Goal: Information Seeking & Learning: Learn about a topic

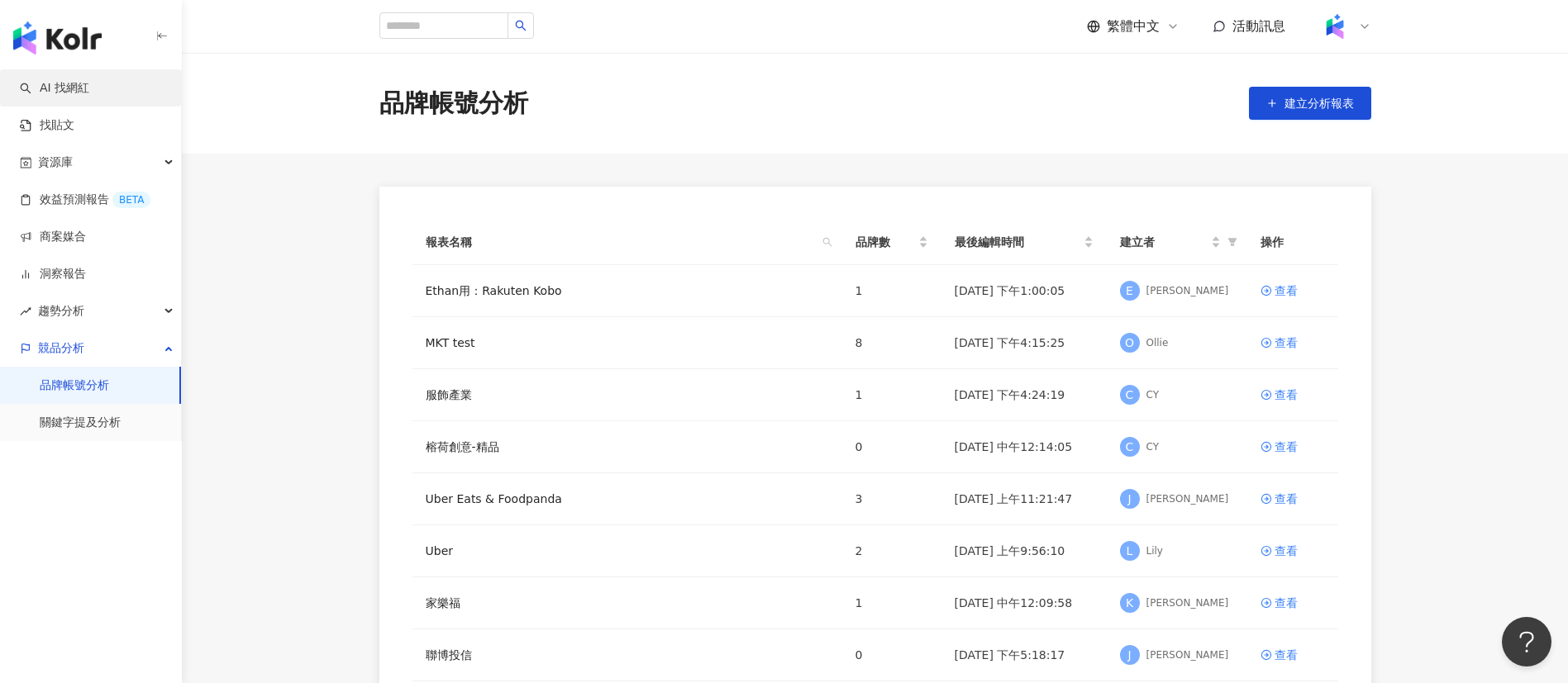
click at [90, 90] on link "AI 找網紅" at bounding box center [54, 88] width 70 height 16
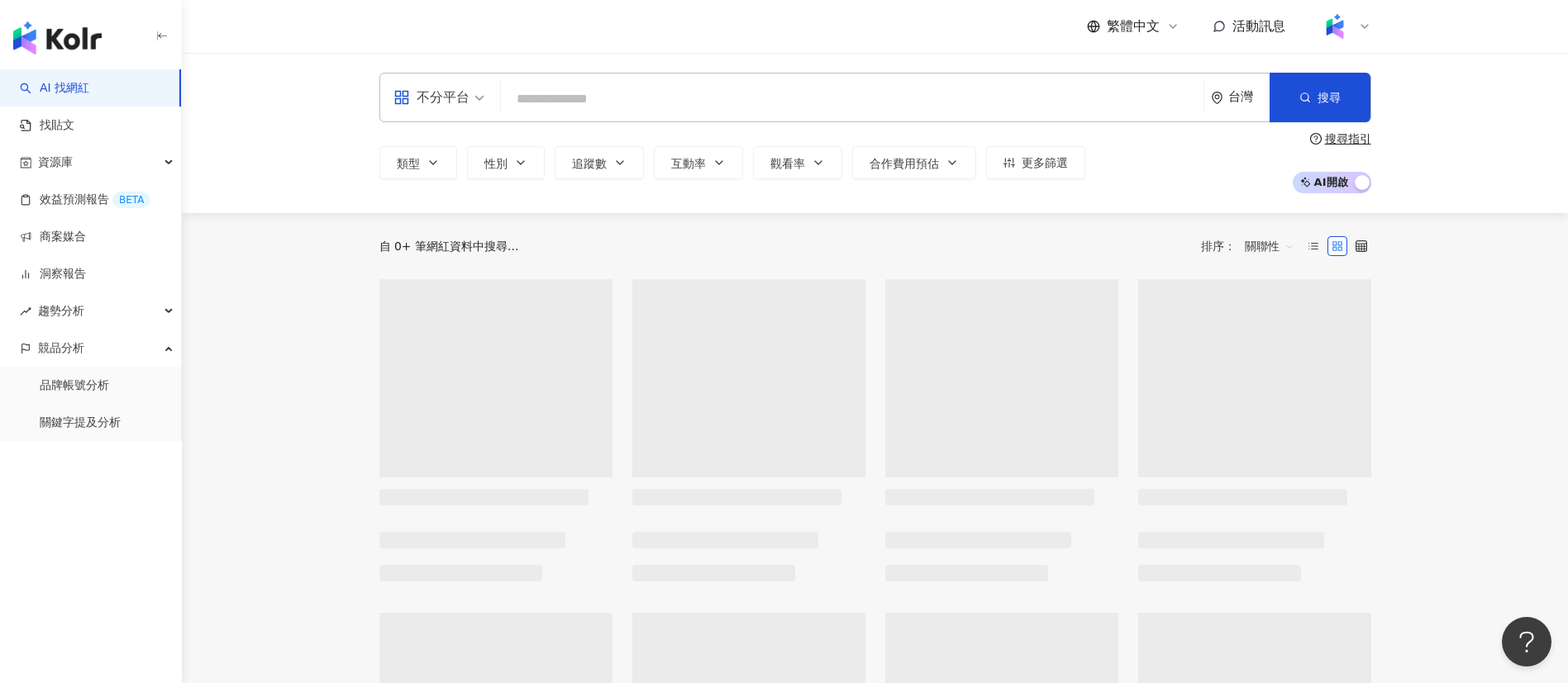
click at [601, 100] on input "search" at bounding box center [851, 99] width 689 height 31
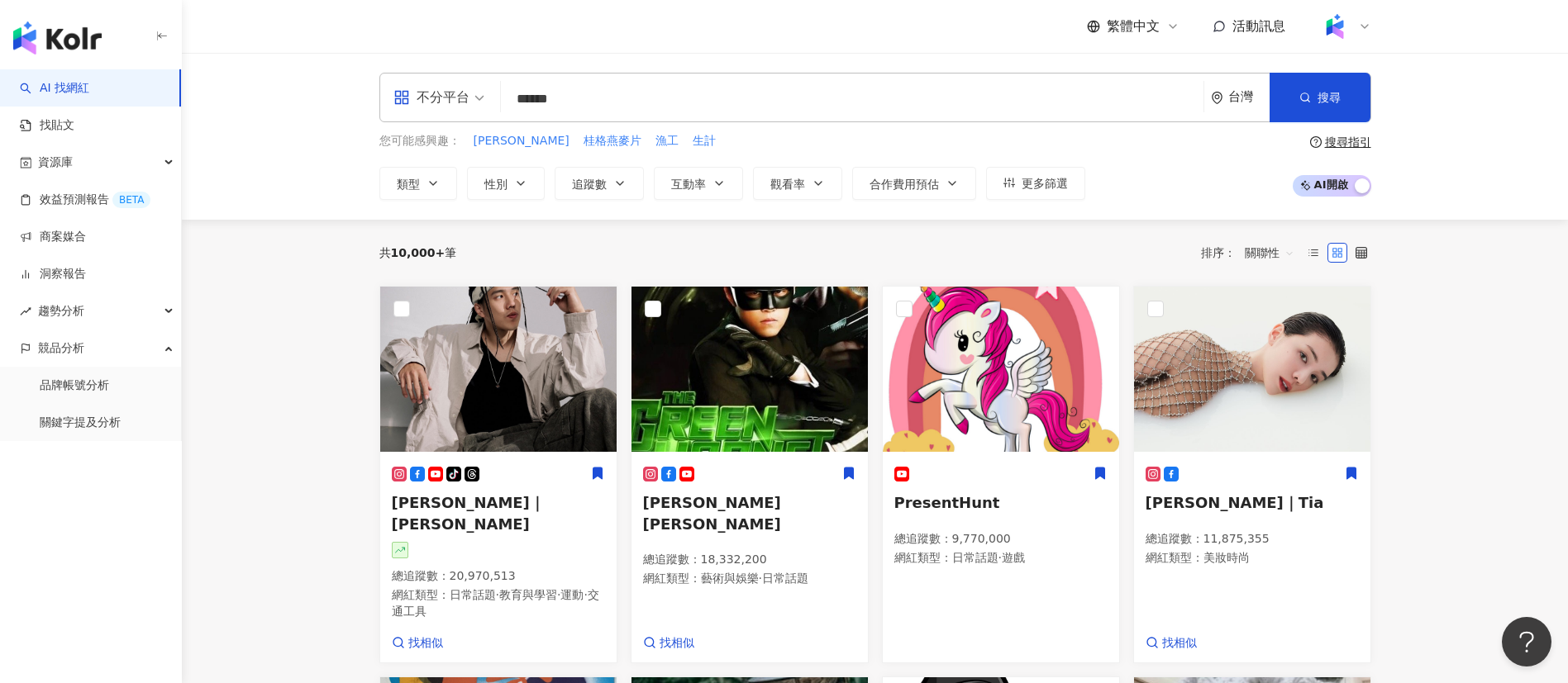
type input "******"
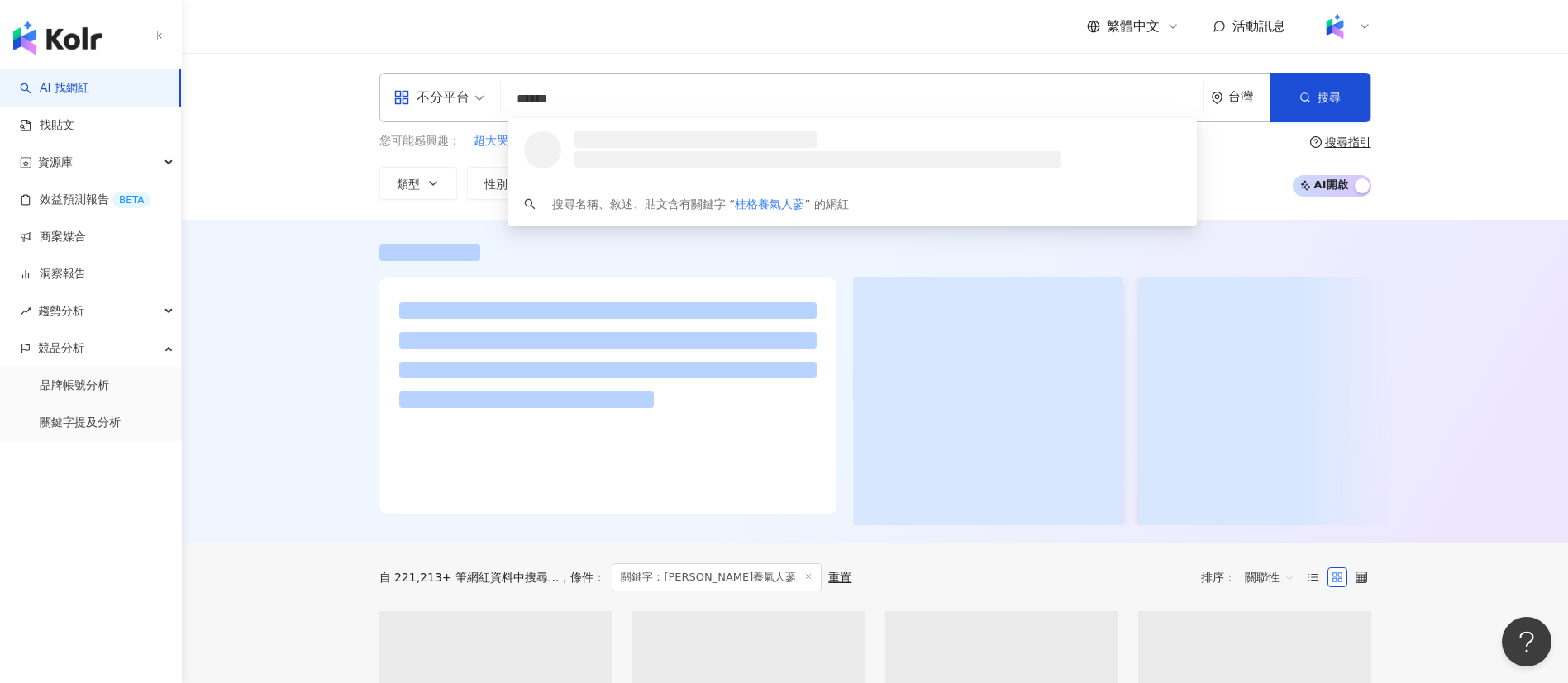
drag, startPoint x: 508, startPoint y: 100, endPoint x: 464, endPoint y: 95, distance: 44.3
click at [464, 95] on div "不分平台 ****** 台灣 搜尋 loading 搜尋名稱、敘述、貼文含有關鍵字 “ 桂格養氣人蔘 ” 的網紅" at bounding box center [875, 97] width 992 height 50
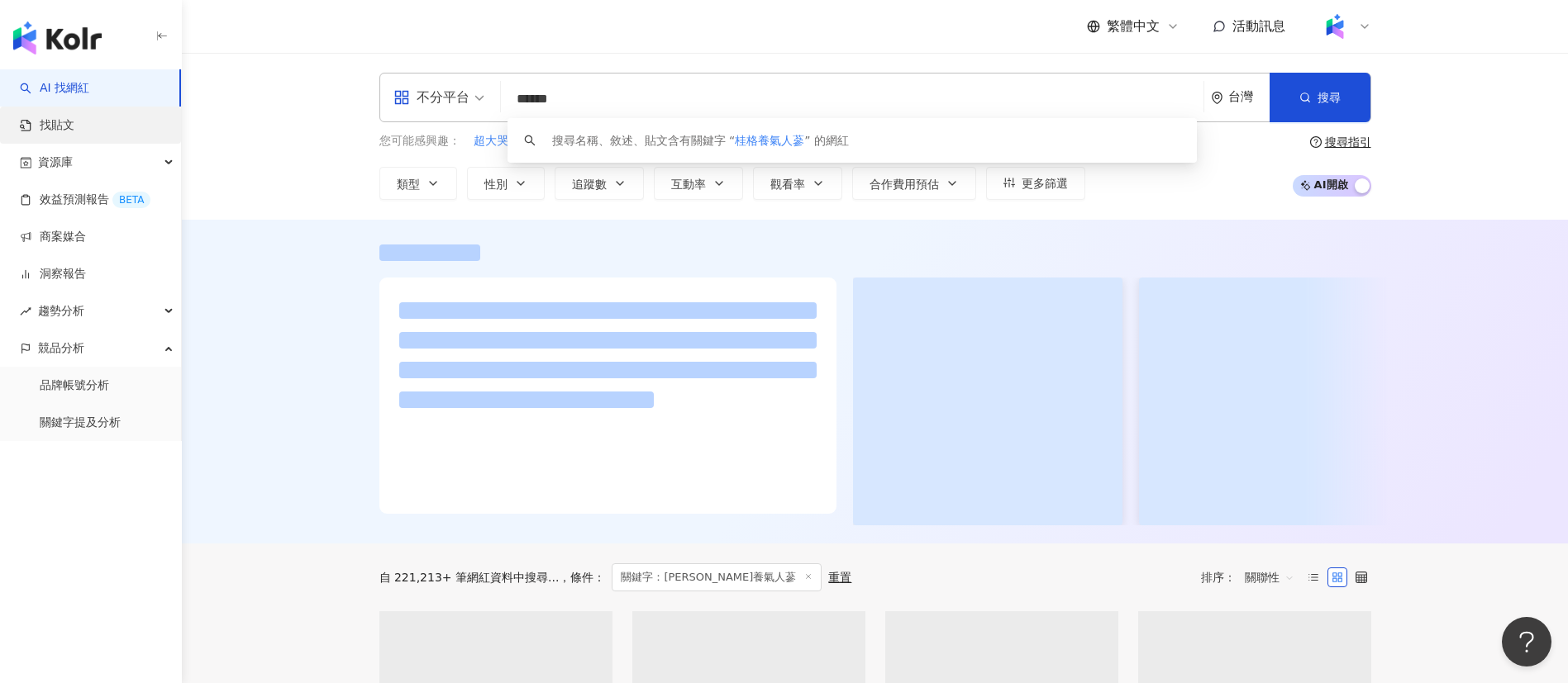
click at [74, 117] on link "找貼文" at bounding box center [47, 125] width 54 height 16
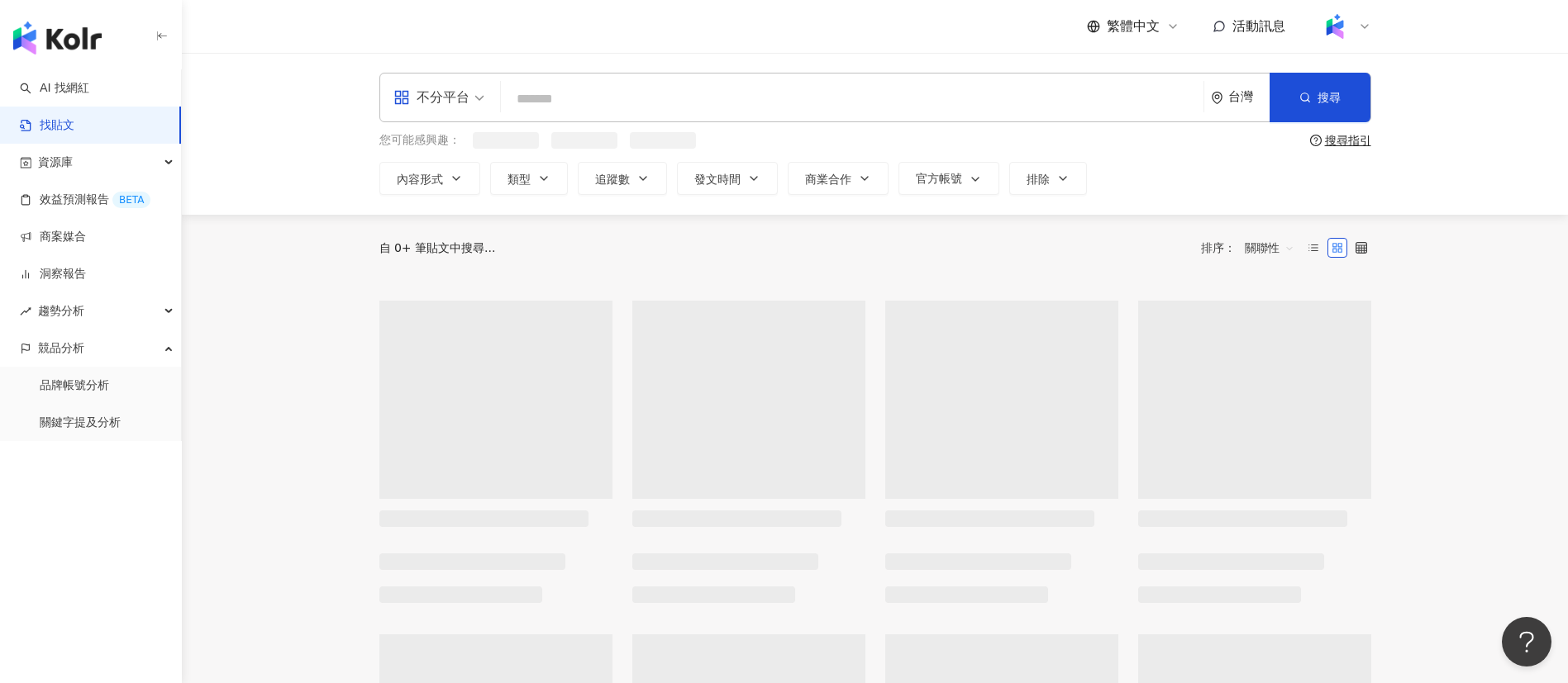
click at [650, 106] on input "search" at bounding box center [851, 98] width 689 height 35
paste input "******"
type input "******"
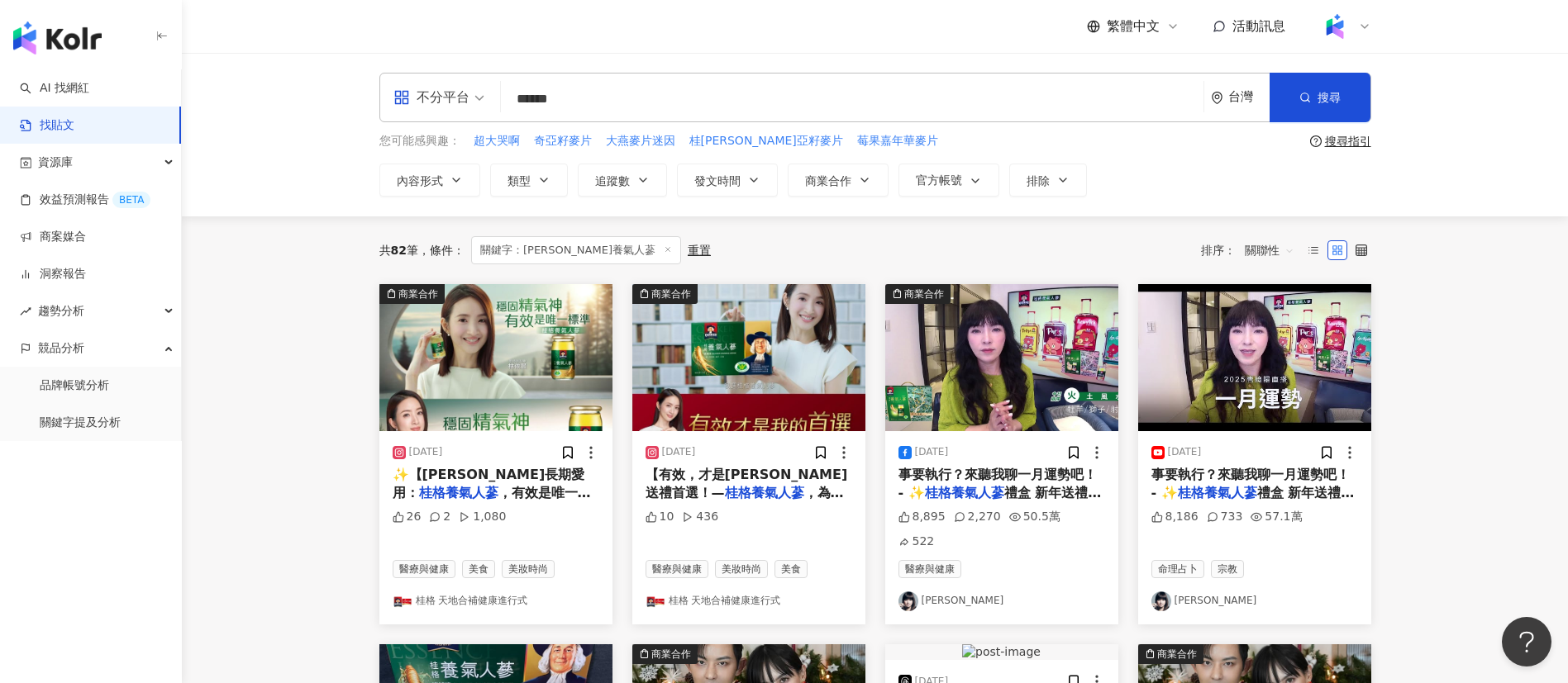
click at [650, 86] on input "******" at bounding box center [851, 98] width 689 height 35
click at [1263, 254] on span "關聯性" at bounding box center [1270, 251] width 50 height 27
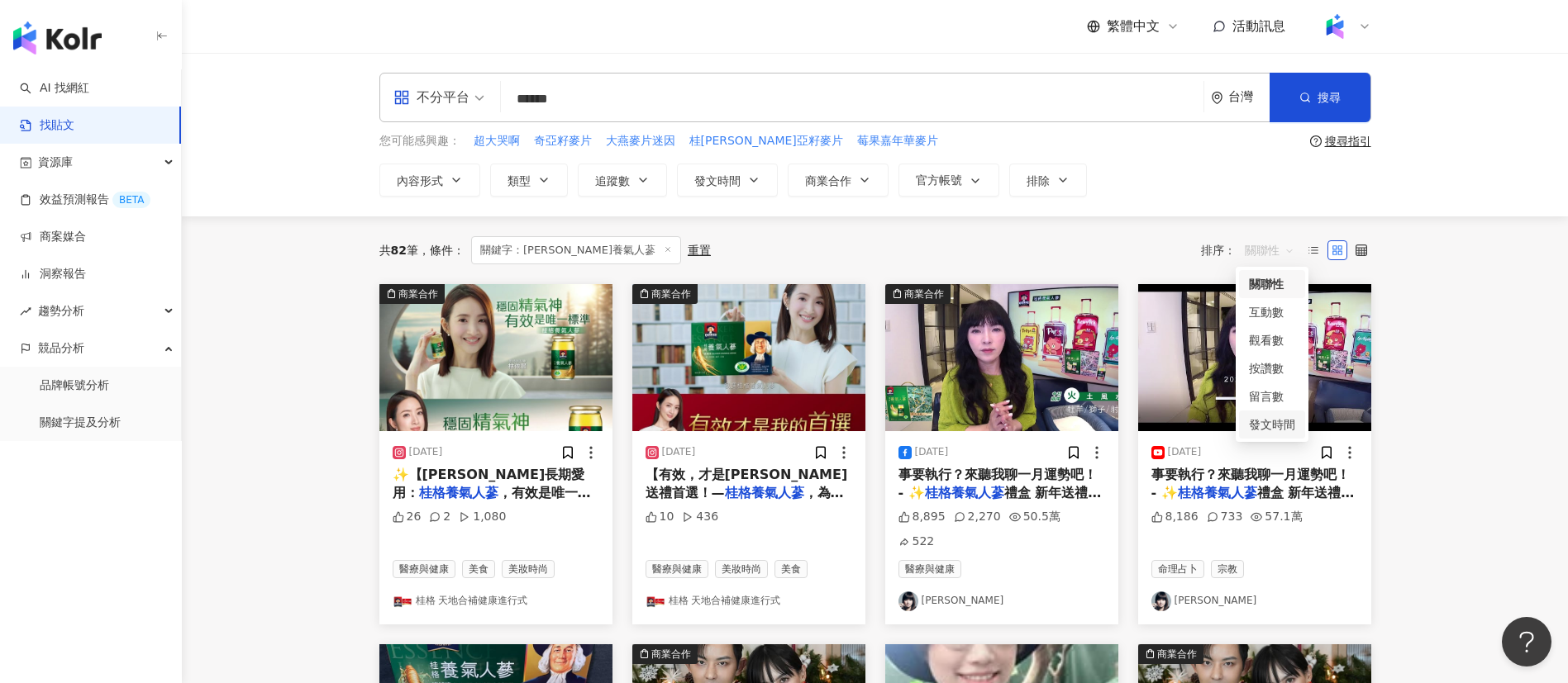
drag, startPoint x: 1290, startPoint y: 424, endPoint x: 1364, endPoint y: 427, distance: 74.1
click at [1290, 424] on div "發文時間" at bounding box center [1272, 424] width 47 height 18
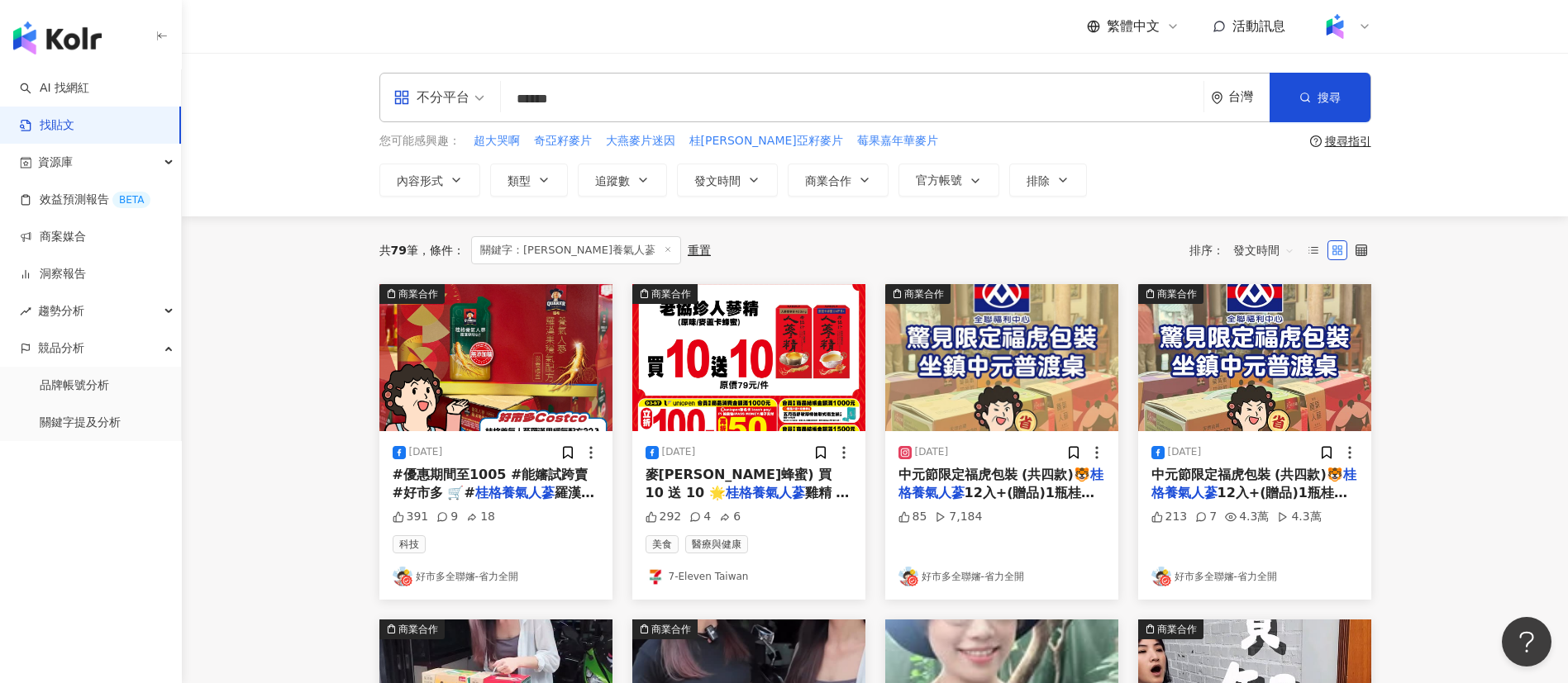
click at [763, 241] on div "共 79 筆 條件 ： 關鍵字：桂格養氣人蔘 重置 排序： 發文時間" at bounding box center [875, 250] width 992 height 28
click at [861, 221] on div "共 79 筆 條件 ： 關鍵字：桂格養氣人蔘 重置 排序： 發文時間" at bounding box center [875, 250] width 992 height 68
click at [569, 250] on span "關鍵字：[PERSON_NAME]養氣人蔘" at bounding box center [576, 250] width 210 height 28
click at [778, 255] on div "共 79 筆 條件 ： 關鍵字：桂格養氣人蔘 重置 排序： 發文時間" at bounding box center [875, 250] width 992 height 28
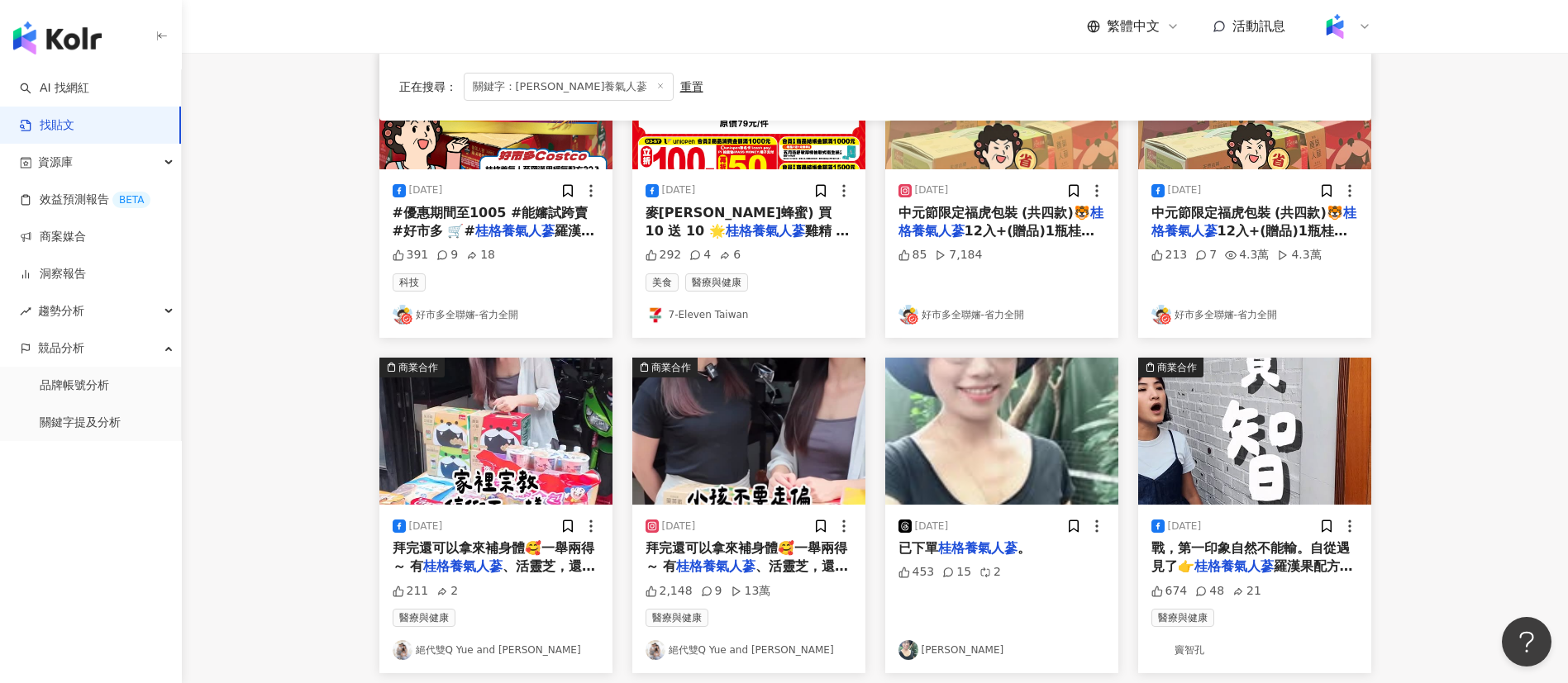
scroll to position [263, 0]
click at [1304, 563] on span "羅漢果配方，我就知道「對了" at bounding box center [1252, 574] width 202 height 34
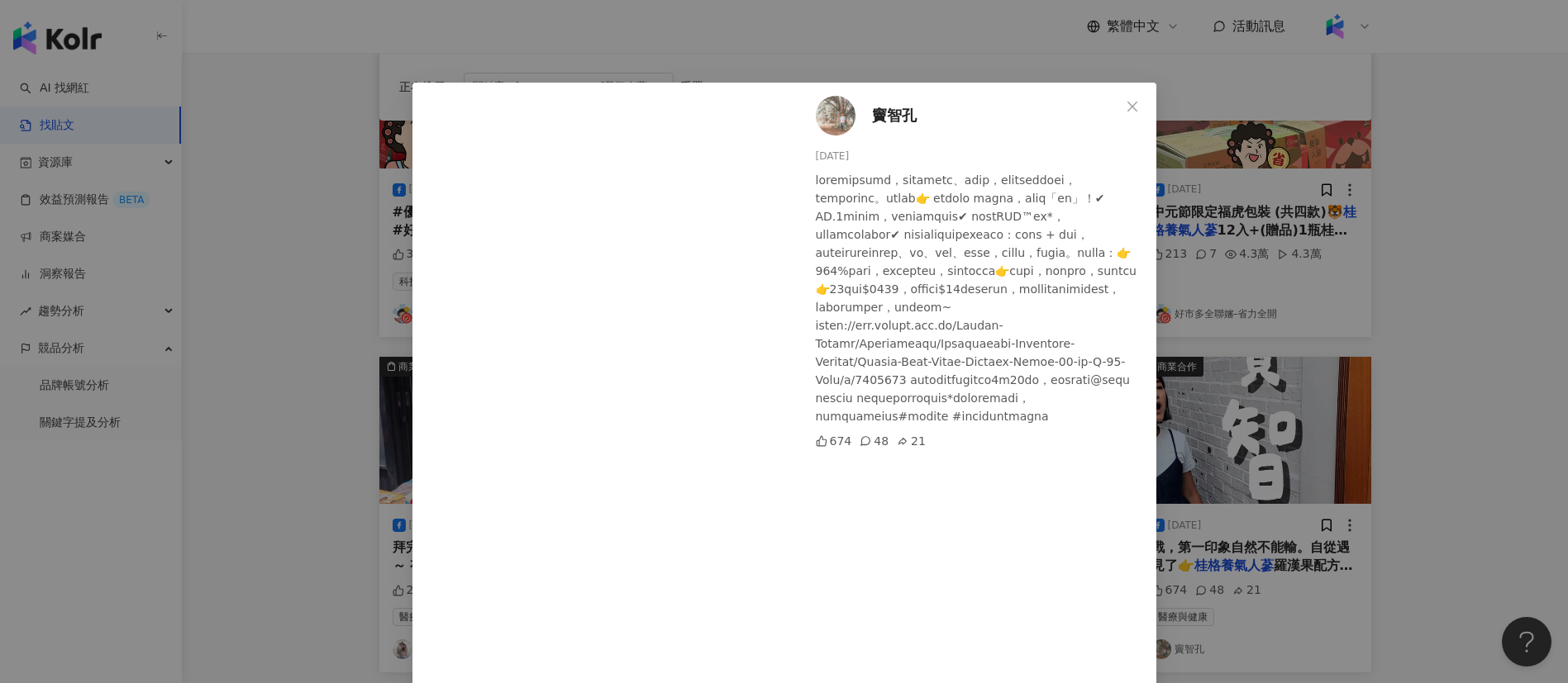
click at [893, 426] on div at bounding box center [979, 298] width 327 height 254
click at [1447, 478] on div "竇智孔 [DATE] 674 48 21 查看原始貼文" at bounding box center [784, 341] width 1568 height 683
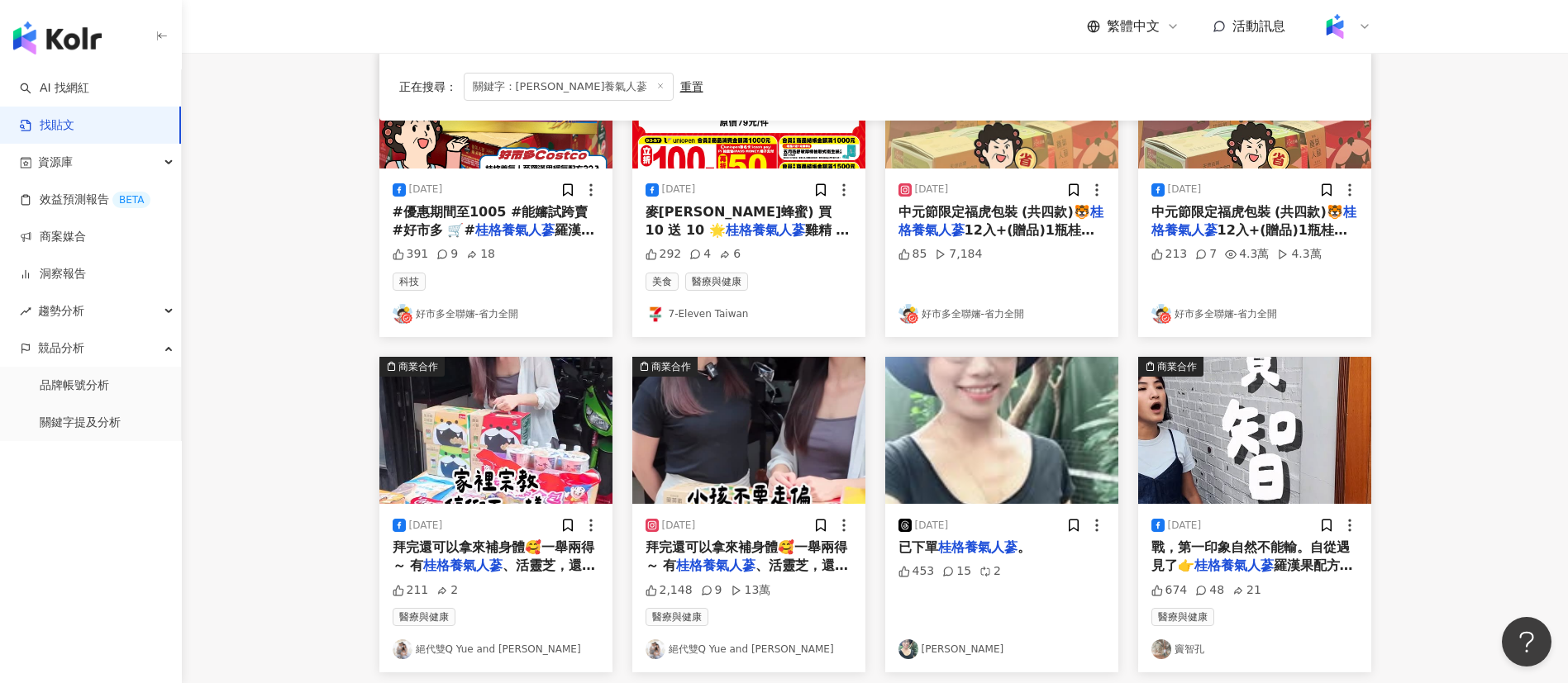
click at [797, 96] on div "正在搜尋 ： 關鍵字：桂格養氣人蔘 重置 排序： 發文時間" at bounding box center [875, 86] width 952 height 28
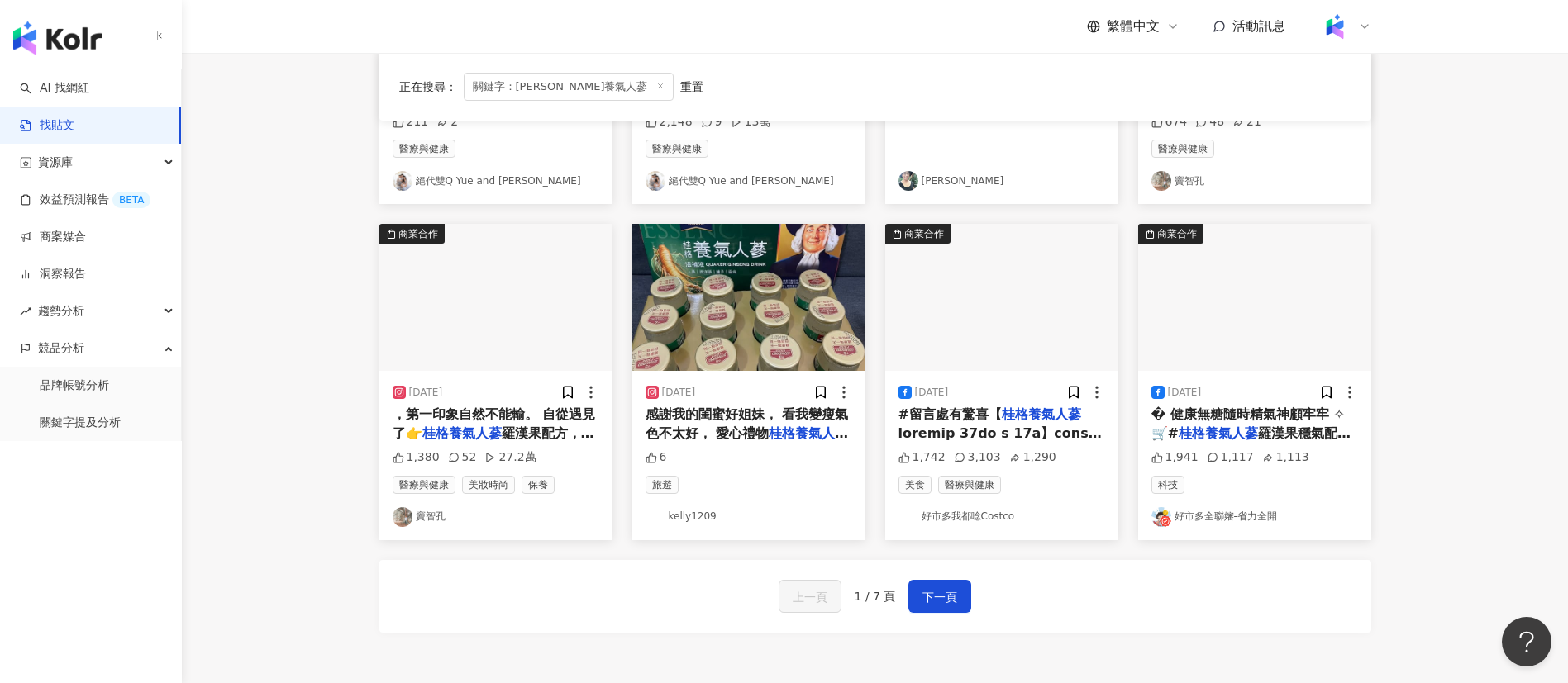
scroll to position [737, 0]
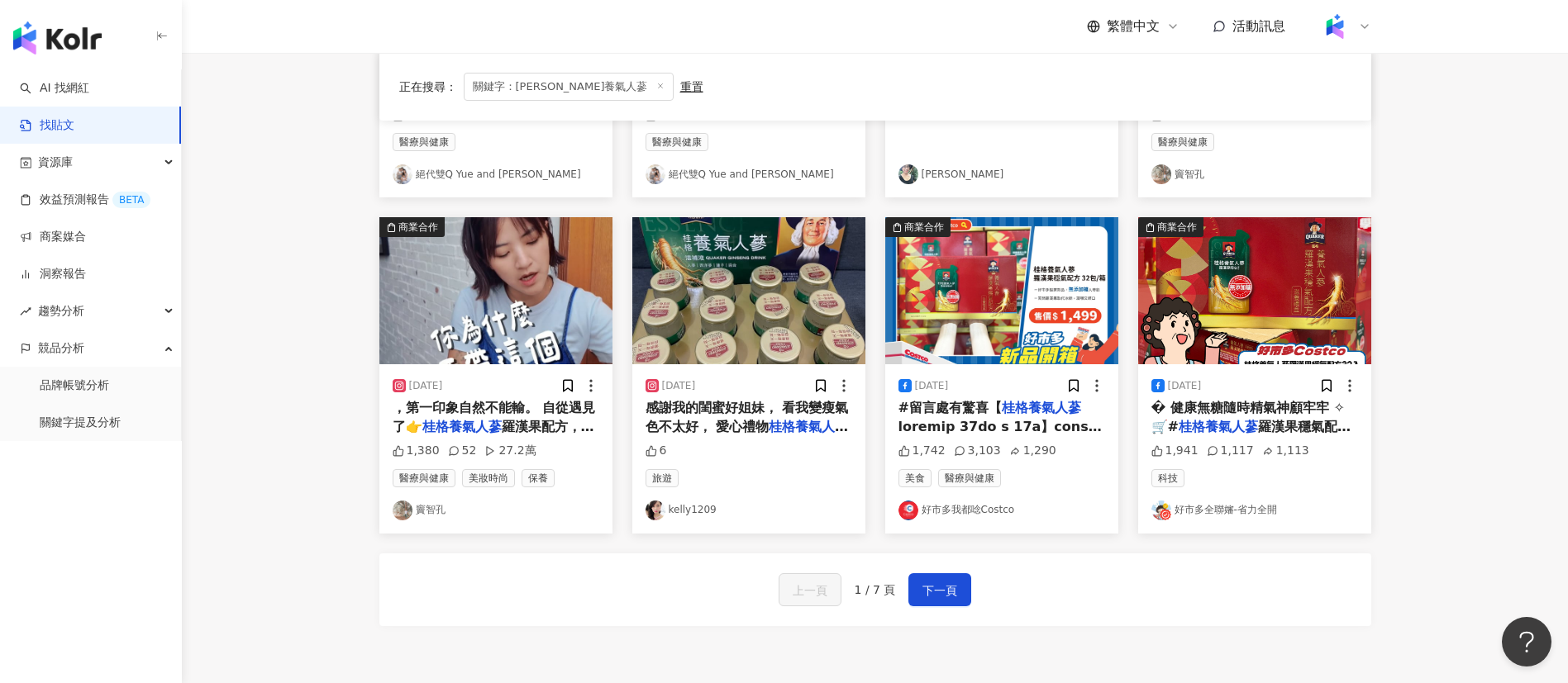
click at [557, 438] on div "[DATE] ，第一印象自然不能輸。 自從遇見了👉 桂格養氣人蔘 羅漢果配方，我就知道「對了 1,380 52 27.2萬 醫療與健康 美妝時尚 保養 竇智孔" at bounding box center [496, 448] width 234 height 169
click at [511, 419] on span "羅漢果配方，我就知道「對了" at bounding box center [494, 436] width 202 height 34
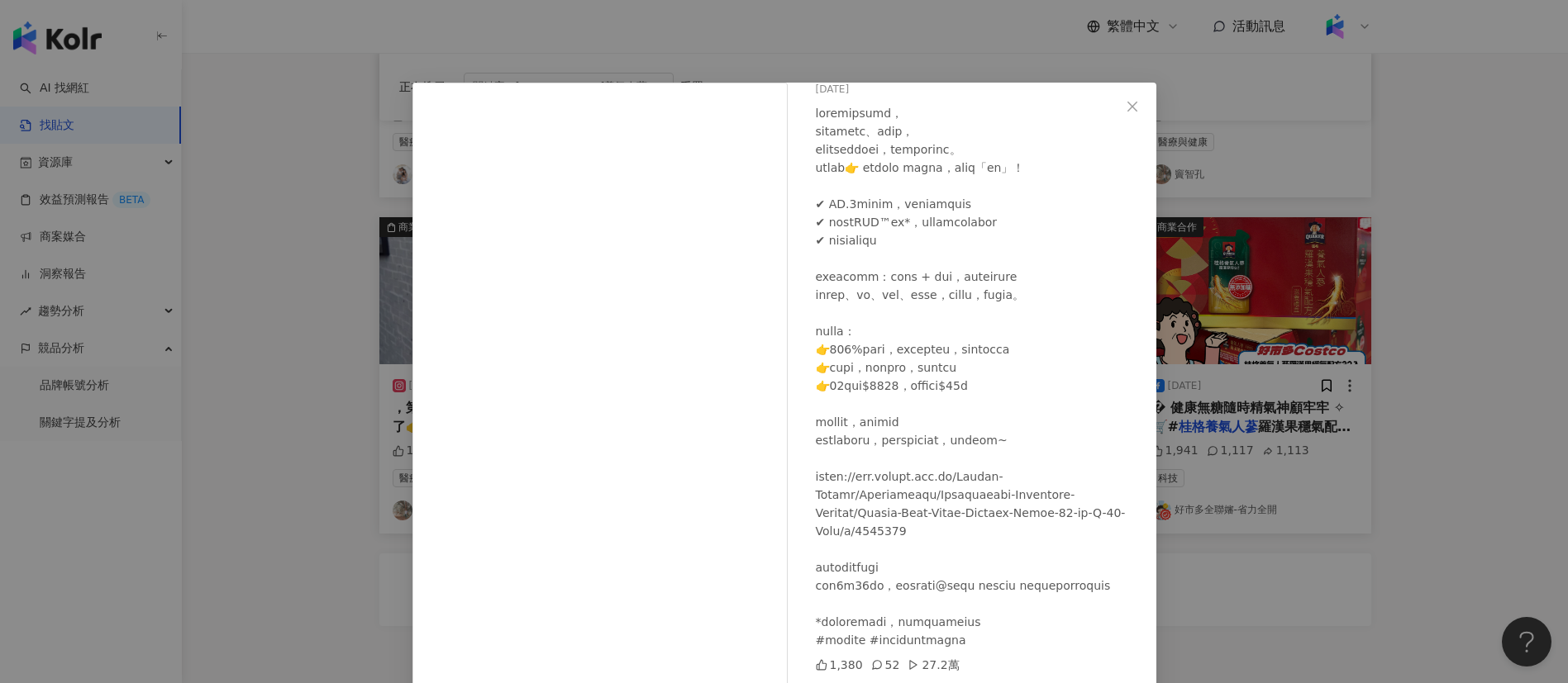
scroll to position [58, 0]
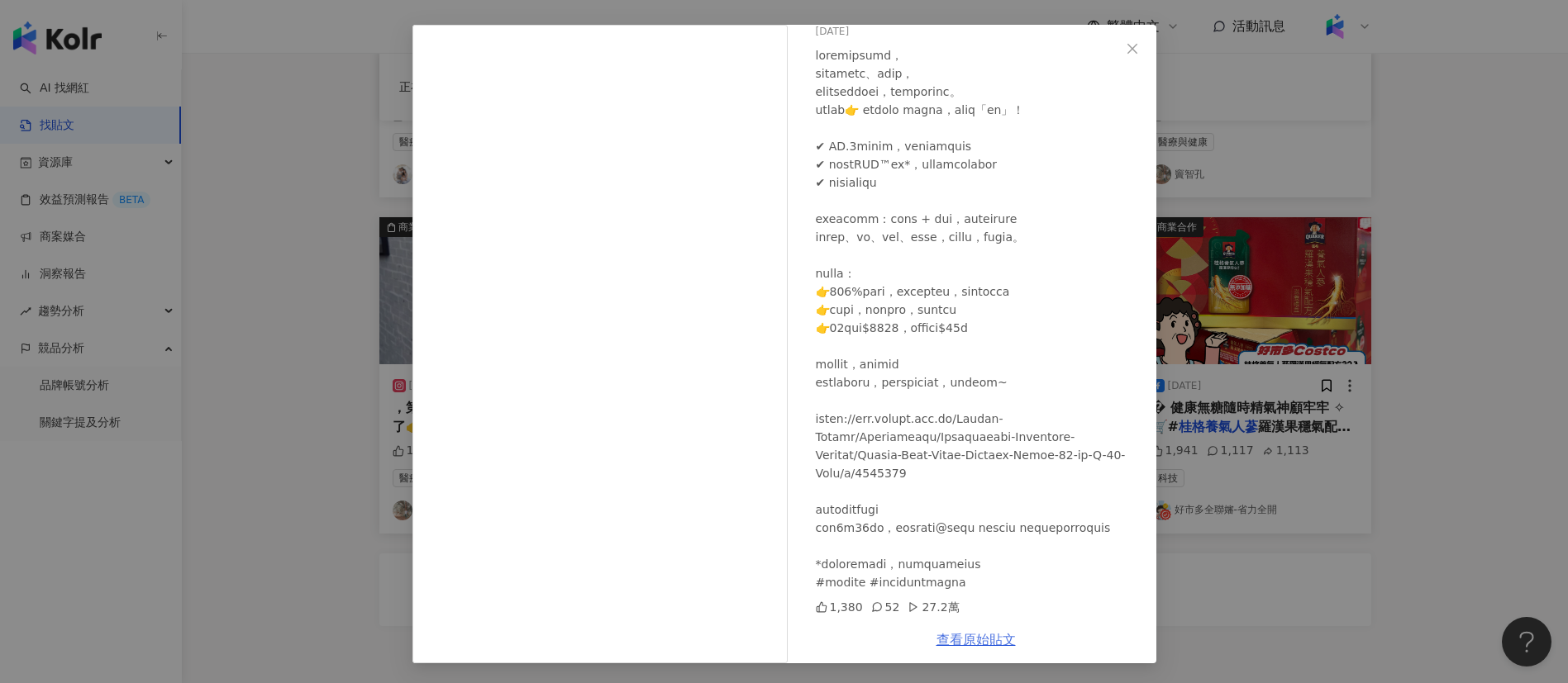
click at [952, 646] on link "查看原始貼文" at bounding box center [976, 639] width 79 height 15
click at [1415, 479] on div "竇智孔 [DATE] 1,380 52 27.2萬 查看原始貼文" at bounding box center [784, 341] width 1568 height 683
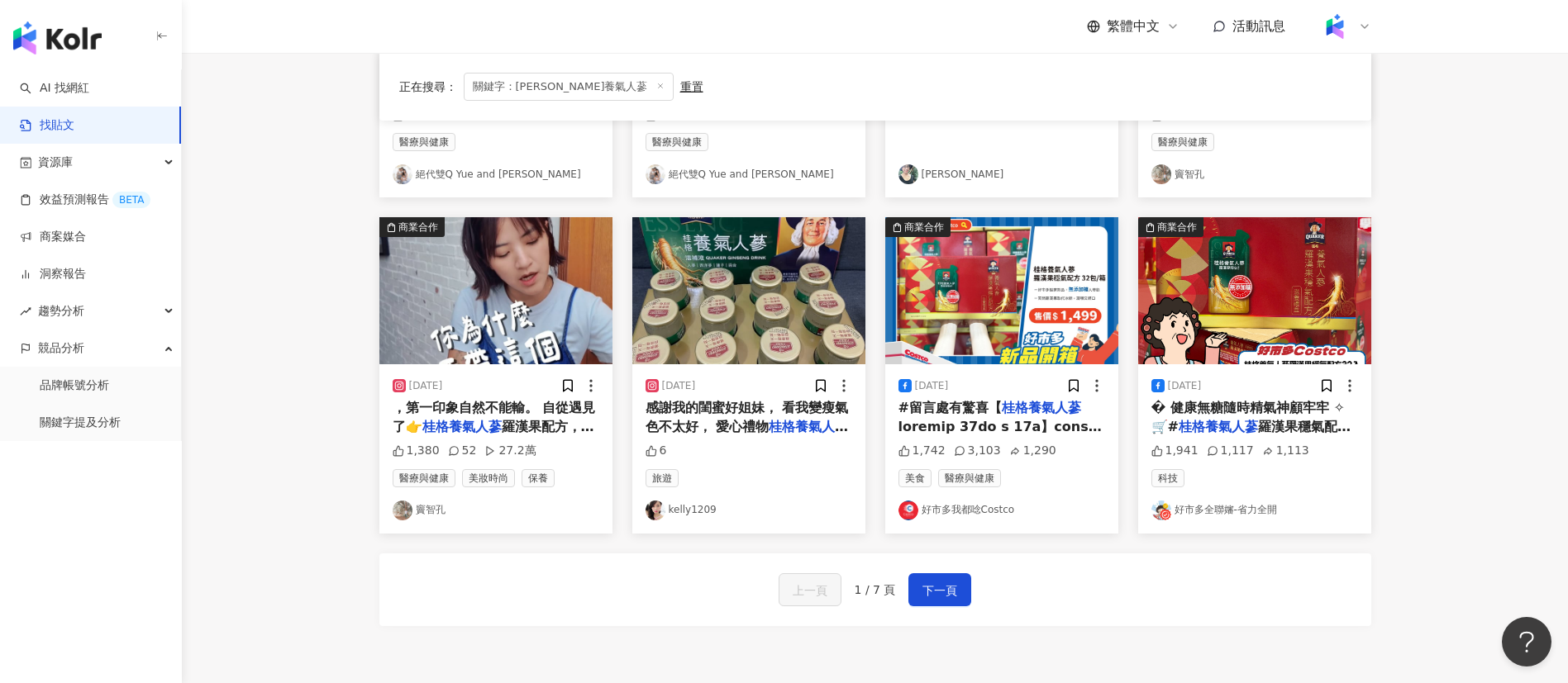
click at [1397, 464] on div "正在搜尋 ： 關鍵字：桂格養氣人蔘 重置 排序： 發文時間 商業合作 [DATE] #優惠期間至1005 #能嬸試跨賣 #好市多 🛒# 桂格養氣人蔘 羅漢果穩…" at bounding box center [875, 73] width 1058 height 1189
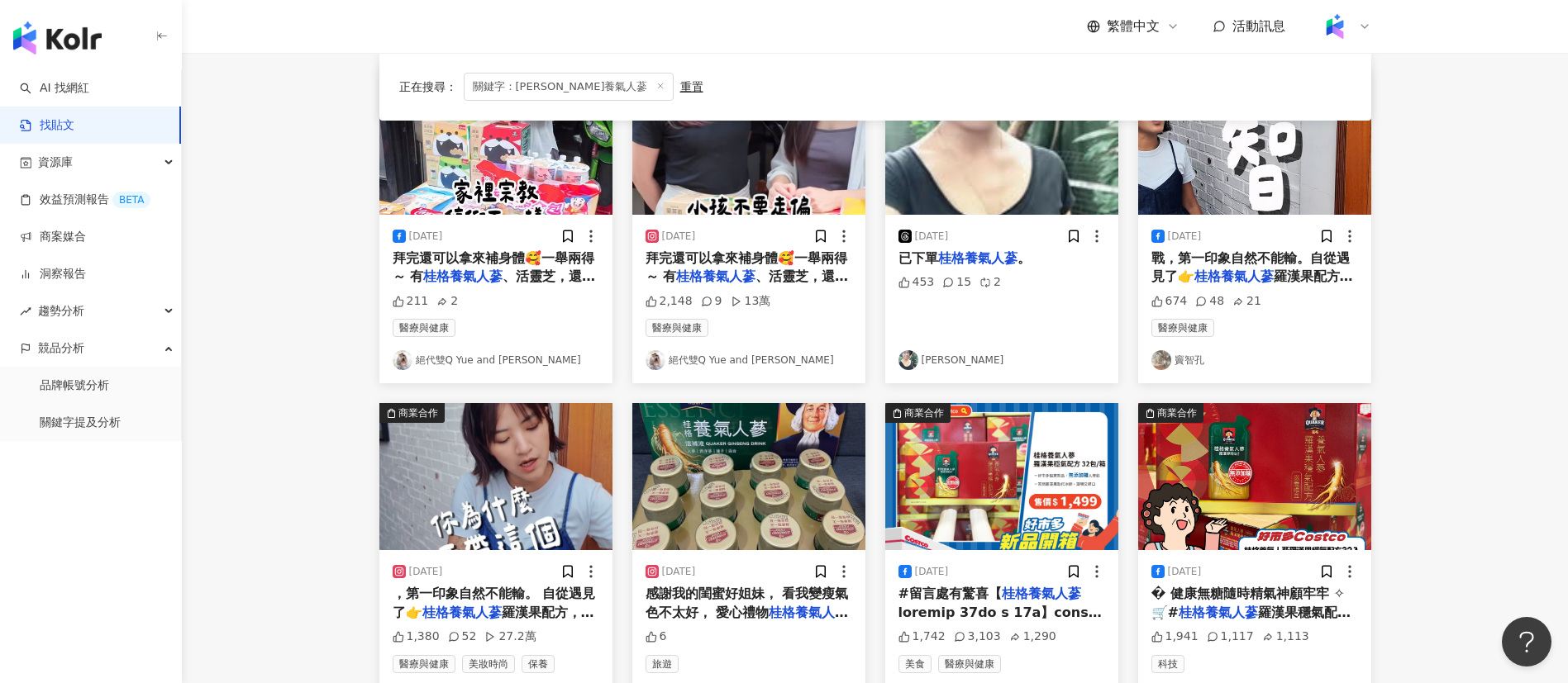
scroll to position [545, 0]
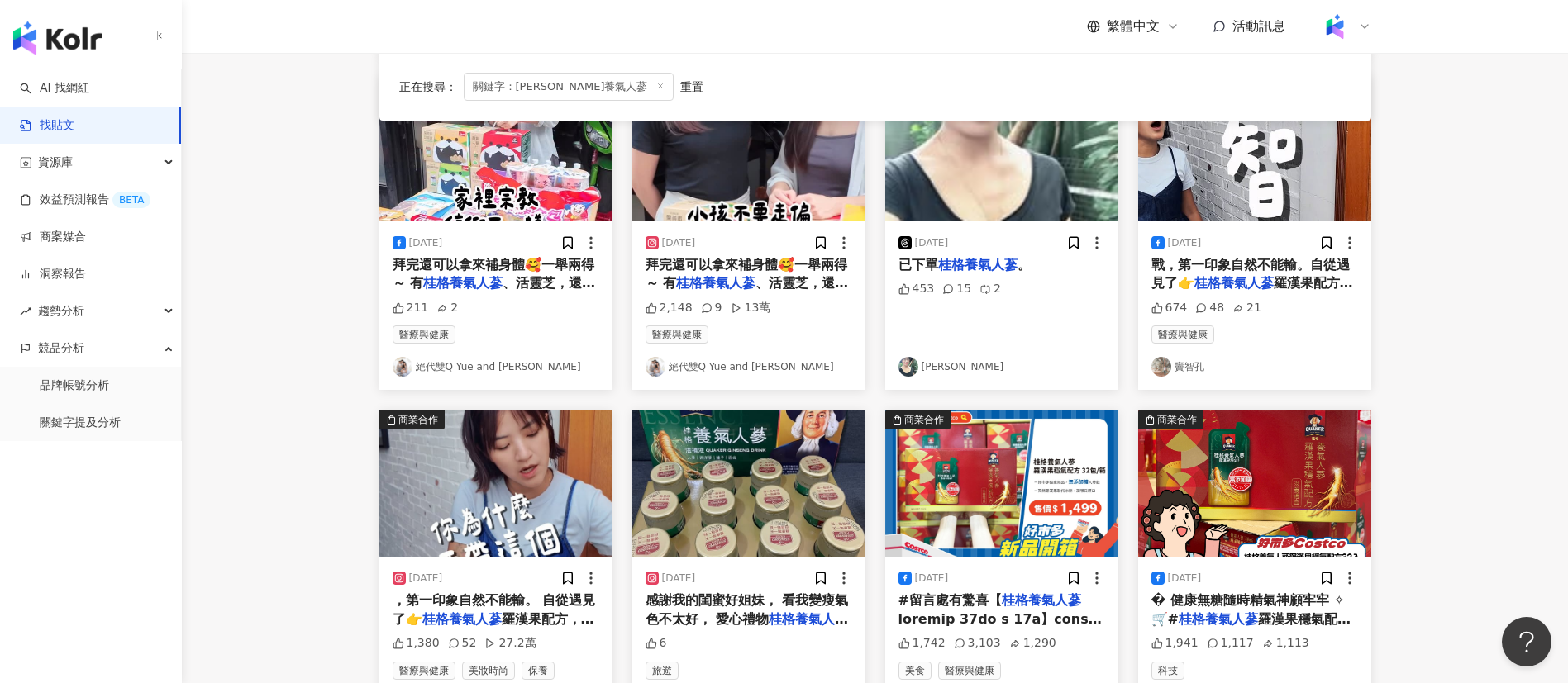
click at [756, 278] on span "、活靈芝，還有天地合補的葡萄" at bounding box center [746, 292] width 203 height 34
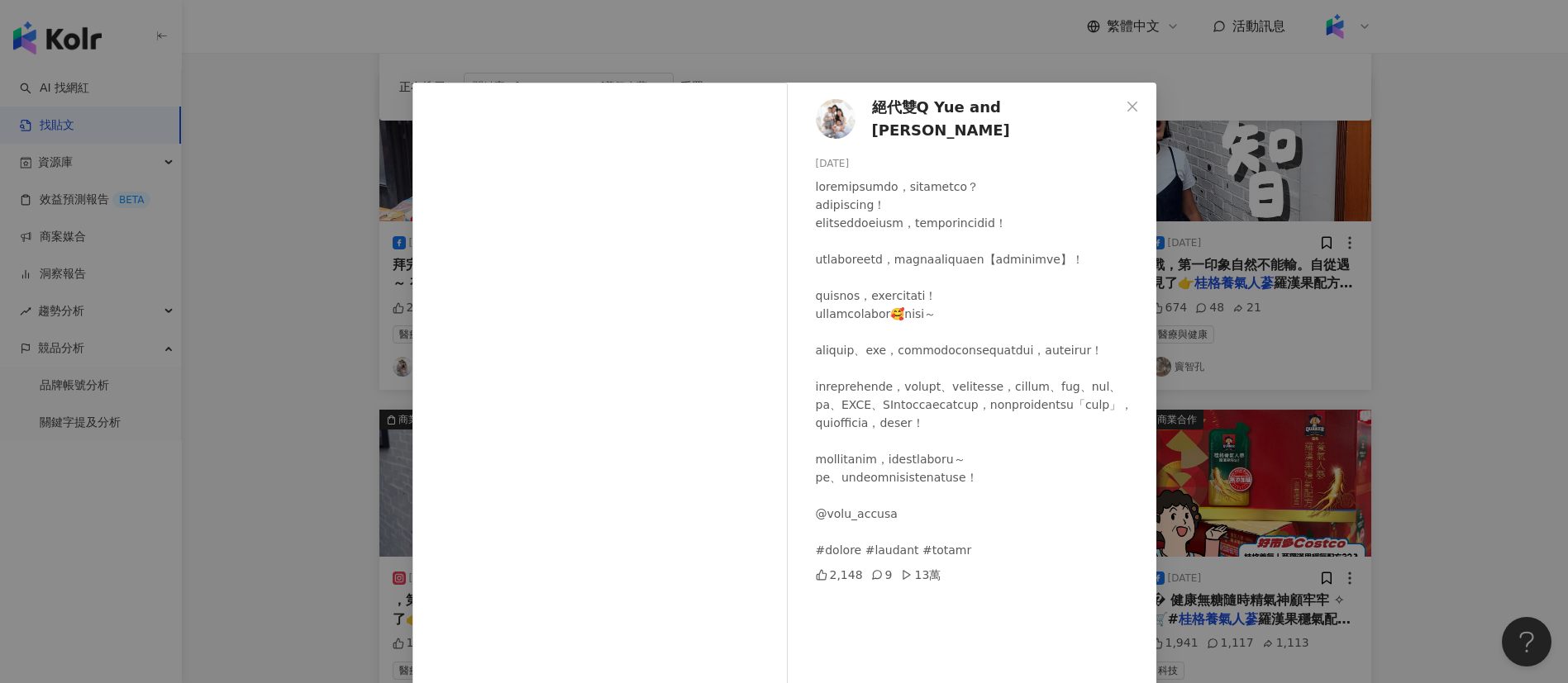
click at [1396, 482] on div "絕代雙Q Yue and [PERSON_NAME] [DATE] 2,148 9 13萬 查看原始貼文" at bounding box center [784, 341] width 1568 height 683
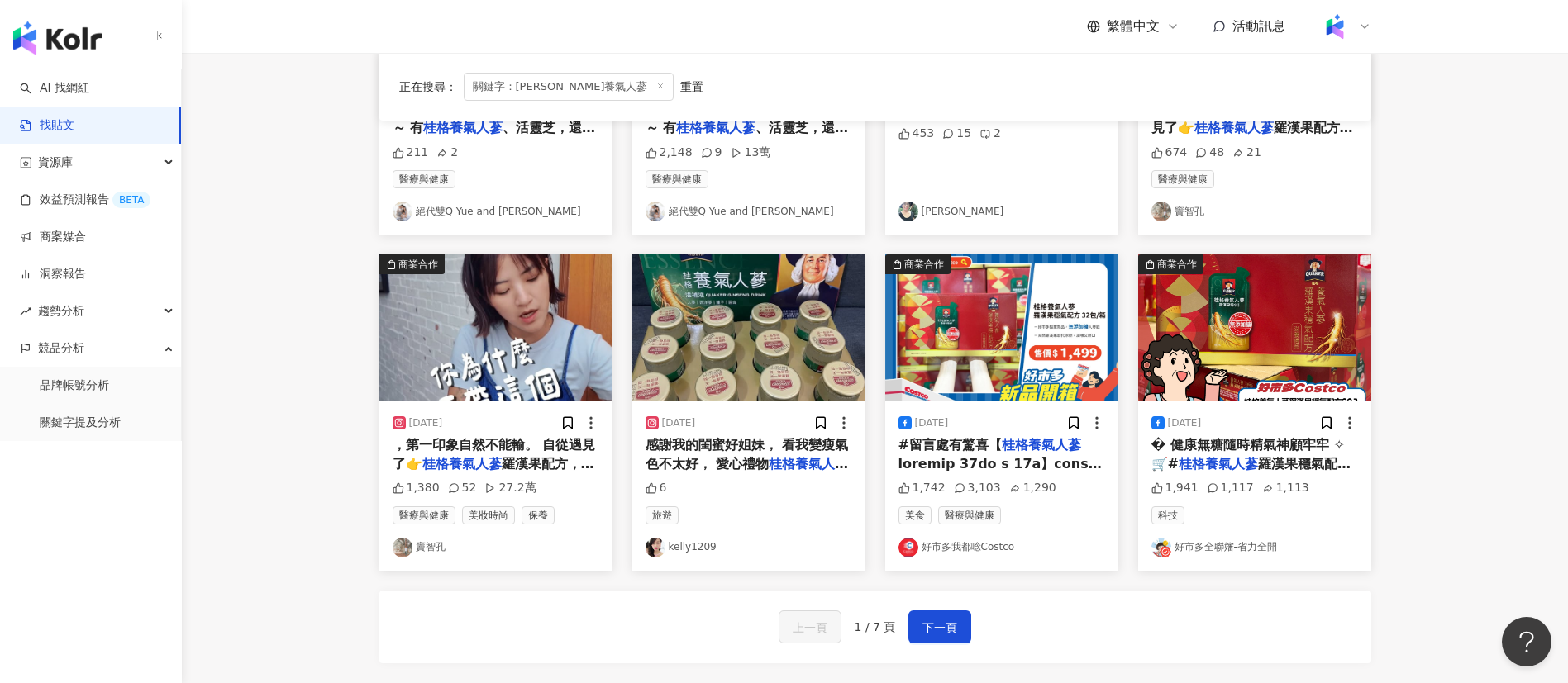
scroll to position [905, 0]
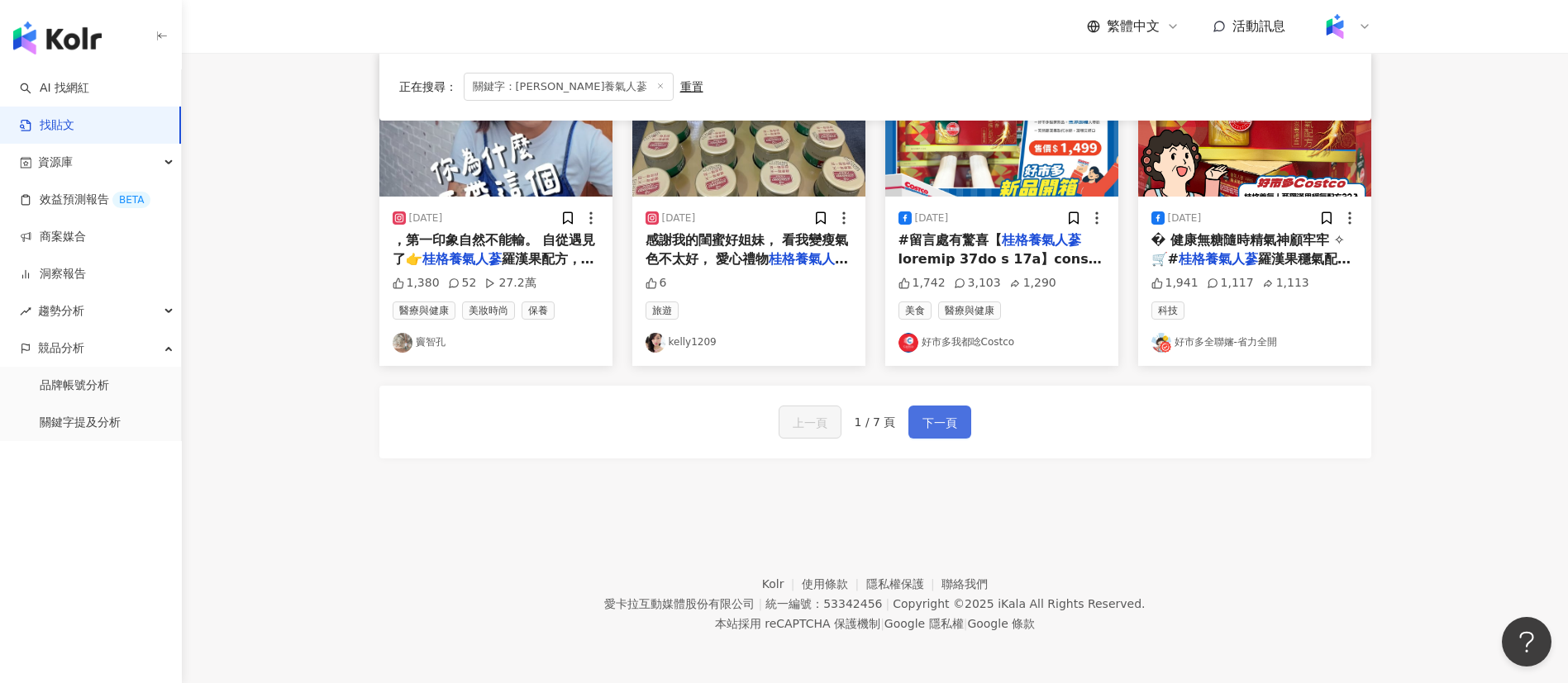
click at [926, 417] on span "下一頁" at bounding box center [940, 423] width 34 height 20
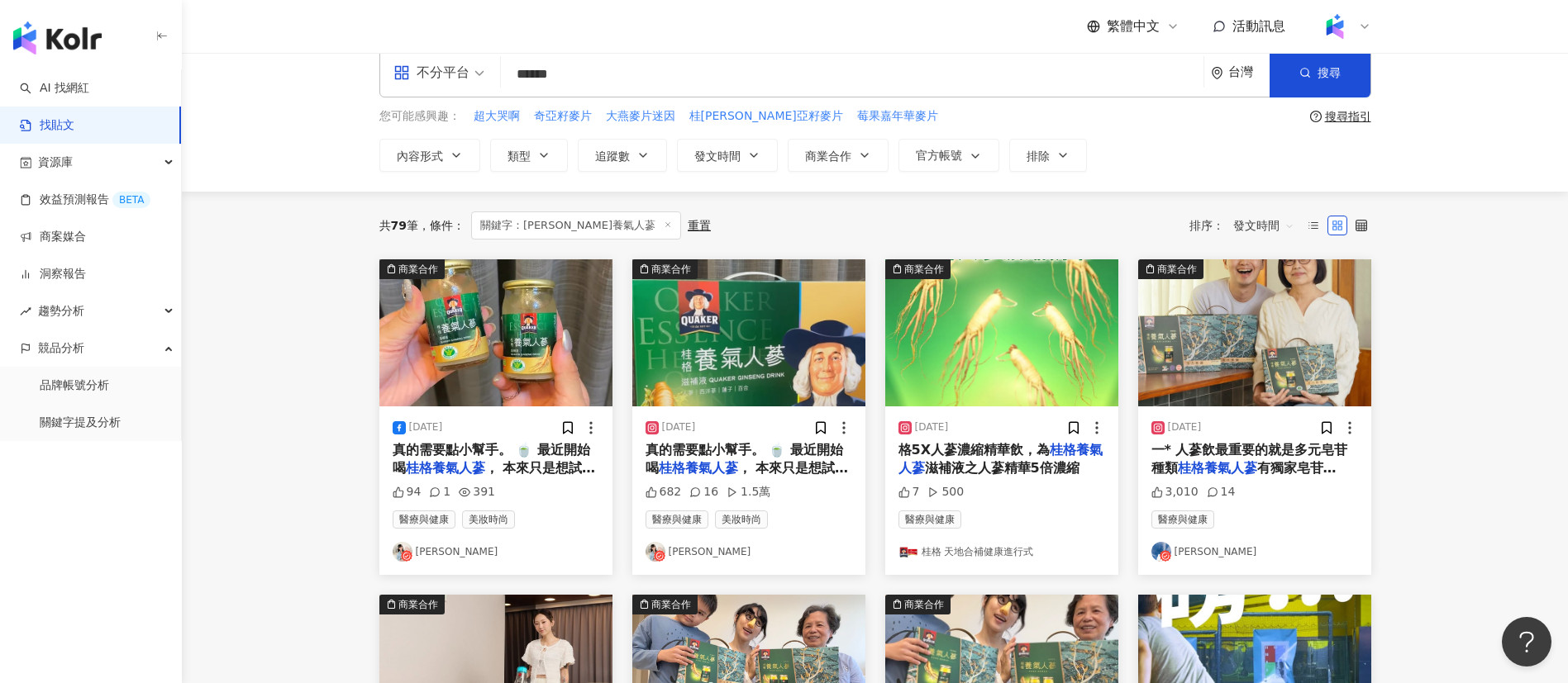
scroll to position [41, 0]
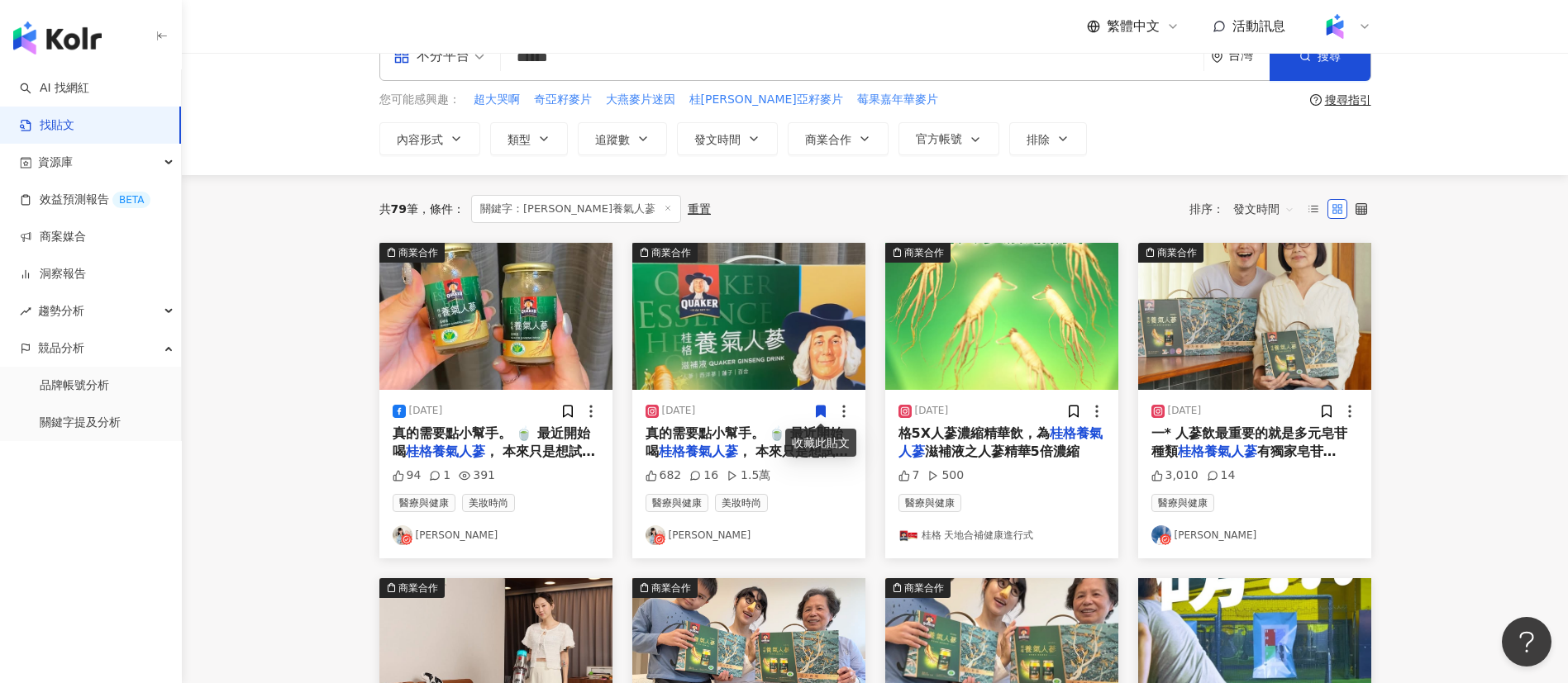
click at [395, 226] on div "共 79 筆 條件 ： 關鍵字：桂格養氣人蔘 重置 排序： 發文時間" at bounding box center [875, 209] width 992 height 68
click at [803, 211] on div "共 79 筆 條件 ： 關鍵字：桂格養氣人蔘 重置 排序： 發文時間" at bounding box center [875, 209] width 992 height 28
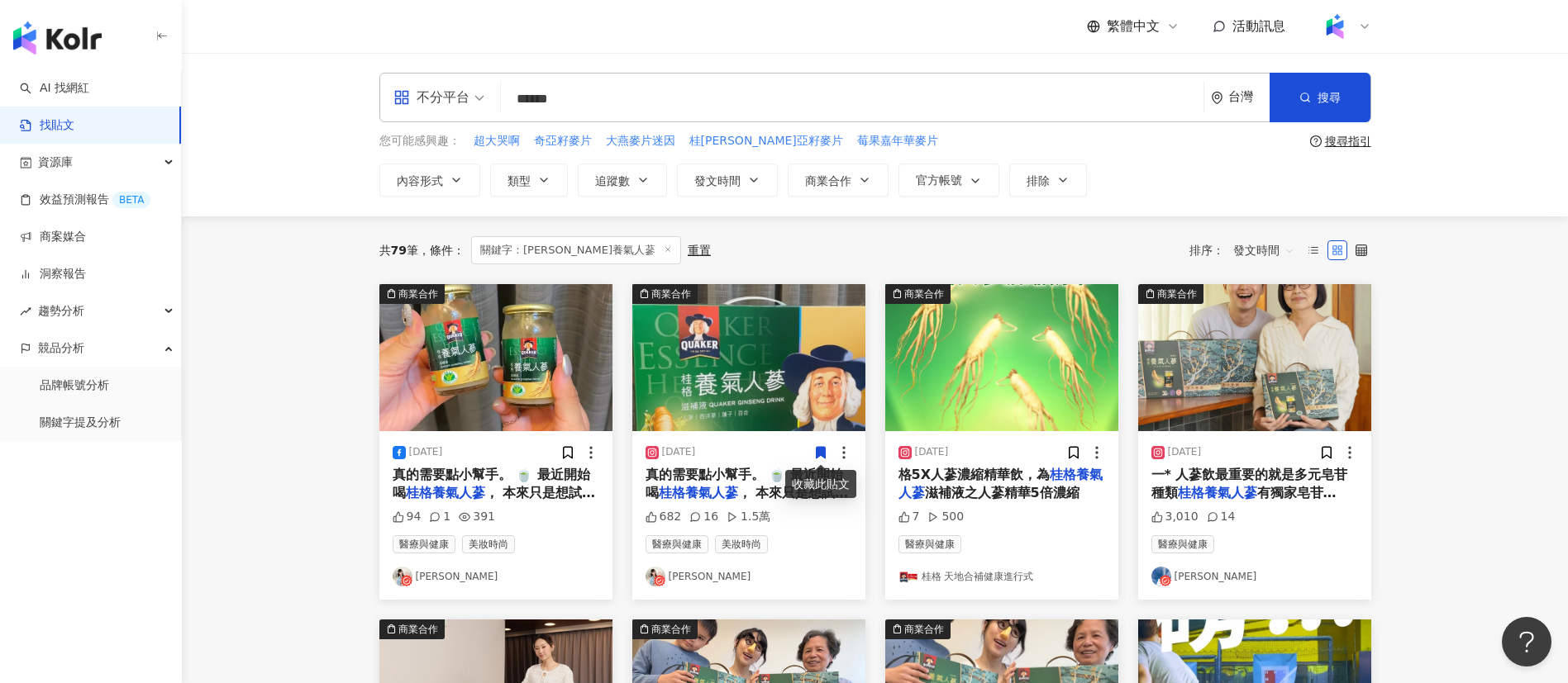
drag, startPoint x: 563, startPoint y: 111, endPoint x: 495, endPoint y: 115, distance: 68.1
click at [495, 115] on div "不分平台 桂格養氣人蔘 ****** 台灣 搜尋" at bounding box center [875, 97] width 992 height 50
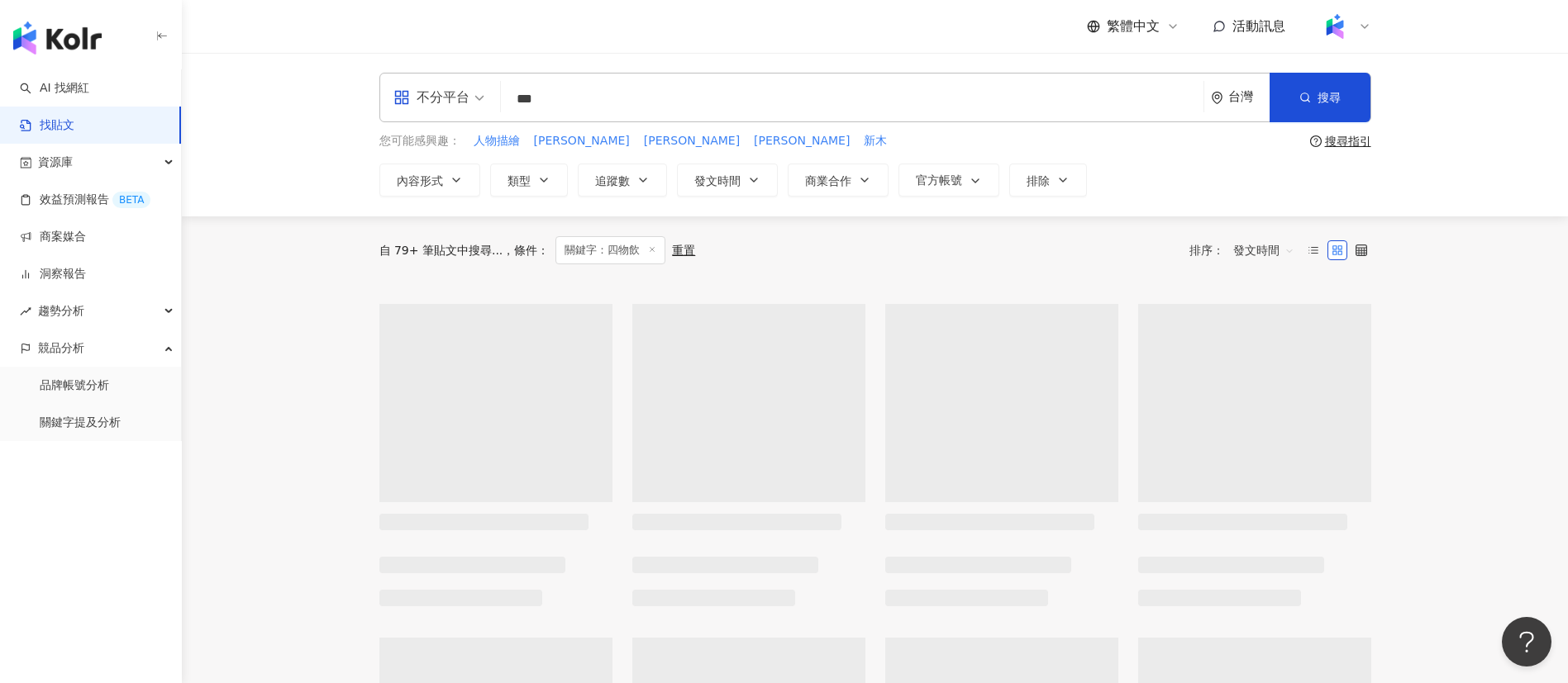
click at [565, 54] on div "不分平台 四物飲 *** 台灣 搜尋 您可能感興趣： 人物描繪 [PERSON_NAME]妮塔 新木 搜尋指引 內容形式 類型 追蹤數 發文時間 商業合作 官…" at bounding box center [875, 134] width 1386 height 164
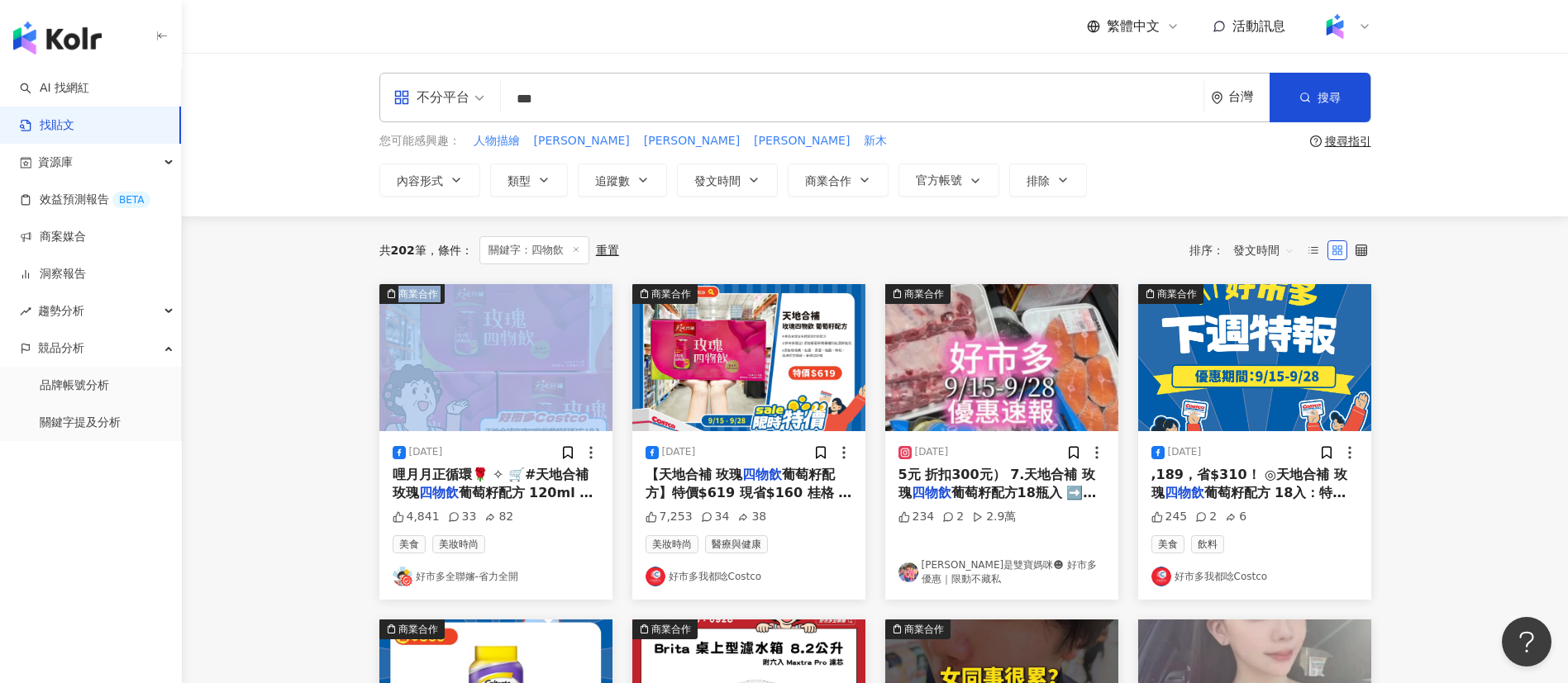
drag, startPoint x: 259, startPoint y: 351, endPoint x: 184, endPoint y: 435, distance: 112.6
click at [1266, 246] on span "發文時間" at bounding box center [1264, 251] width 61 height 27
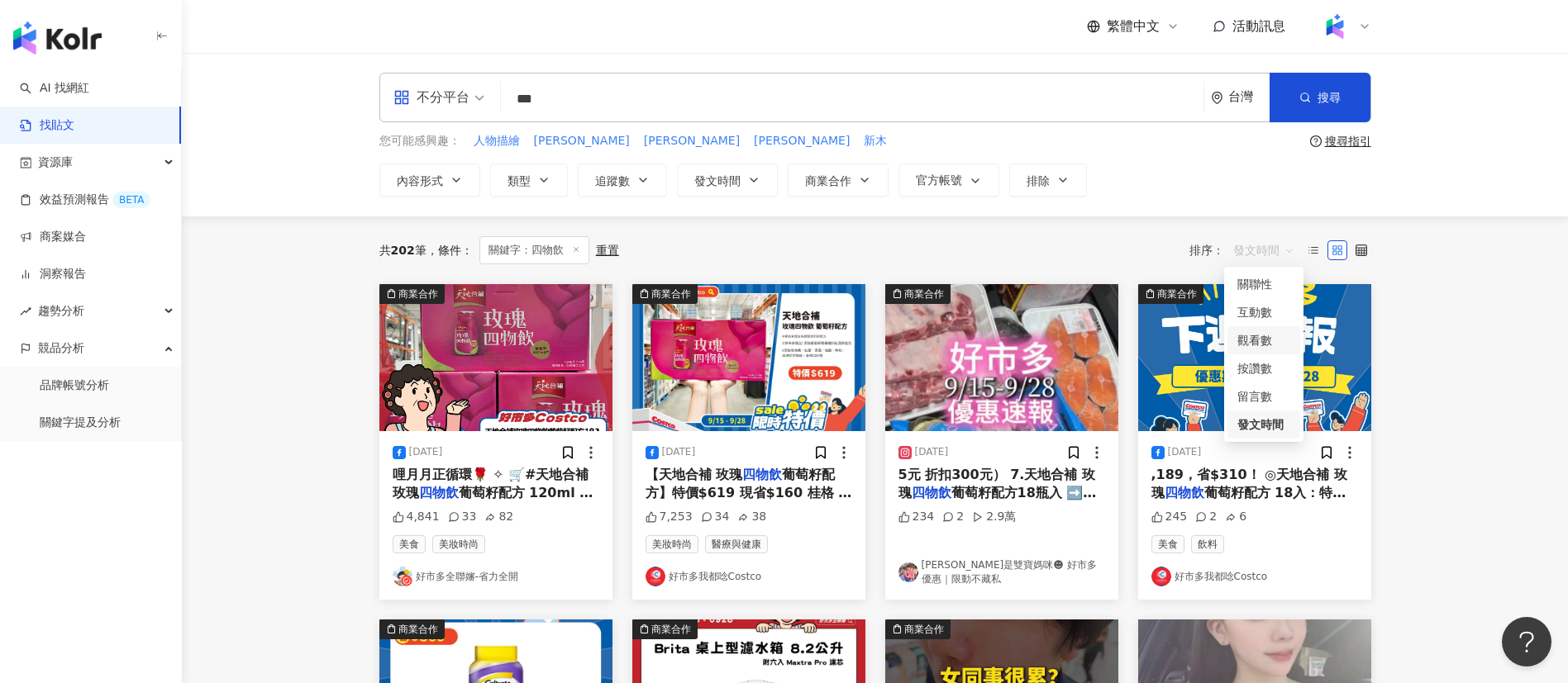
click at [1262, 341] on div "觀看數" at bounding box center [1263, 340] width 52 height 18
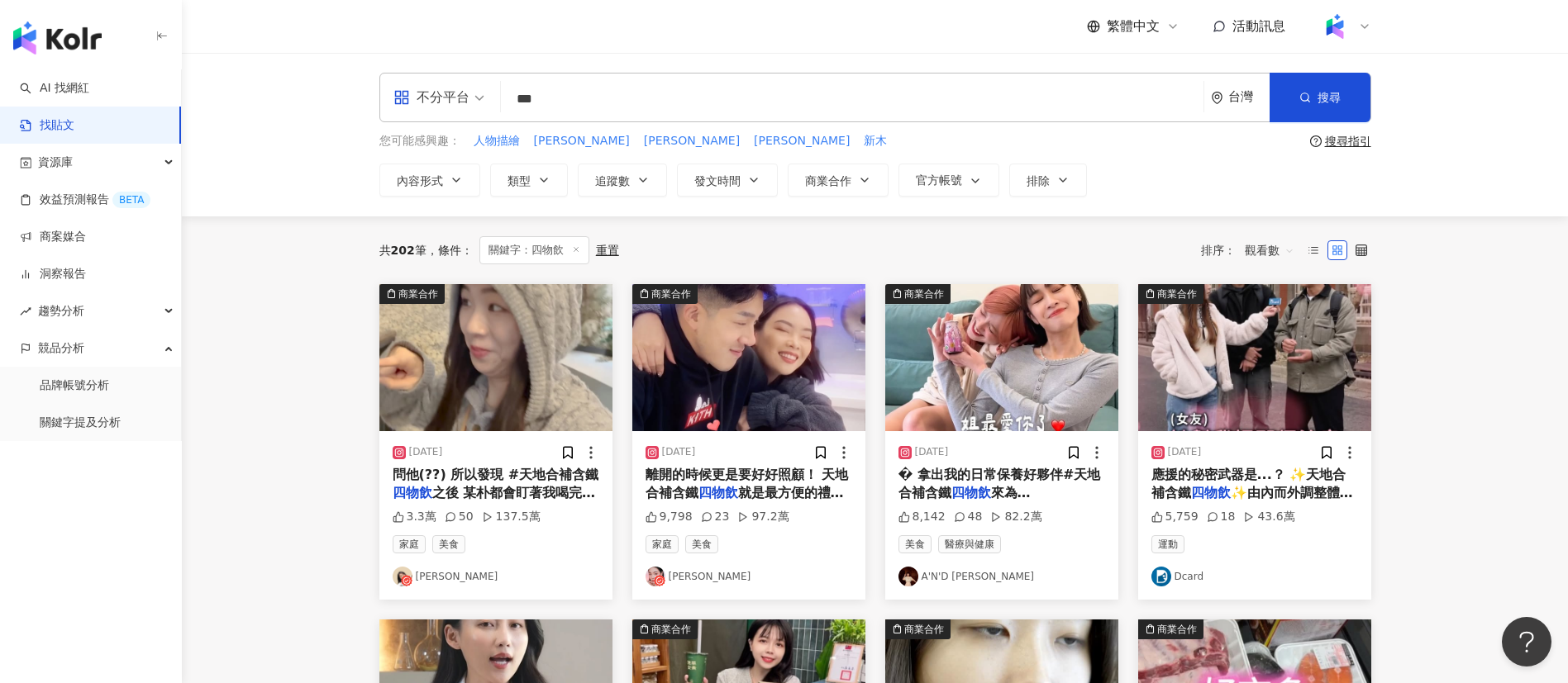
click at [755, 291] on img "button" at bounding box center [748, 357] width 234 height 147
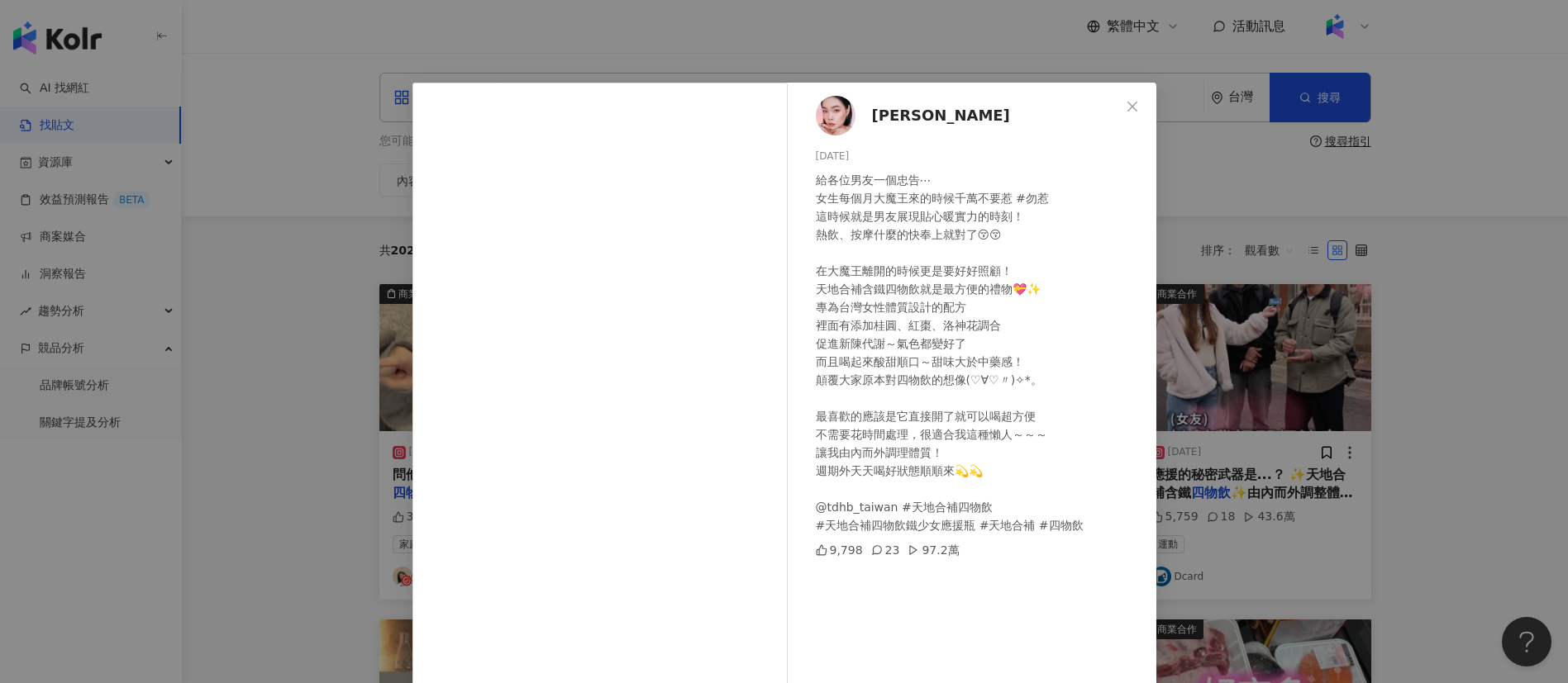
click at [1241, 168] on div "[PERSON_NAME][DATE] 給各位男友一個忠告⋯ 女生每個月大魔王來的時候千萬不要惹 #勿惹 這時候就是男友展現貼心暖實力的時刻！ 熱飲、按摩什麼…" at bounding box center [784, 341] width 1568 height 683
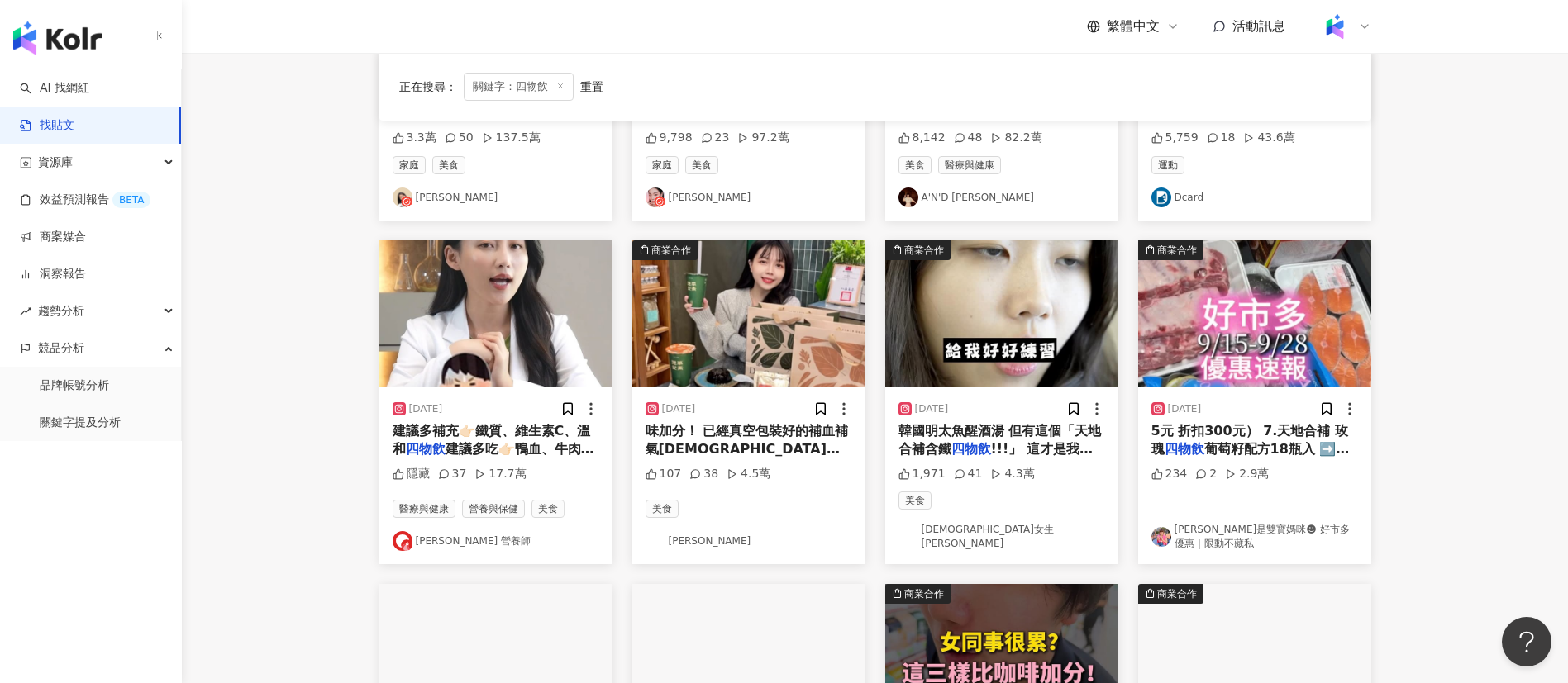
scroll to position [387, 0]
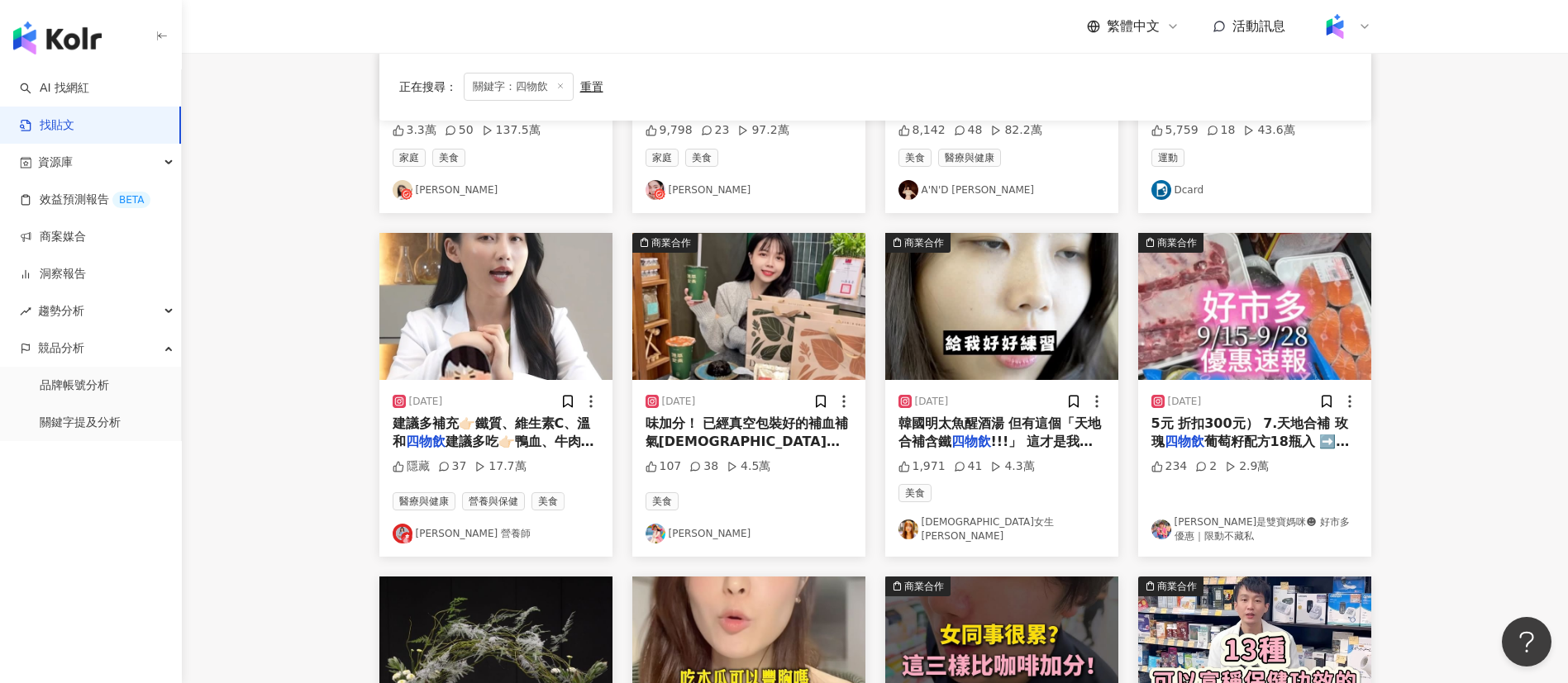
click at [1461, 452] on main "不分平台 *** 台灣 搜尋 您可能感興趣： 人物描繪 [PERSON_NAME]妮塔 新木 搜尋指引 內容形式 類型 追蹤數 發文時間 商業合作 官方帳號 …" at bounding box center [875, 346] width 1386 height 1359
click at [505, 423] on span "建議多補充👉🏻鐵質、維生素C、溫和" at bounding box center [492, 432] width 198 height 34
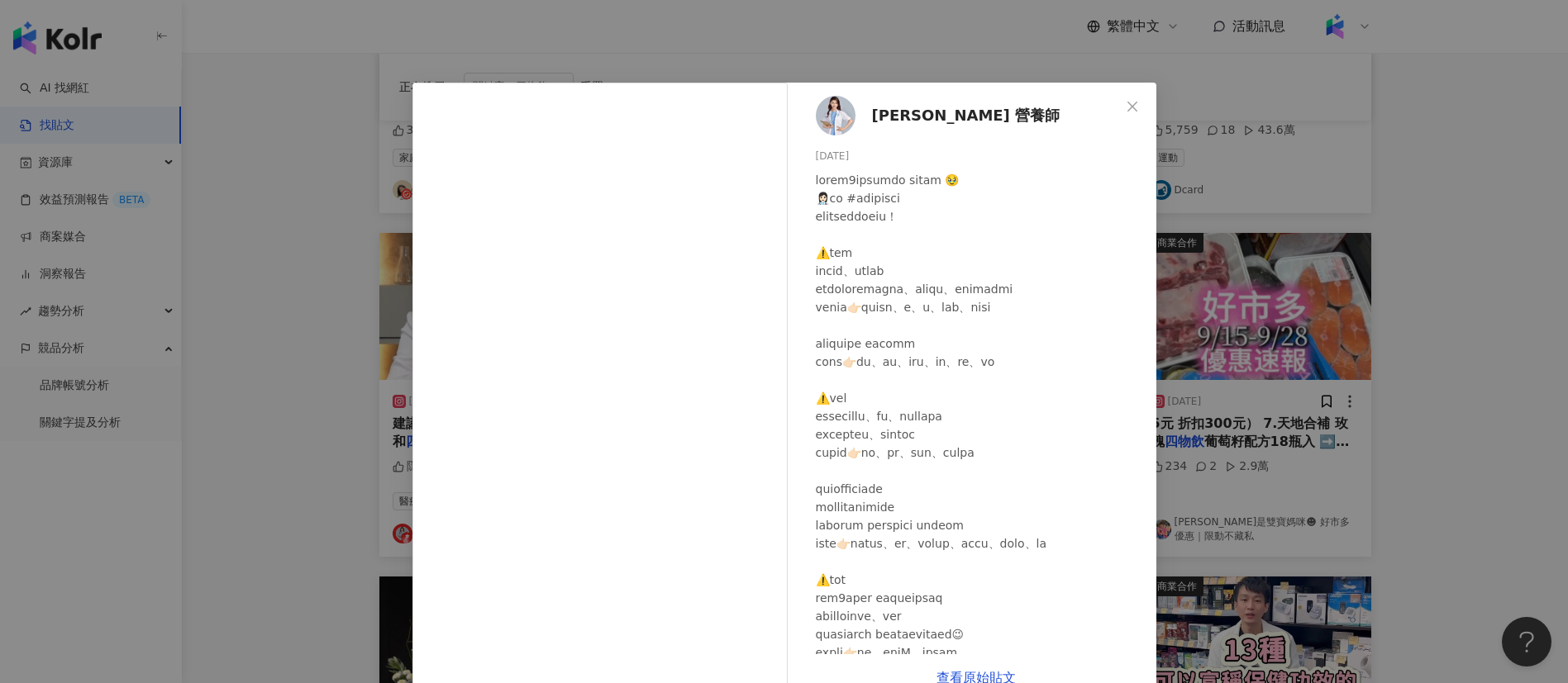
click at [1350, 415] on div "[PERSON_NAME] 營養師 [DATE] 隱藏 37 17.7萬 查看原始貼文" at bounding box center [784, 341] width 1568 height 683
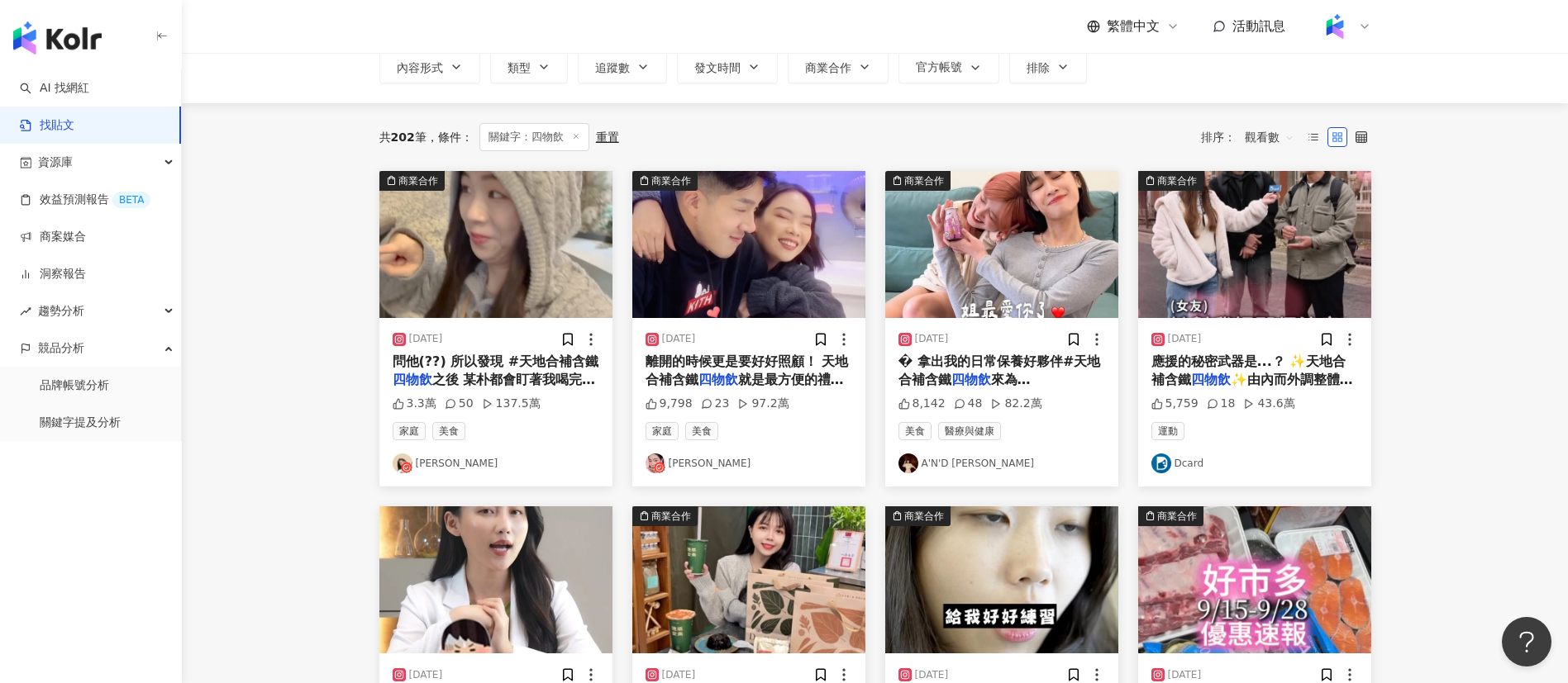
scroll to position [114, 0]
click at [778, 104] on div "共 202 筆 條件 ： 關鍵字：四物飲 重置 排序： 觀看數" at bounding box center [875, 136] width 992 height 68
click at [845, 131] on div "共 202 筆 條件 ： 關鍵字：四物飲 重置 排序： 觀看數" at bounding box center [875, 135] width 992 height 28
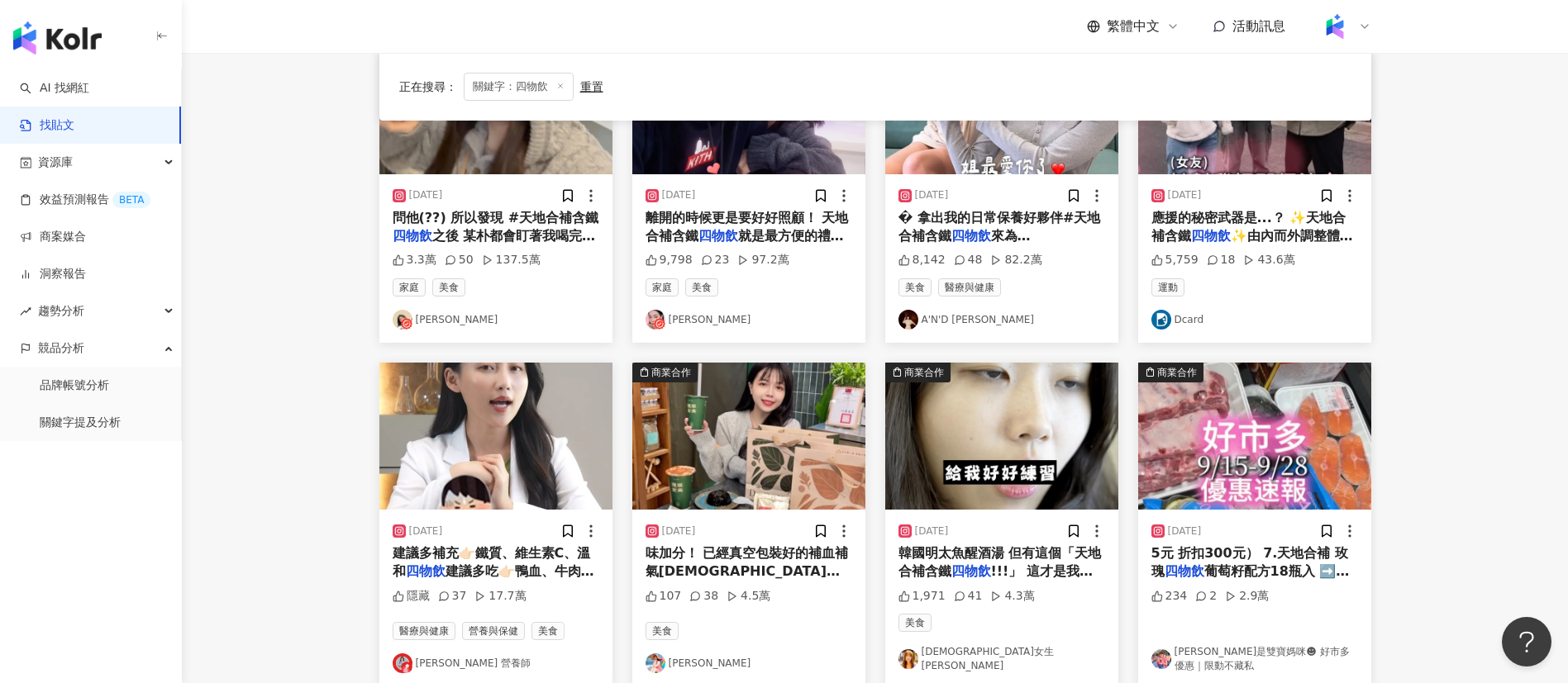
scroll to position [258, 0]
click at [701, 47] on div "繁體中文 活動訊息" at bounding box center [875, 26] width 992 height 52
click at [254, 247] on main "不分平台 *** 台灣 搜尋 您可能感興趣： 人物描繪 [PERSON_NAME]妮塔 新木 搜尋指引 內容形式 類型 追蹤數 發文時間 商業合作 官方帳號 …" at bounding box center [875, 474] width 1386 height 1359
click at [1028, 568] on span "!!!」 這才是我的秘密武器！�" at bounding box center [996, 580] width 194 height 34
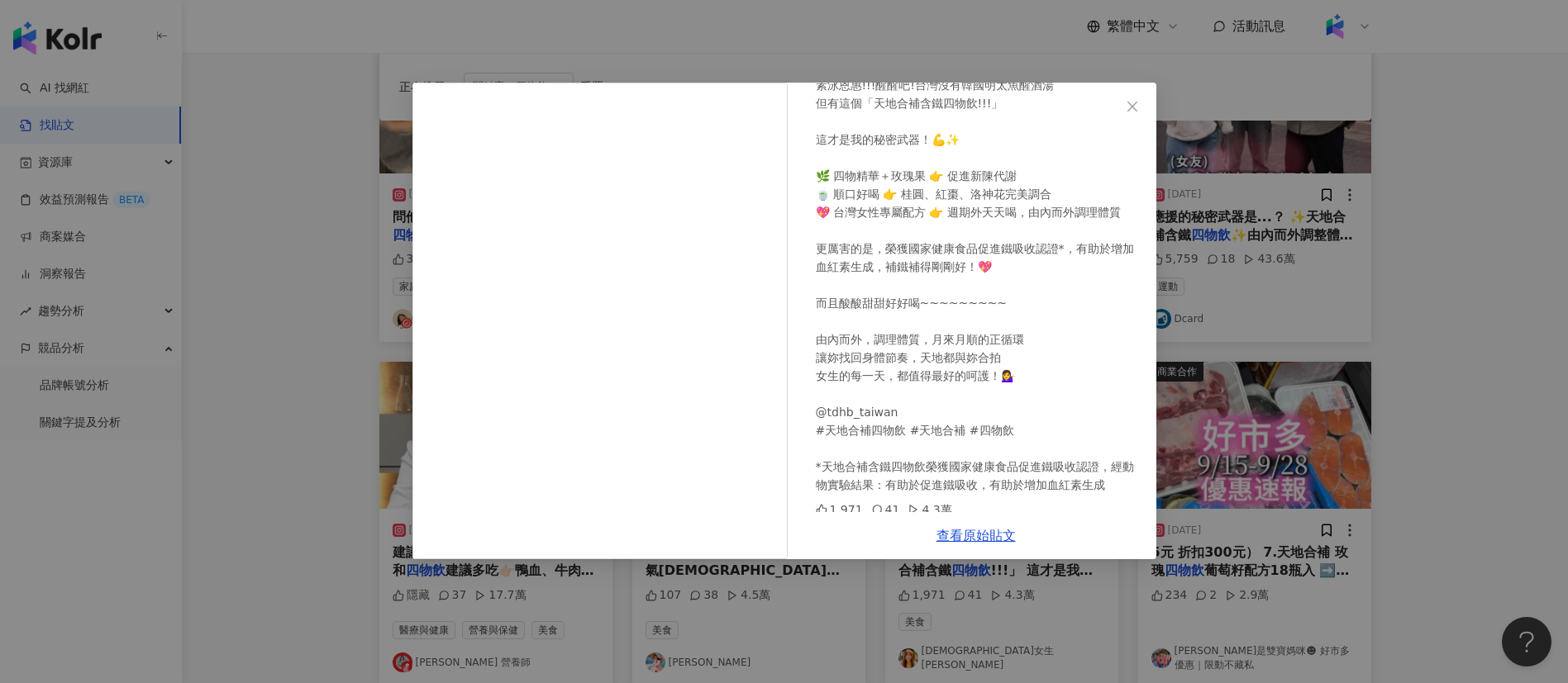
scroll to position [0, 0]
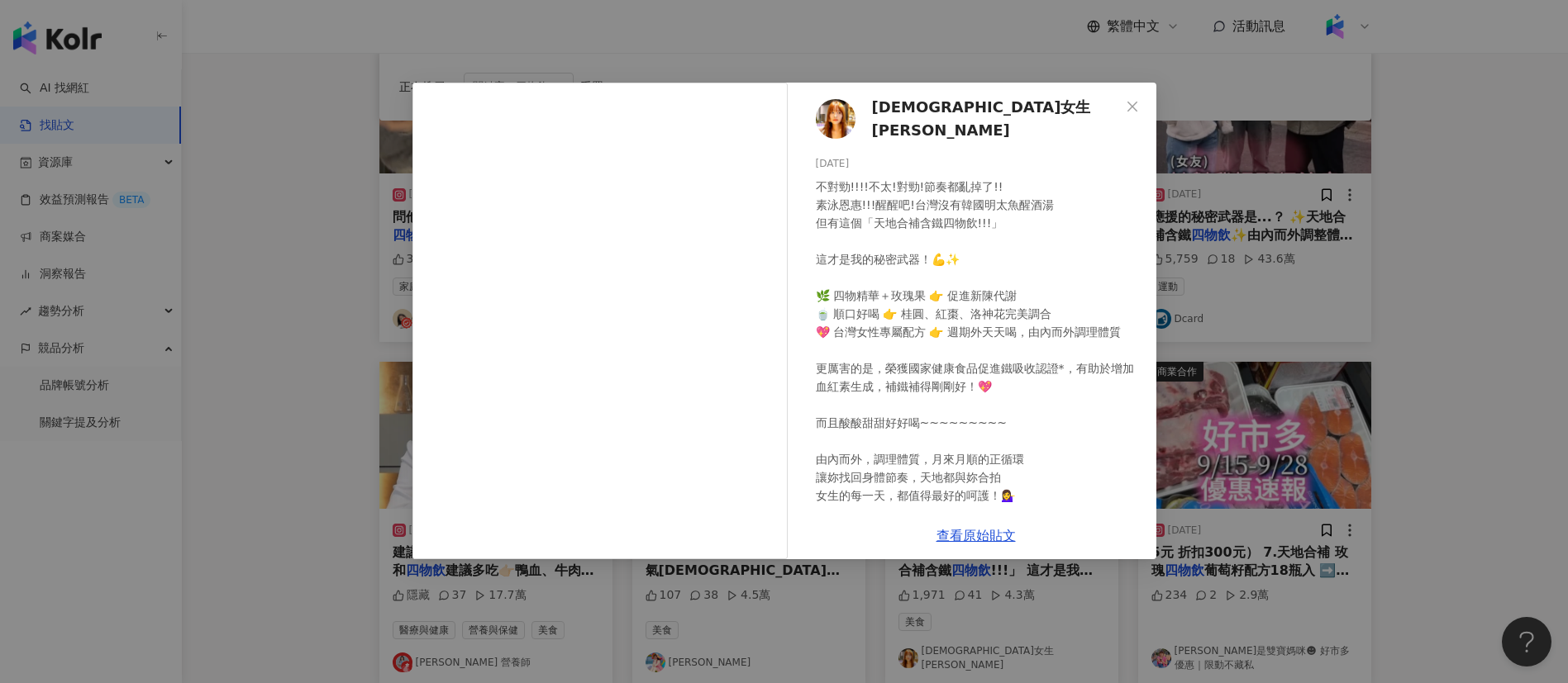
click at [1465, 432] on div "[DEMOGRAPHIC_DATA]女生[PERSON_NAME] [DATE] 不對勁!!!!不太!對勁!節奏都亂掉了!! 素泳恩惠!!!醒醒吧!台灣沒有韓…" at bounding box center [784, 341] width 1568 height 683
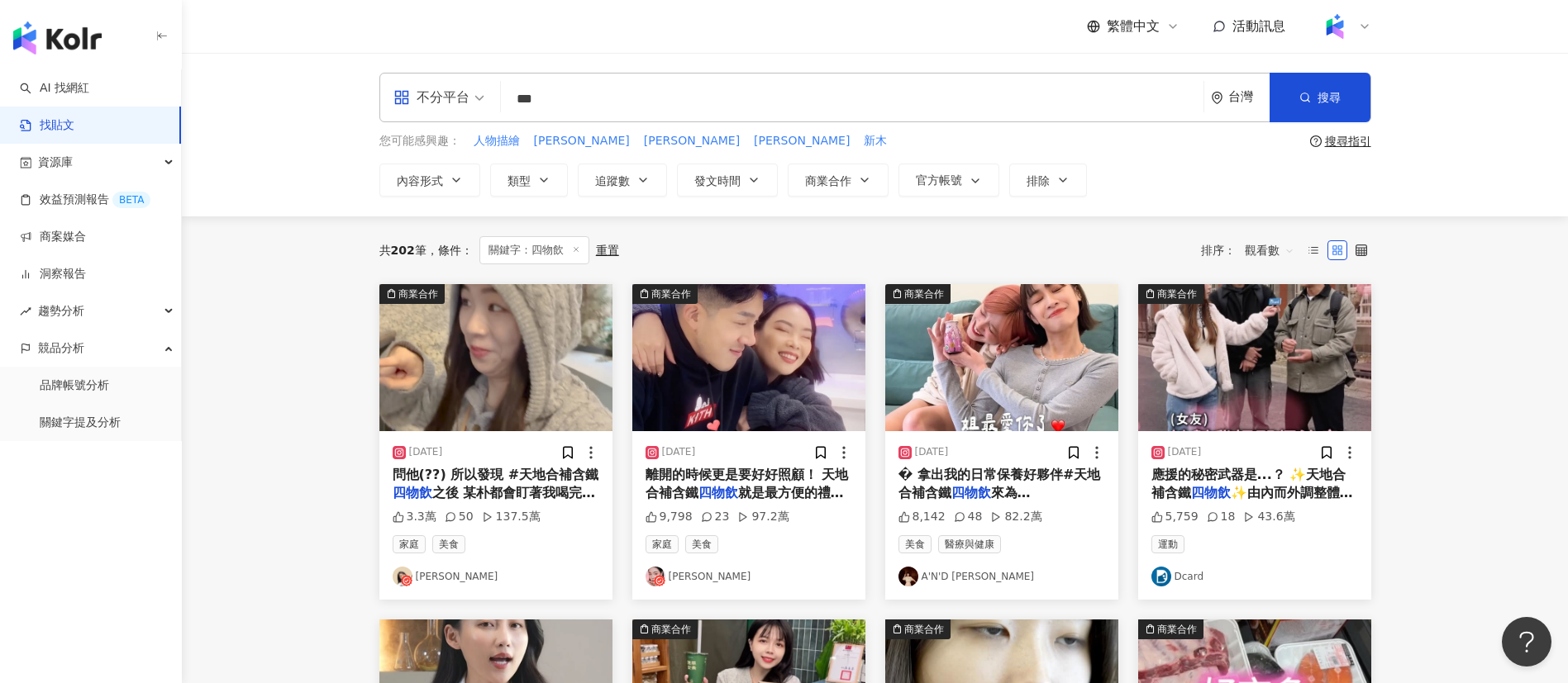
click at [457, 98] on div "不分平台" at bounding box center [432, 97] width 76 height 27
click at [474, 228] on div "YouTube" at bounding box center [444, 235] width 93 height 21
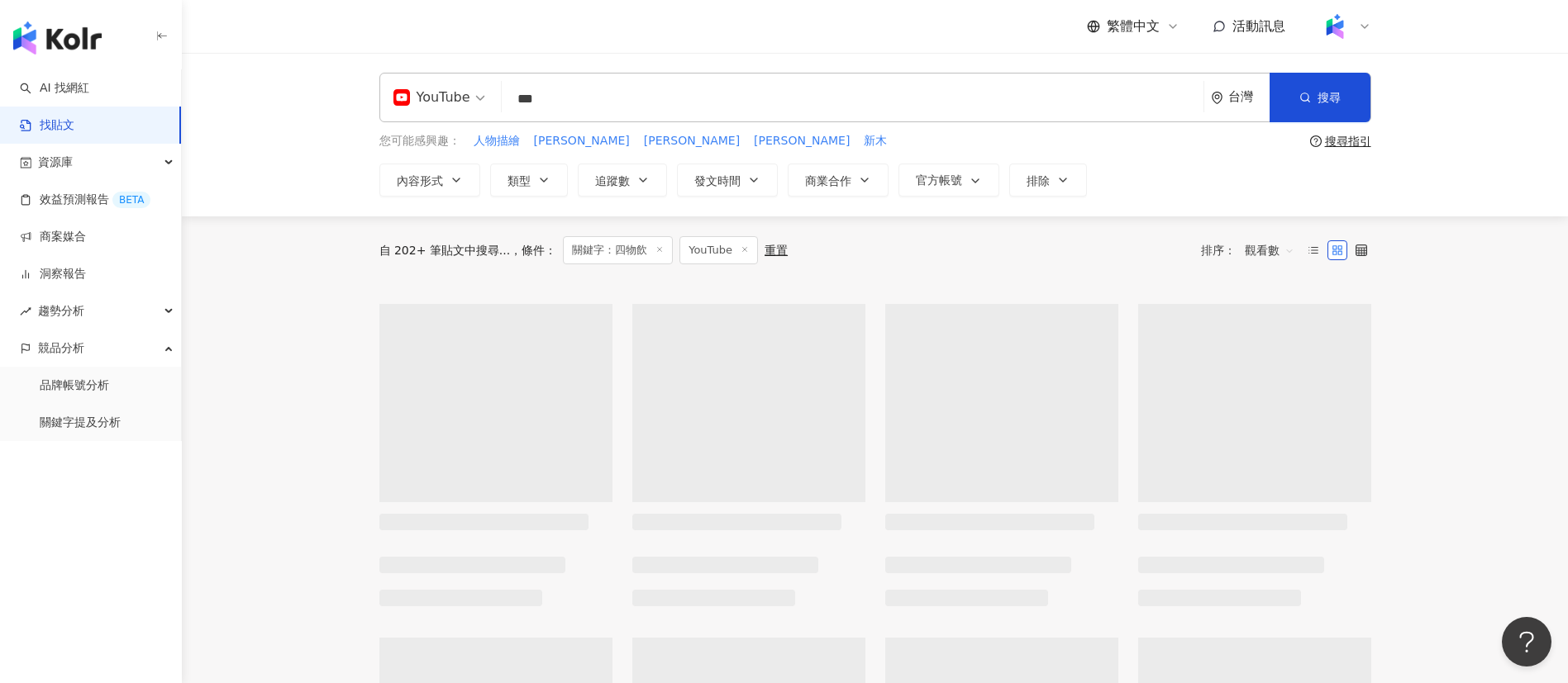
click at [618, 40] on div "繁體中文 活動訊息" at bounding box center [875, 26] width 992 height 52
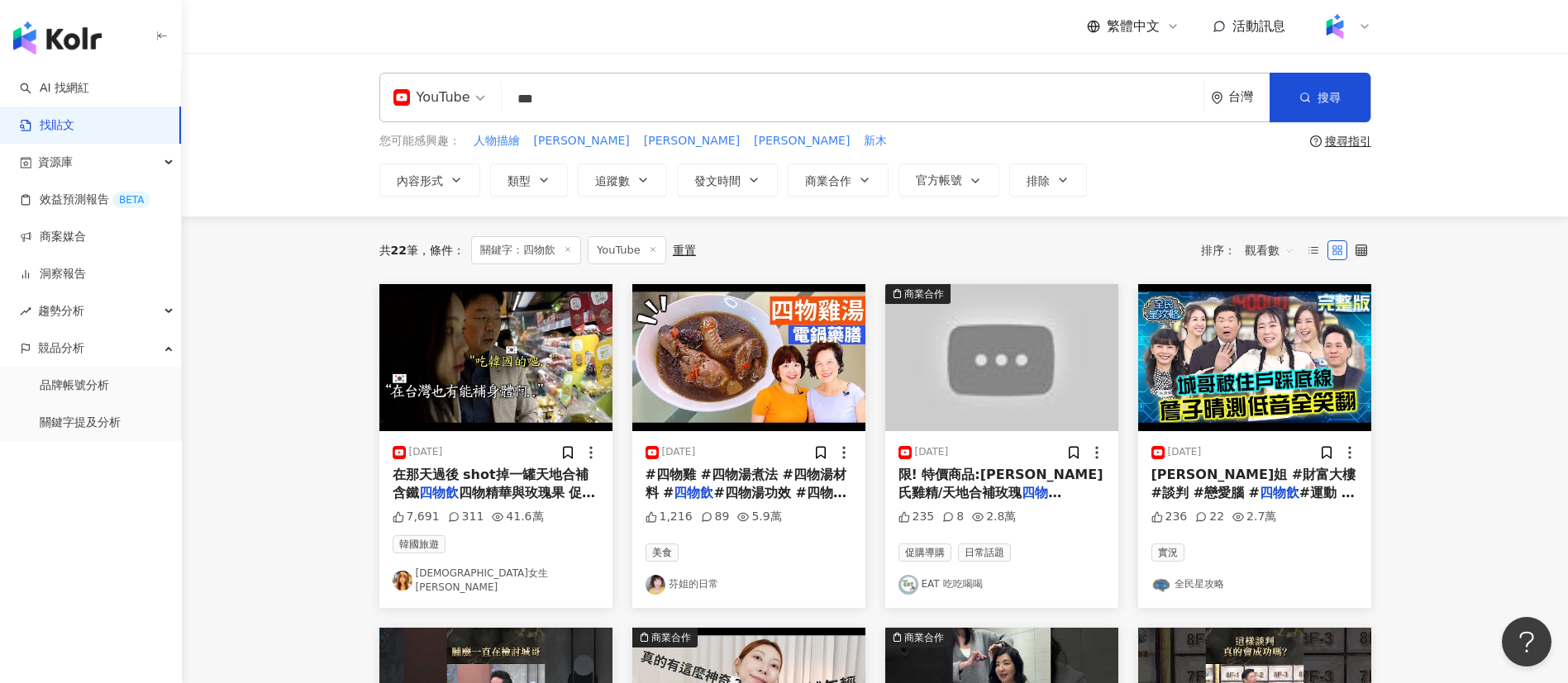
click at [516, 488] on span "四物精華與玫瑰果 促進新陳代謝，" at bounding box center [494, 502] width 203 height 34
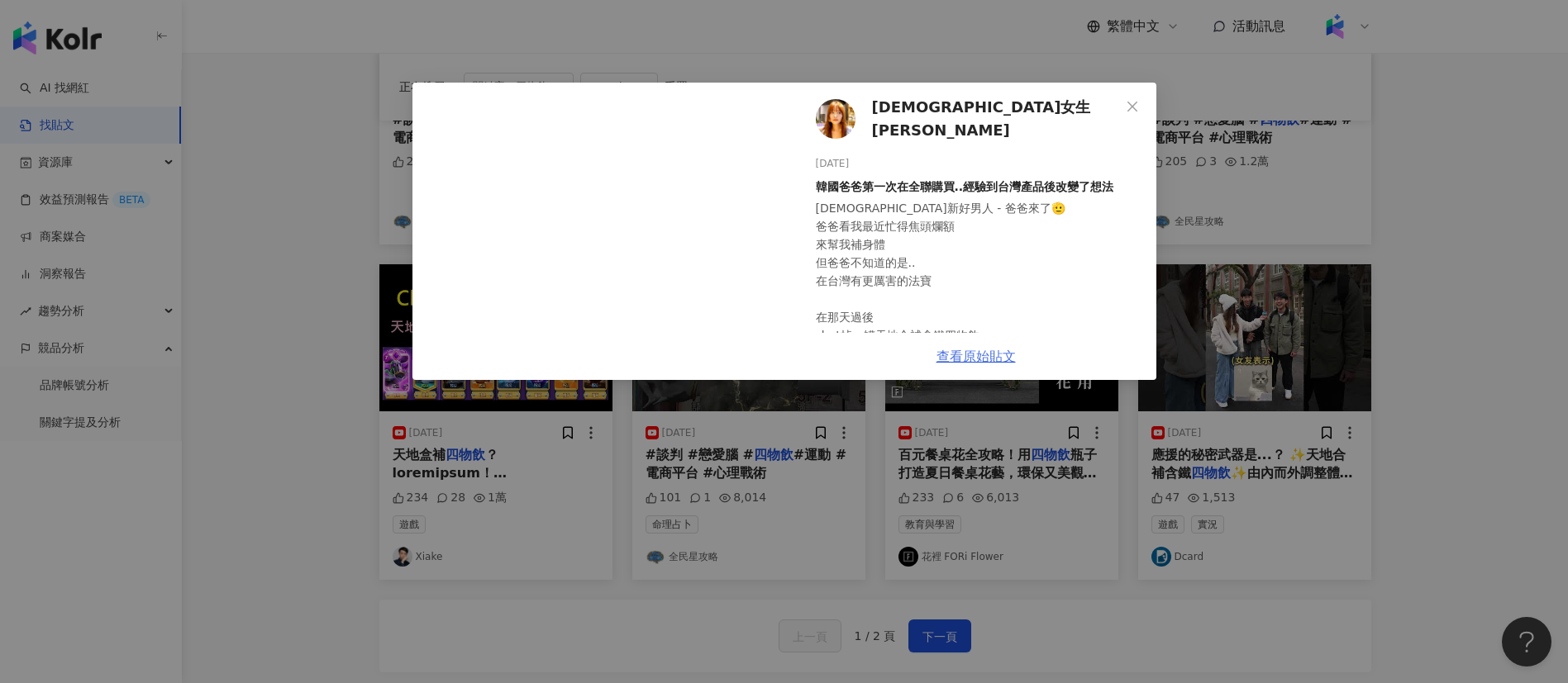
scroll to position [712, 0]
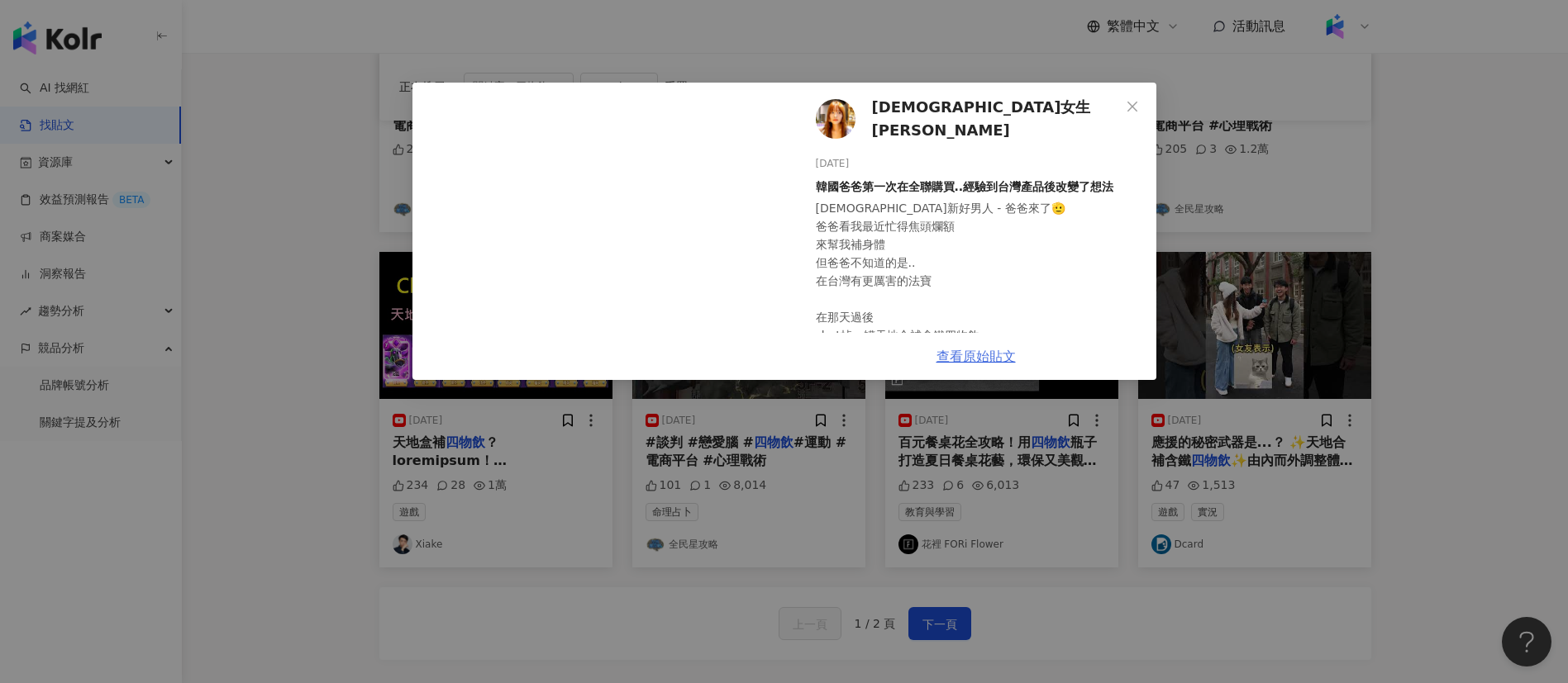
click at [984, 355] on link "查看原始貼文" at bounding box center [976, 356] width 79 height 15
click at [1301, 389] on div "[DEMOGRAPHIC_DATA]女生[PERSON_NAME] [DATE] 韓國爸爸第一次在全聯購買..經驗到台灣產品後改變了想法 韓國新好男人 - 爸…" at bounding box center [784, 341] width 1568 height 683
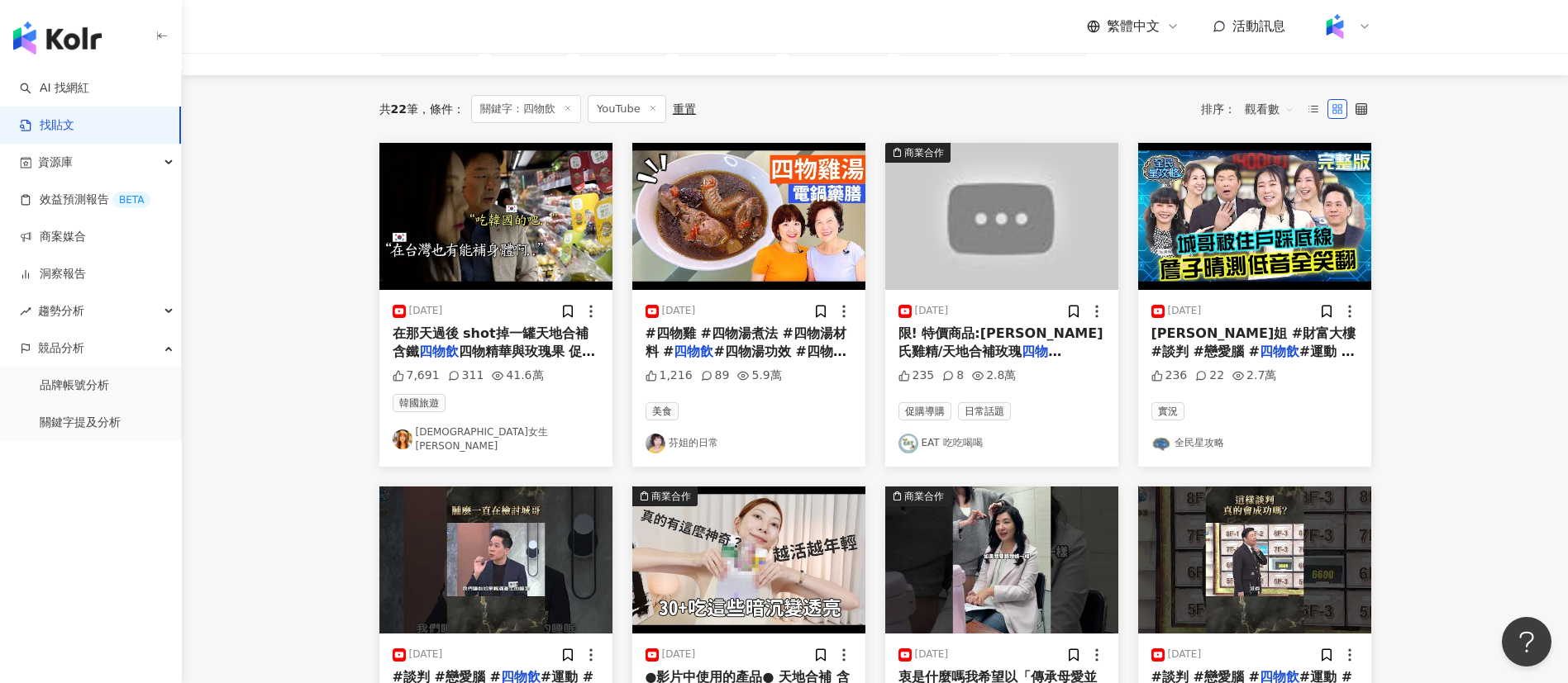
scroll to position [0, 0]
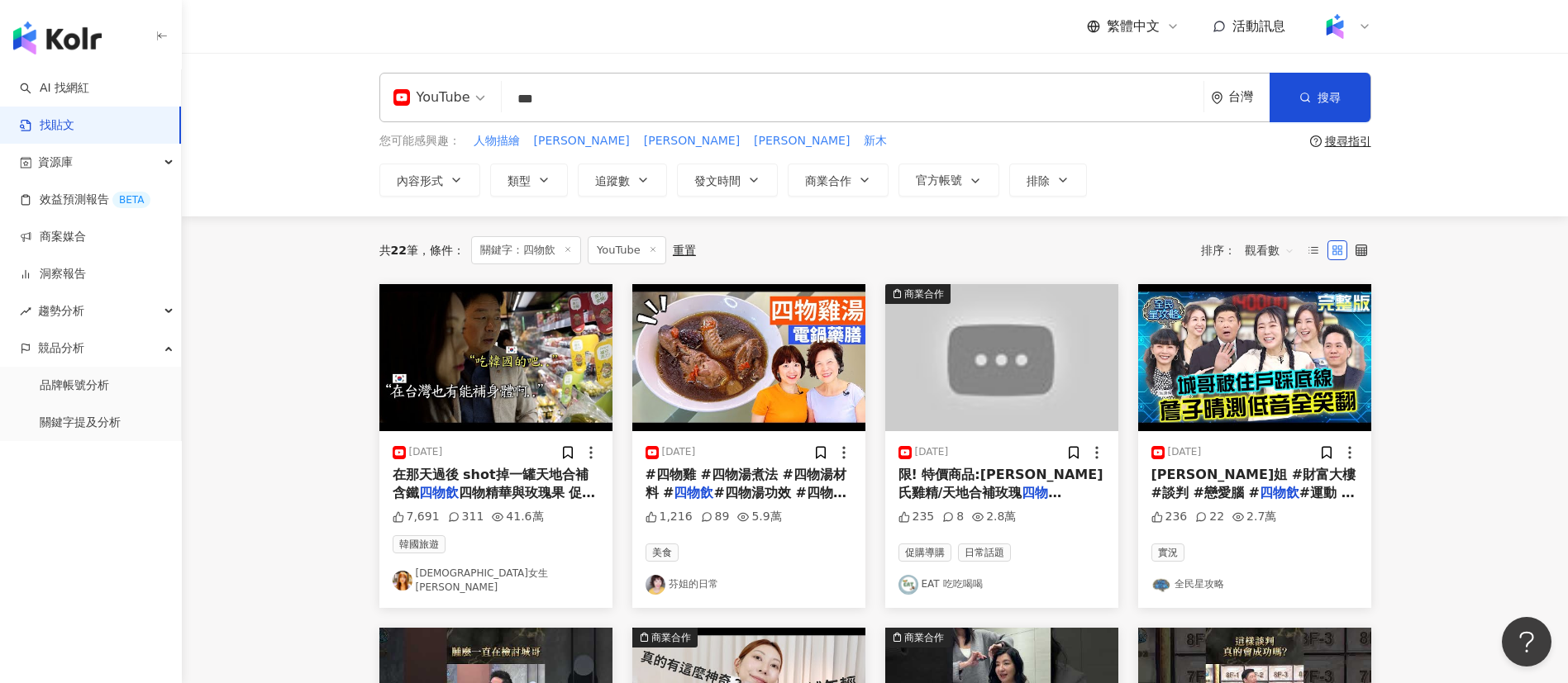
click at [563, 99] on input "***" at bounding box center [852, 98] width 688 height 35
type input "*******"
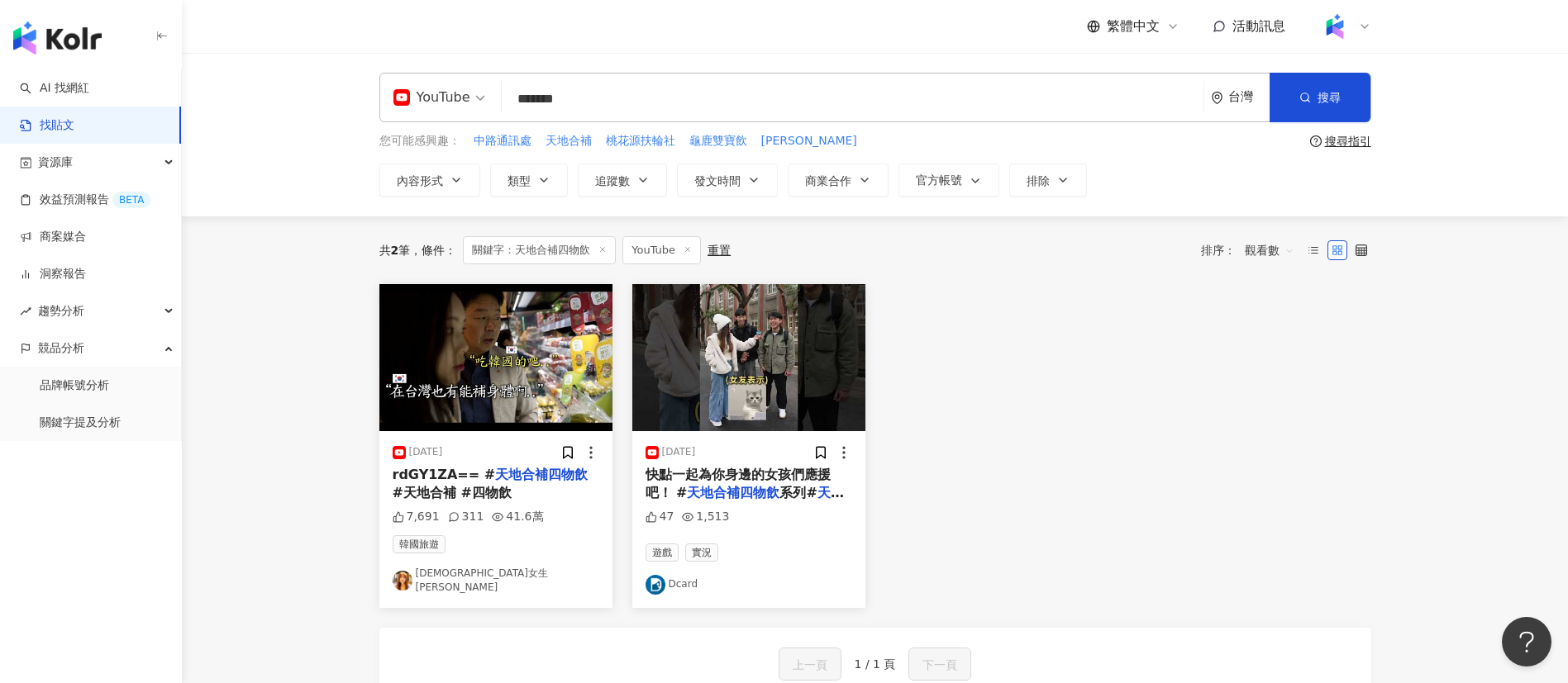
click at [452, 93] on div "YouTube" at bounding box center [432, 97] width 77 height 27
click at [448, 147] on div "不分平台" at bounding box center [444, 144] width 93 height 21
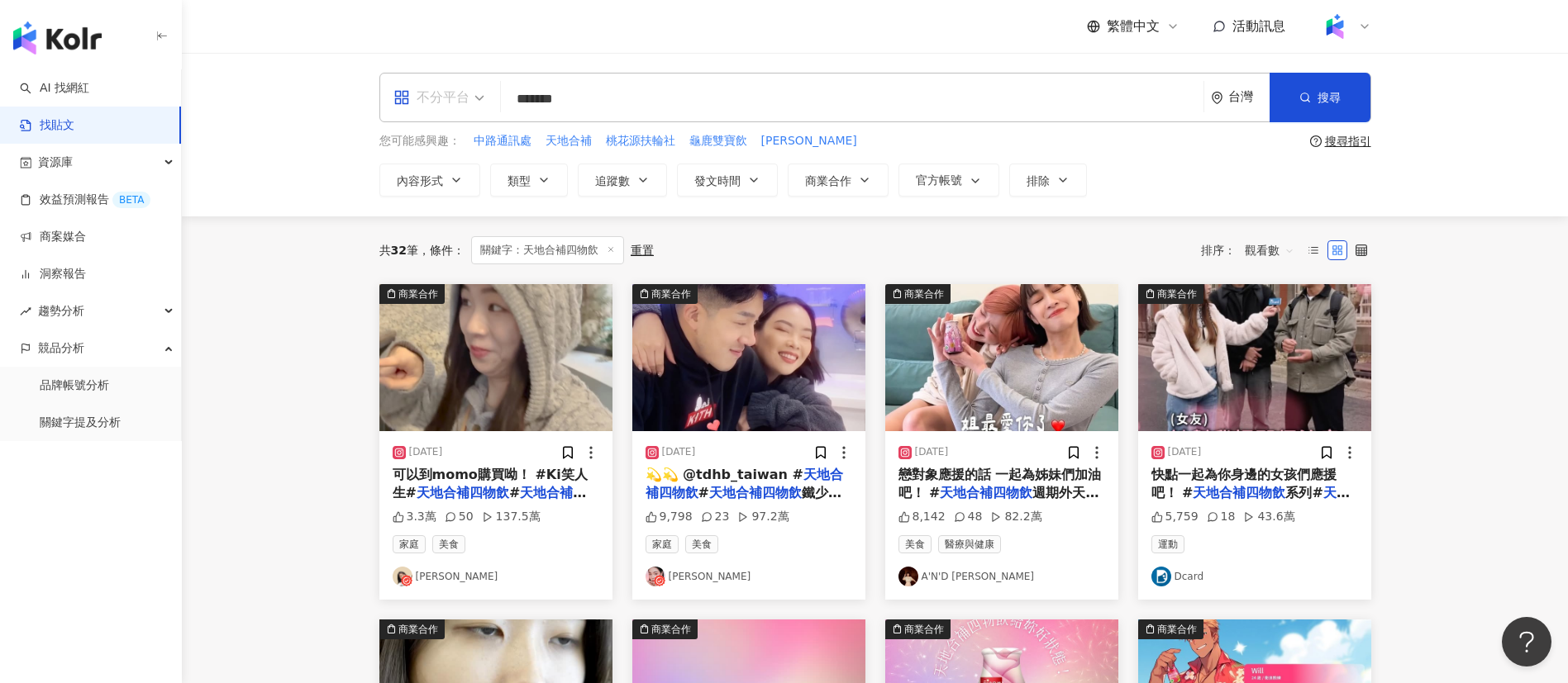
click at [470, 96] on span "不分平台" at bounding box center [438, 97] width 91 height 27
click at [461, 236] on div "YouTube" at bounding box center [444, 235] width 93 height 21
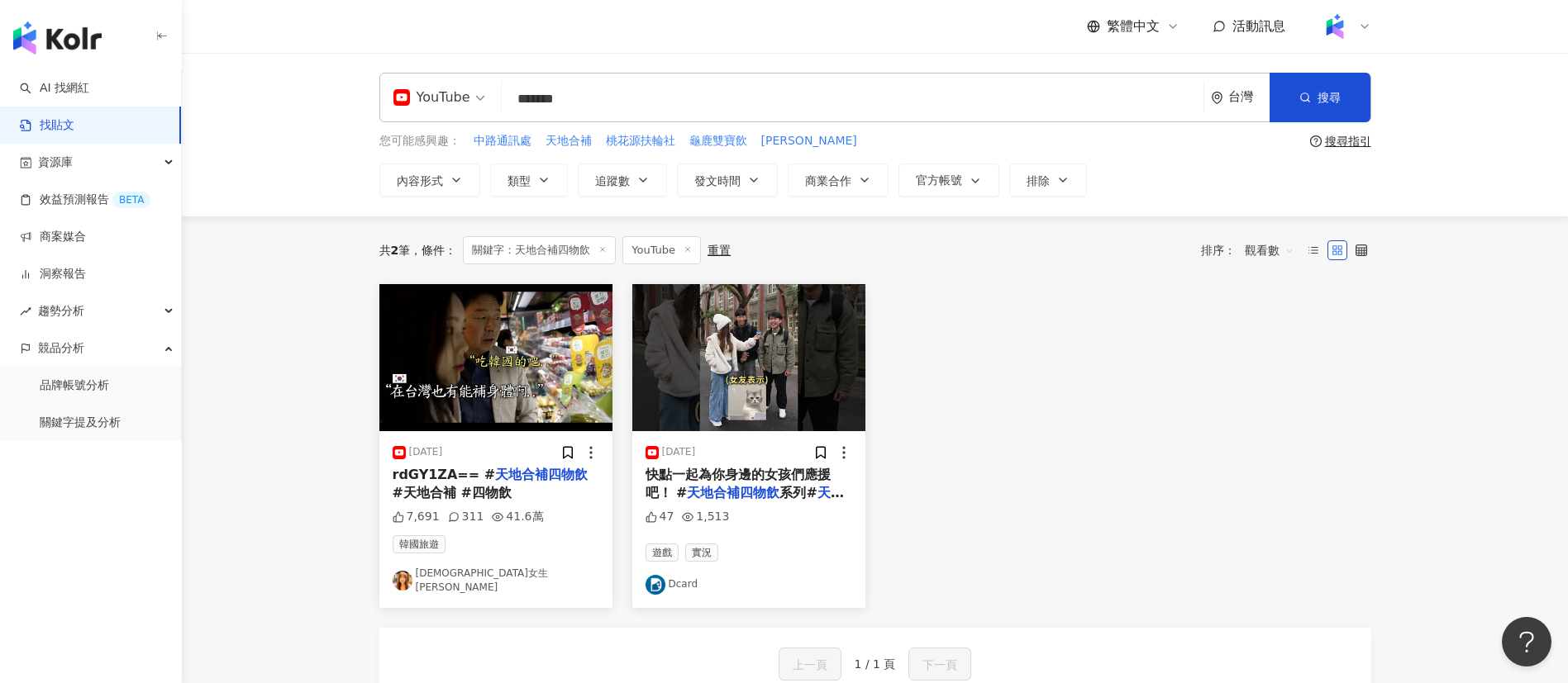
click at [749, 485] on mark "天地合補四物飲" at bounding box center [733, 492] width 92 height 15
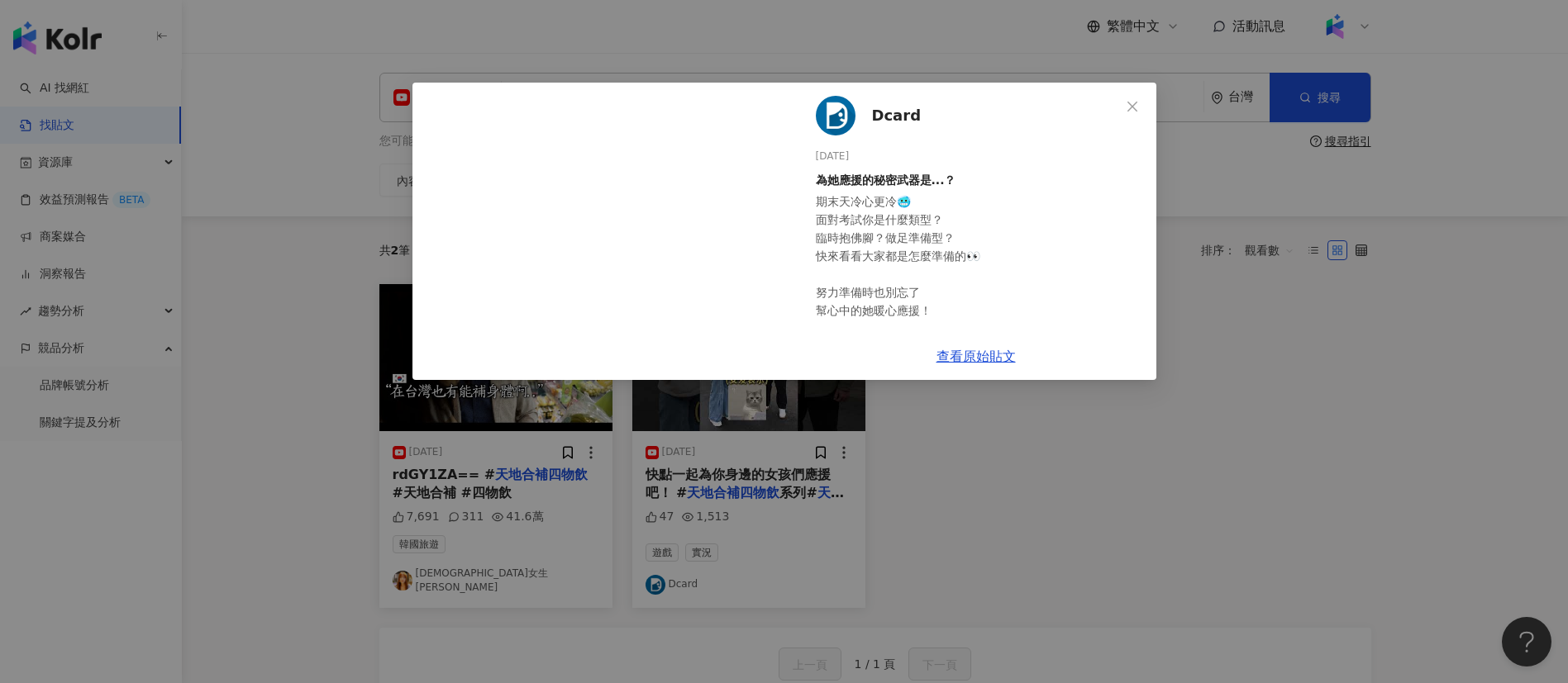
click at [1011, 521] on div "Dcard [DATE] 為她應援的秘密武器是...？ 期末天冷心更冷🥶 面對考試你是什麼類型？ 臨時抱佛腳？做足準備型？ 快來看看大家都是怎麼準備的👀 努力…" at bounding box center [784, 341] width 1568 height 683
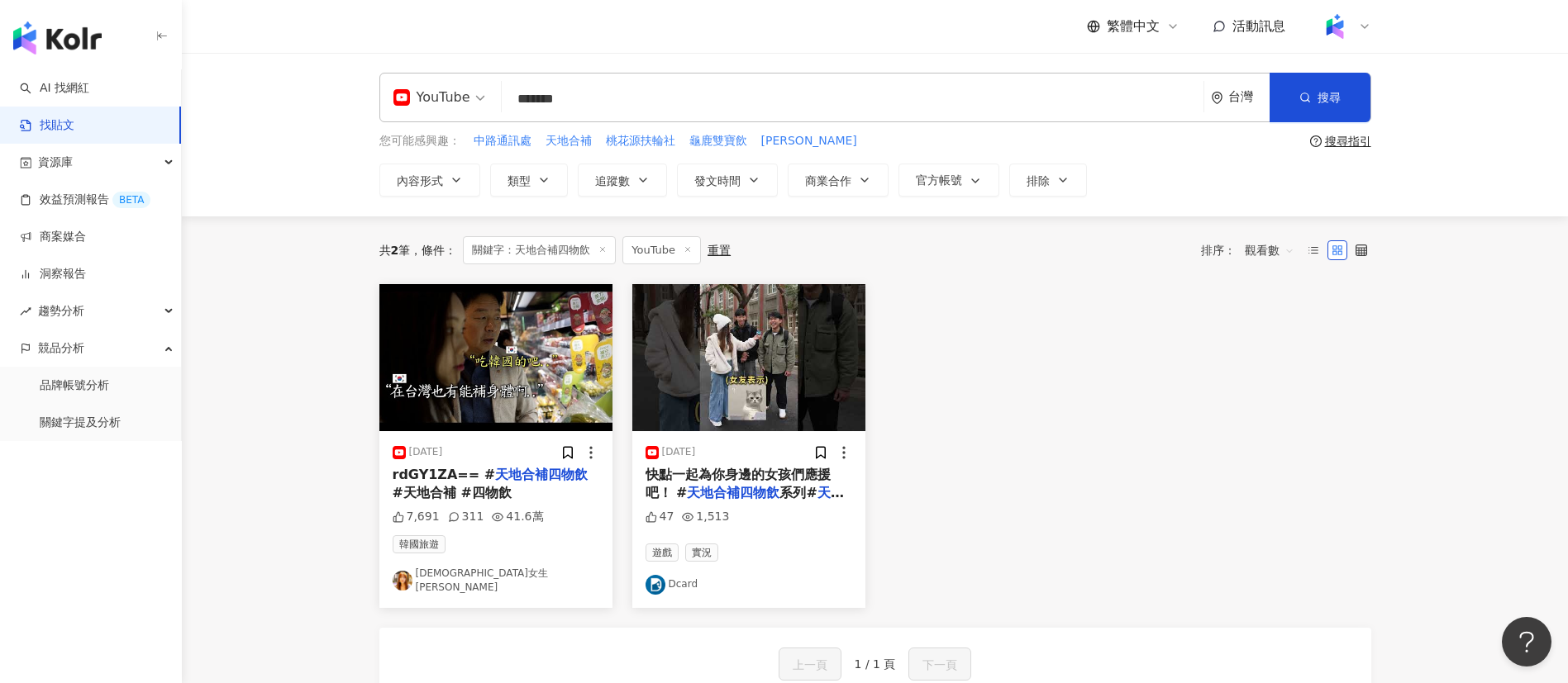
click at [430, 109] on div "YouTube" at bounding box center [432, 97] width 77 height 27
click at [436, 171] on div "Instagram" at bounding box center [444, 174] width 93 height 21
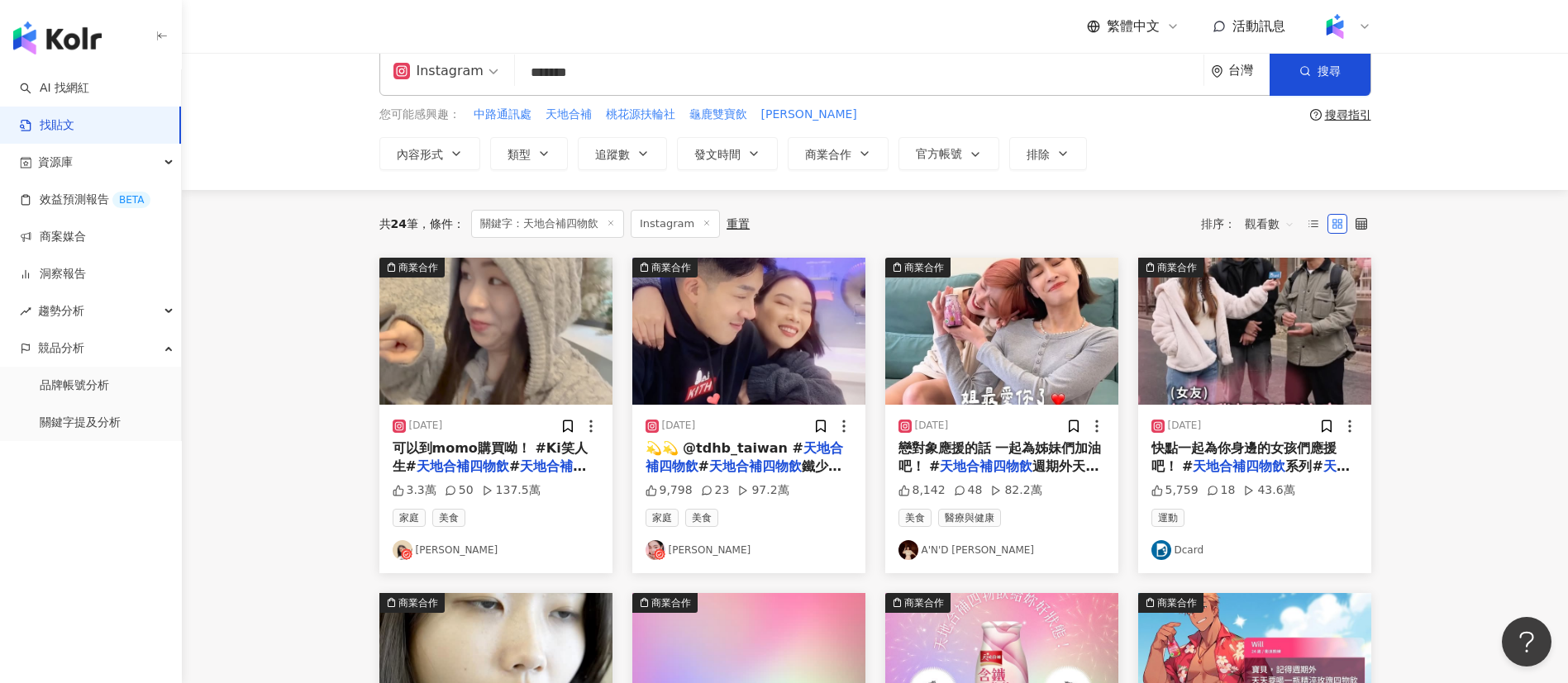
scroll to position [29, 0]
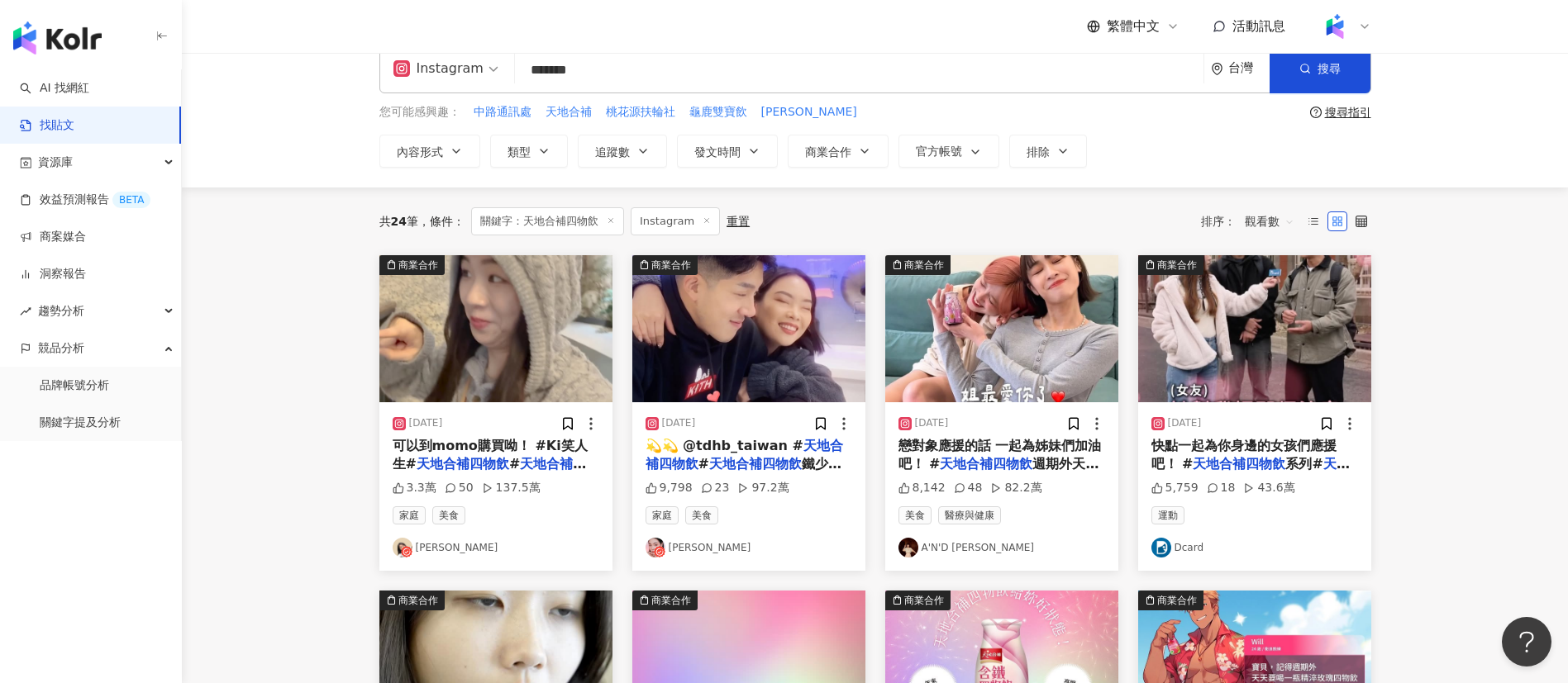
click at [906, 217] on div "共 24 筆 條件 ： 關鍵字：天地合補四物飲 Instagram 重置 排序： 觀看數" at bounding box center [875, 221] width 992 height 28
click at [1243, 460] on mark "天地合補四物飲" at bounding box center [1238, 464] width 92 height 15
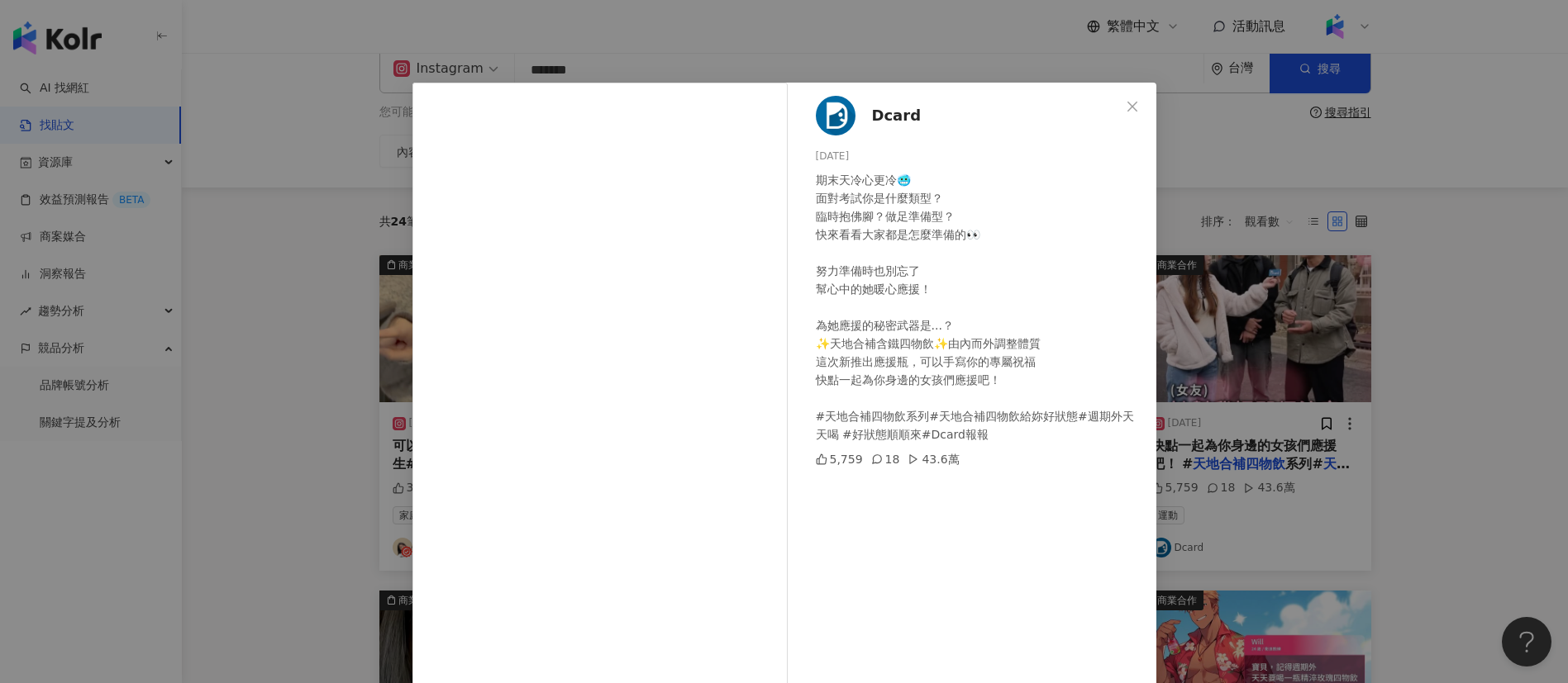
scroll to position [58, 0]
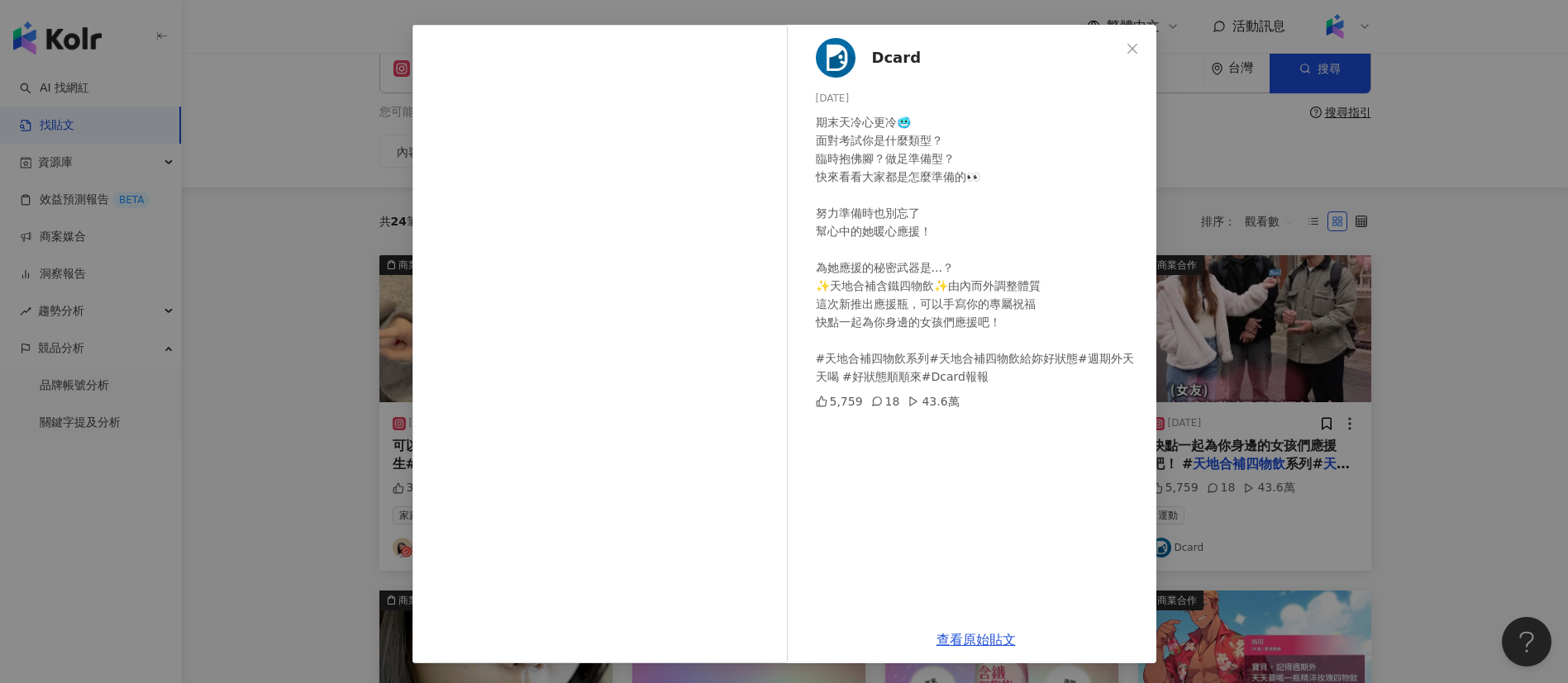
click at [1422, 447] on div "Dcard [DATE] 期末天冷心更冷🥶 面對考試你是什麼類型？ 臨時抱佛腳？做足準備型？ 快來看看大家都是怎麼準備的👀 努力準備時也別忘了 幫心中的她暖心…" at bounding box center [784, 341] width 1568 height 683
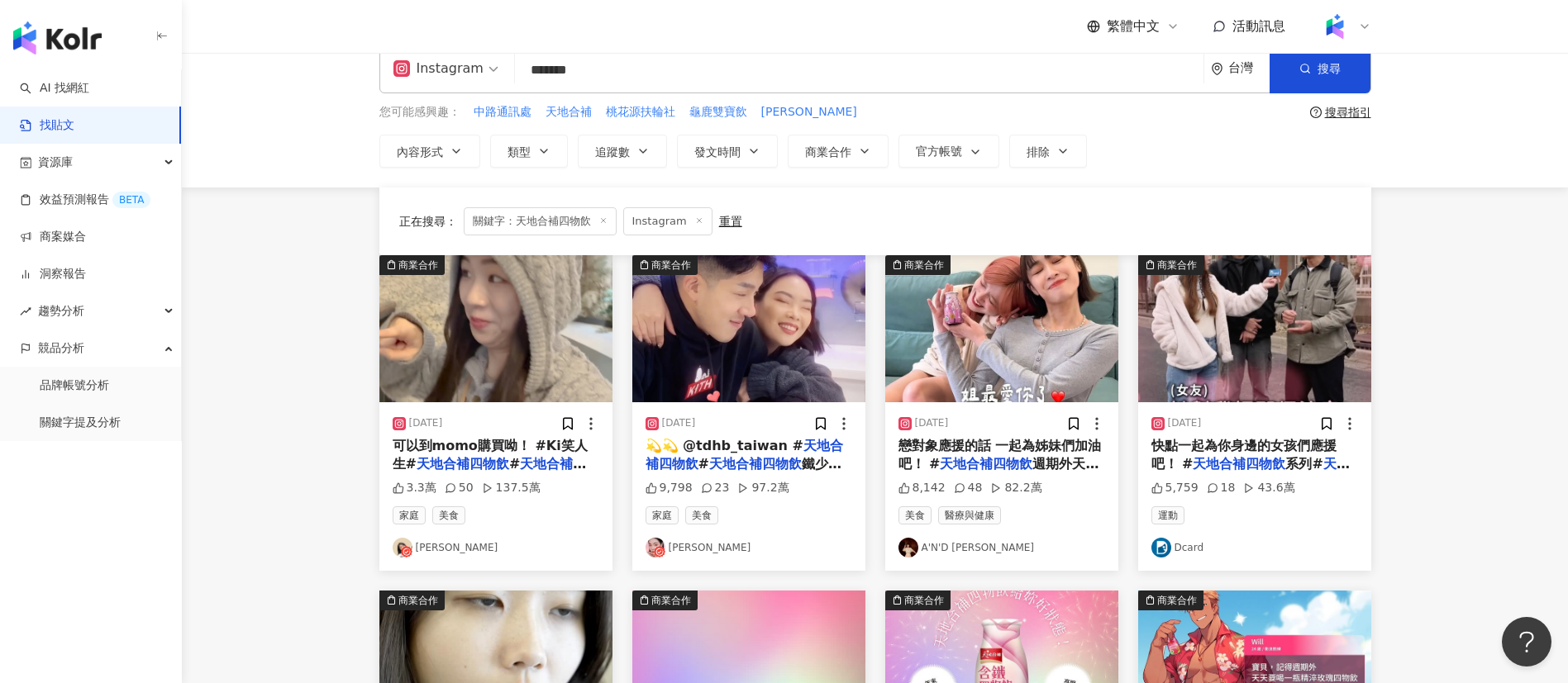
scroll to position [334, 0]
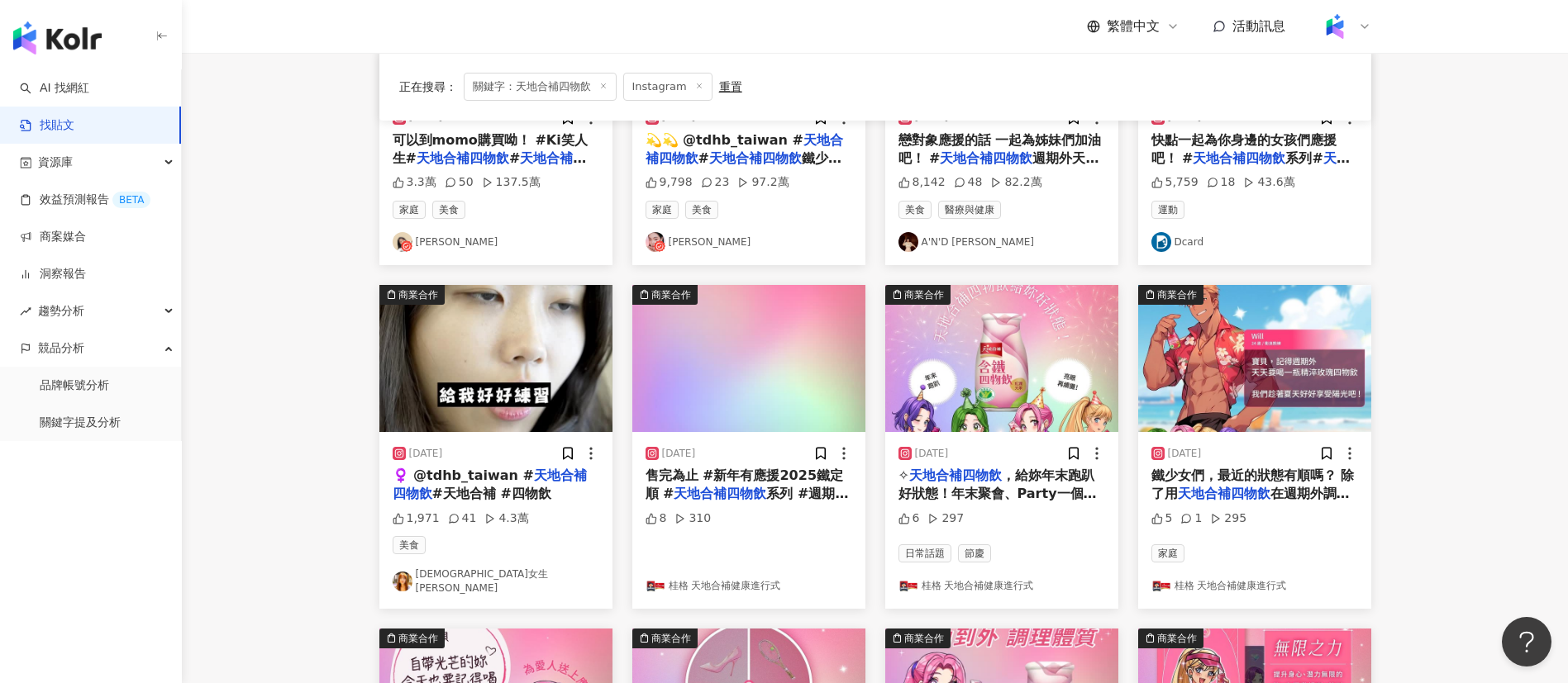
click at [466, 496] on span "#天地合補 #四物飲" at bounding box center [492, 493] width 119 height 15
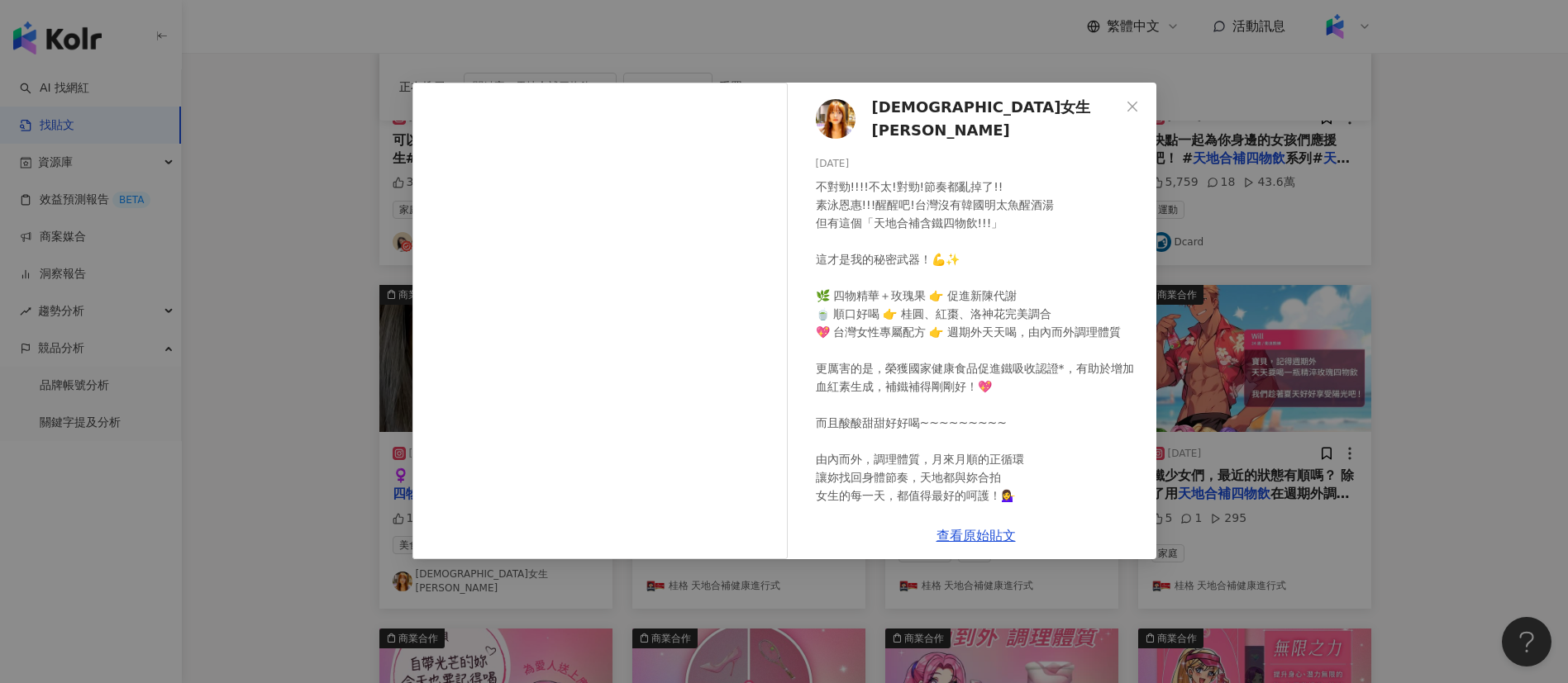
click at [307, 246] on div "[DEMOGRAPHIC_DATA]女生[PERSON_NAME] [DATE] 不對勁!!!!不太!對勁!節奏都亂掉了!! 素泳恩惠!!!醒醒吧!台灣沒有韓…" at bounding box center [784, 341] width 1568 height 683
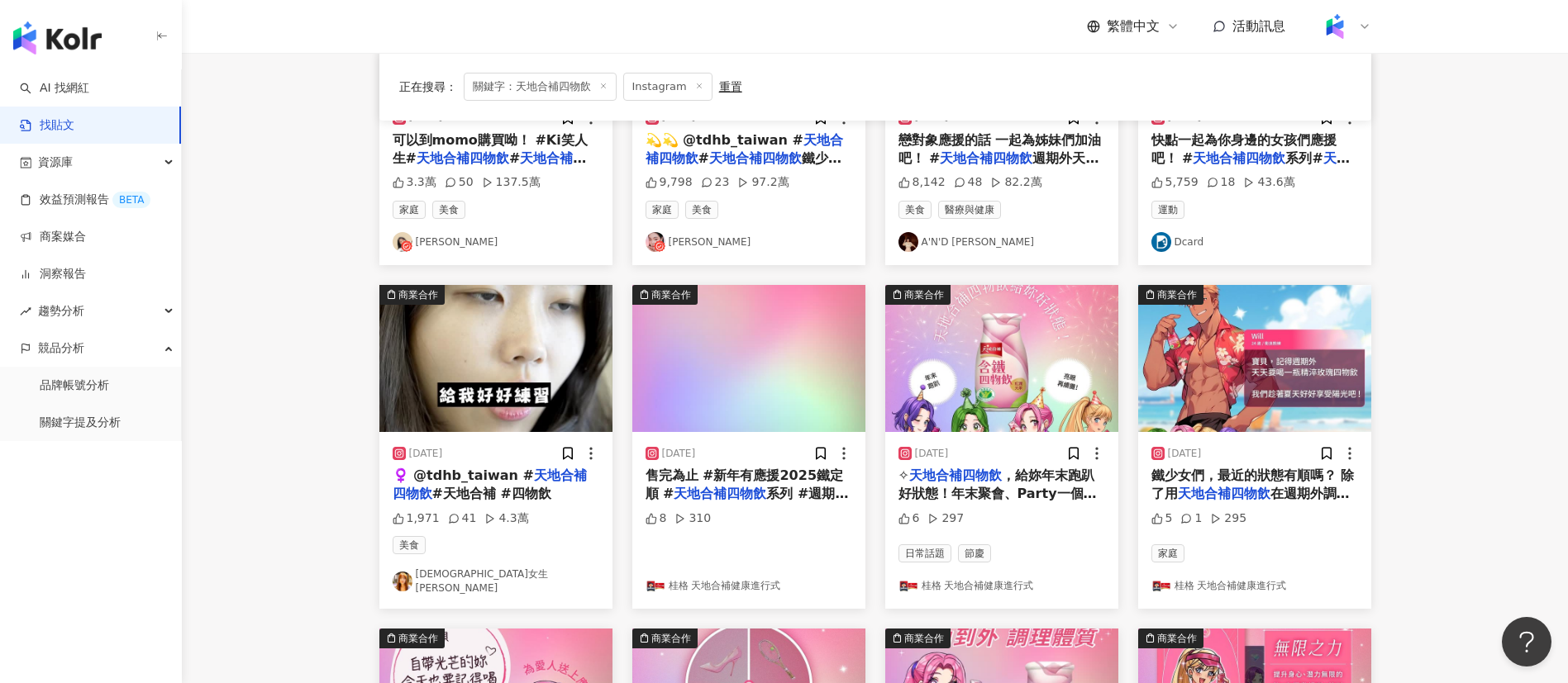
scroll to position [0, 0]
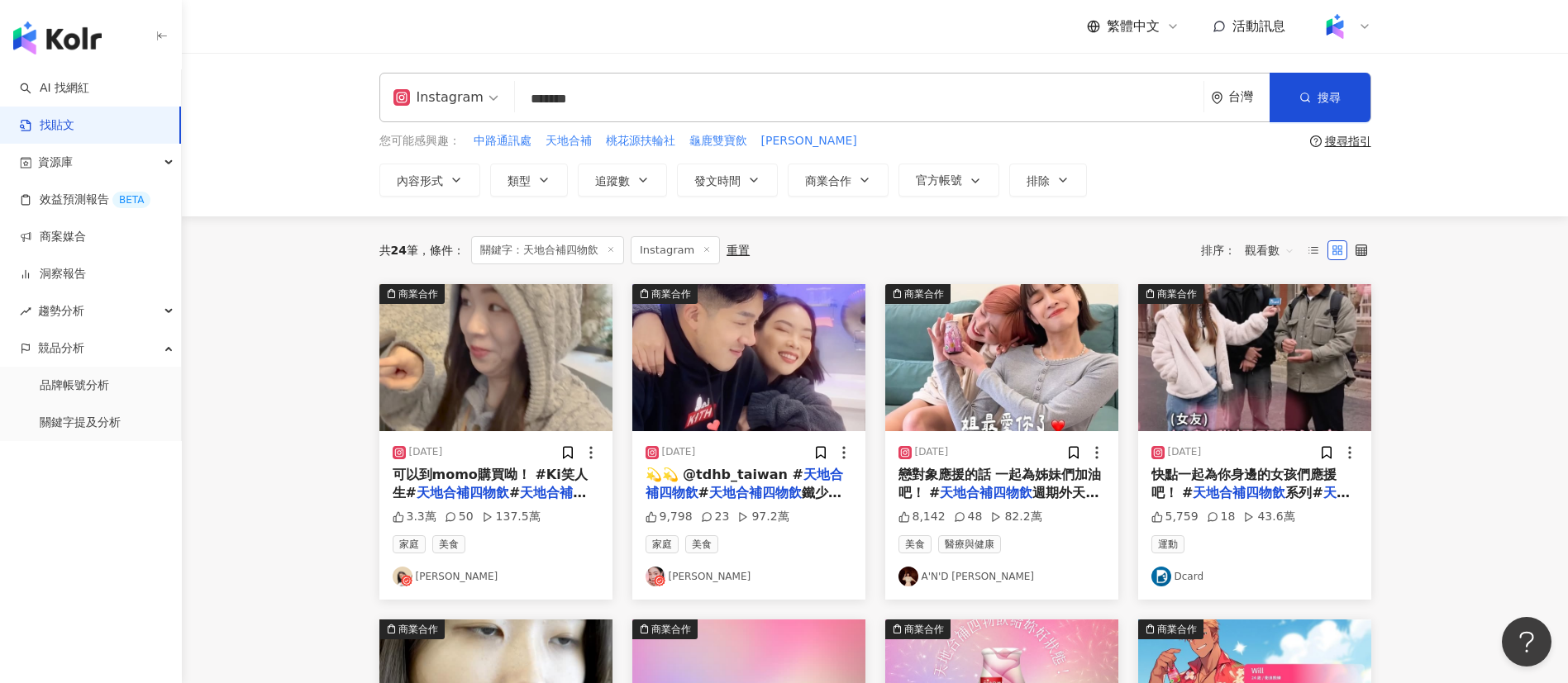
drag, startPoint x: 665, startPoint y: 78, endPoint x: 497, endPoint y: 96, distance: 169.0
click at [497, 96] on div "Instagram ******* 台灣 搜尋" at bounding box center [875, 97] width 992 height 50
drag, startPoint x: 569, startPoint y: 90, endPoint x: 377, endPoint y: 96, distance: 192.1
click at [377, 96] on div "Instagram 天地合補四物飲 ******* 台灣 搜尋 您可能感興趣： 中路通訊處 天地合補 桃花源扶輪社 龜鹿雙寶飲 莊季 搜尋指引 內容形式 類型…" at bounding box center [875, 134] width 1058 height 124
paste input "**"
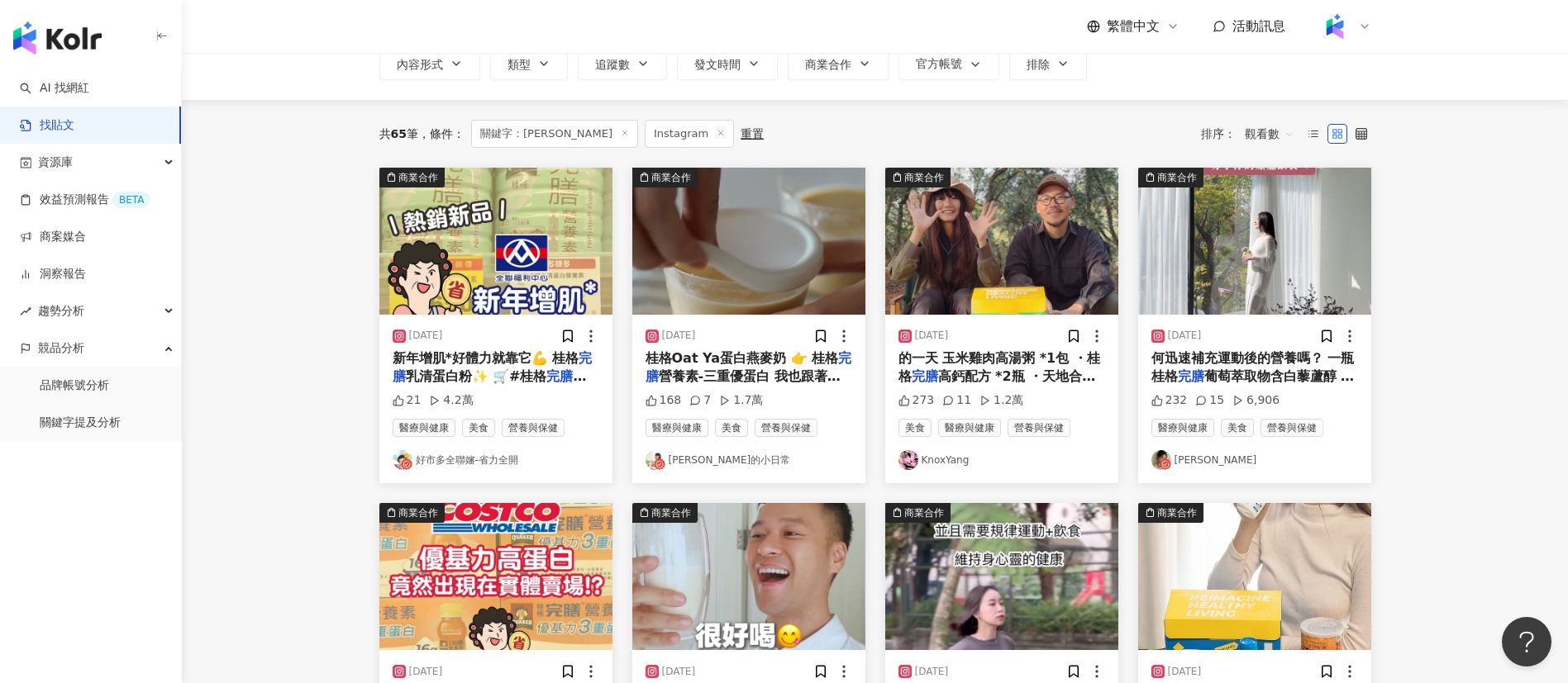
scroll to position [119, 0]
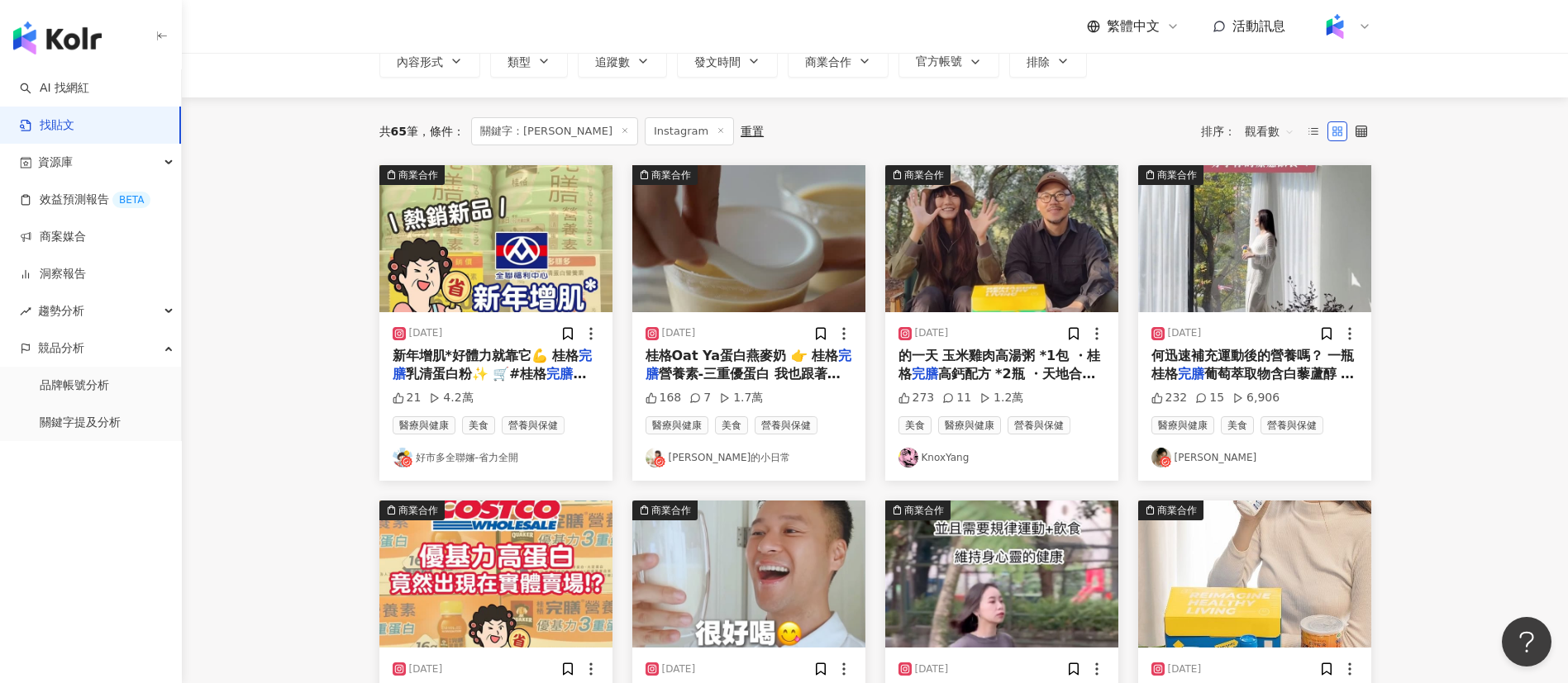
click at [791, 357] on span "桂格Oat Ya蛋白燕麥奶 👉 桂格" at bounding box center [742, 355] width 193 height 15
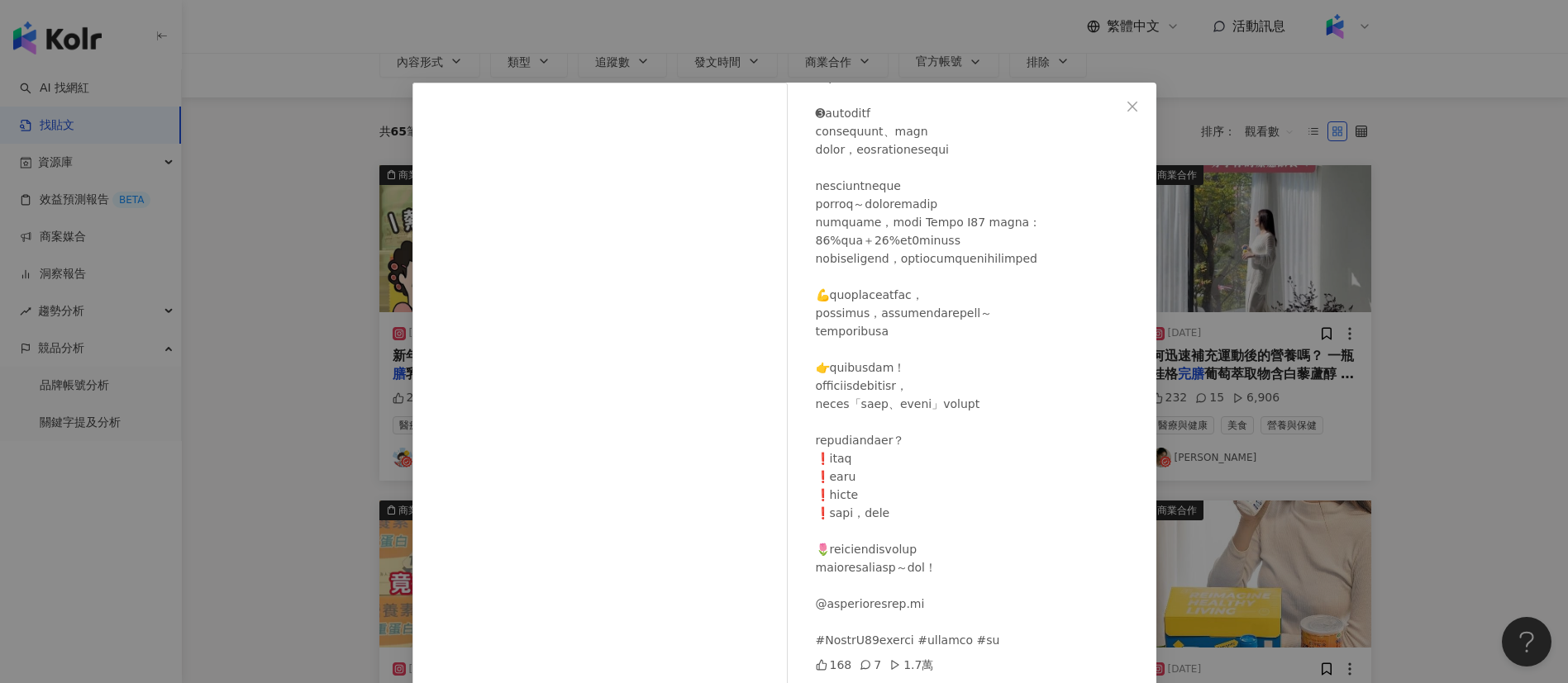
scroll to position [667, 0]
click at [1403, 443] on div "[PERSON_NAME]的小日常 [DATE] 168 7 1.7萬 查看原始貼文" at bounding box center [784, 341] width 1568 height 683
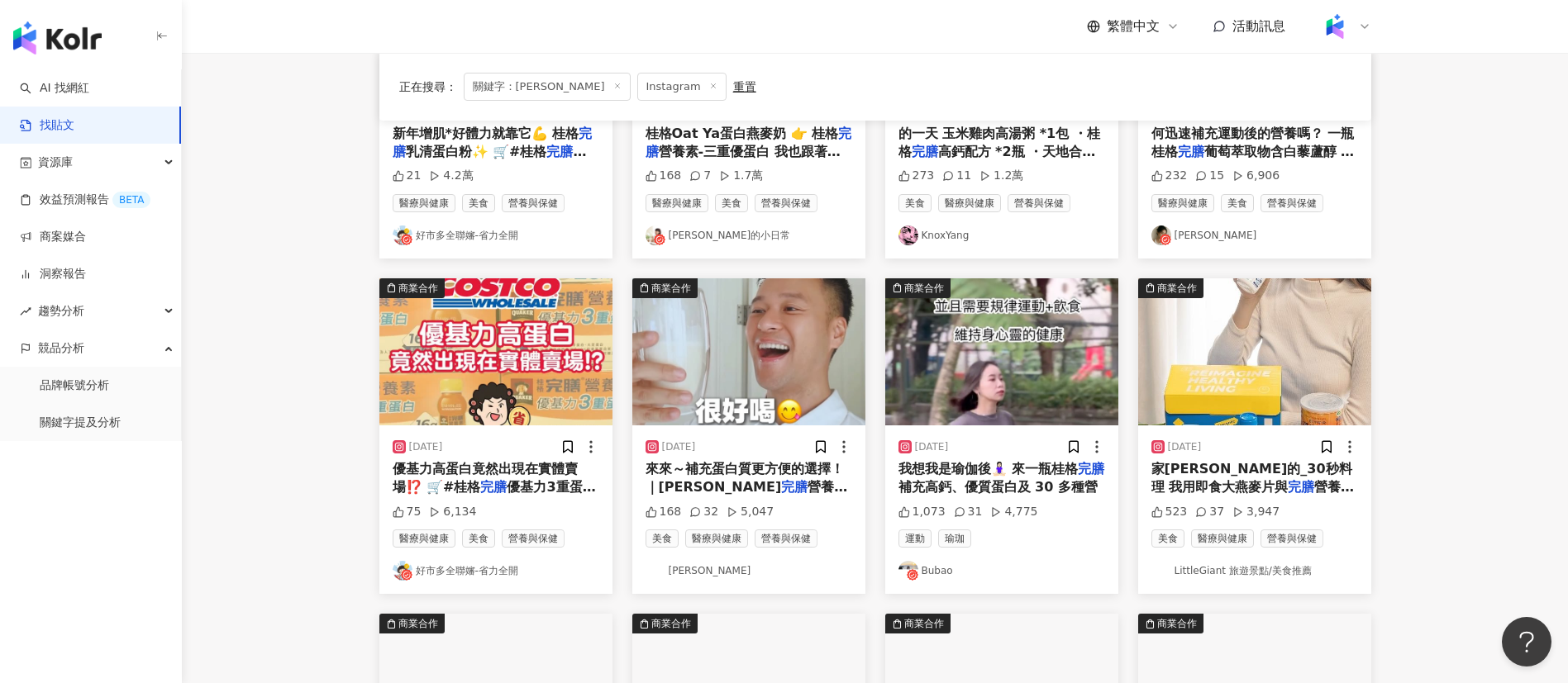
scroll to position [342, 0]
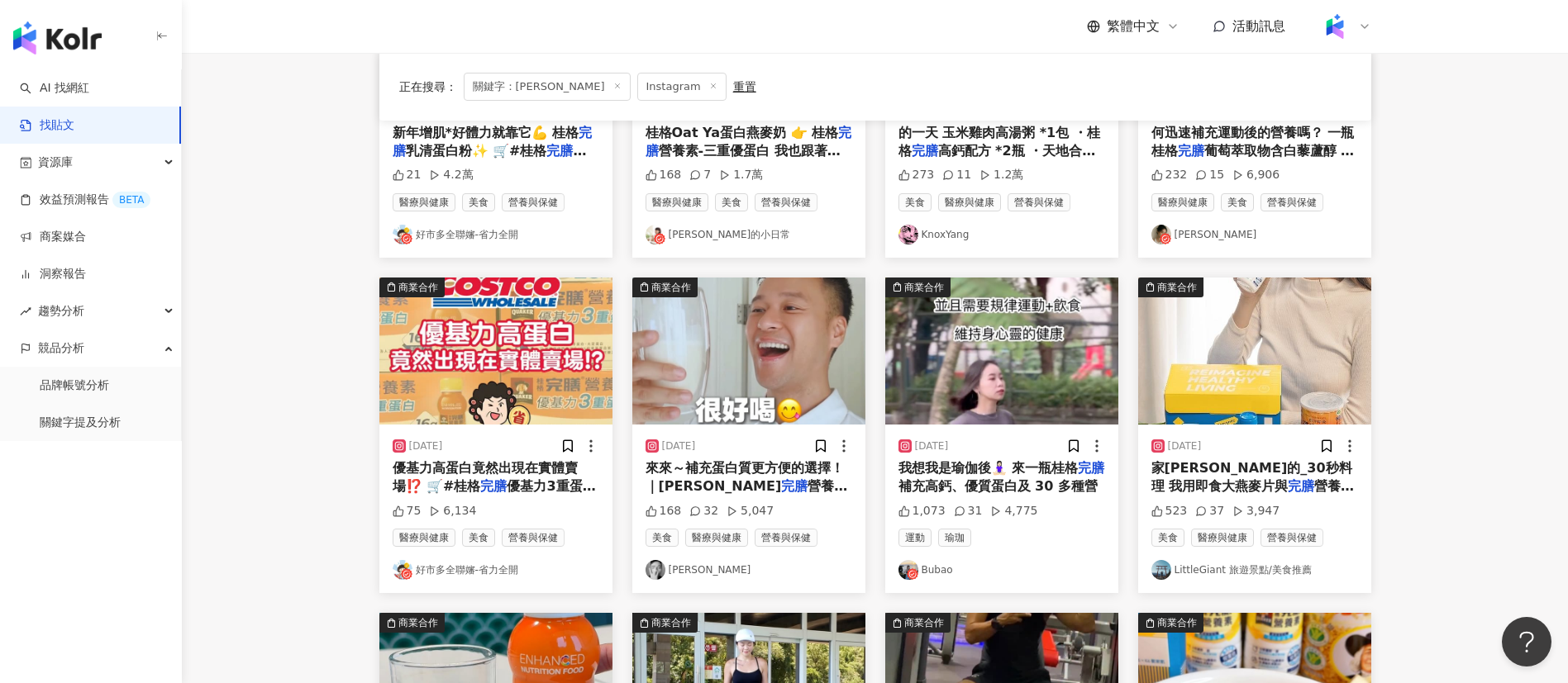
click at [778, 474] on span "來來～補充蛋白質更方便的選擇！ ｜[PERSON_NAME]" at bounding box center [744, 477] width 198 height 34
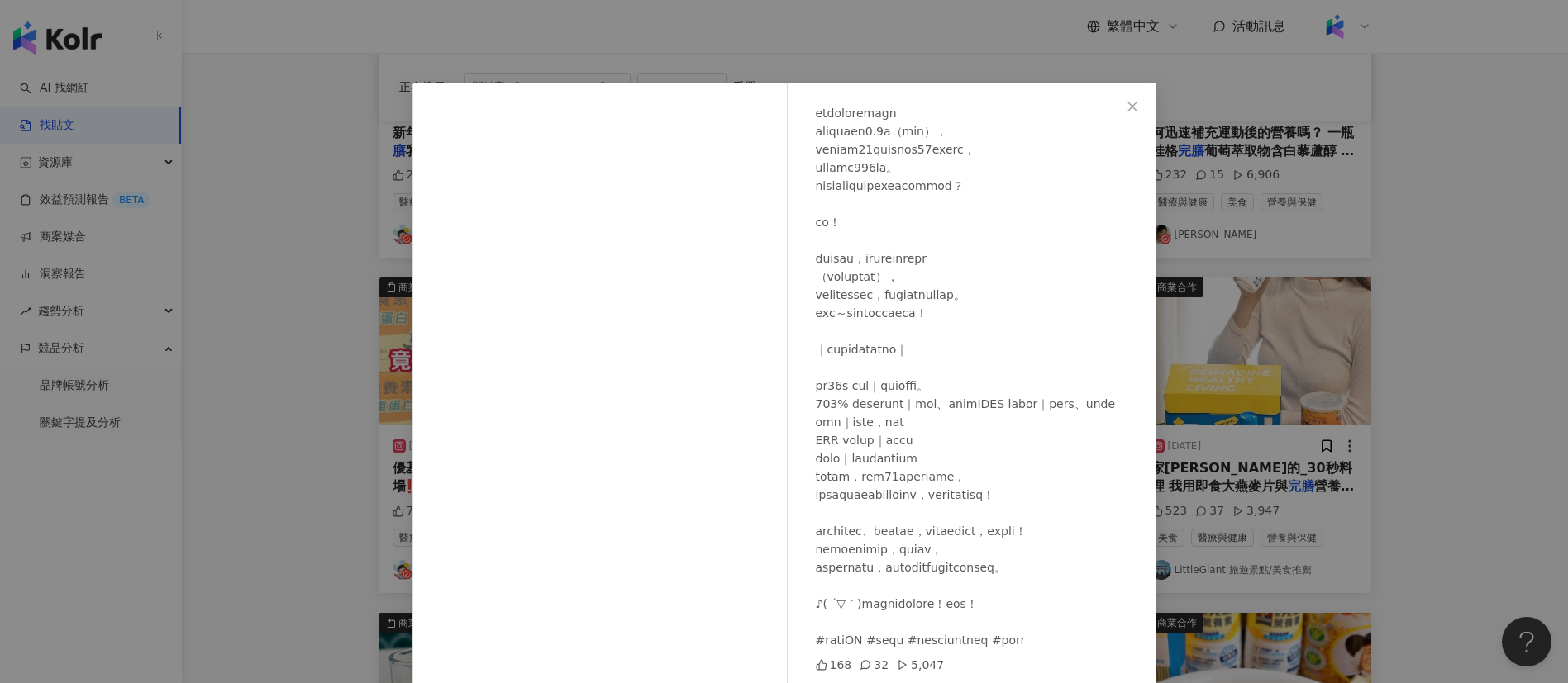
scroll to position [58, 0]
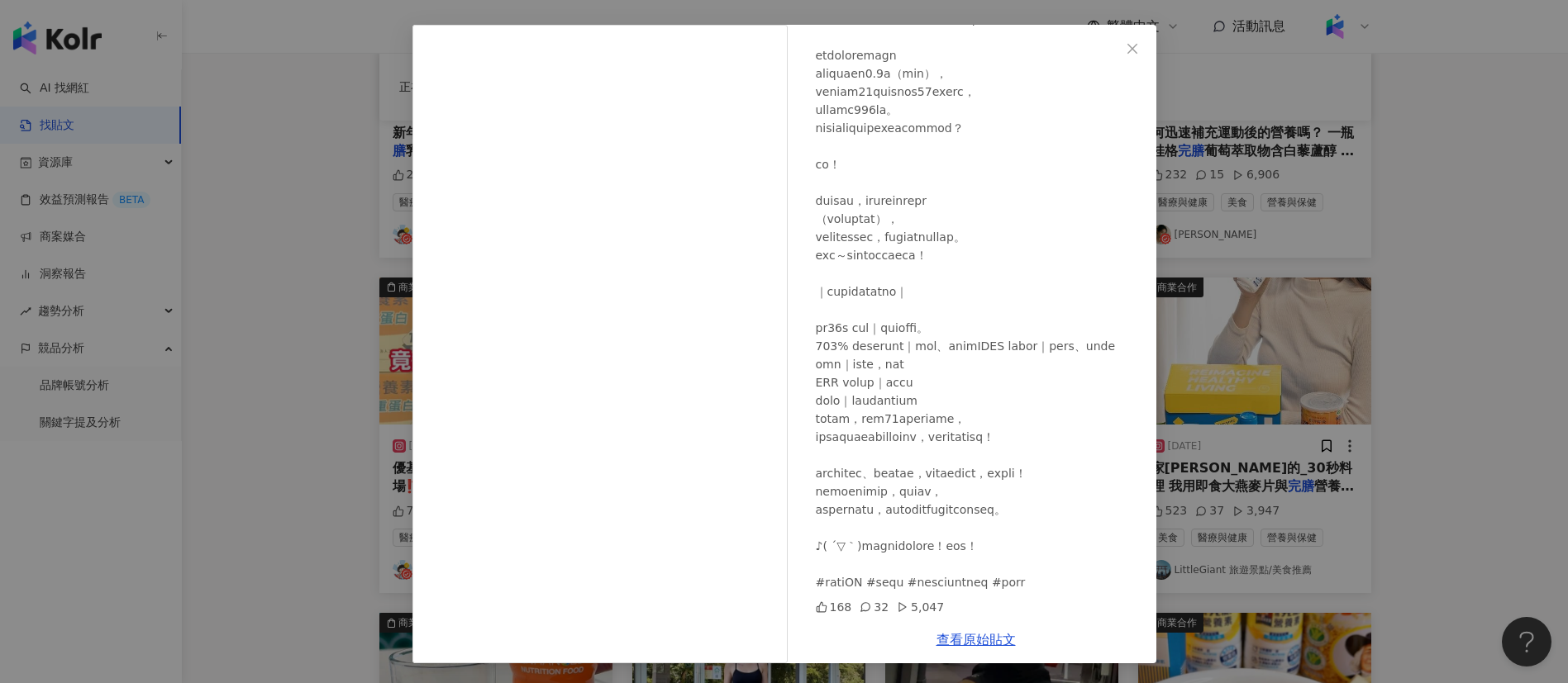
click at [1273, 532] on div "[PERSON_NAME] [DATE] 168 32 5,047 查看原始貼文" at bounding box center [784, 341] width 1568 height 683
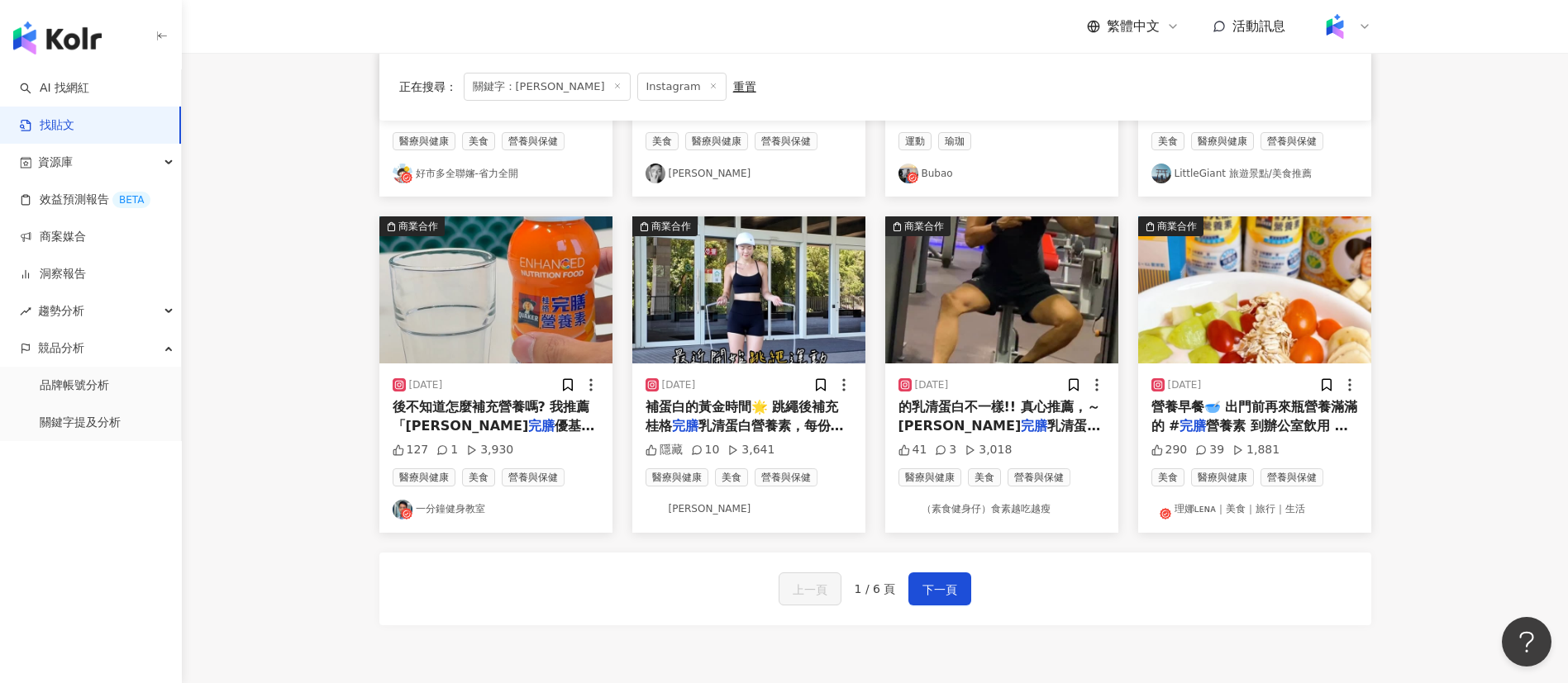
scroll to position [743, 0]
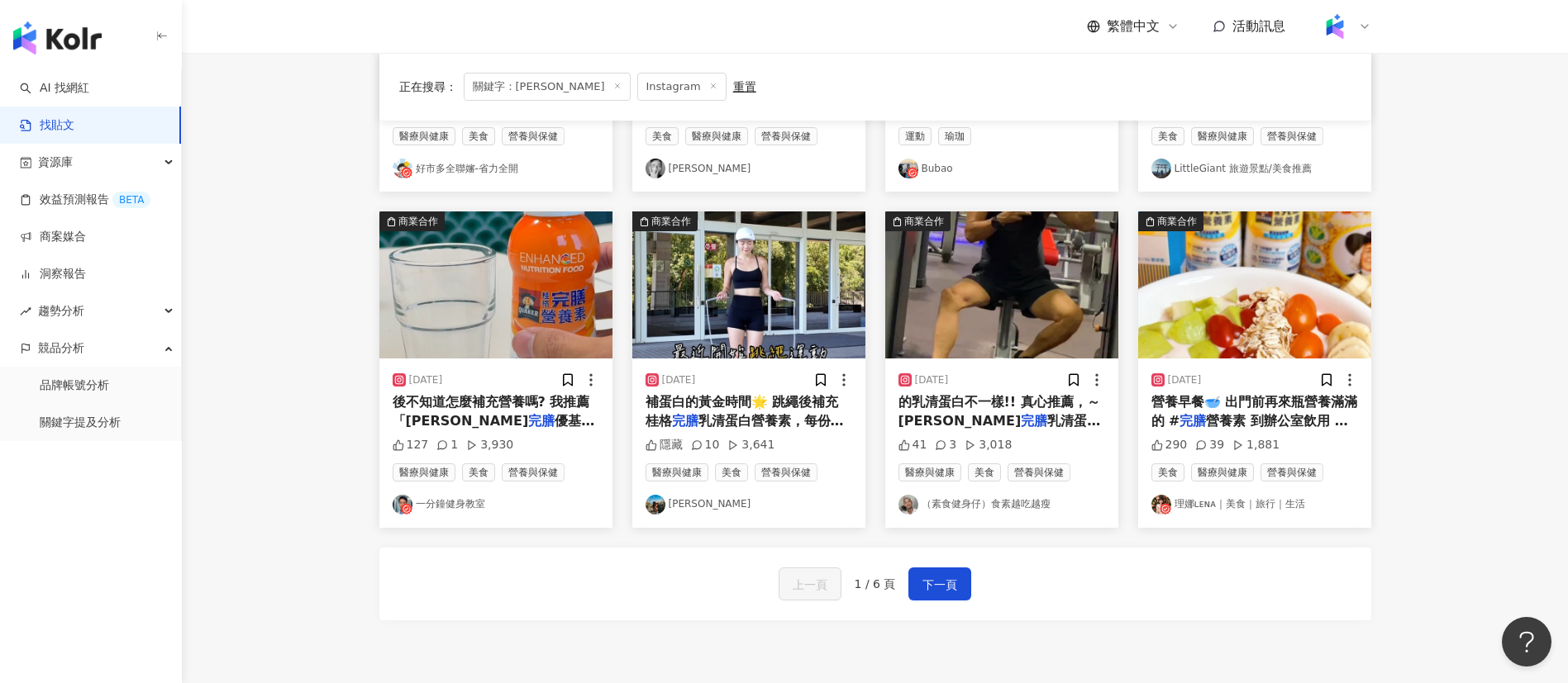
click at [533, 419] on span "優基力3重蛋白」 ✅一瓶提供16克高" at bounding box center [494, 431] width 202 height 34
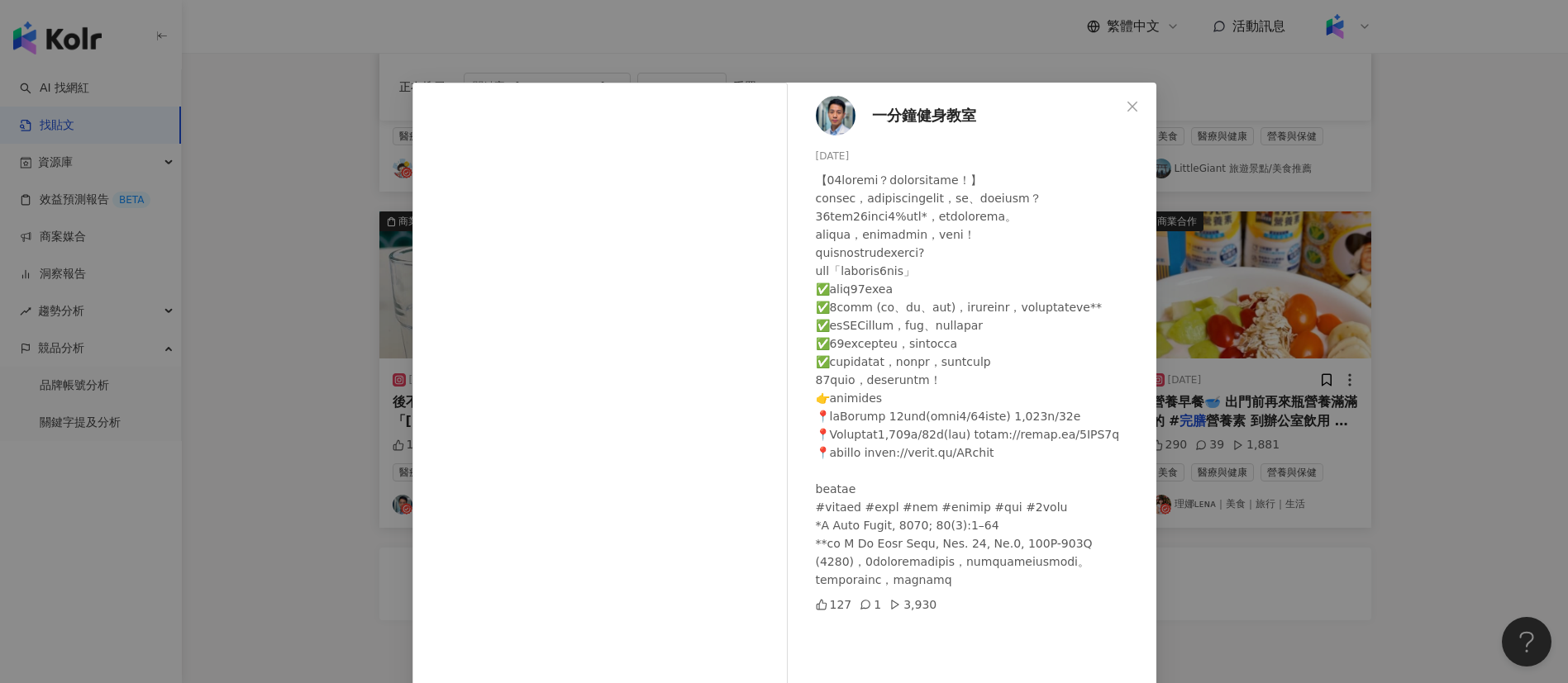
scroll to position [58, 0]
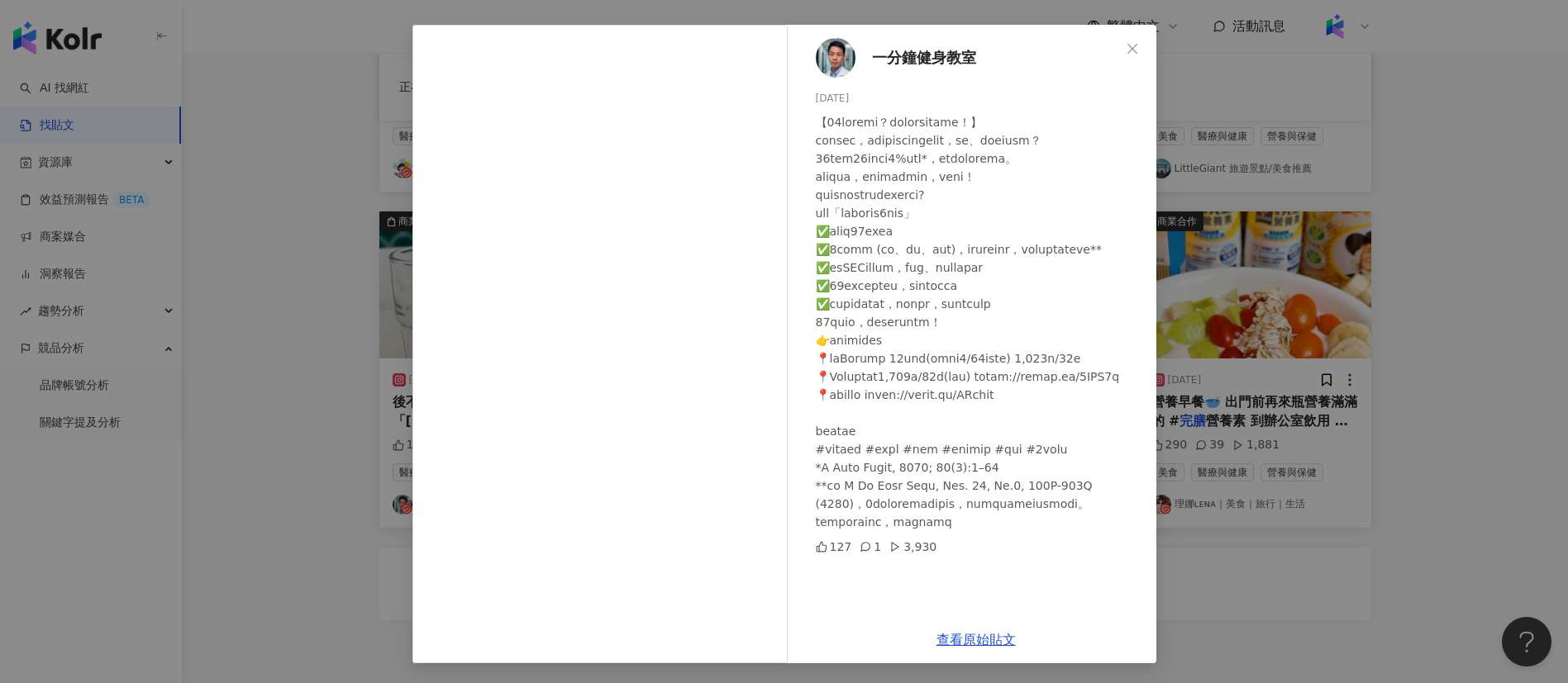
click at [1003, 654] on div "查看原始貼文" at bounding box center [976, 639] width 360 height 47
click at [964, 650] on div "查看原始貼文" at bounding box center [976, 639] width 360 height 47
click at [950, 647] on link "查看原始貼文" at bounding box center [976, 639] width 79 height 15
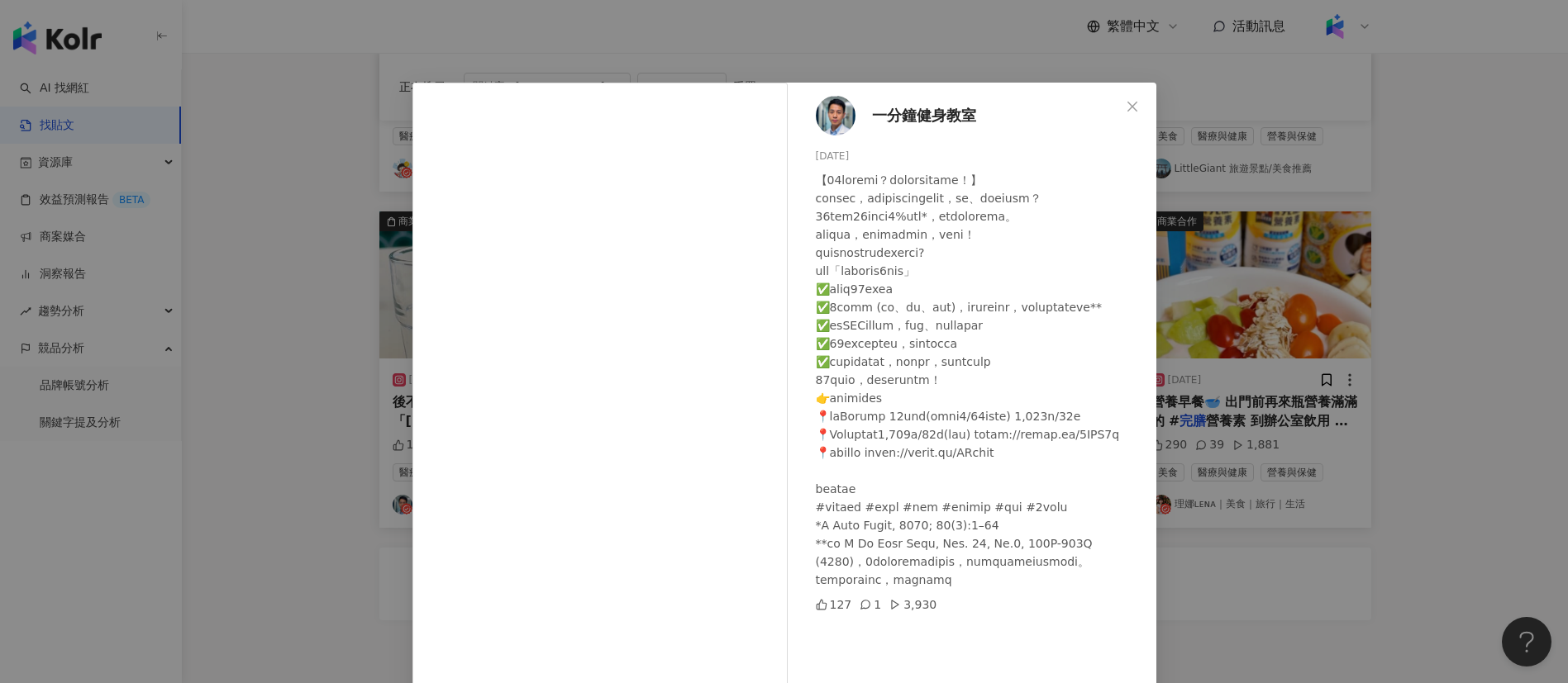
scroll to position [30, 0]
drag, startPoint x: 868, startPoint y: 565, endPoint x: 813, endPoint y: 568, distance: 55.1
click at [816, 568] on div at bounding box center [979, 380] width 327 height 418
copy div "白 *J"
click at [1292, 607] on div "一分鐘健身教室 [DATE] 127 1 3,930 查看原始貼文" at bounding box center [784, 341] width 1568 height 683
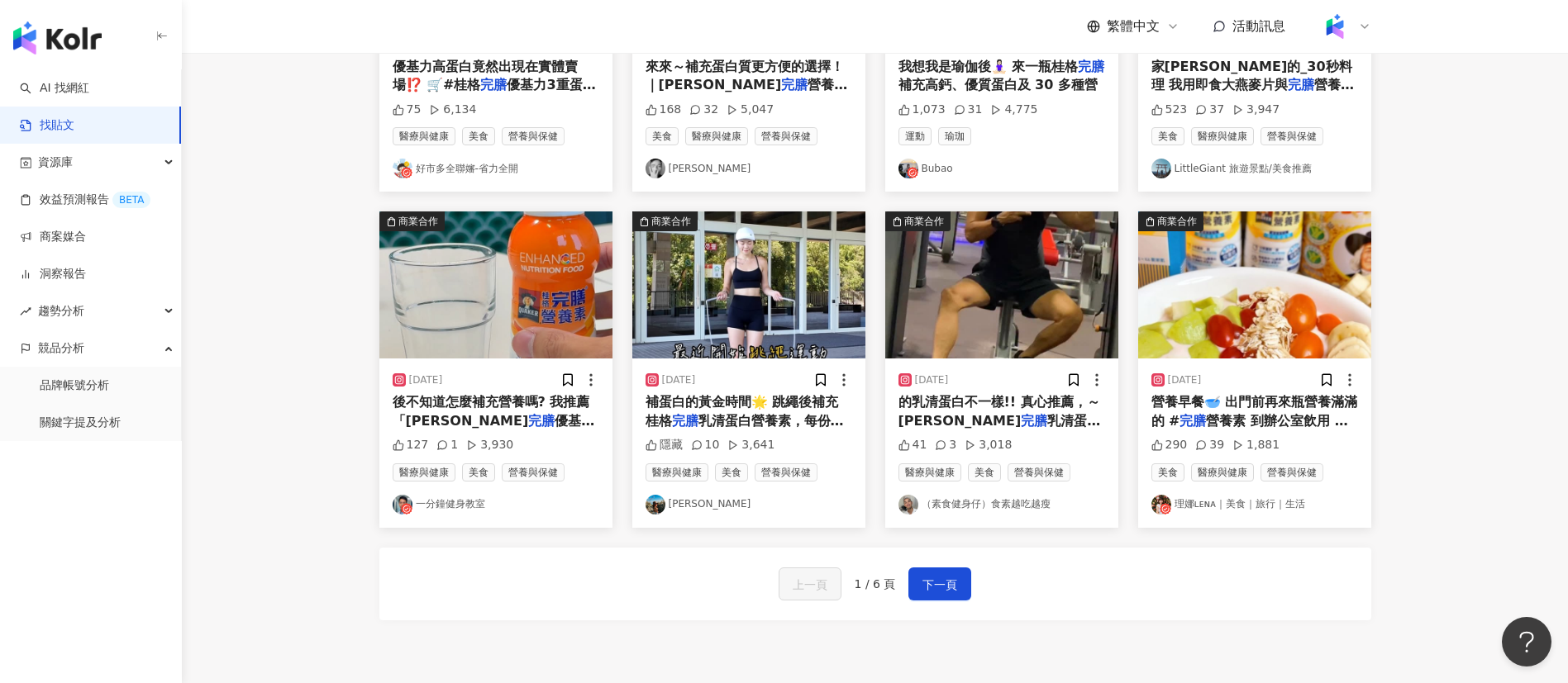
scroll to position [0, 0]
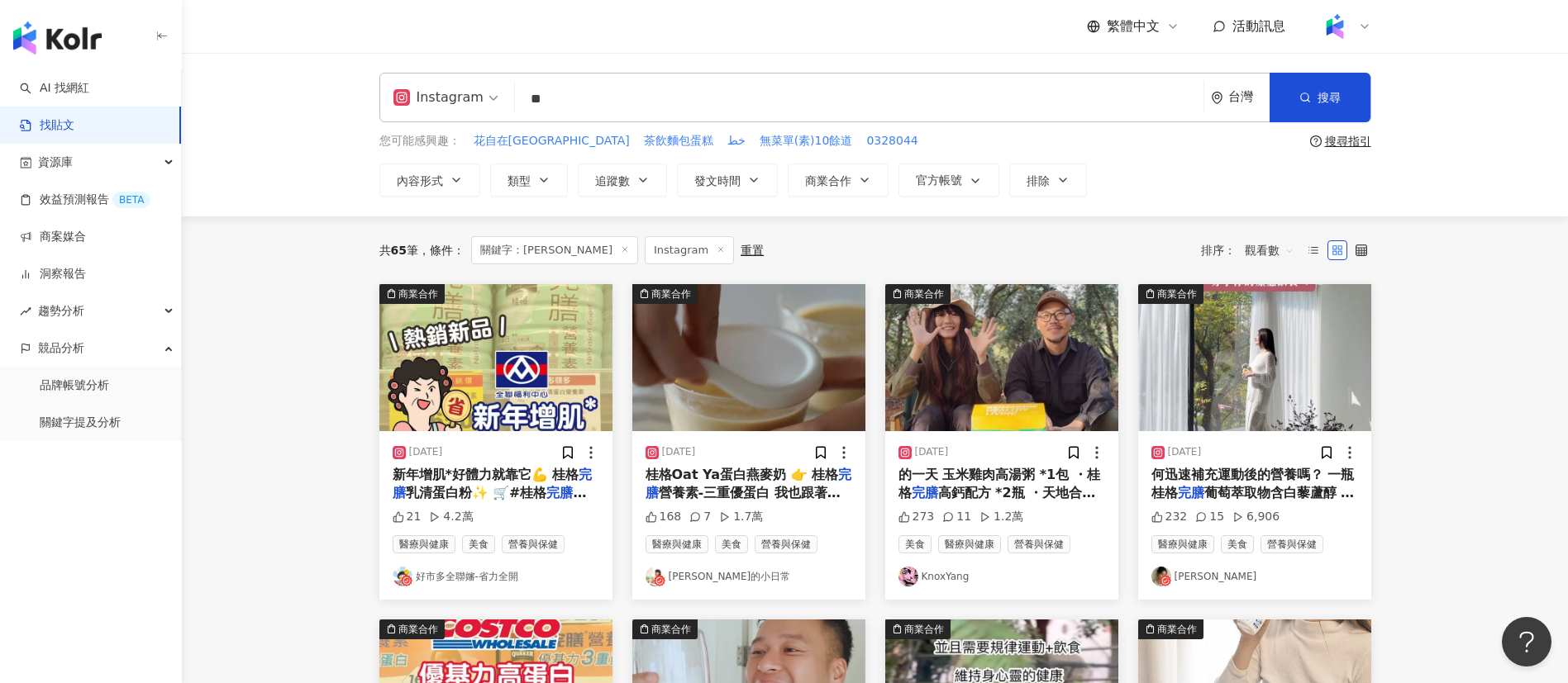
click at [681, 102] on input "**" at bounding box center [859, 98] width 675 height 35
type input "*"
click at [554, 473] on span "新年增肌*好體力就靠它💪 桂格" at bounding box center [486, 474] width 187 height 15
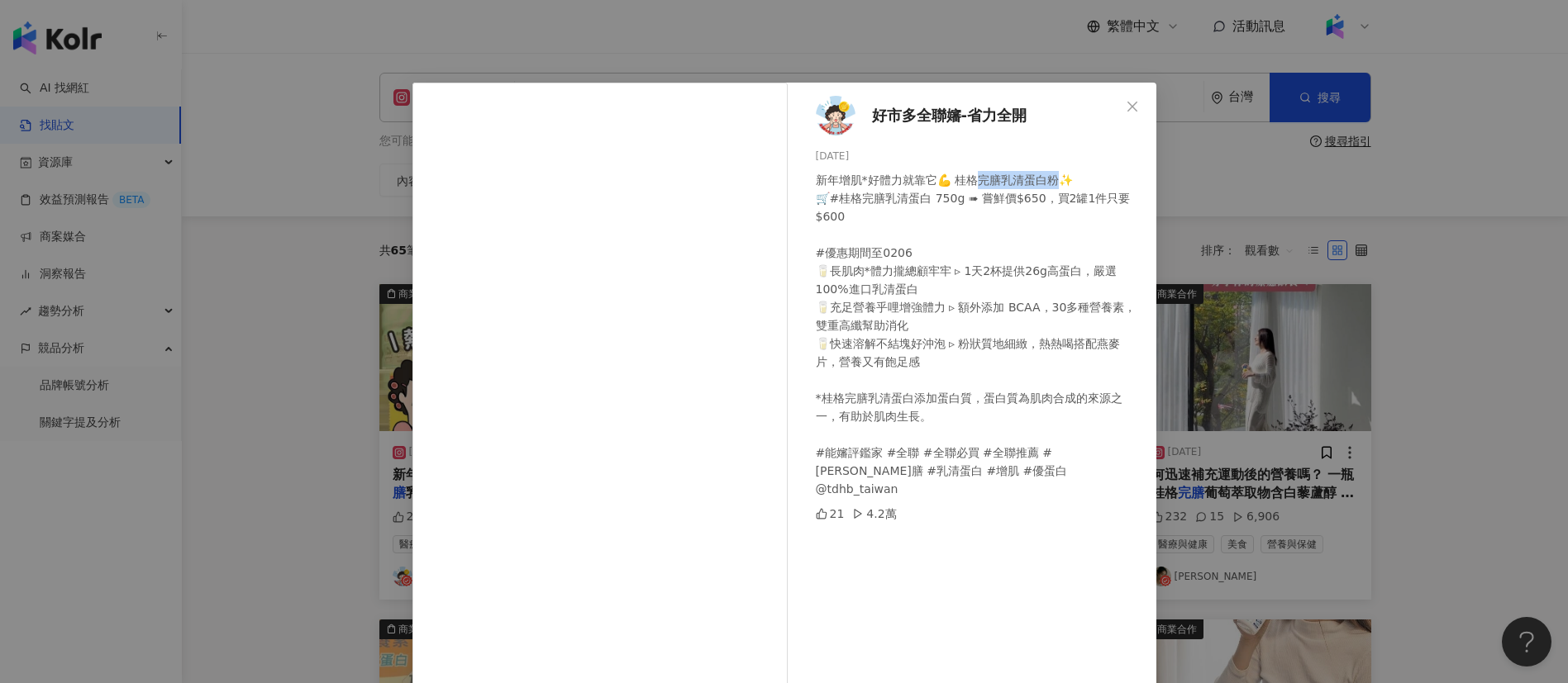
drag, startPoint x: 1047, startPoint y: 182, endPoint x: 967, endPoint y: 184, distance: 80.0
click at [967, 184] on div "新年增肌*好體力就靠它💪 桂格完膳乳清蛋白粉✨ 🛒#桂格完膳乳清蛋白 750g ➠ 嘗鮮價$650，買2罐1件只要$600 ​ #優惠期間至0206 🥛長肌肉…" at bounding box center [979, 334] width 327 height 327
copy div "膳乳清蛋白粉✨"
click at [1245, 271] on div "好市多全聯嬸-省力全開 [DATE] 新年增肌*好體力就靠它💪 桂格完膳乳清蛋白粉✨ 🛒#桂格完膳乳清蛋白 750g ➠ 嘗鮮價$650，買2罐1件只要$60…" at bounding box center [784, 341] width 1568 height 683
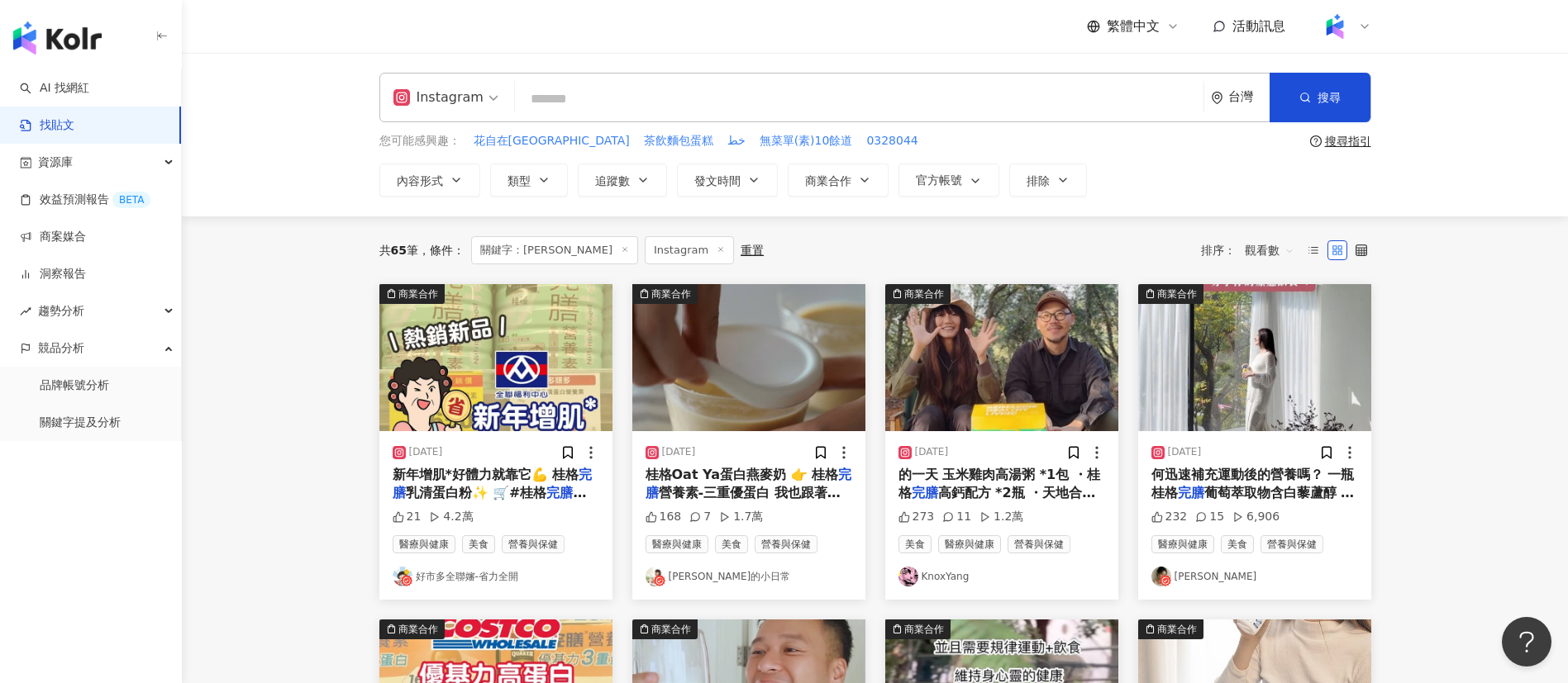
click at [818, 96] on input "search" at bounding box center [859, 98] width 675 height 35
paste input "*******"
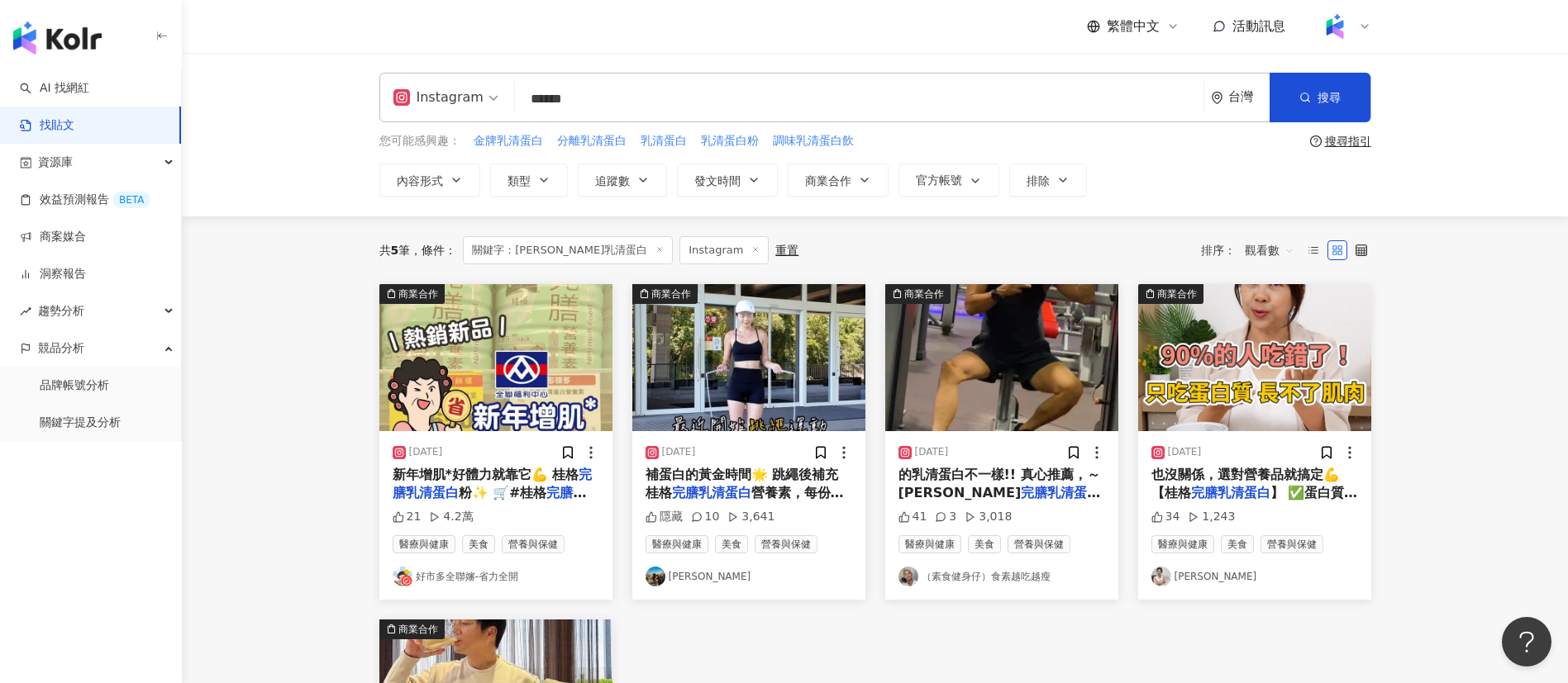
click at [947, 211] on div "Instagram 完膳乳清蛋白 ****** 台灣 搜尋 您可能感興趣： 金牌乳清蛋白 分離乳清蛋白 乳清蛋白 乳清蛋白粉 調味乳清蛋白飲 搜尋指引 內容形…" at bounding box center [875, 134] width 1386 height 164
click at [795, 490] on span "營養素，每份擁有13g蛋白質" at bounding box center [744, 502] width 198 height 34
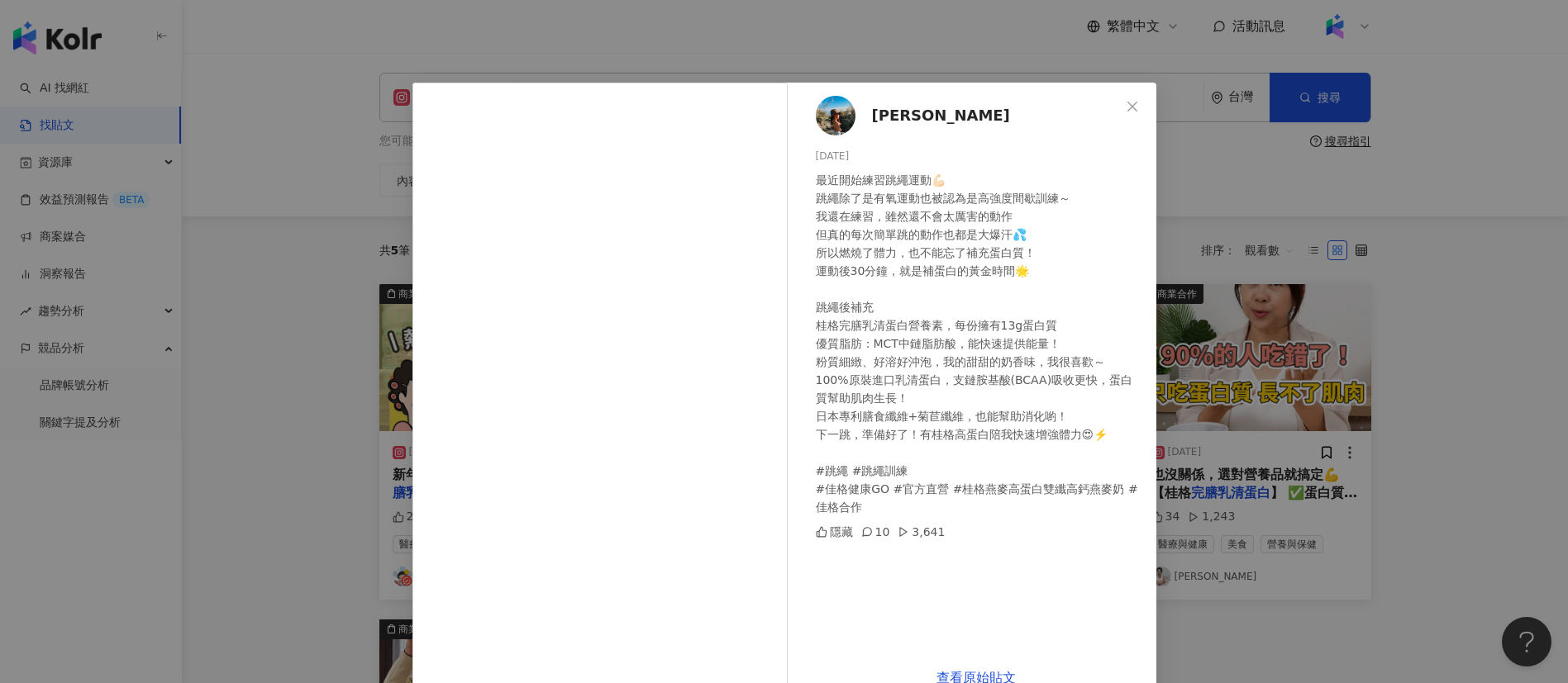
scroll to position [38, 0]
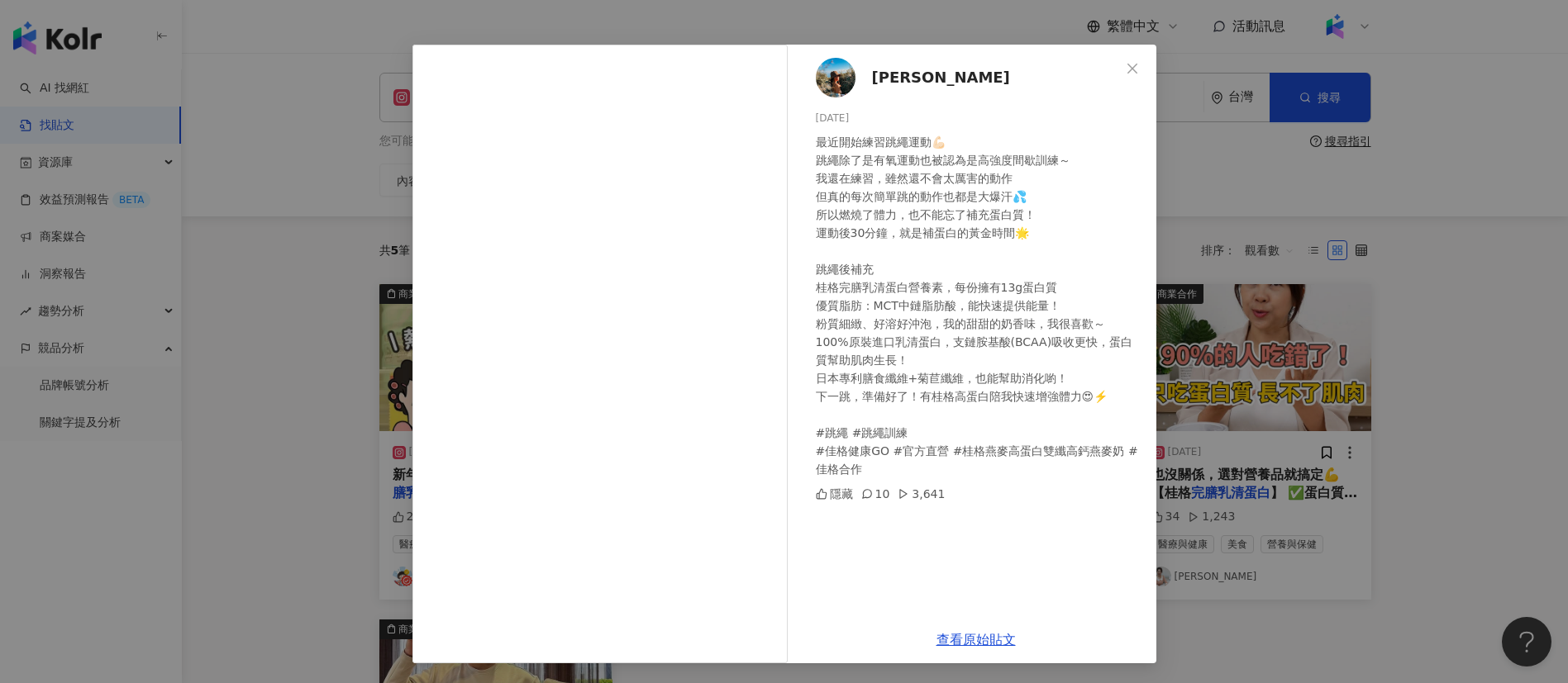
click at [1352, 623] on div "[PERSON_NAME] [DATE] 最近開始練習跳繩運動💪🏻 跳繩除了是有氧運動也被認為是高強度間歇訓練～ 我還在練習，雖然還不會太厲害的動作 但真的每…" at bounding box center [784, 341] width 1568 height 683
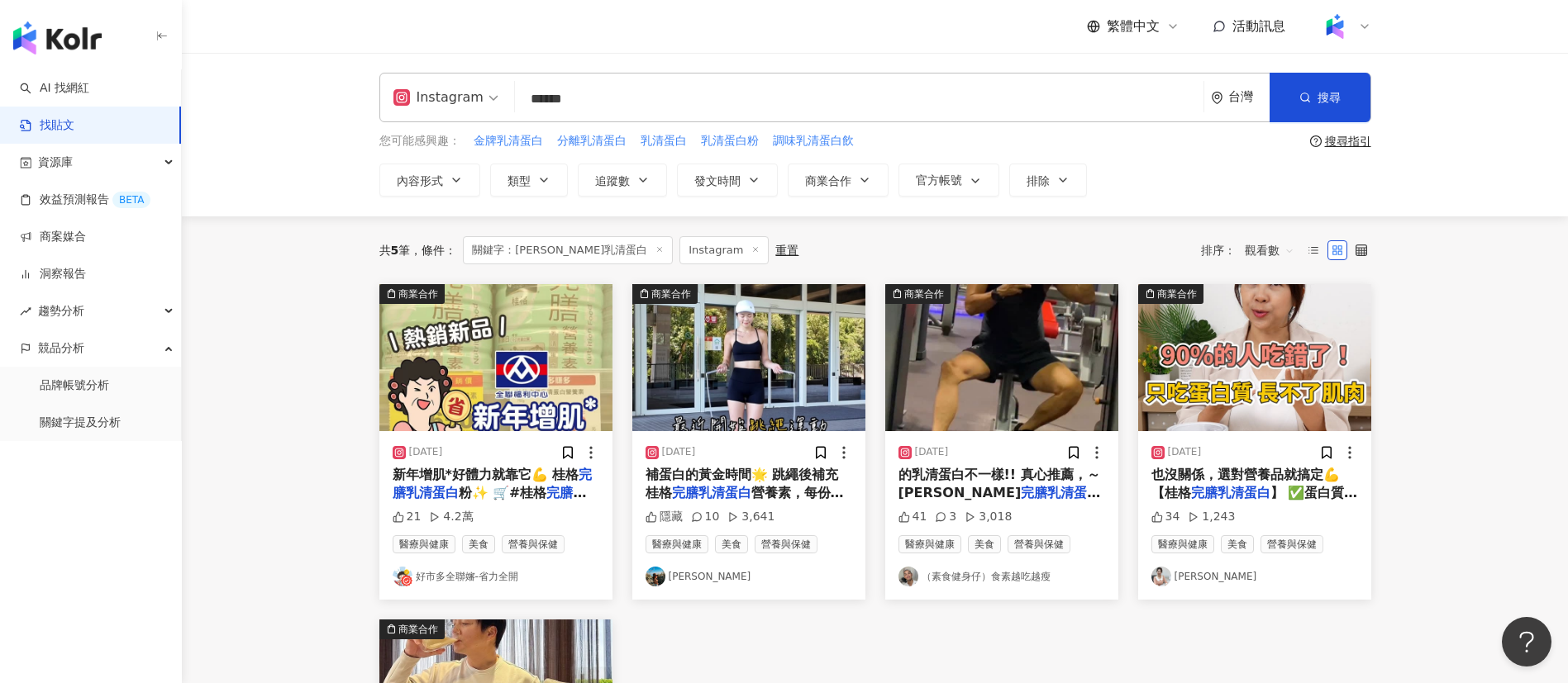
click at [1241, 485] on mark "完膳乳清蛋白" at bounding box center [1231, 492] width 79 height 15
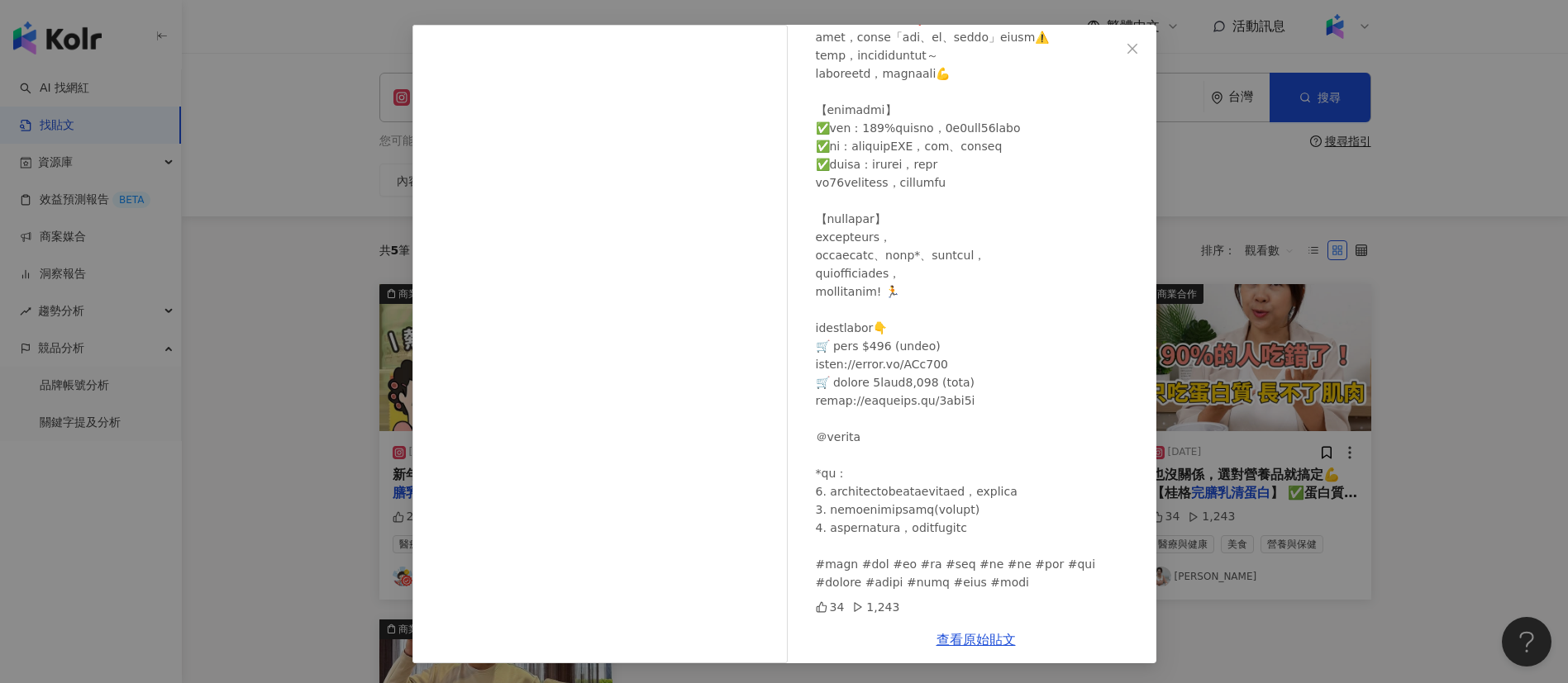
scroll to position [263, 0]
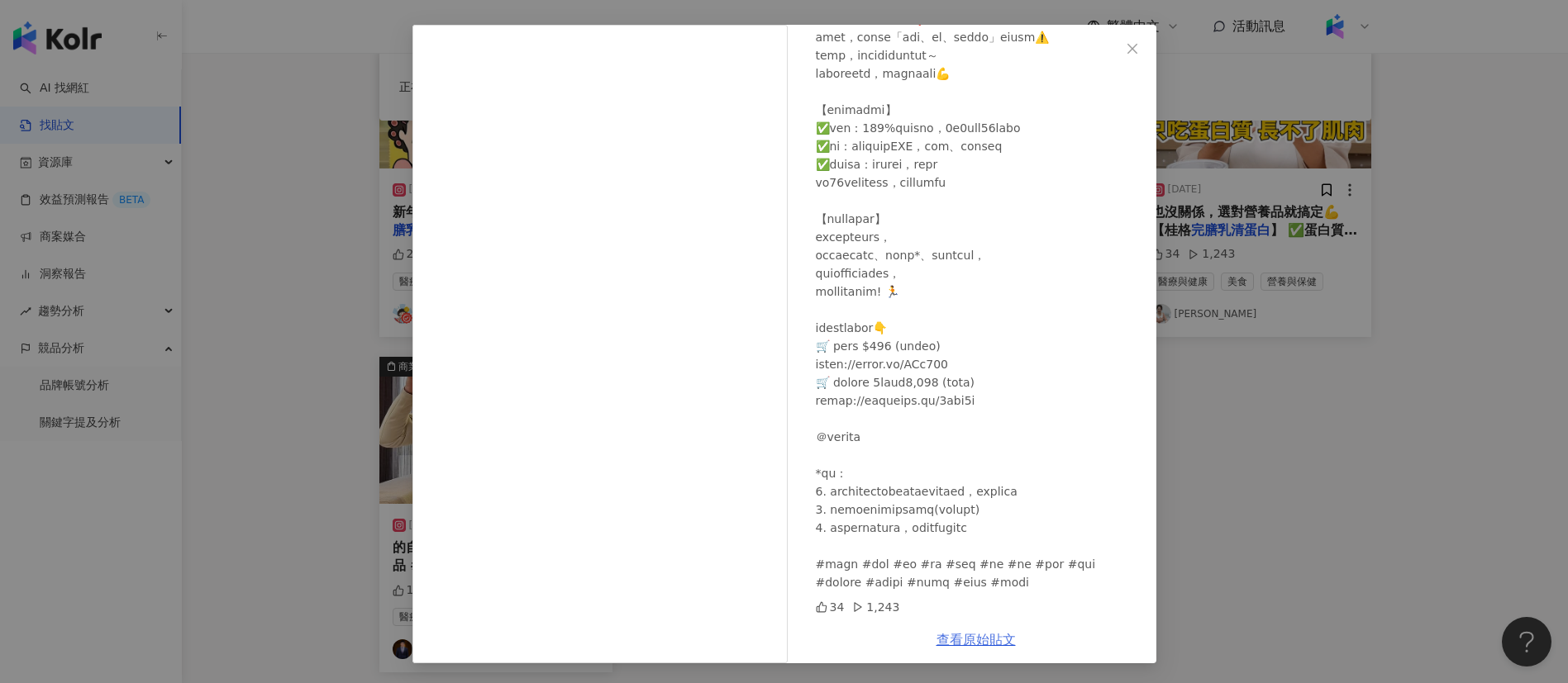
click at [970, 644] on link "查看原始貼文" at bounding box center [976, 639] width 79 height 15
click at [1304, 451] on div "[PERSON_NAME][DATE] 34 1,243 查看原始貼文" at bounding box center [784, 341] width 1568 height 683
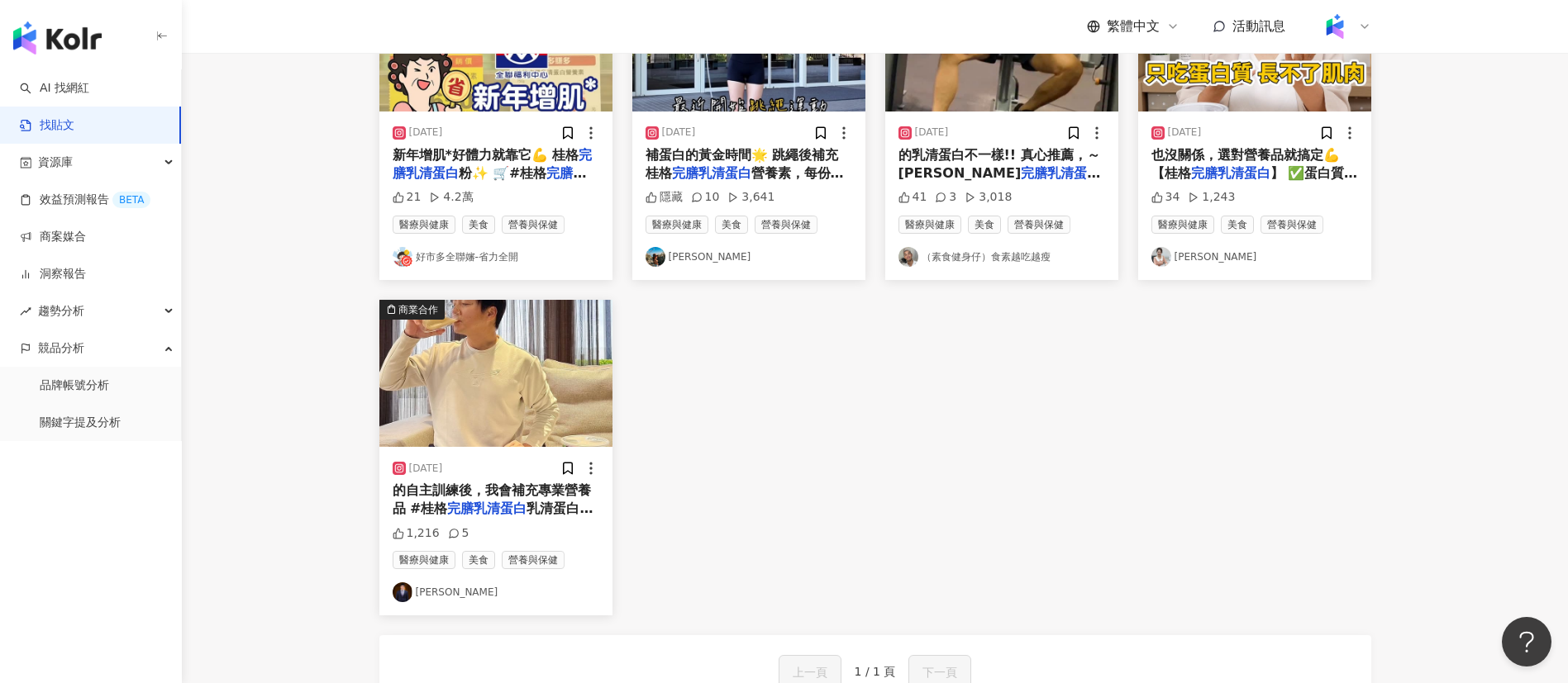
scroll to position [391, 0]
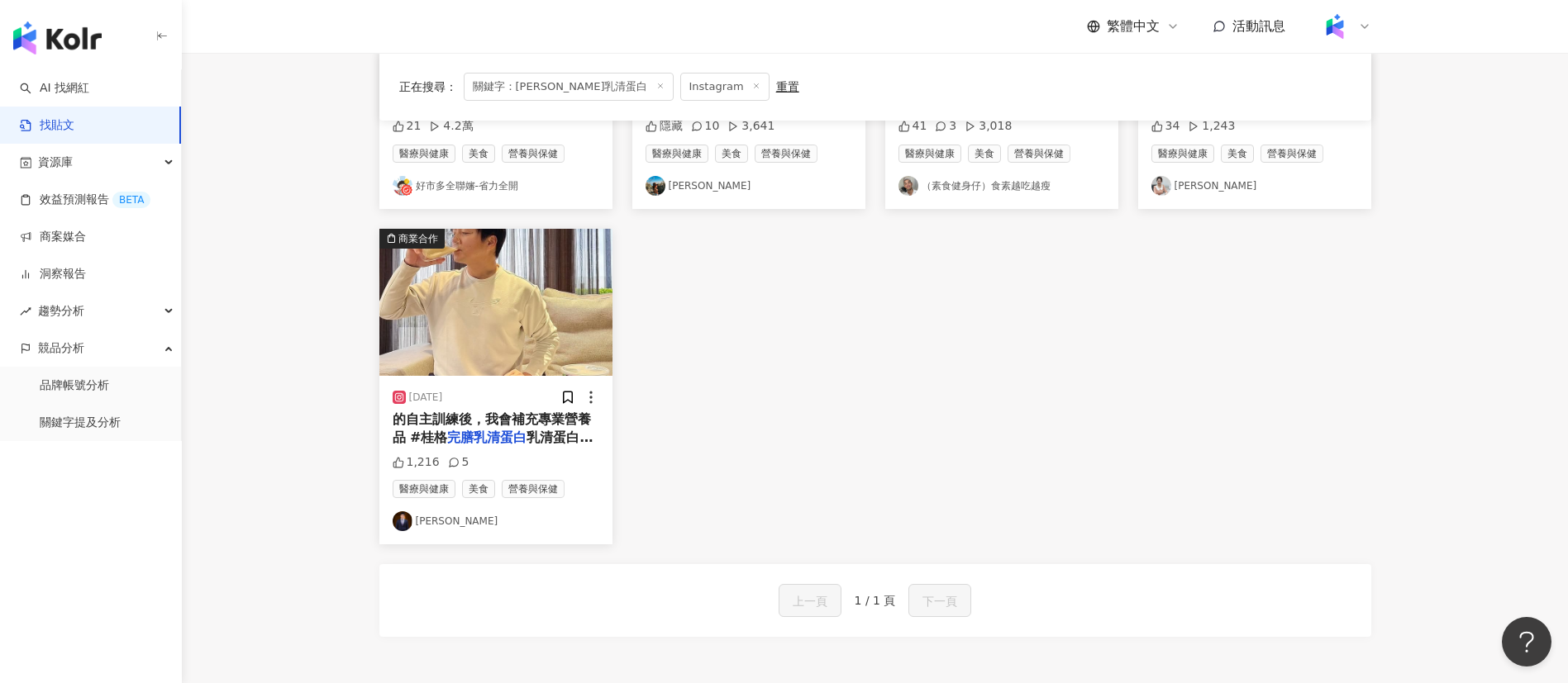
click at [463, 422] on span "的自主訓練後，我會補充專業營養品 #桂格" at bounding box center [492, 429] width 198 height 34
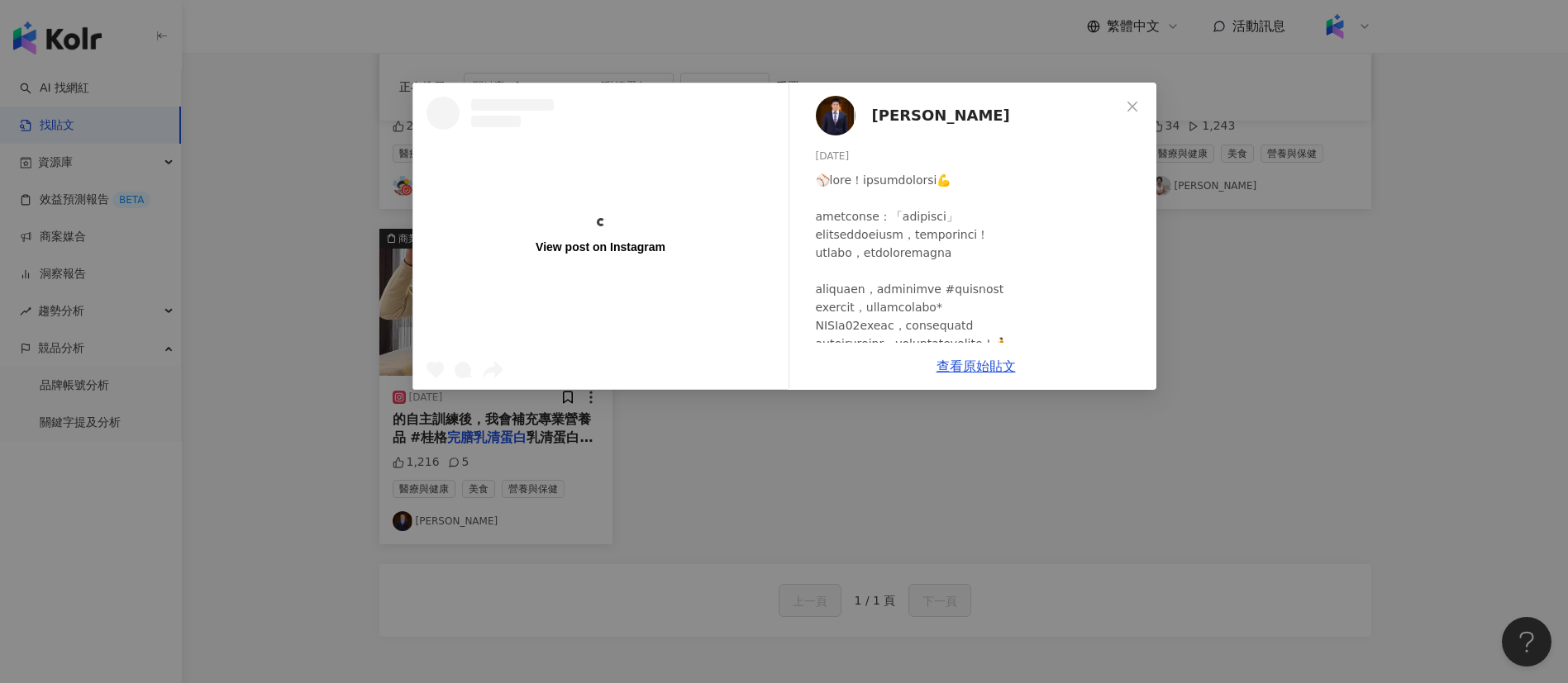
click at [998, 334] on div at bounding box center [979, 426] width 327 height 509
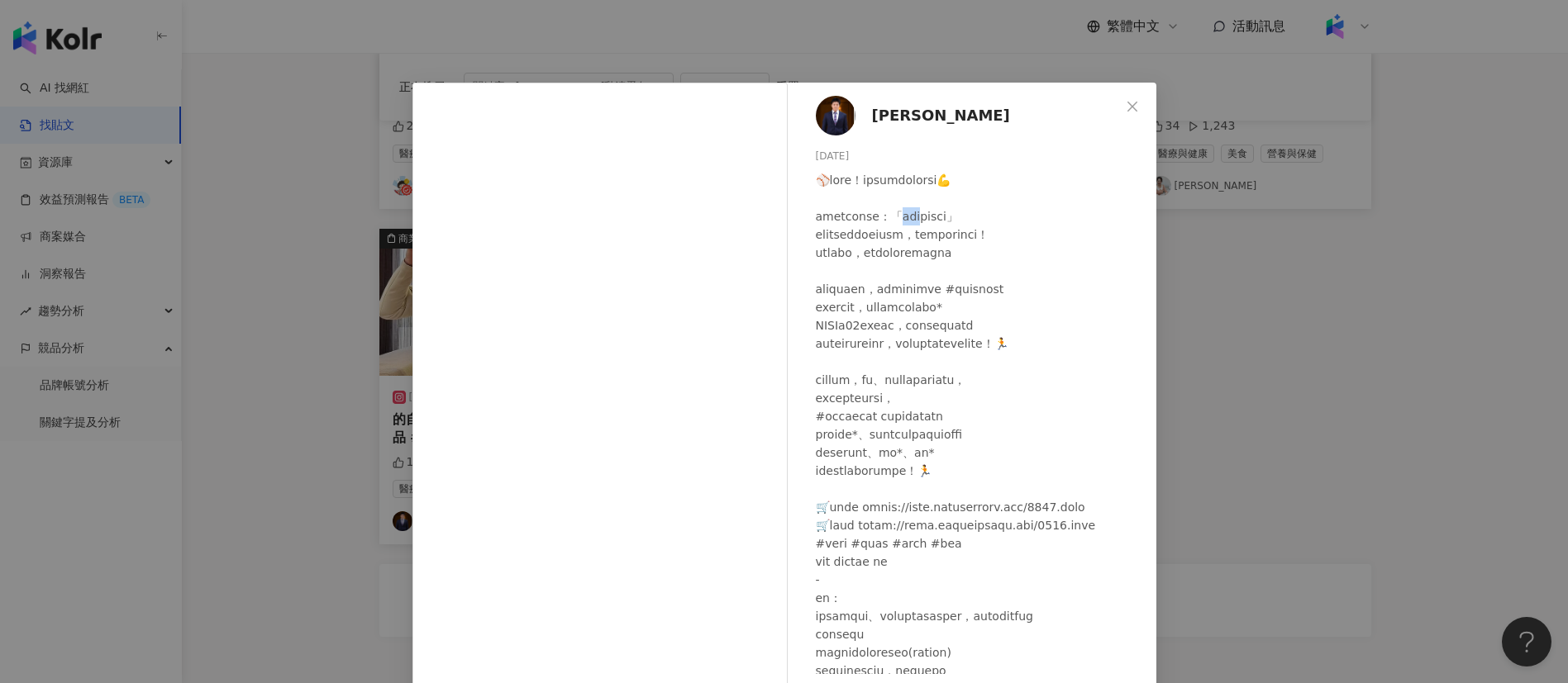
drag, startPoint x: 959, startPoint y: 220, endPoint x: 926, endPoint y: 220, distance: 33.0
click at [926, 220] on div at bounding box center [979, 426] width 327 height 509
copy div "動員最"
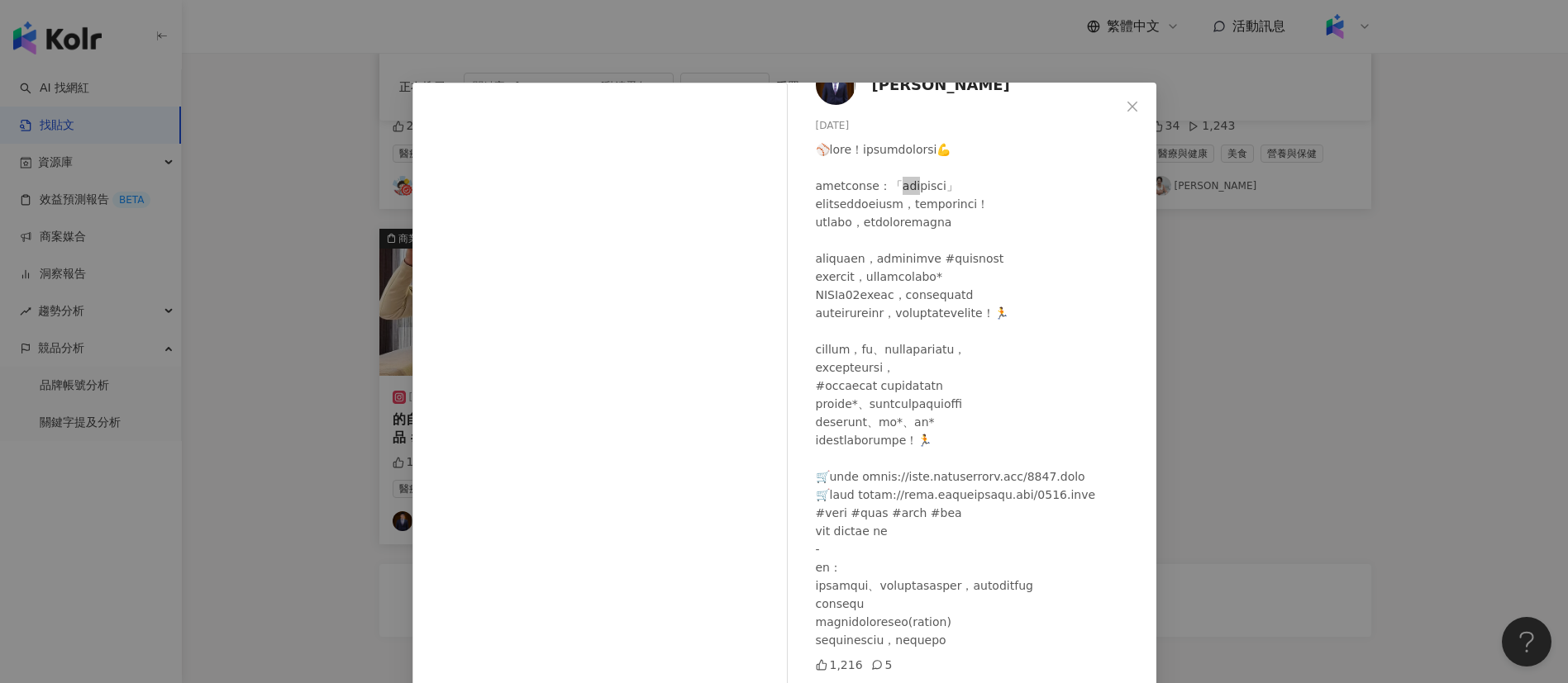
scroll to position [58, 0]
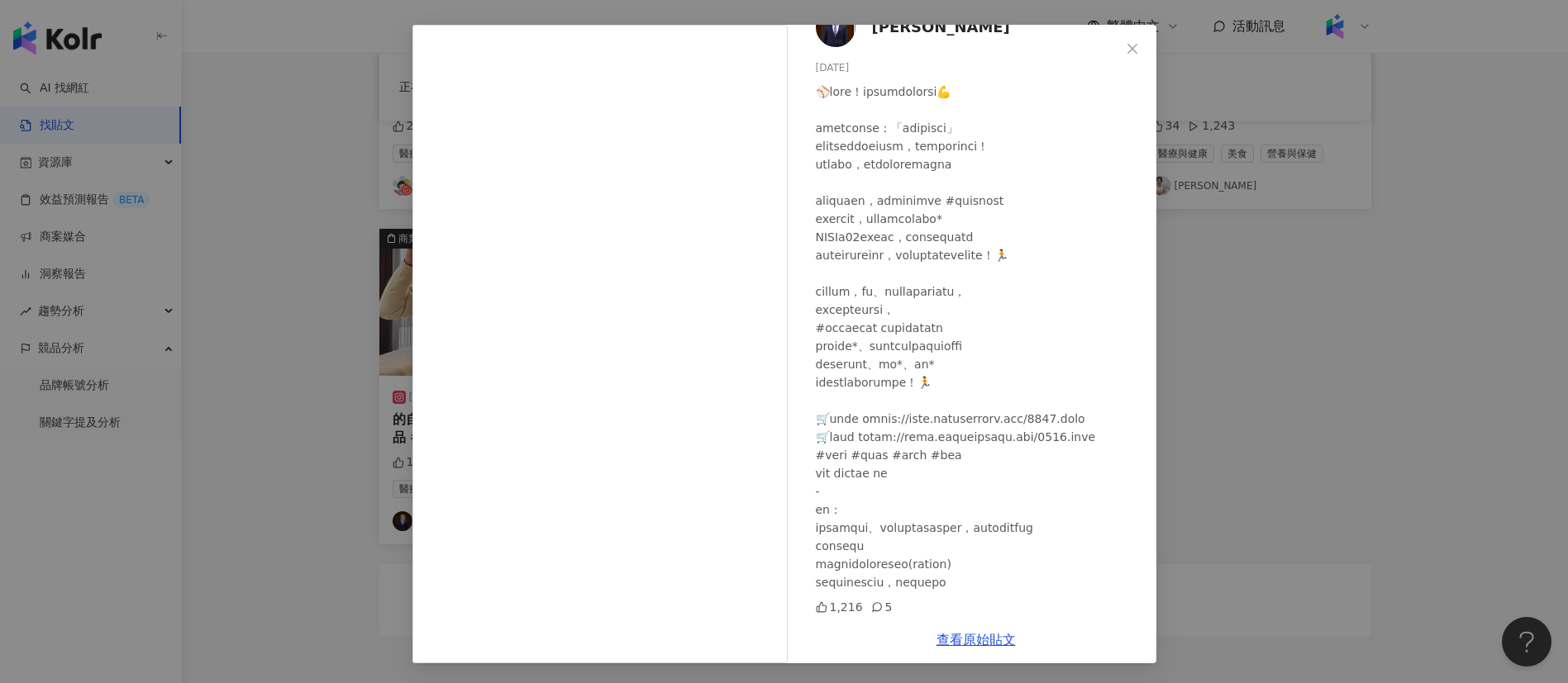
click at [1241, 504] on div "[PERSON_NAME][DATE] 1,216 5 查看原始貼文" at bounding box center [784, 341] width 1568 height 683
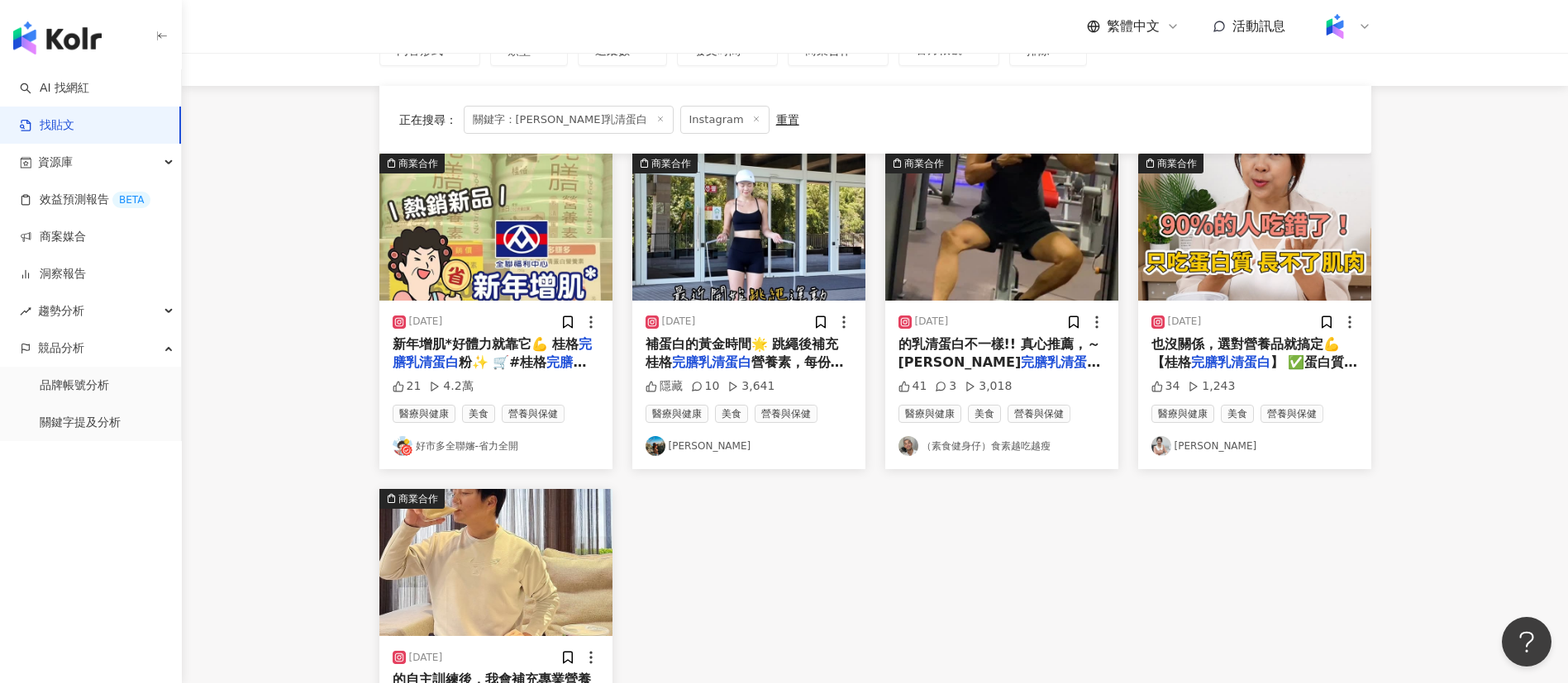
scroll to position [114, 0]
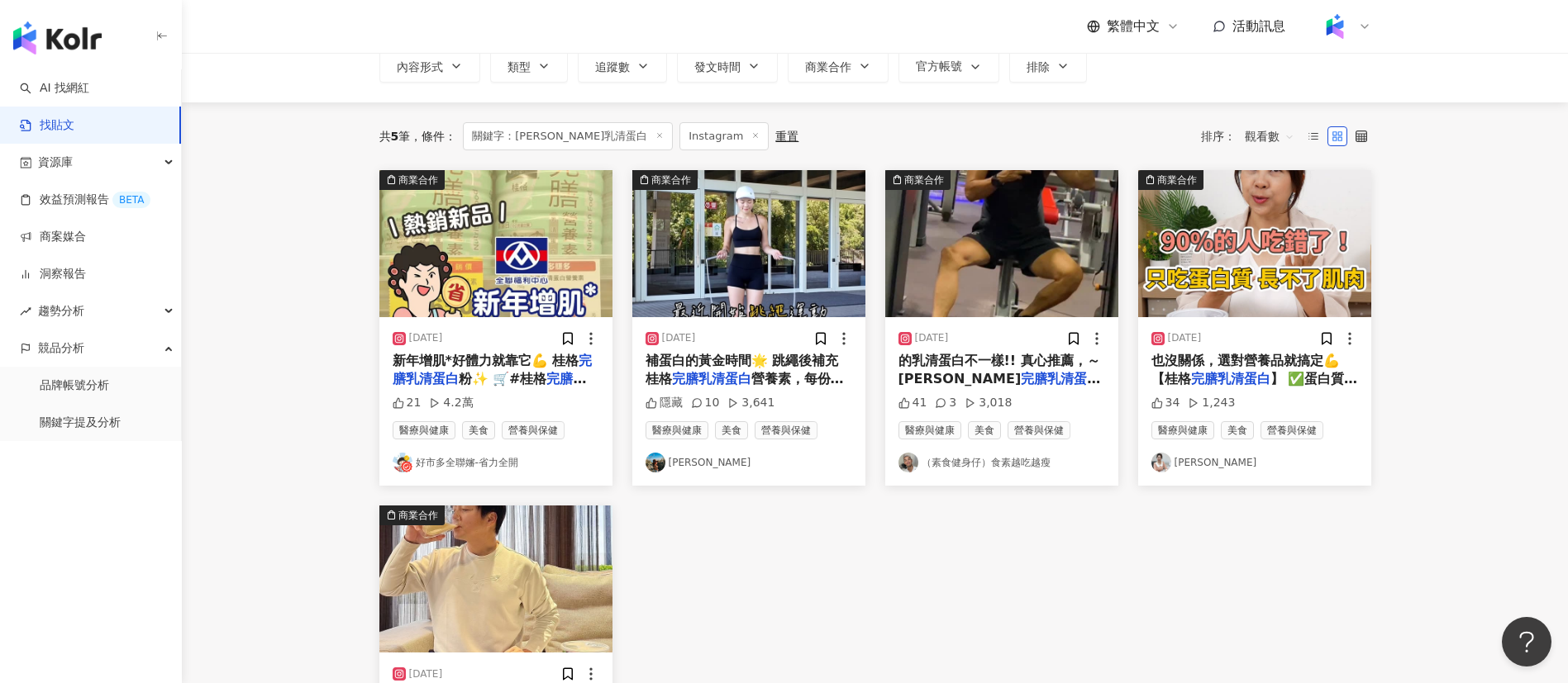
click at [1049, 389] on mark "完膳乳清蛋白" at bounding box center [1008, 396] width 79 height 15
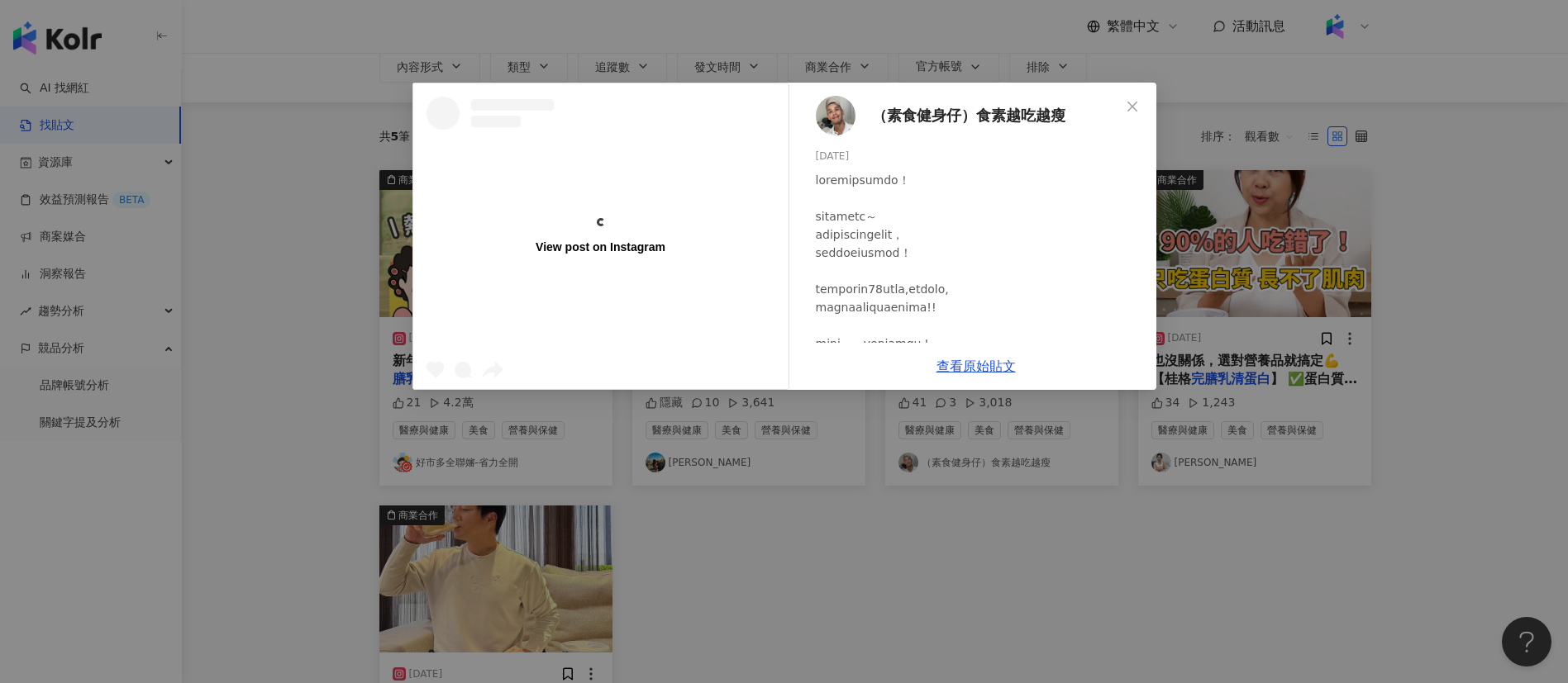
click at [1273, 599] on div "View post on Instagram （素食健身仔）食素越吃越瘦 [DATE] 41 3 3,018 查看原始貼文" at bounding box center [784, 341] width 1568 height 683
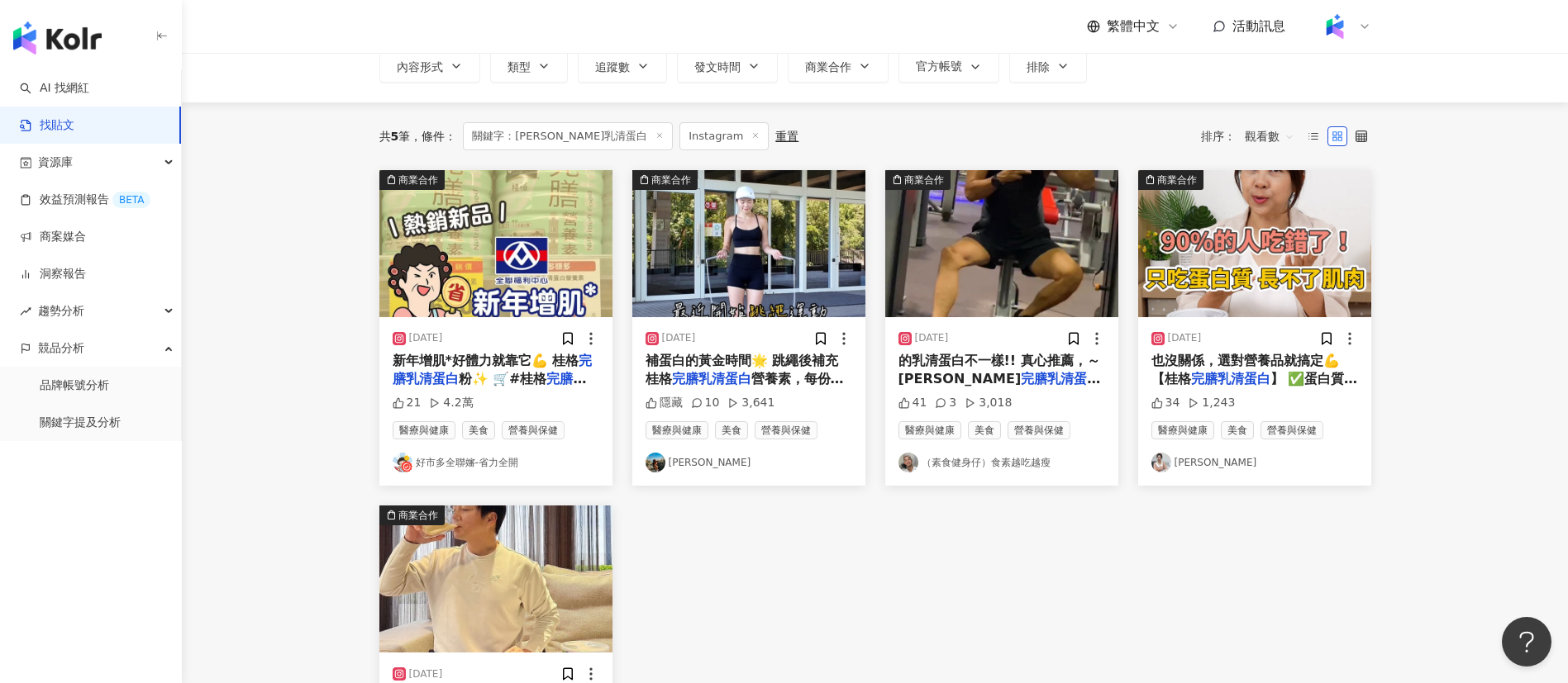
scroll to position [0, 0]
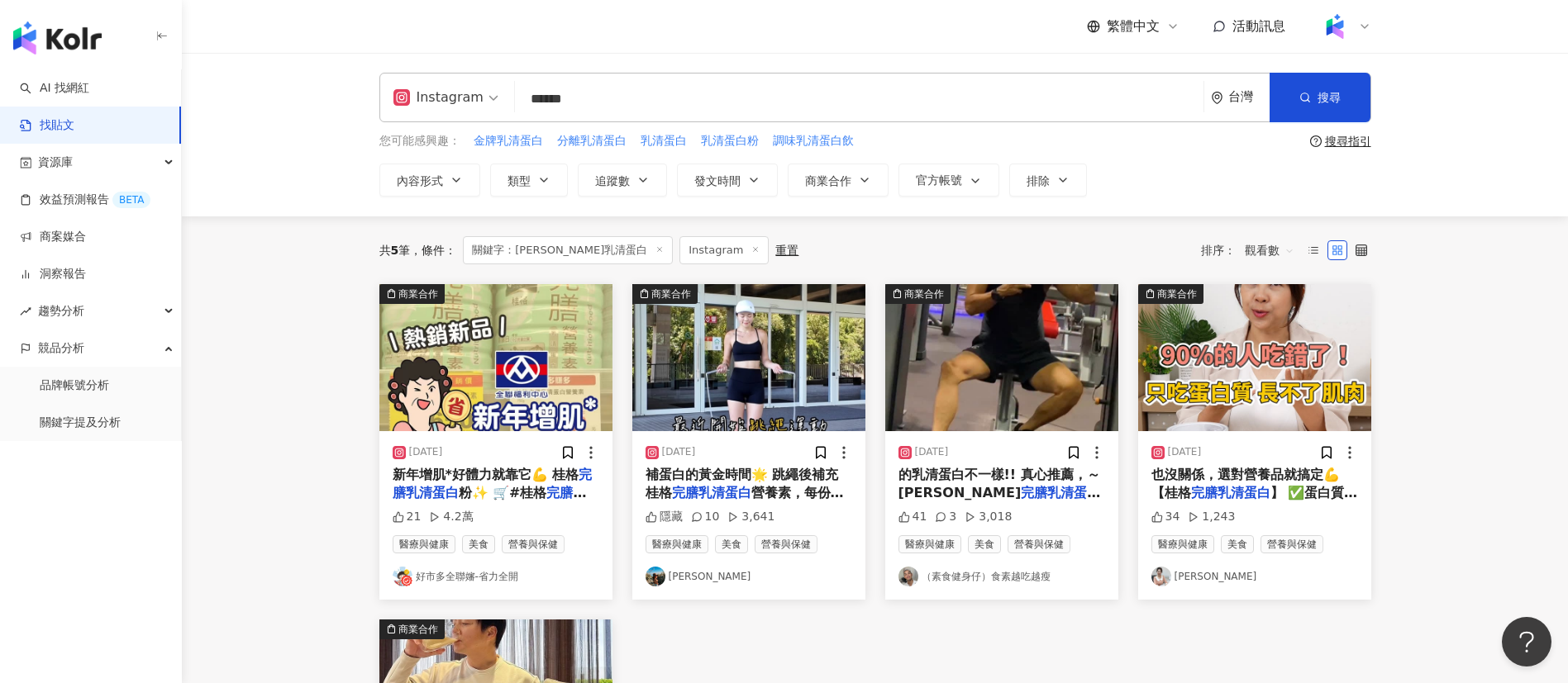
click at [648, 84] on input "******" at bounding box center [859, 98] width 675 height 35
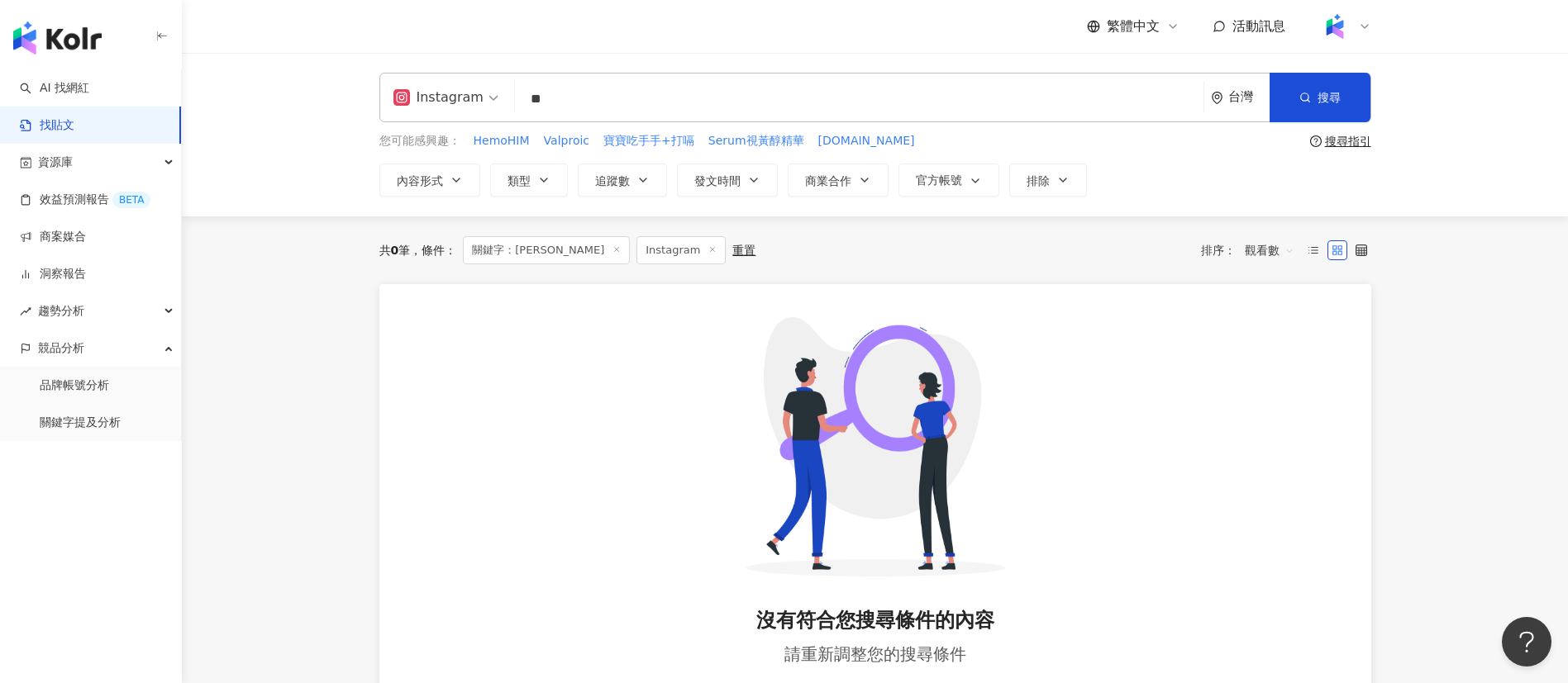
type input "*"
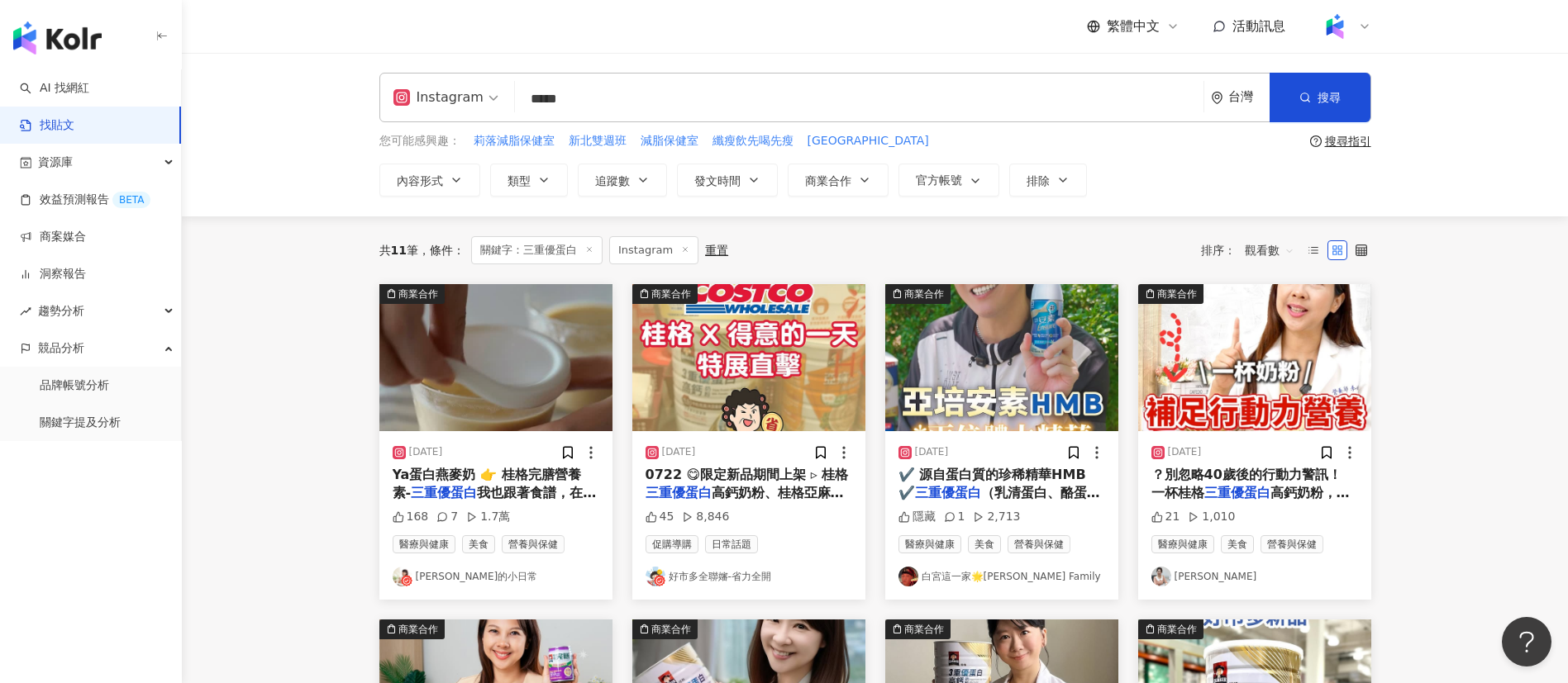
click at [458, 82] on input "search" at bounding box center [446, 87] width 105 height 27
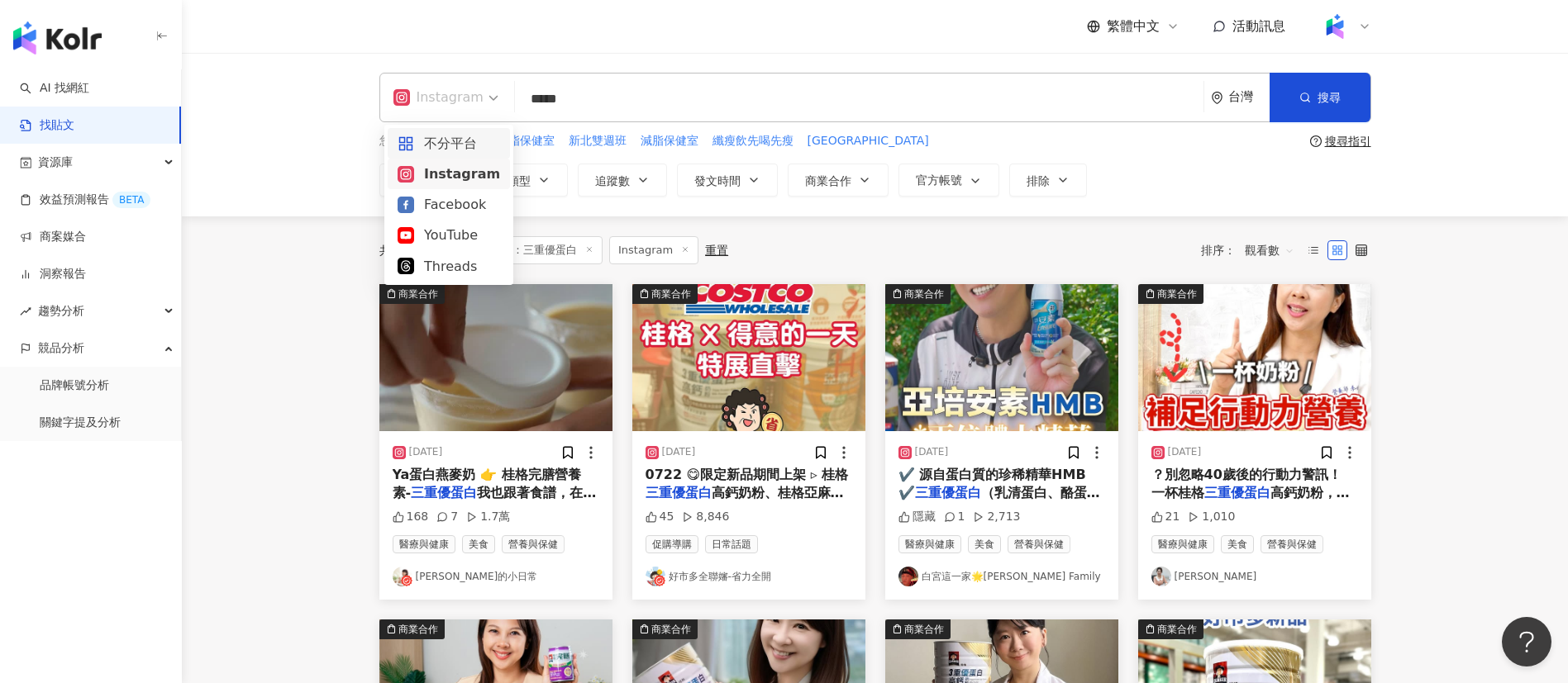
click at [442, 142] on div "不分平台" at bounding box center [449, 144] width 103 height 21
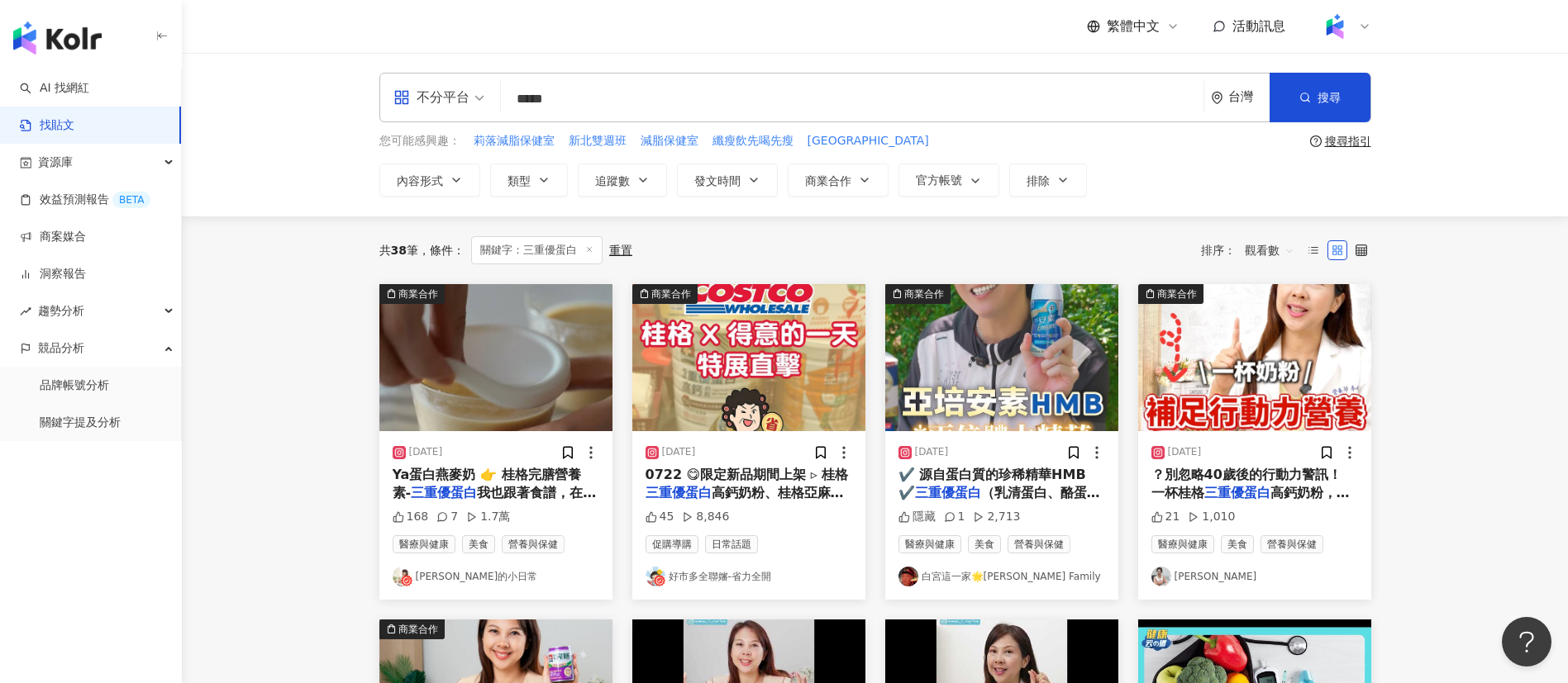
click at [615, 52] on div "繁體中文 活動訊息" at bounding box center [875, 26] width 992 height 52
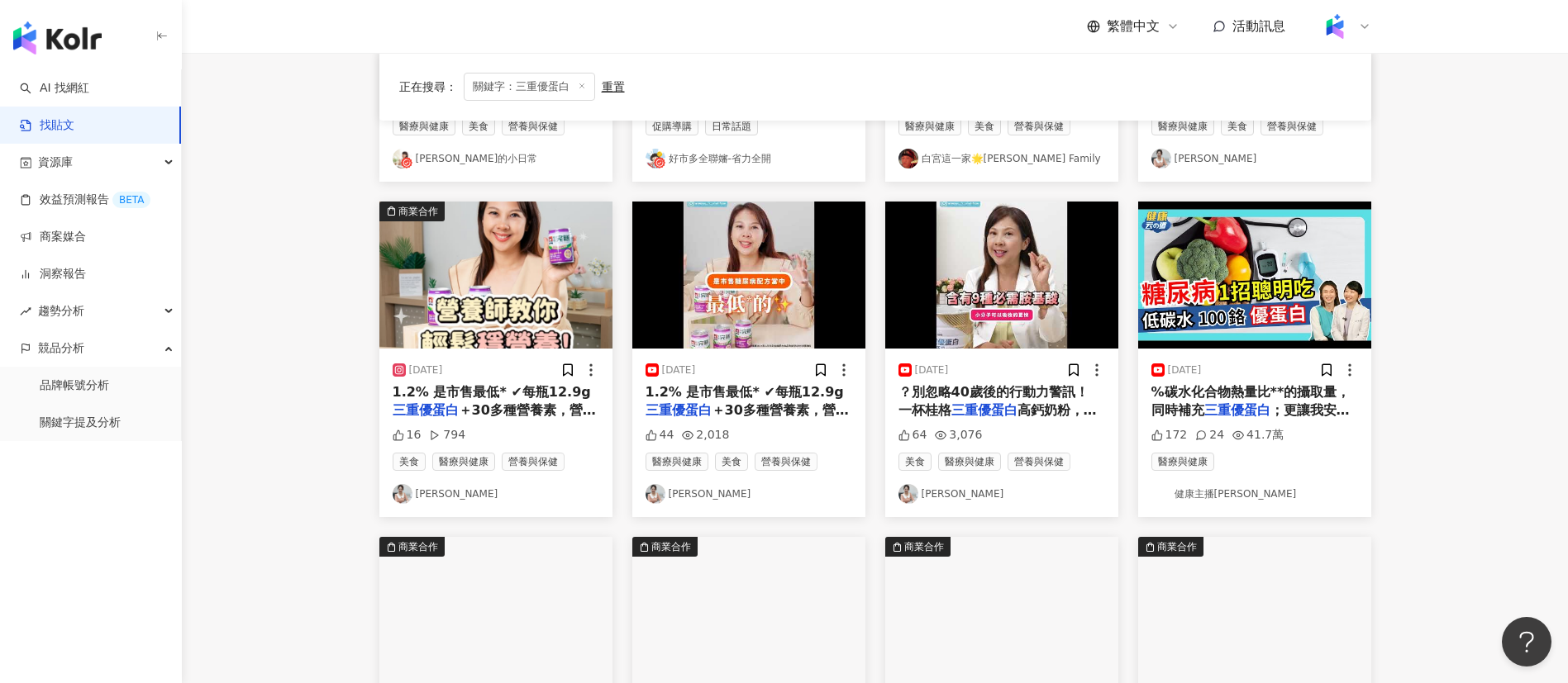
scroll to position [426, 0]
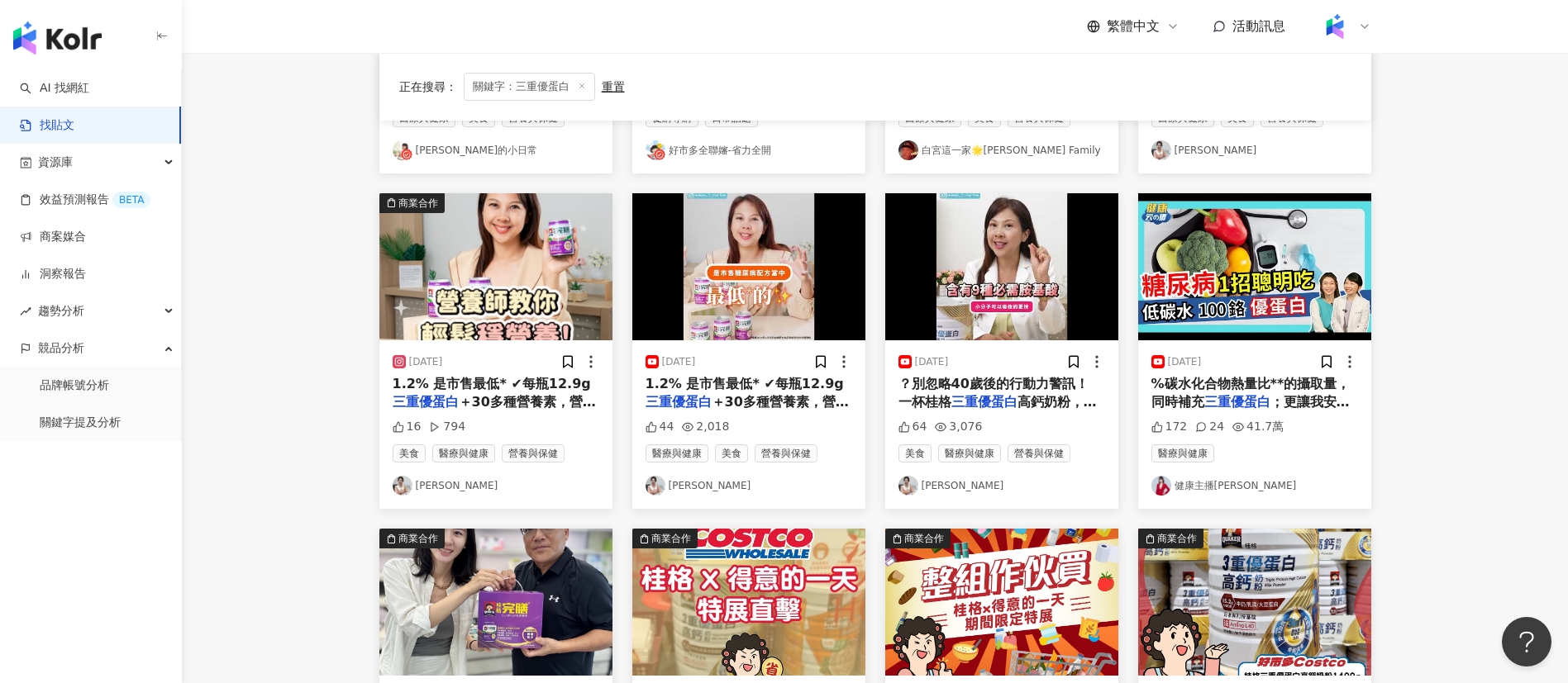
click at [747, 389] on span "1.2% 是市售最低* ✔每瓶12.9g" at bounding box center [744, 384] width 198 height 15
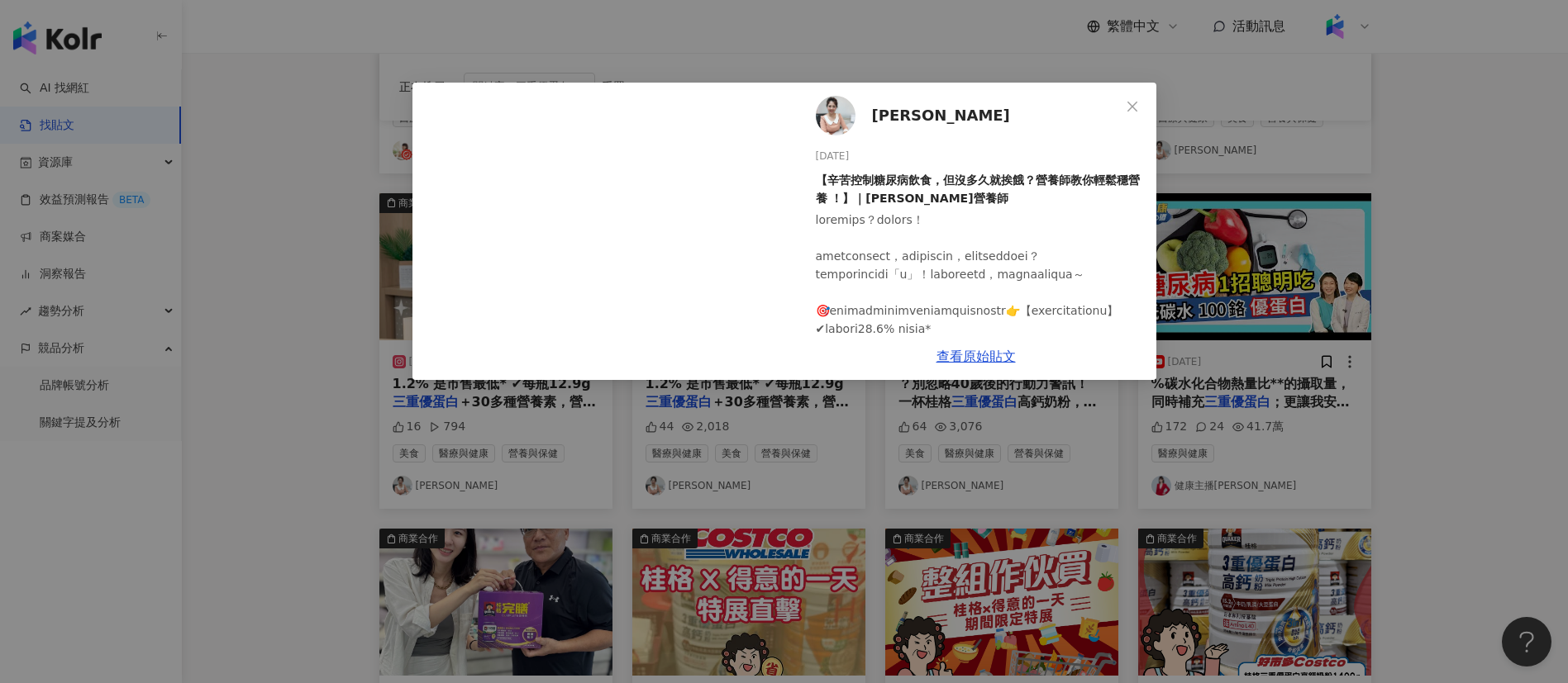
click at [1408, 390] on div "[PERSON_NAME][DATE] 【辛苦控制糖尿病飲食，但沒多久就挨餓？營養師教你輕鬆穩營養 ！】｜[PERSON_NAME]營養師 44 2,018 …" at bounding box center [784, 341] width 1568 height 683
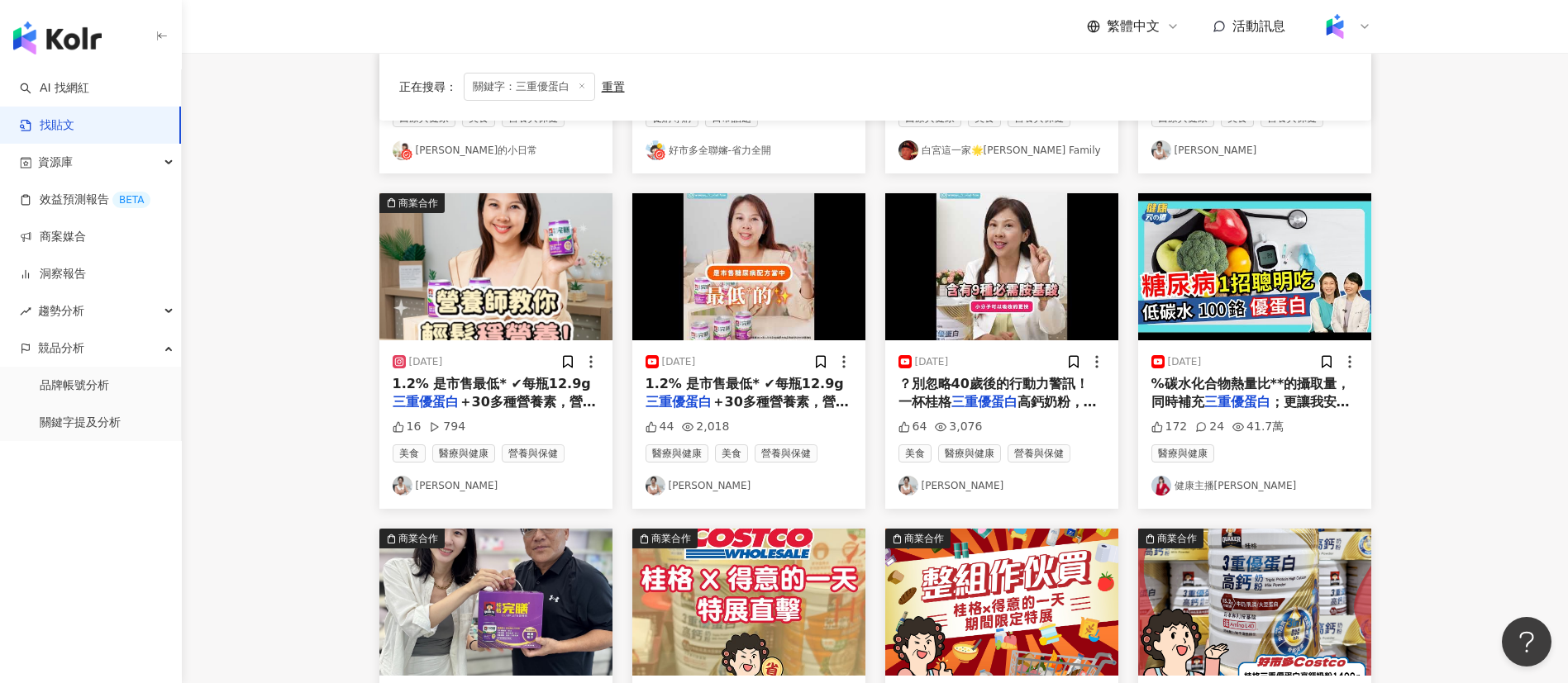
click at [501, 394] on span "＋30多種營養素，營養完整超有" at bounding box center [494, 412] width 203 height 34
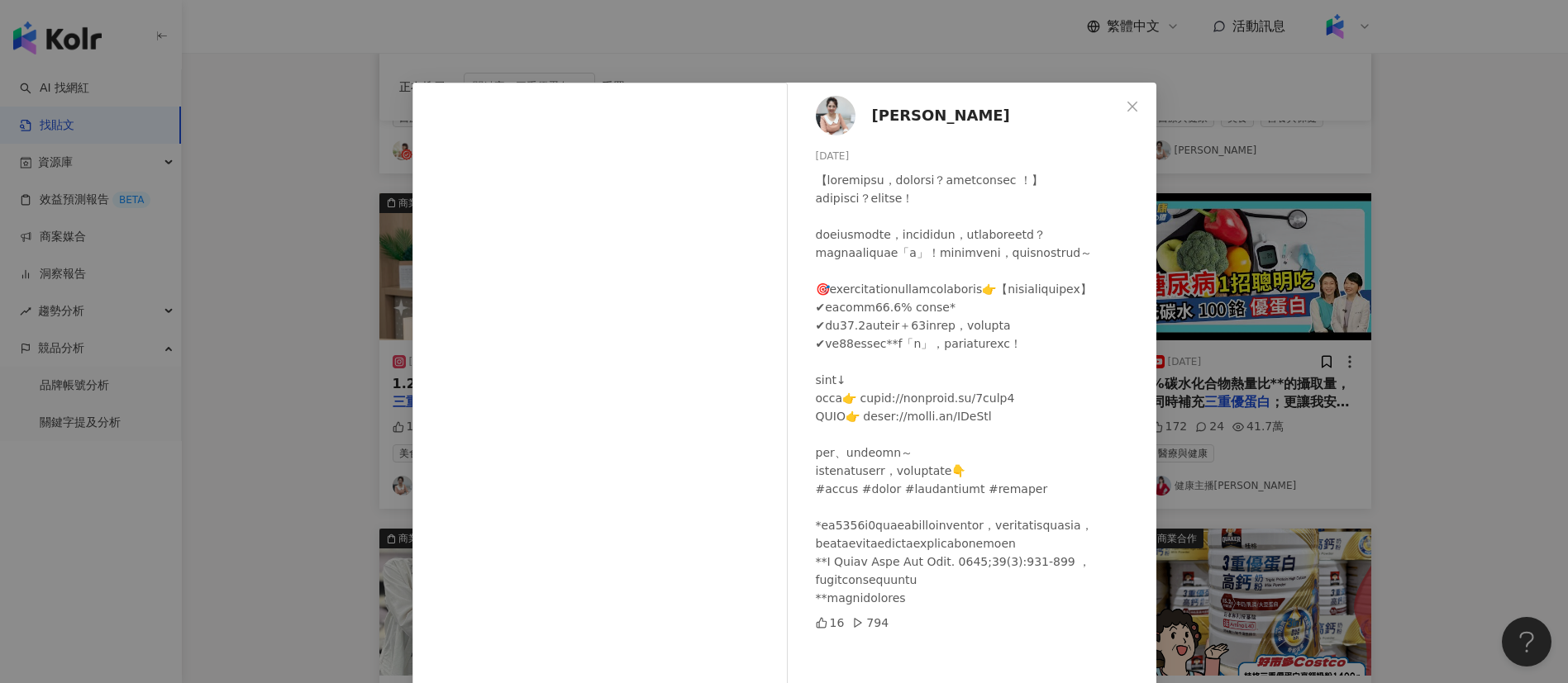
scroll to position [67, 0]
click at [1380, 522] on div "[PERSON_NAME][DATE] 16 794 查看原始貼文" at bounding box center [784, 341] width 1568 height 683
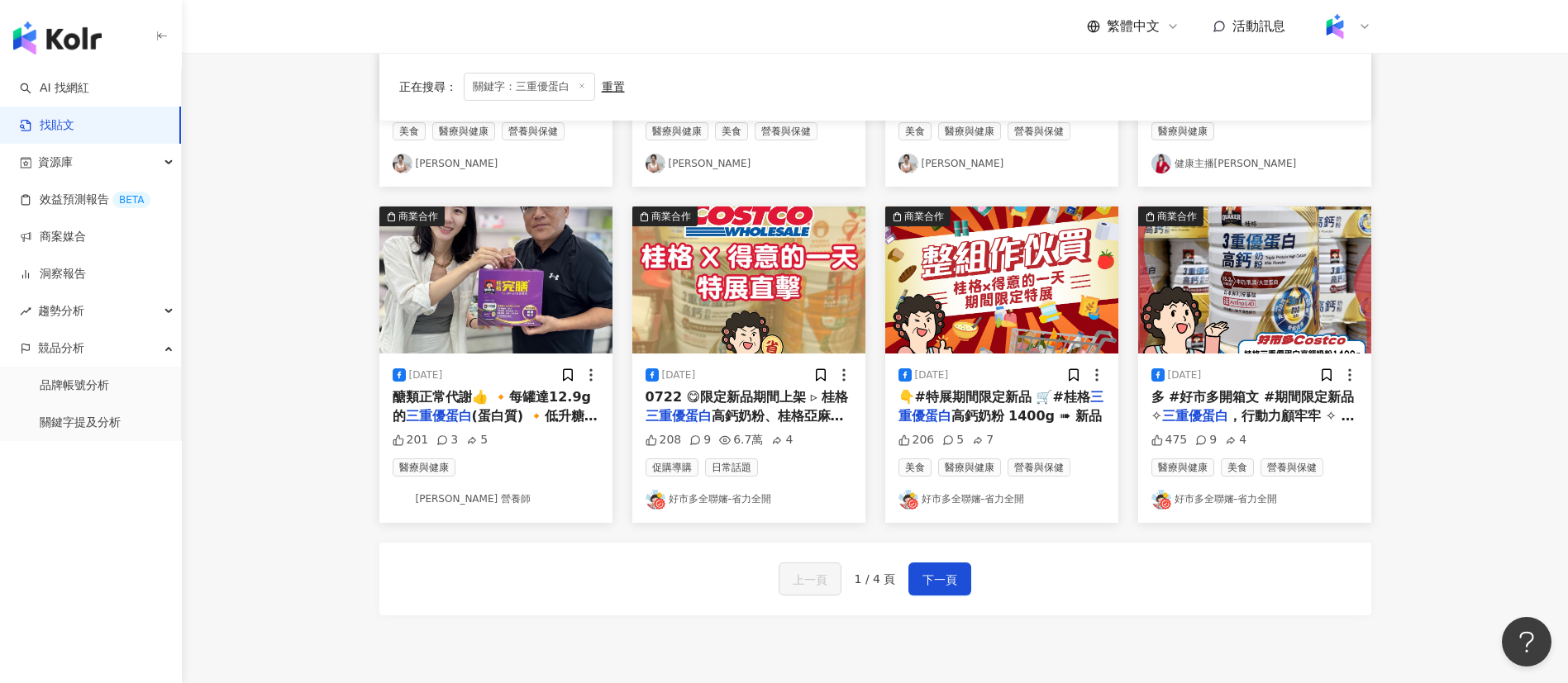
scroll to position [750, 0]
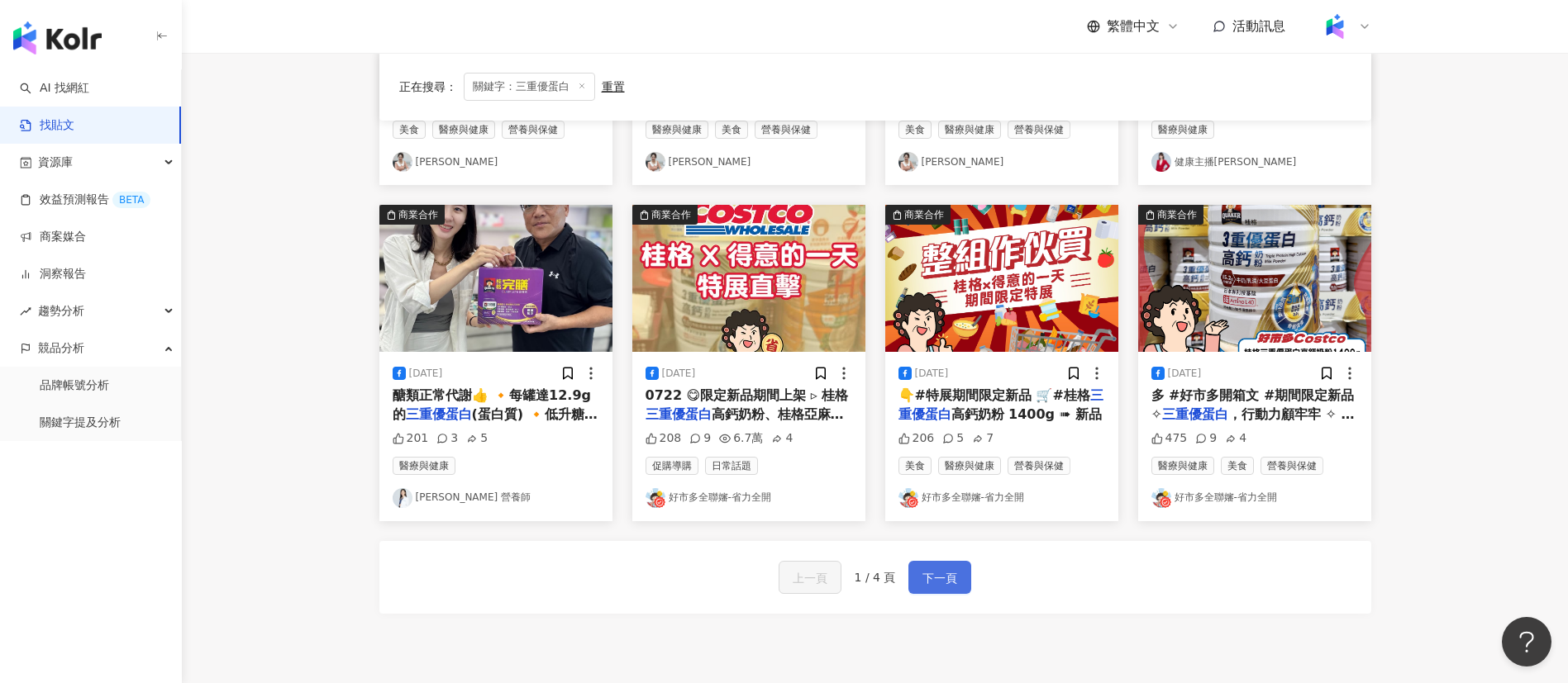
click at [945, 577] on span "下一頁" at bounding box center [940, 578] width 34 height 20
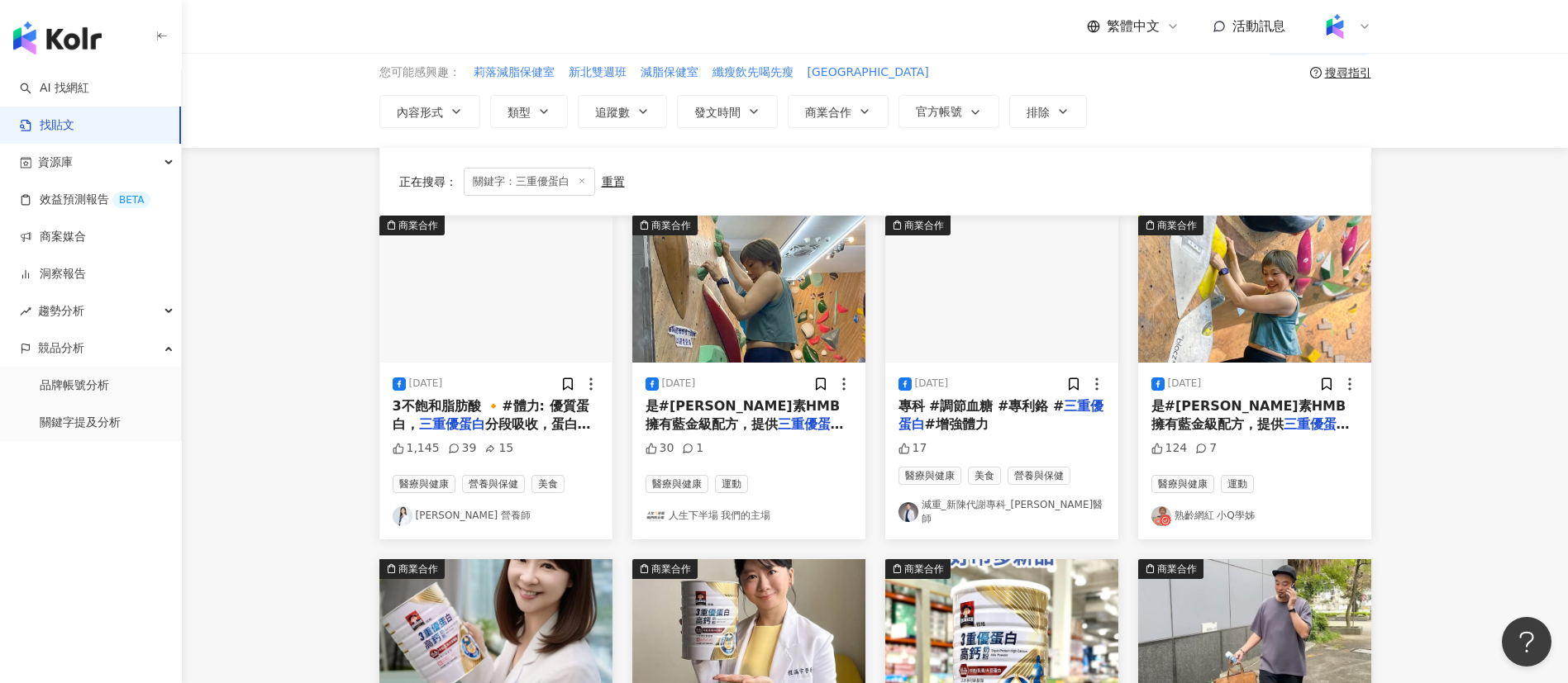
scroll to position [905, 0]
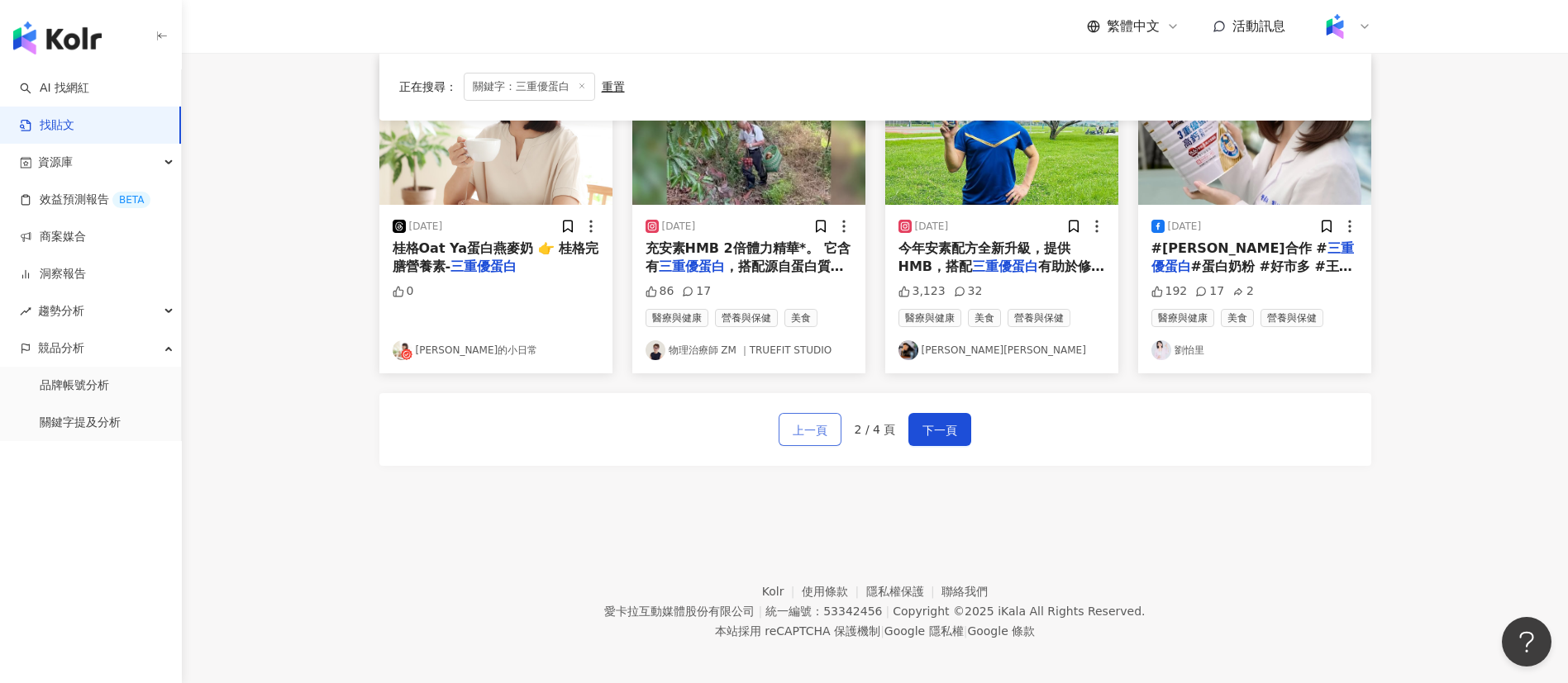
click at [805, 435] on button "上一頁" at bounding box center [810, 430] width 63 height 33
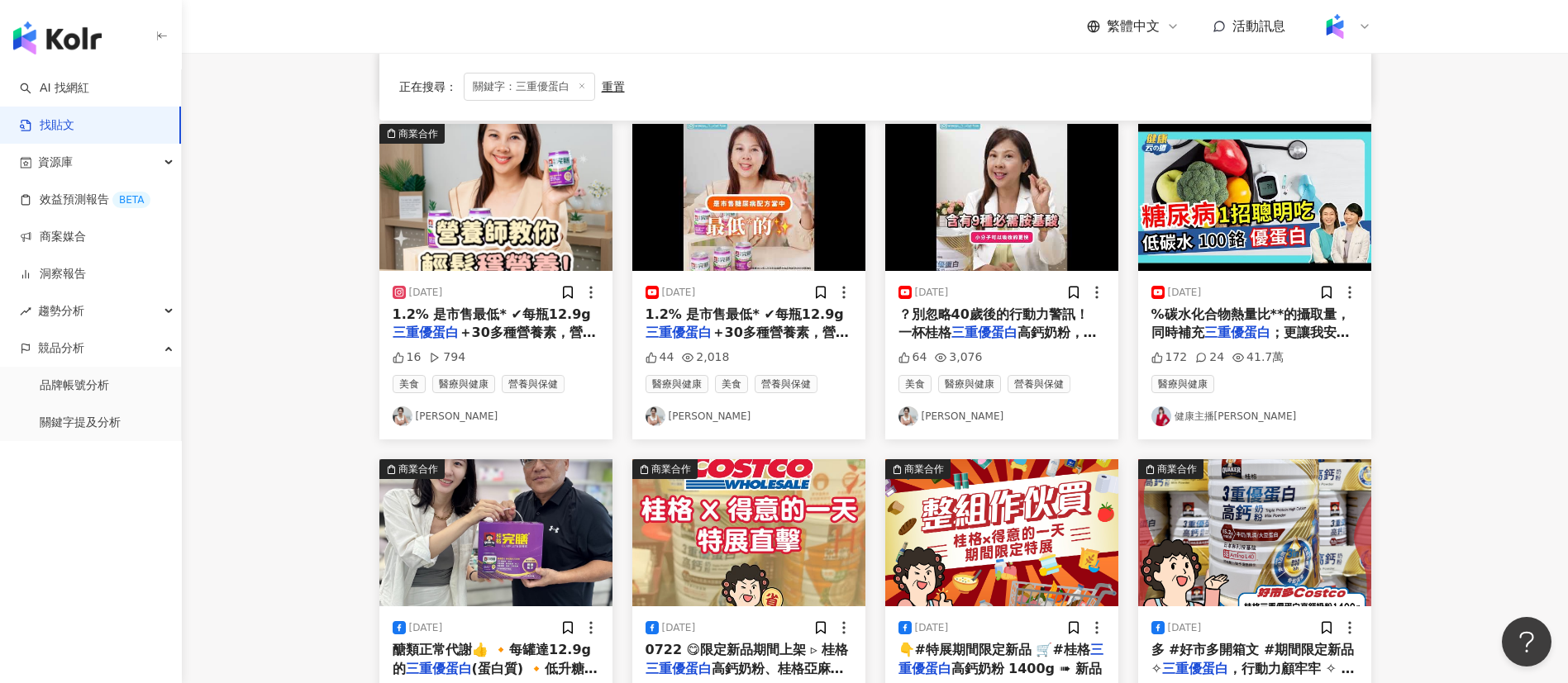
scroll to position [496, 0]
click at [475, 646] on span "醣類正常代謝👍 🔸每罐達12.9g的" at bounding box center [492, 658] width 199 height 34
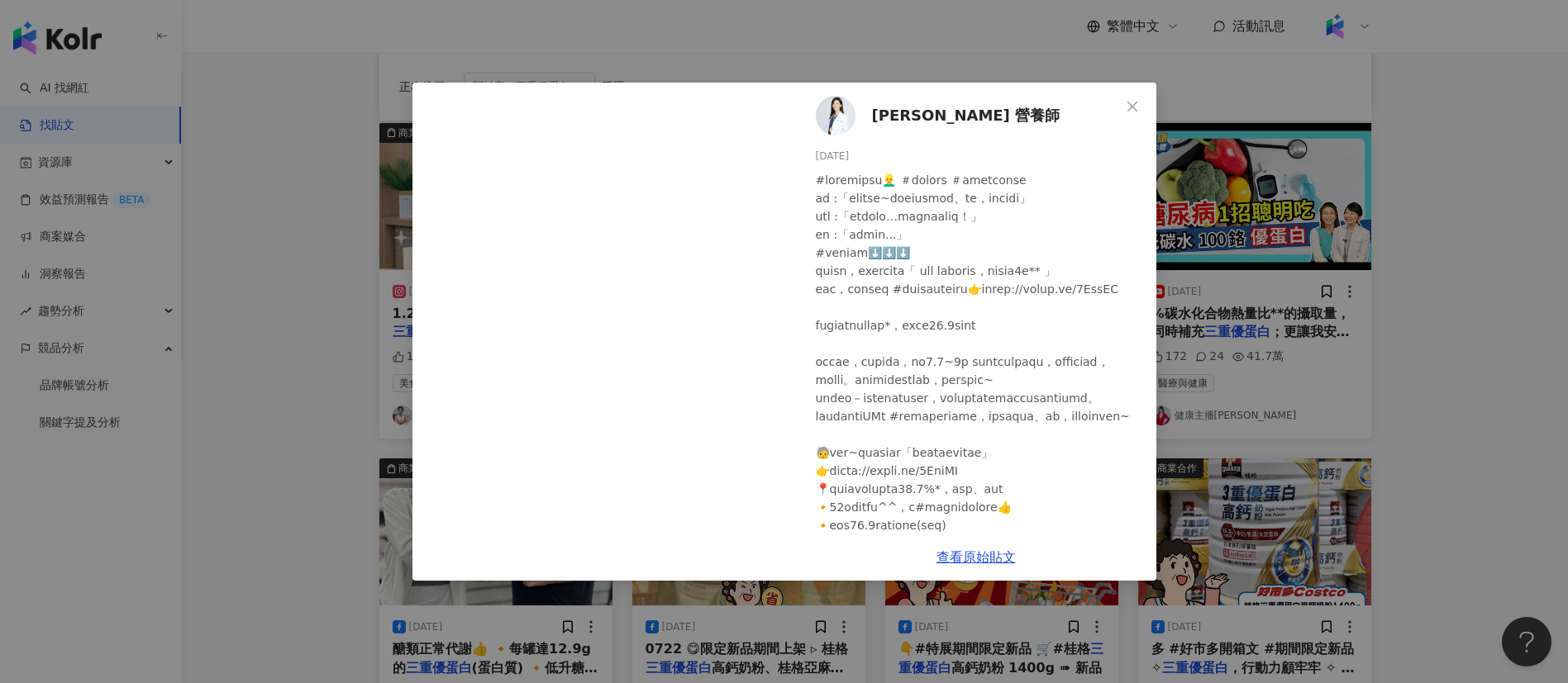
click at [849, 384] on div at bounding box center [979, 498] width 327 height 654
click at [874, 432] on div at bounding box center [979, 498] width 327 height 654
click at [1282, 482] on div "[PERSON_NAME] 營養師 [DATE] 201 3 5 查看原始貼文" at bounding box center [784, 341] width 1568 height 683
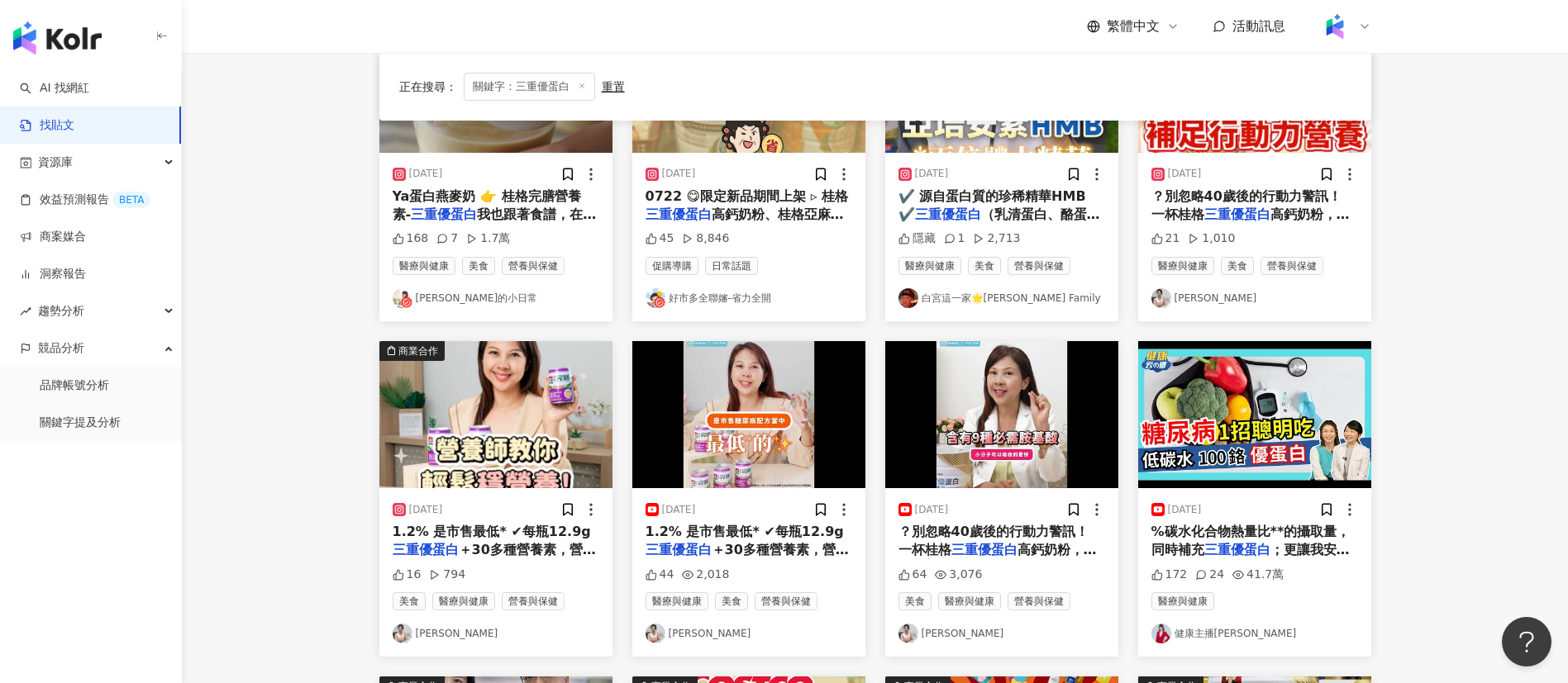
scroll to position [275, 0]
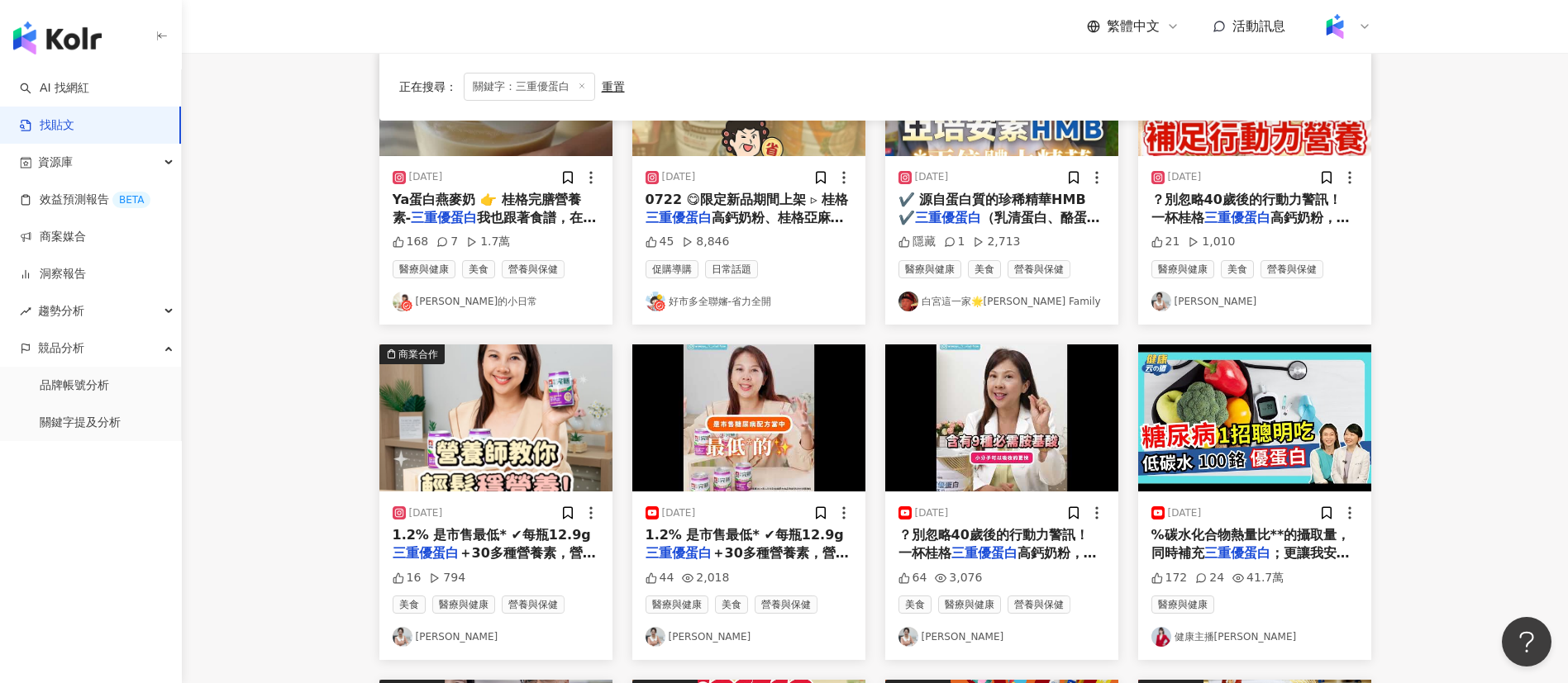
click at [1019, 528] on span "？別忽略40歲後的行動力警訊！ 一杯桂格" at bounding box center [993, 544] width 190 height 34
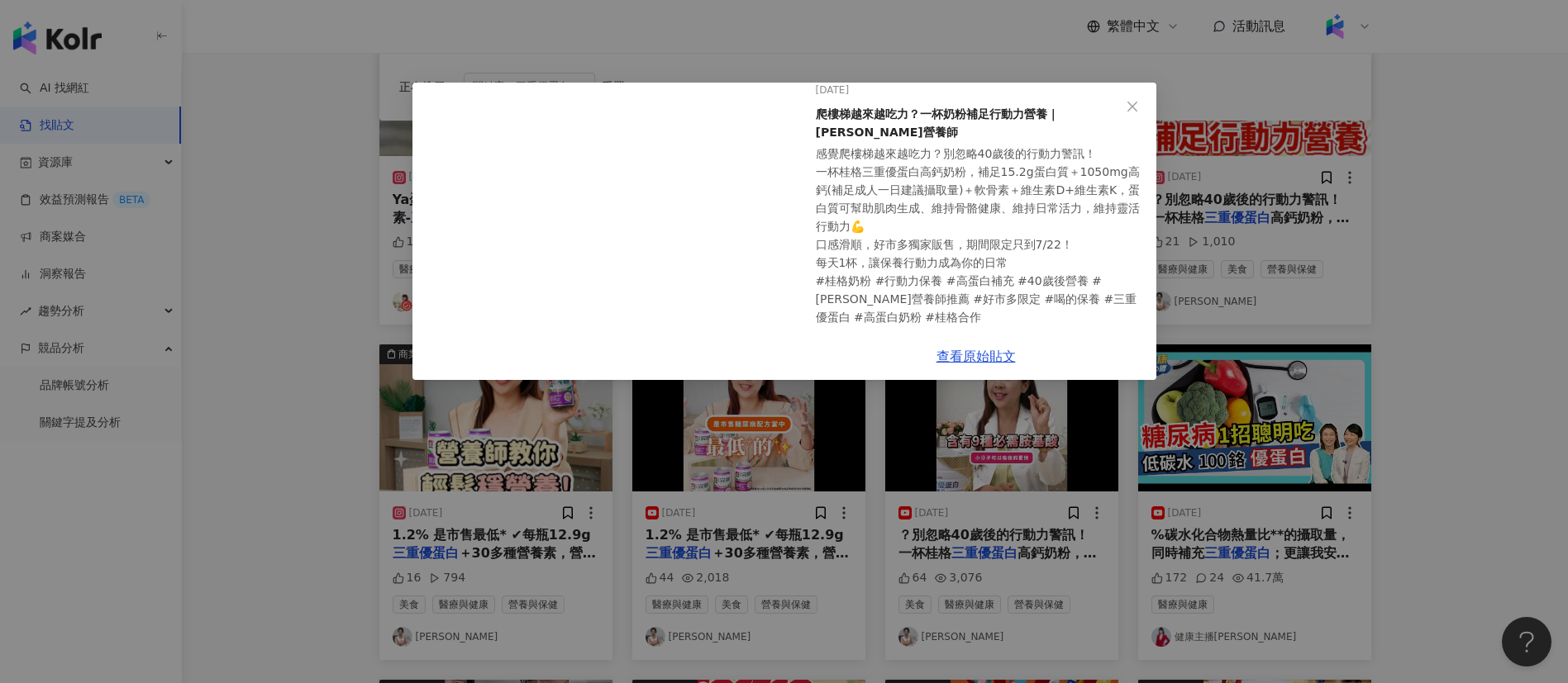
scroll to position [0, 0]
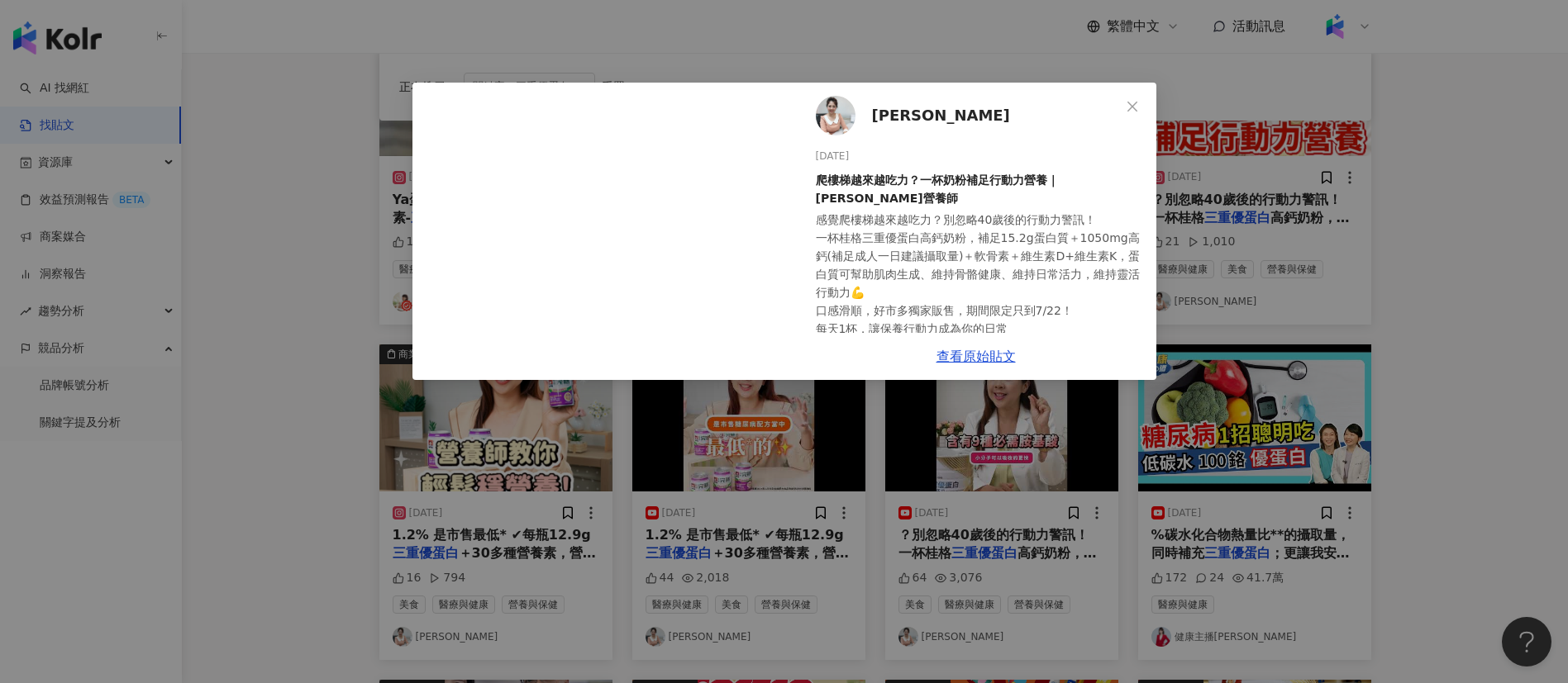
click at [1304, 345] on div "[PERSON_NAME][DATE] 爬樓梯越來越吃力？一杯奶粉補足行動力營養｜[PERSON_NAME]營養師 感覺爬樓梯越來越吃力？別忽略40歲後的行動…" at bounding box center [784, 341] width 1568 height 683
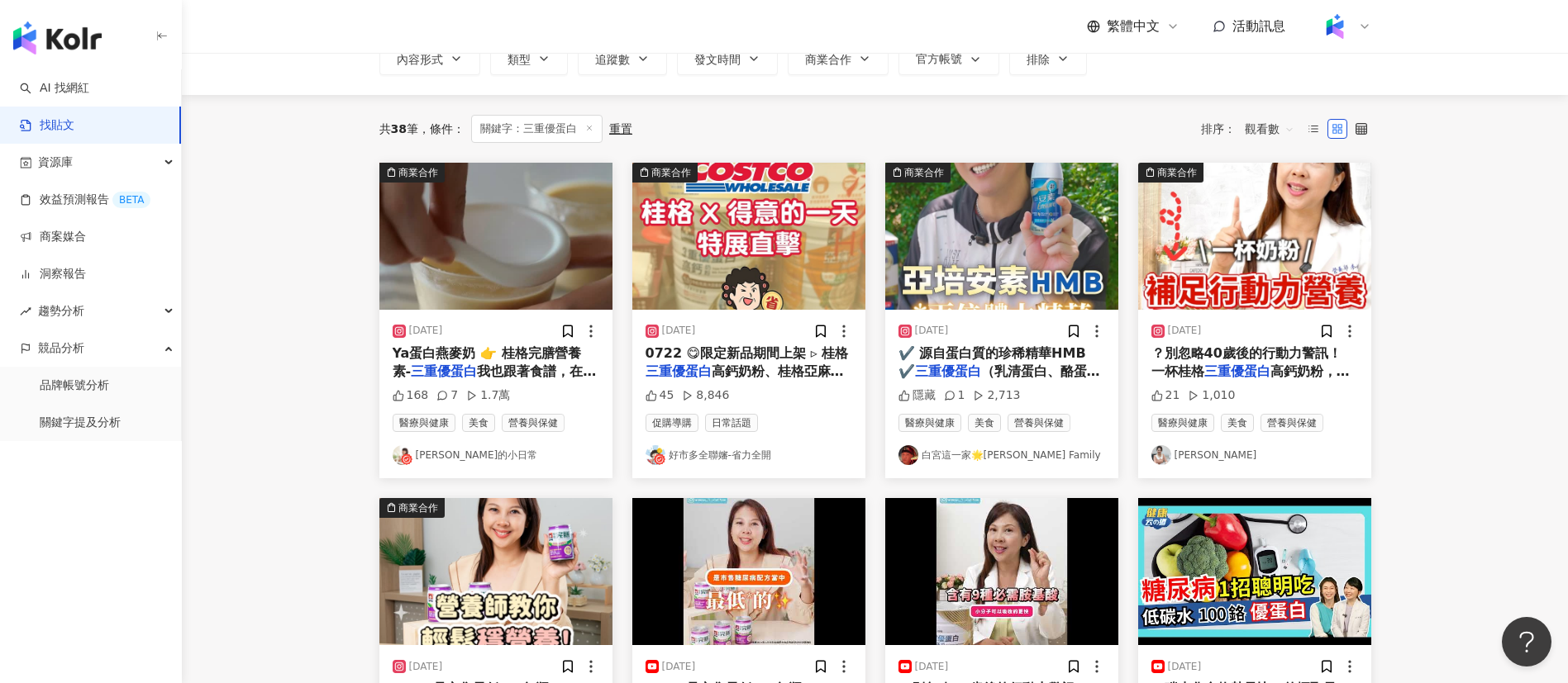
scroll to position [120, 0]
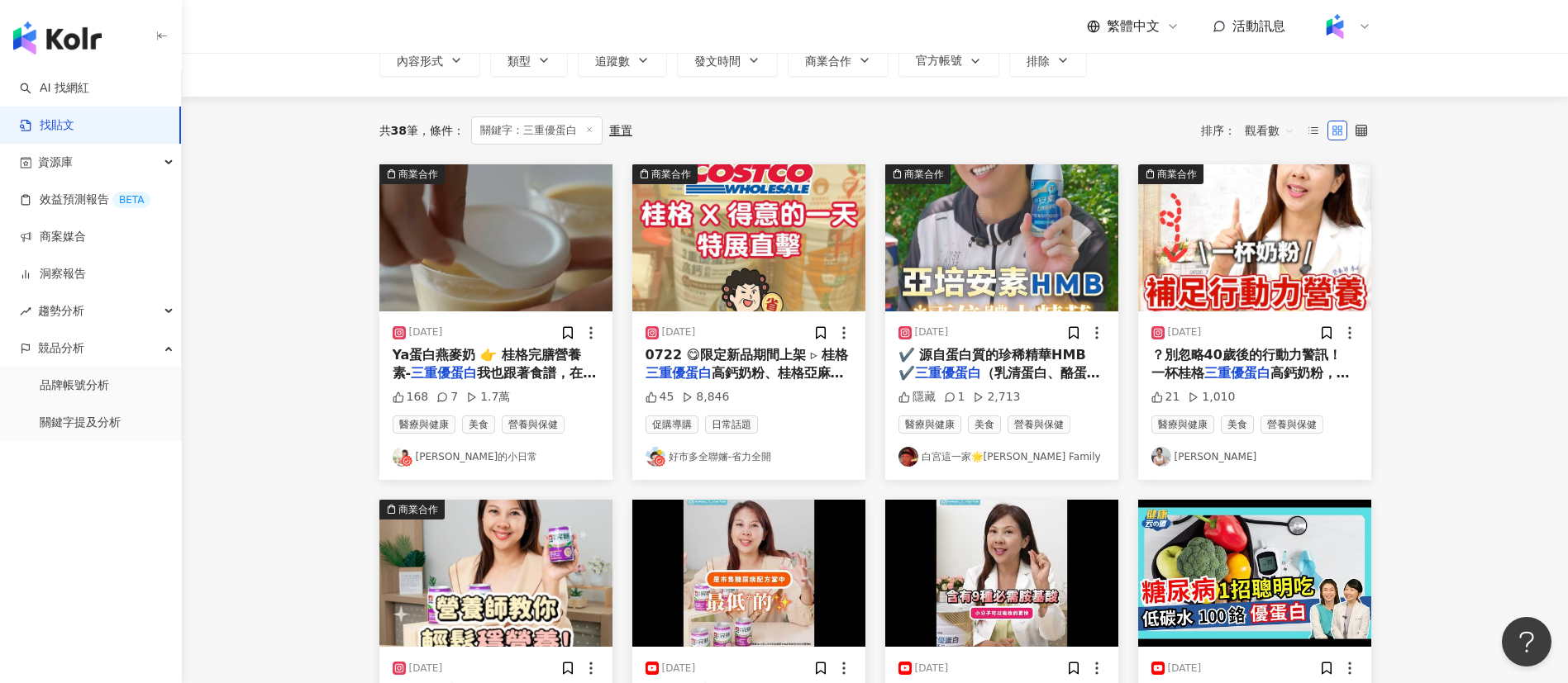
click at [1526, 407] on main "不分平台 ***** 台灣 搜尋 您可能感興趣： 莉落減脂保健室 新北雙週班 減脂保健室 纖瘦飲先喝先瘦 六張街 搜尋指引 內容形式 類型 追蹤數 發文時間 …" at bounding box center [875, 610] width 1386 height 1353
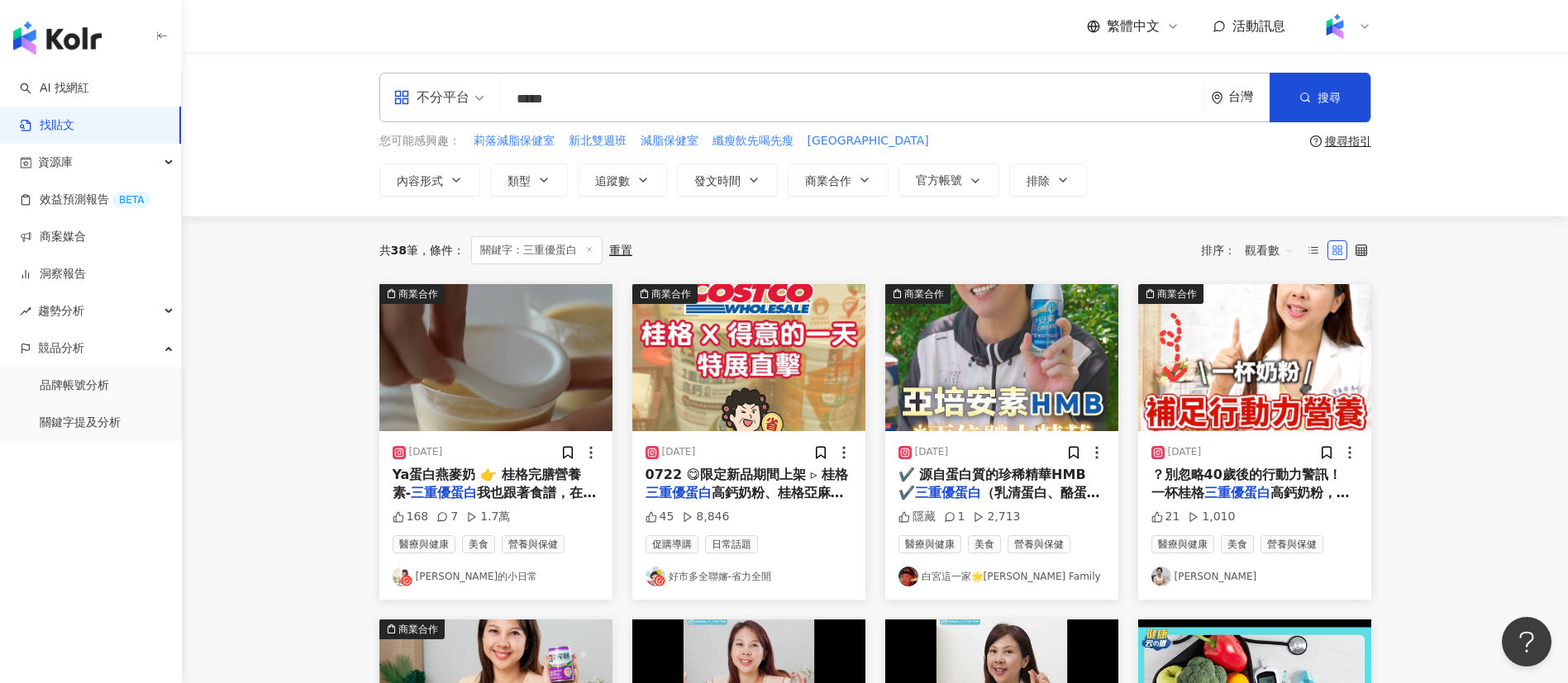
click at [825, 104] on input "*****" at bounding box center [851, 98] width 689 height 35
type input "*"
paste input "*****"
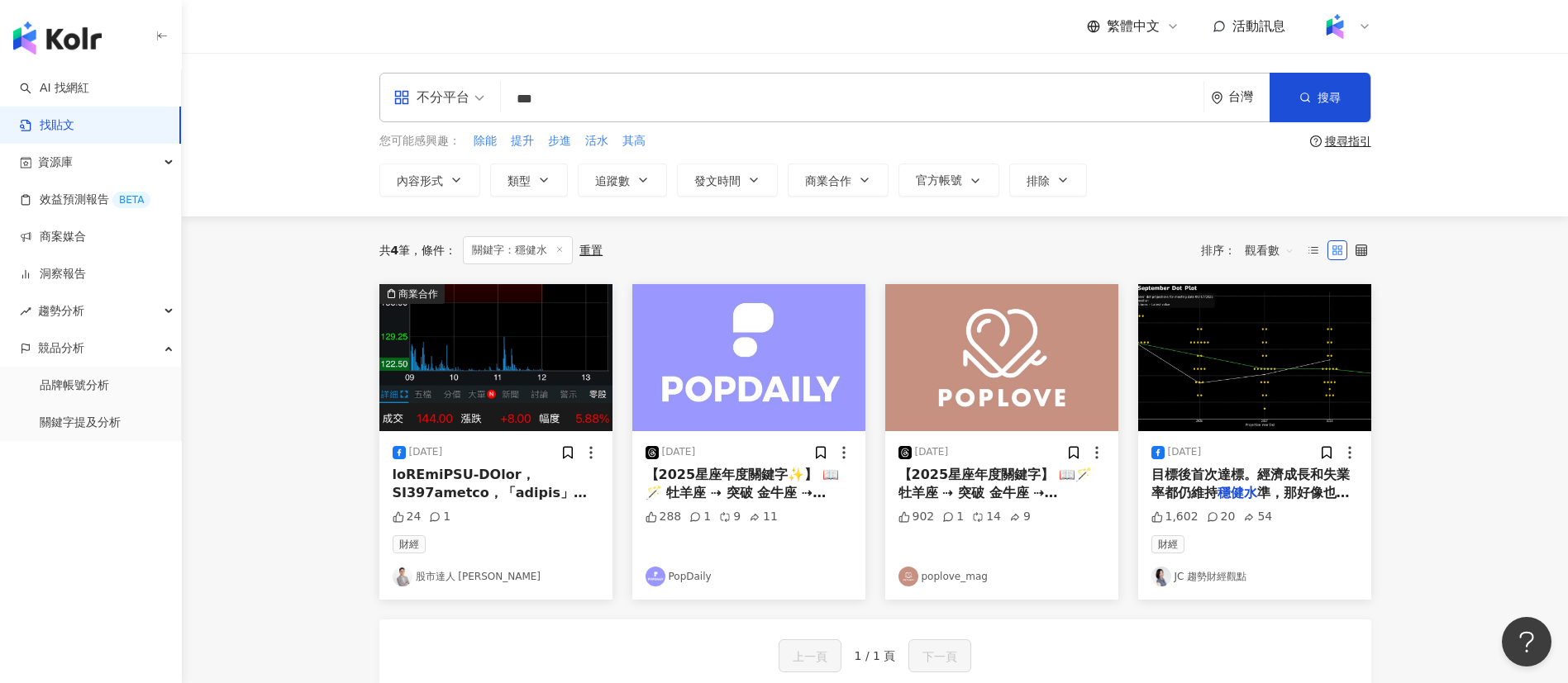
drag, startPoint x: 562, startPoint y: 107, endPoint x: 501, endPoint y: 97, distance: 61.8
click at [501, 97] on div "不分平台 穩健水 *** 台灣 搜尋 searchOperator 插入語法 完全符合 "" 聯集 OR 交集 AND 排除 - 群組 {}" at bounding box center [875, 97] width 992 height 50
type input "*"
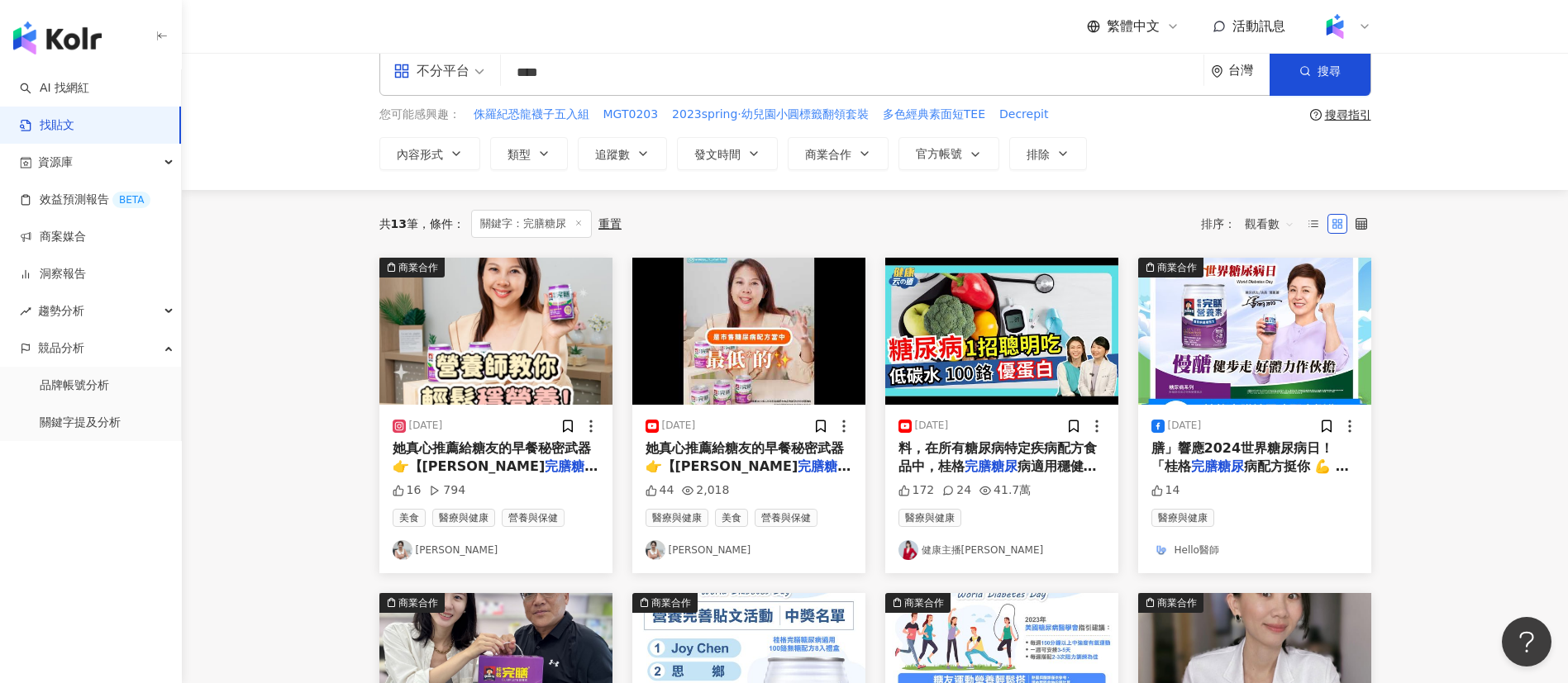
scroll to position [28, 0]
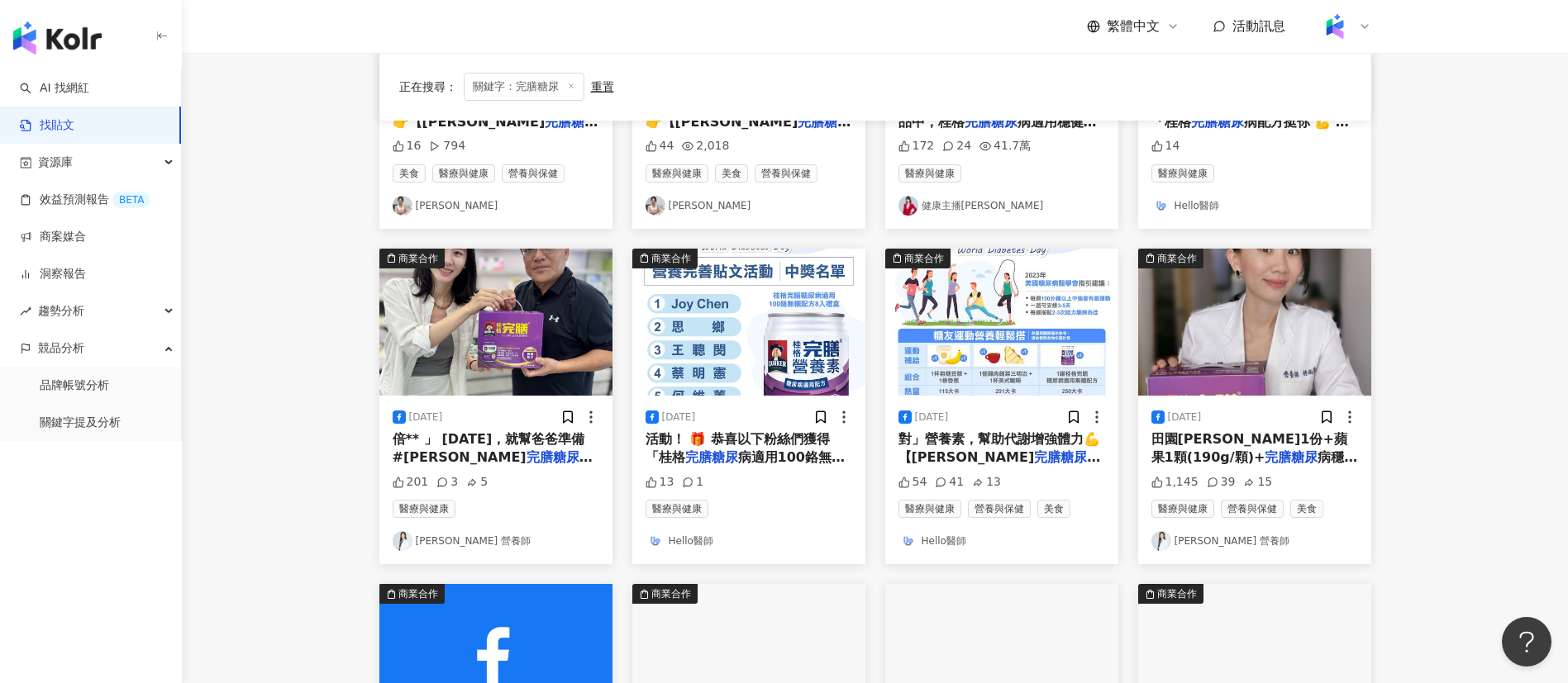
scroll to position [372, 0]
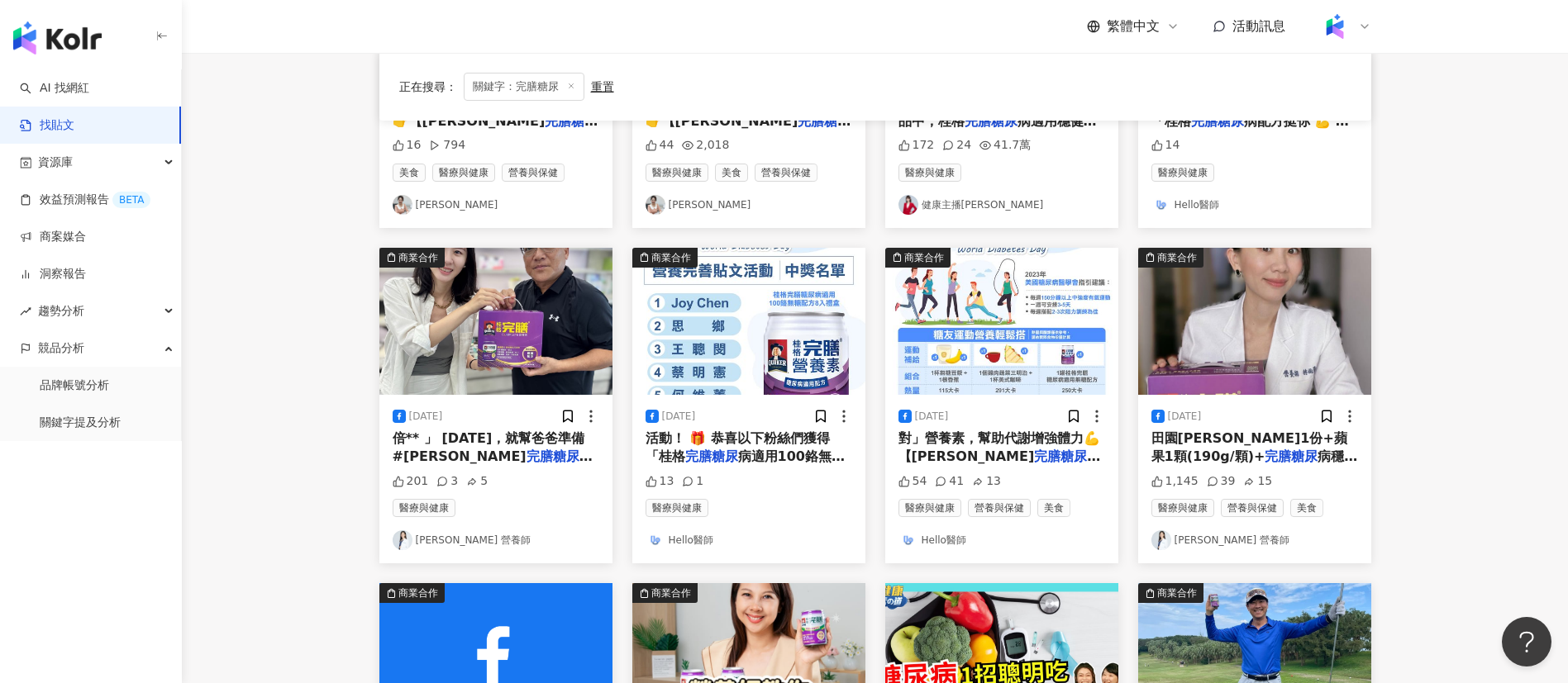
click at [280, 191] on main "不分平台 **** 台灣 搜尋 searchOperator 插入語法 完全符合 "" 聯集 OR 交集 AND 排除 - 群組 {} 您可能感興趣： 侏羅紀…" at bounding box center [875, 357] width 1386 height 1353
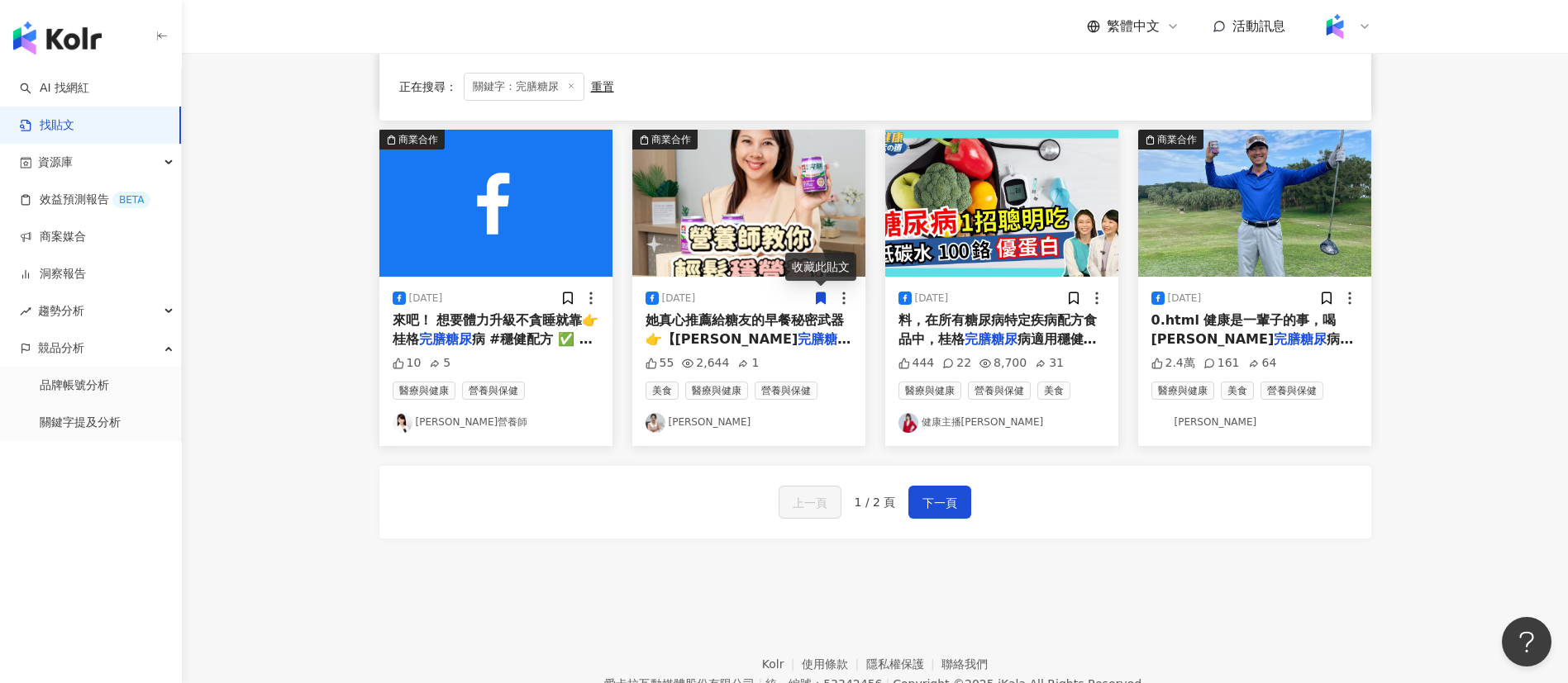
scroll to position [905, 0]
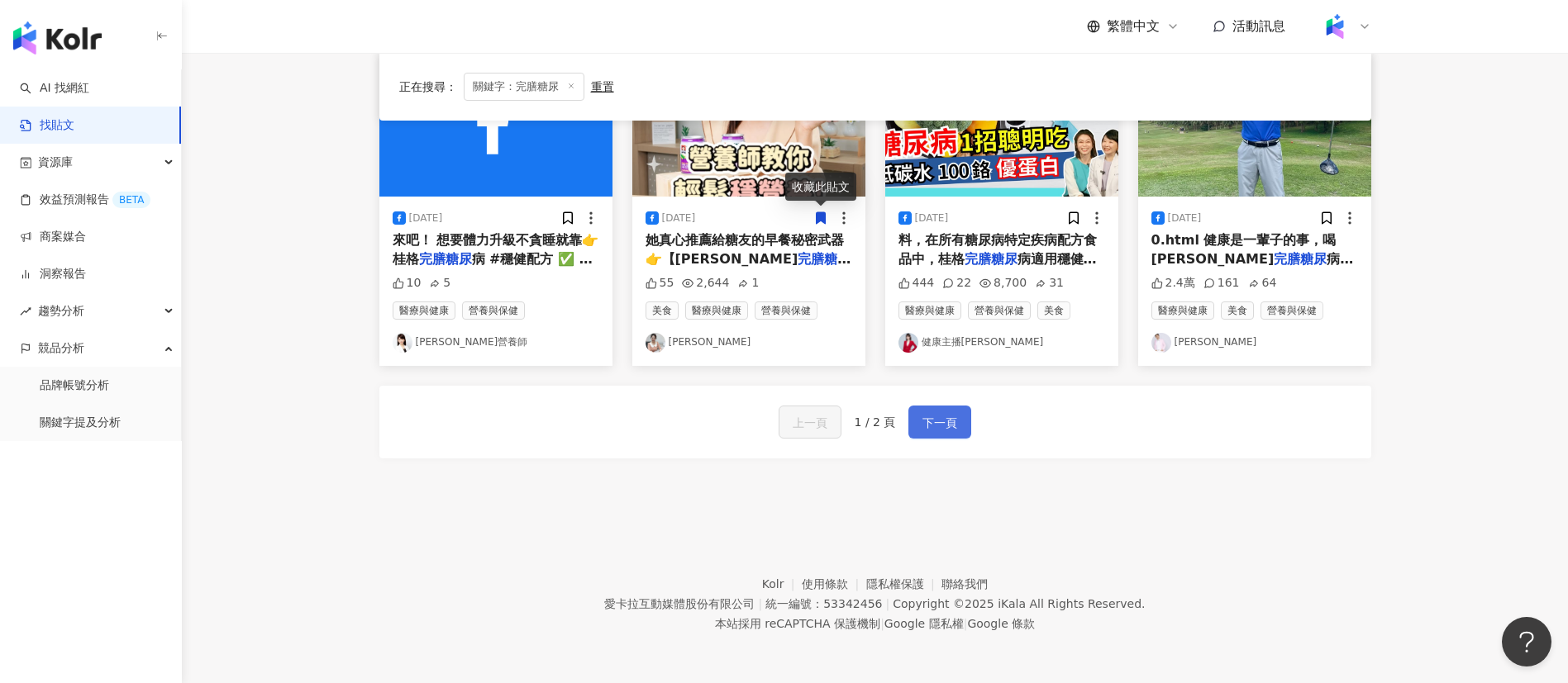
click at [946, 424] on span "下一頁" at bounding box center [940, 423] width 34 height 20
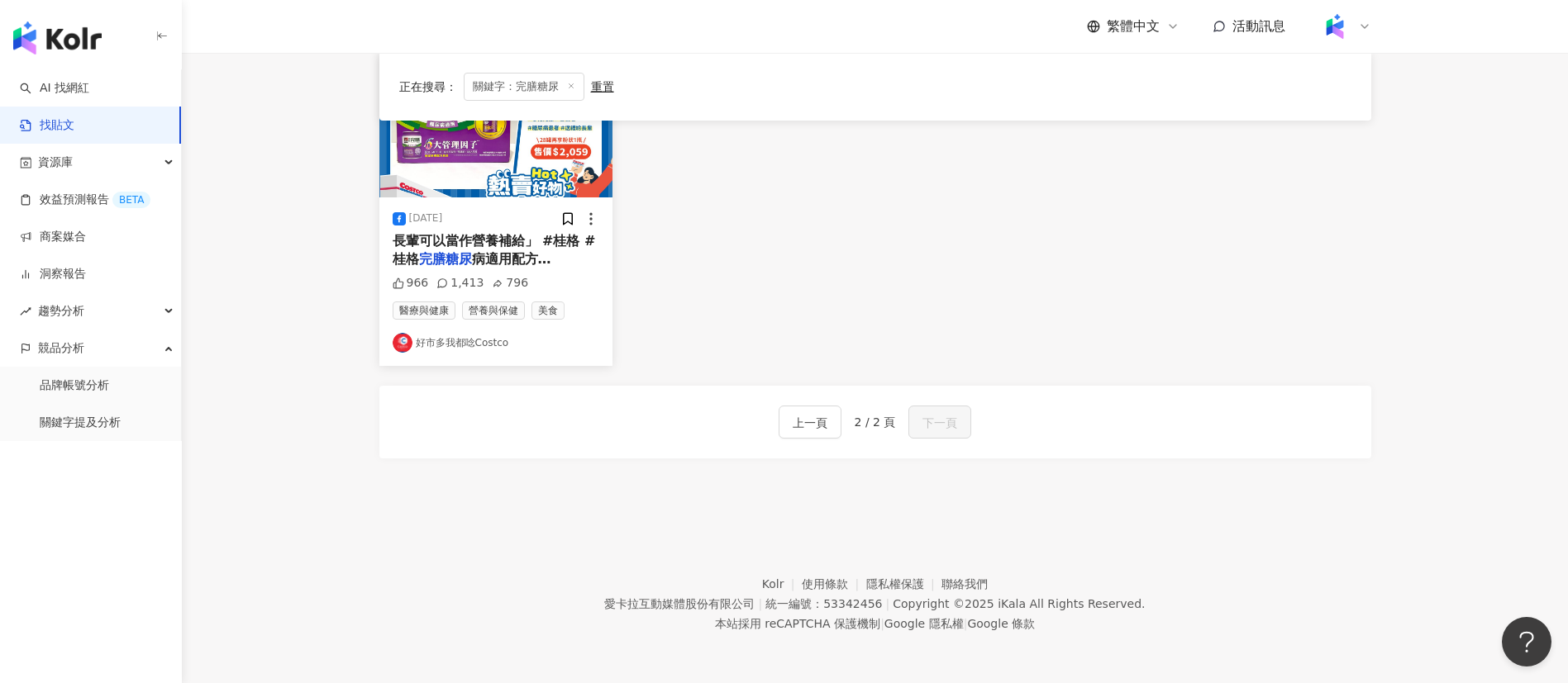
scroll to position [233, 0]
click at [795, 420] on span "上一頁" at bounding box center [810, 423] width 34 height 20
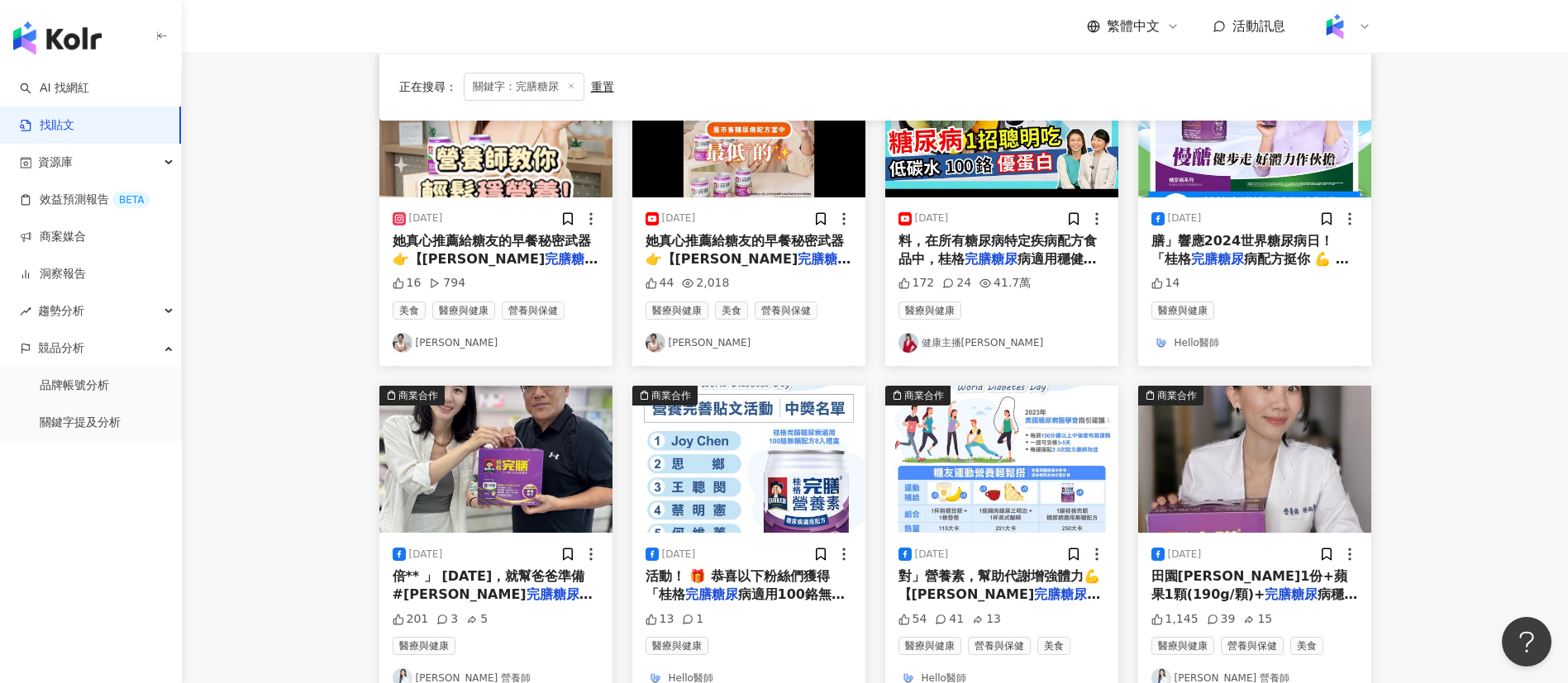
scroll to position [712, 0]
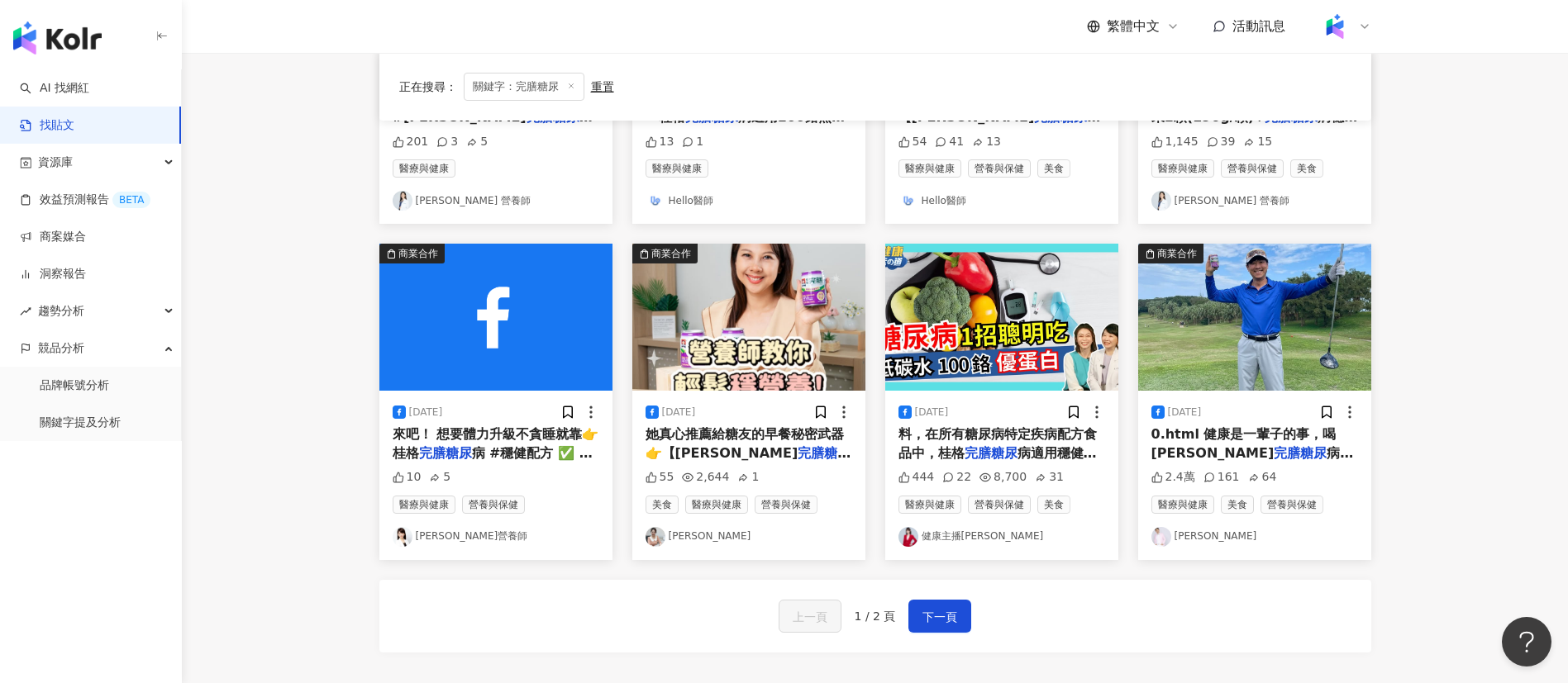
click at [1009, 452] on mark "完膳糖尿" at bounding box center [990, 452] width 52 height 15
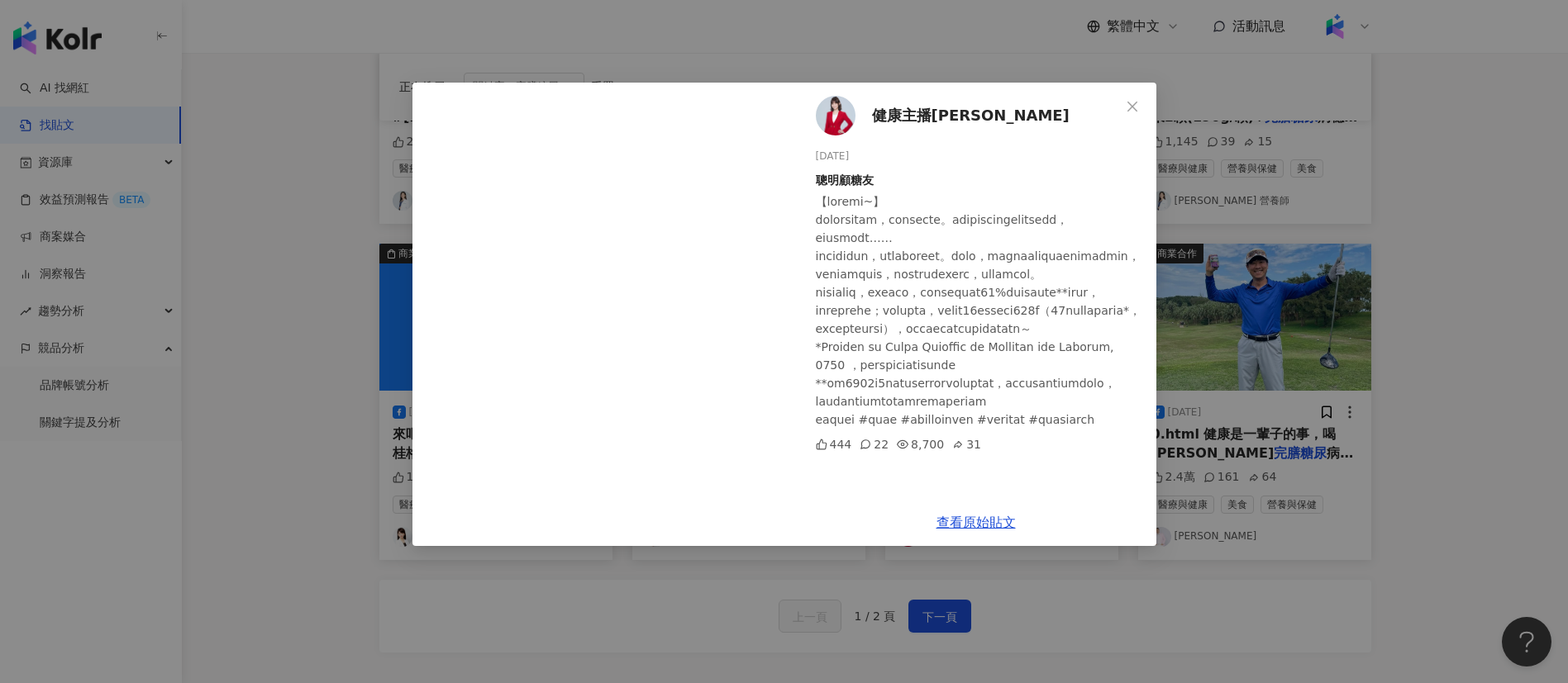
scroll to position [64, 0]
click at [987, 524] on link "查看原始貼文" at bounding box center [976, 522] width 79 height 15
click at [1302, 535] on div "健康主播[PERSON_NAME] [DATE] 聰明顧糖友 444 22 8,700 31 查看原始貼文" at bounding box center [784, 341] width 1568 height 683
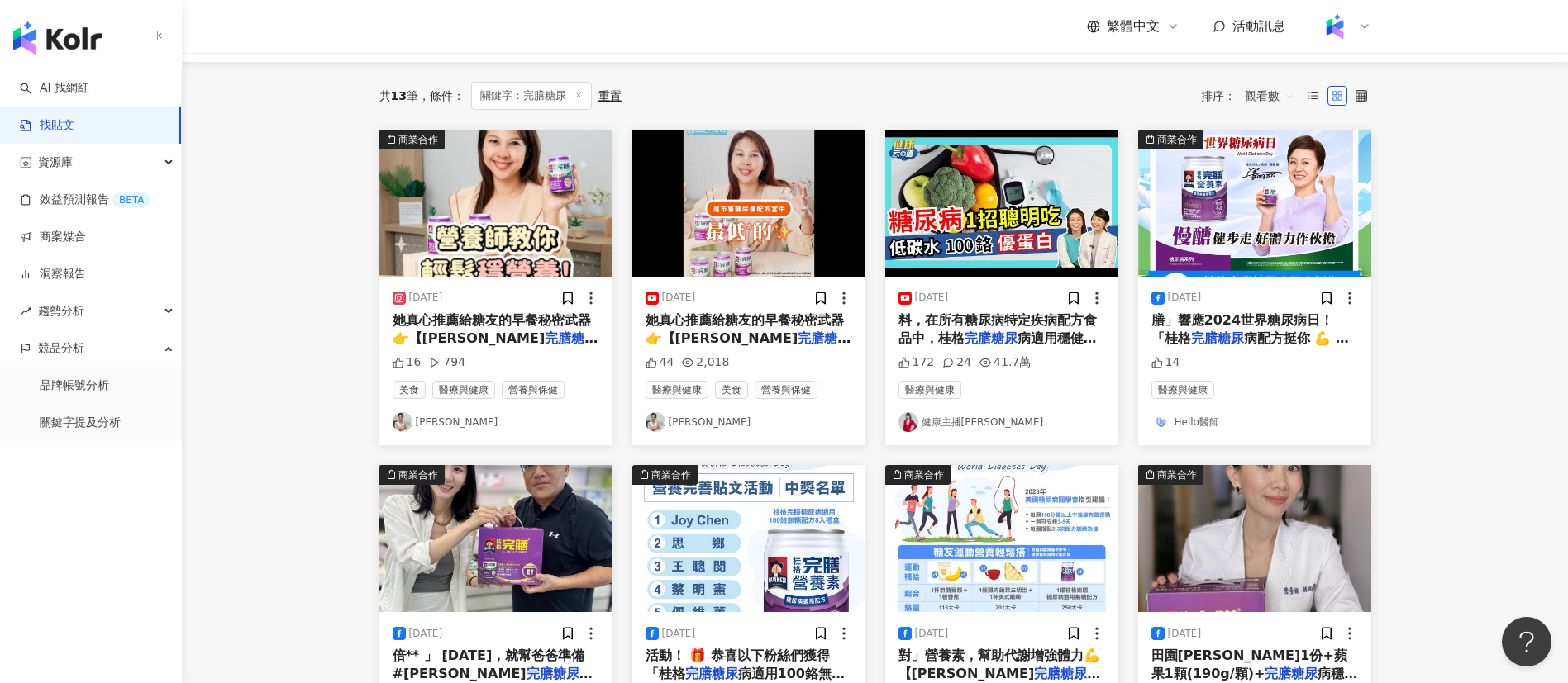
scroll to position [153, 0]
click at [980, 321] on span "料，在所有糖尿病特定疾病配方食品中，桂格" at bounding box center [998, 331] width 198 height 34
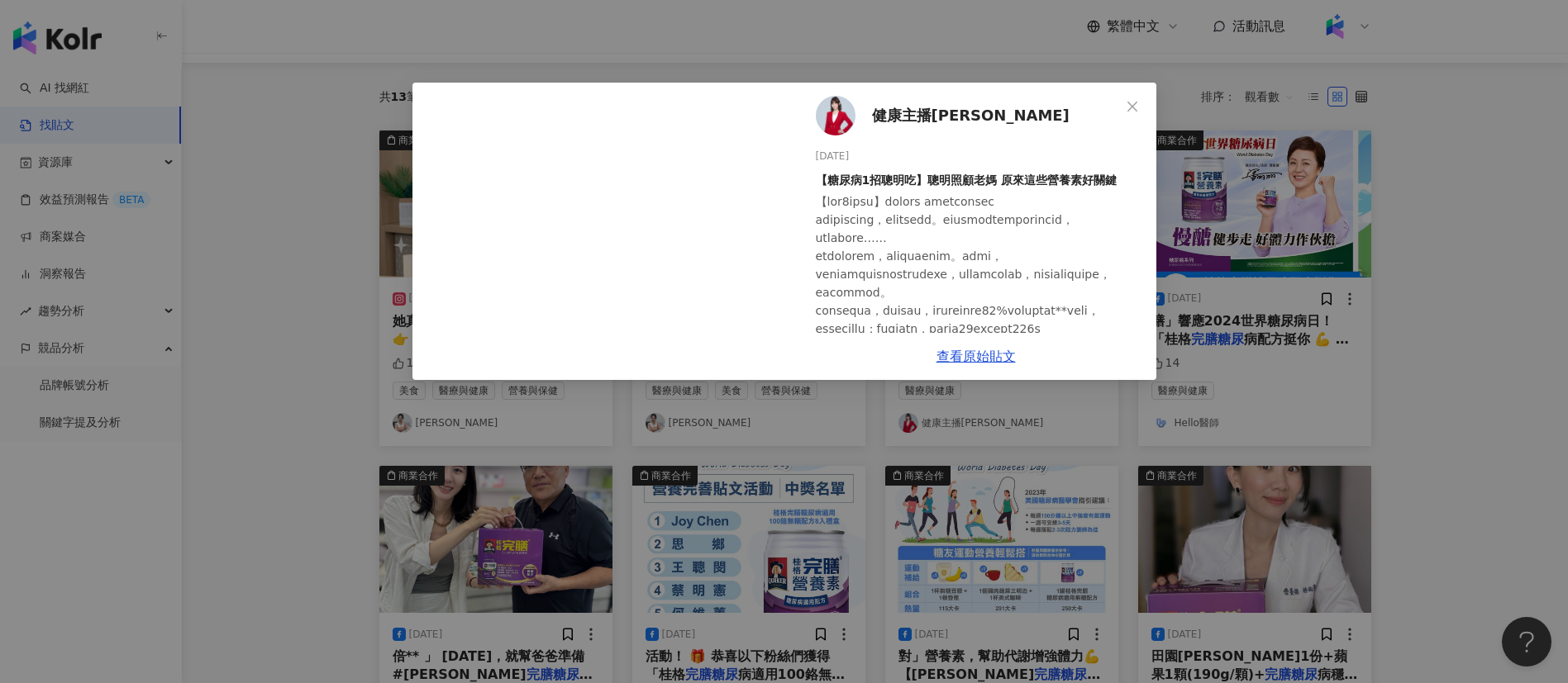
click at [1338, 352] on div "健康主播[PERSON_NAME] [DATE] 【糖尿病1招聰明吃】聰明照顧老媽 原來這些營養素好關鍵 172 24 41.7萬 查看原始貼文" at bounding box center [784, 341] width 1568 height 683
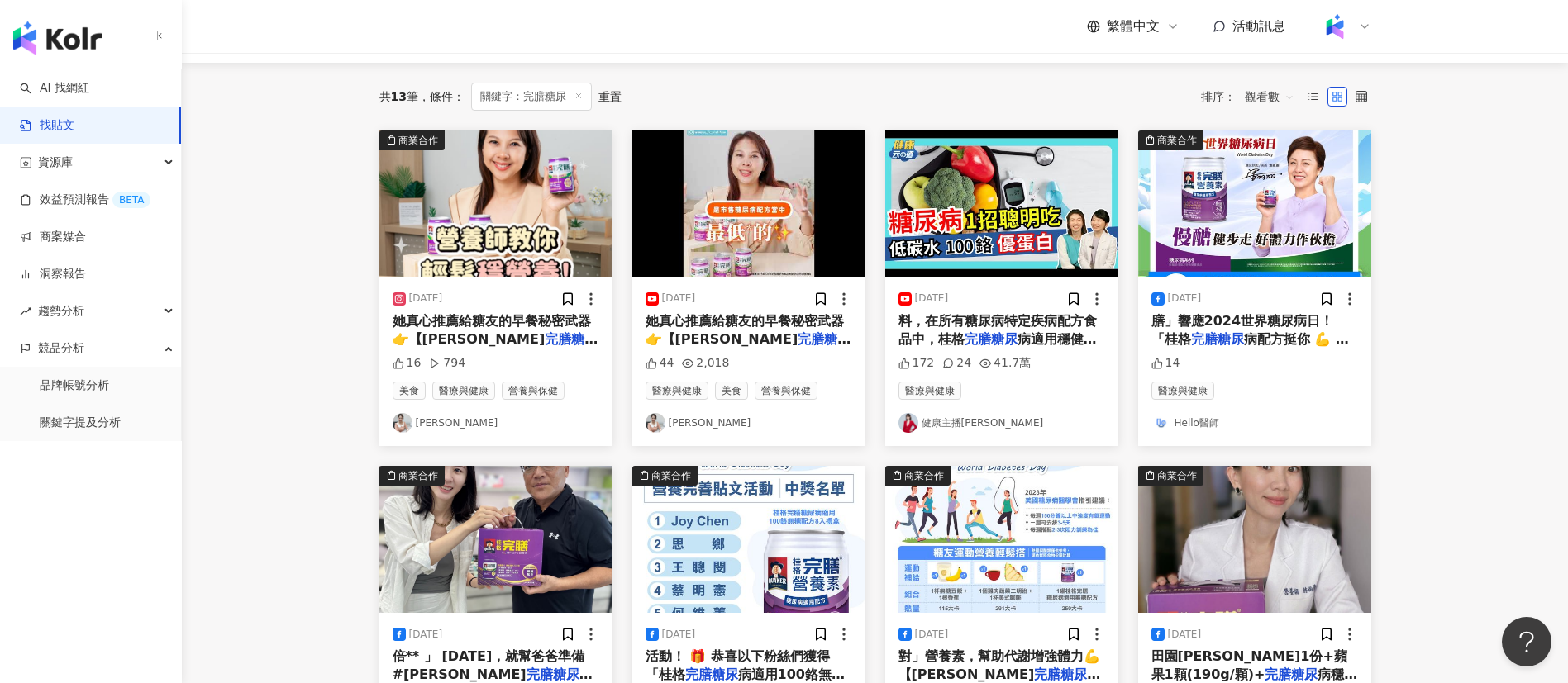
click at [1049, 344] on span "病適用穩健配方為最低碳水化合物熱" at bounding box center [998, 349] width 198 height 34
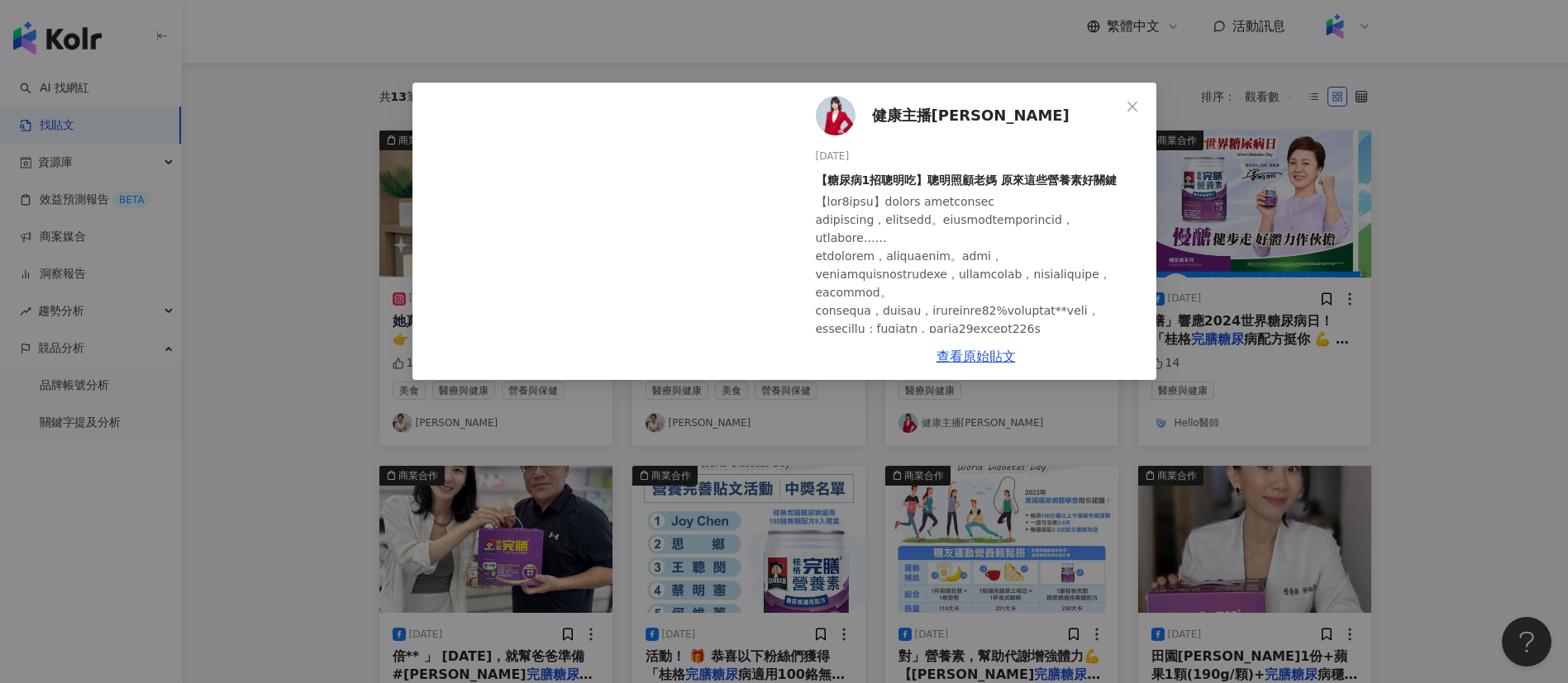
scroll to position [248, 0]
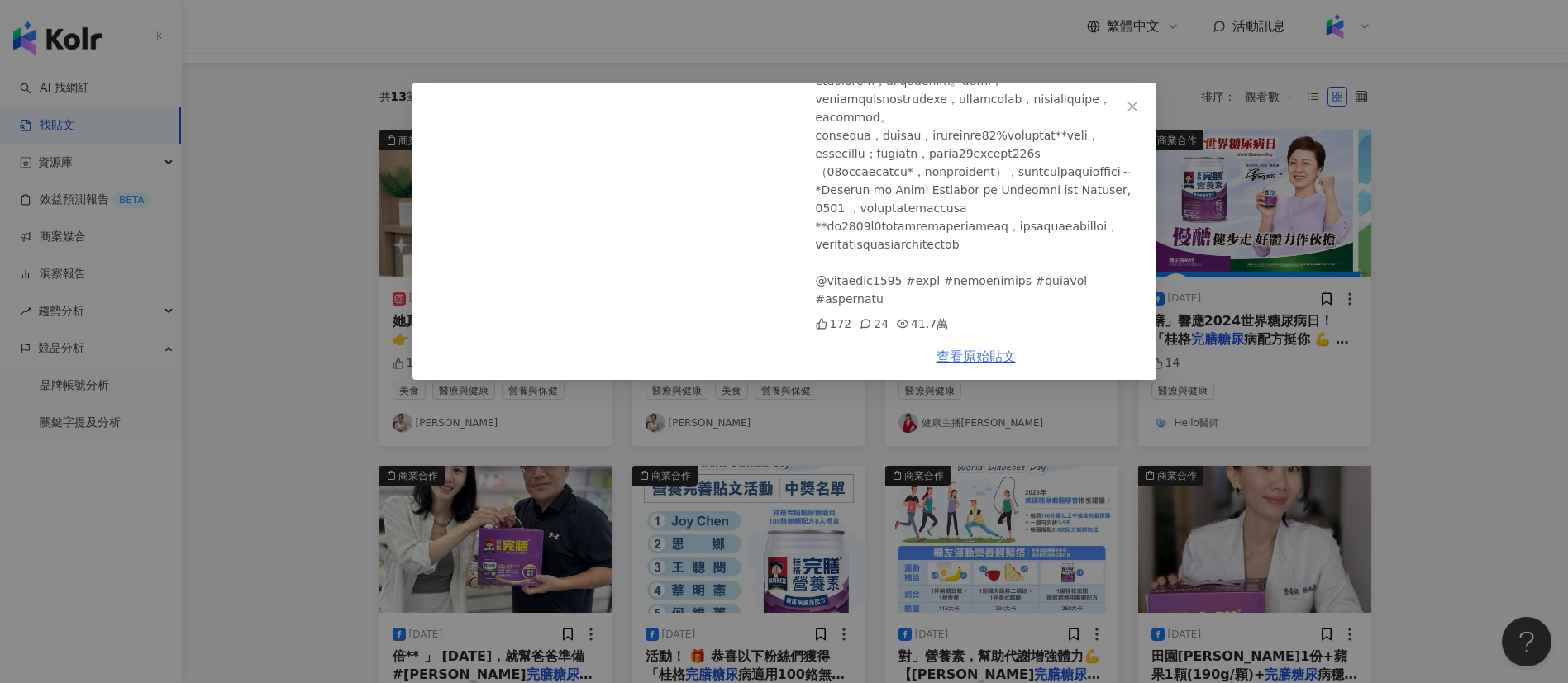
click at [967, 358] on link "查看原始貼文" at bounding box center [976, 356] width 79 height 15
click at [891, 457] on div "健康主播[PERSON_NAME] [DATE] 【糖尿病1招聰明吃】聰明照顧老媽 原來這些營養素好關鍵 172 24 41.7萬 查看原始貼文" at bounding box center [784, 341] width 1568 height 683
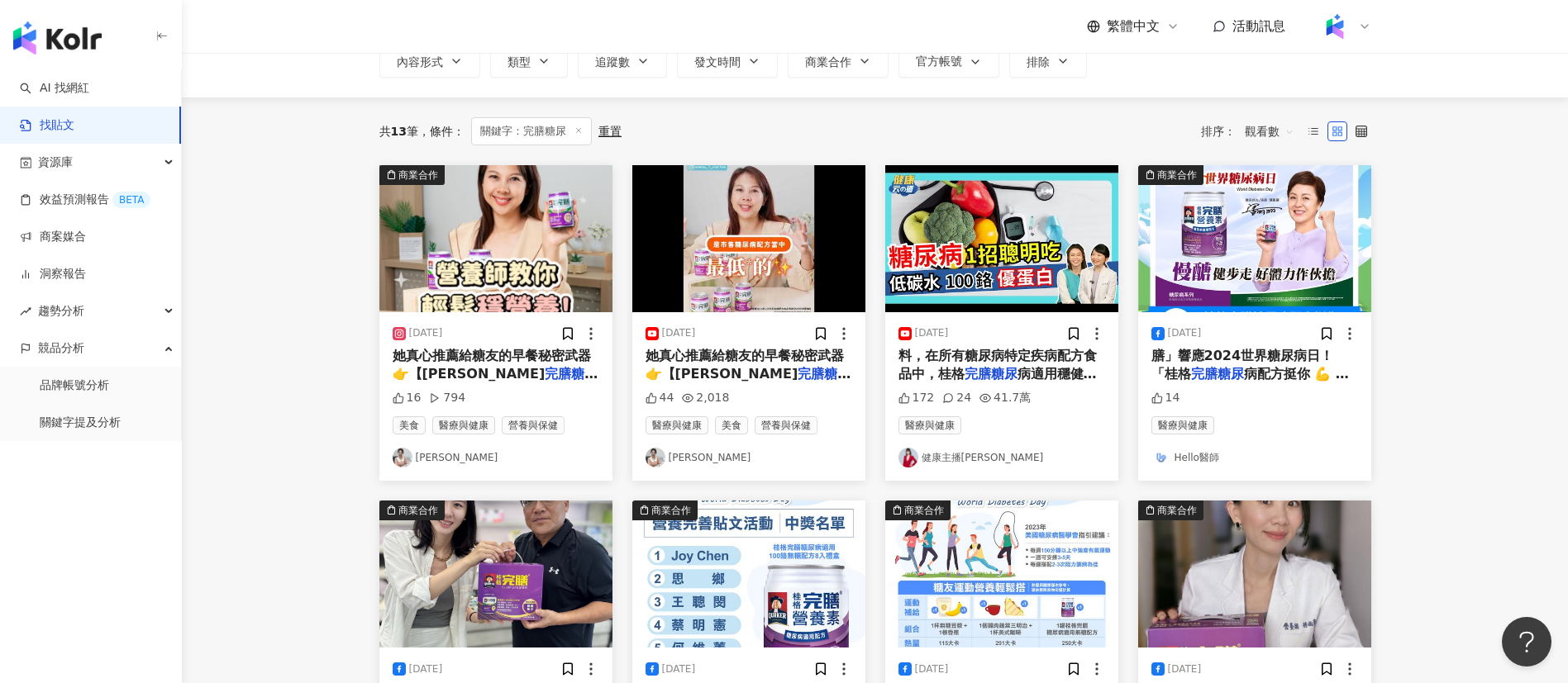
scroll to position [0, 0]
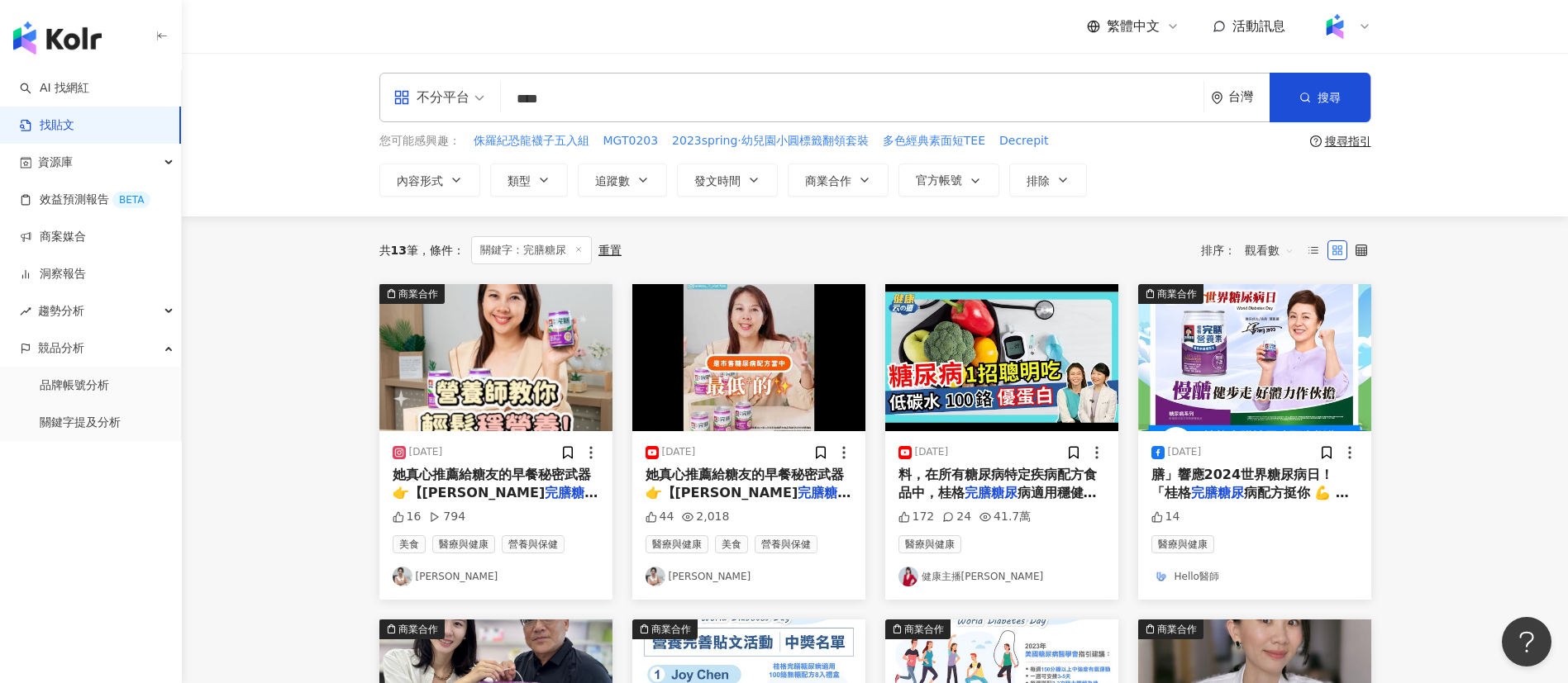
click at [591, 105] on input "****" at bounding box center [851, 98] width 689 height 35
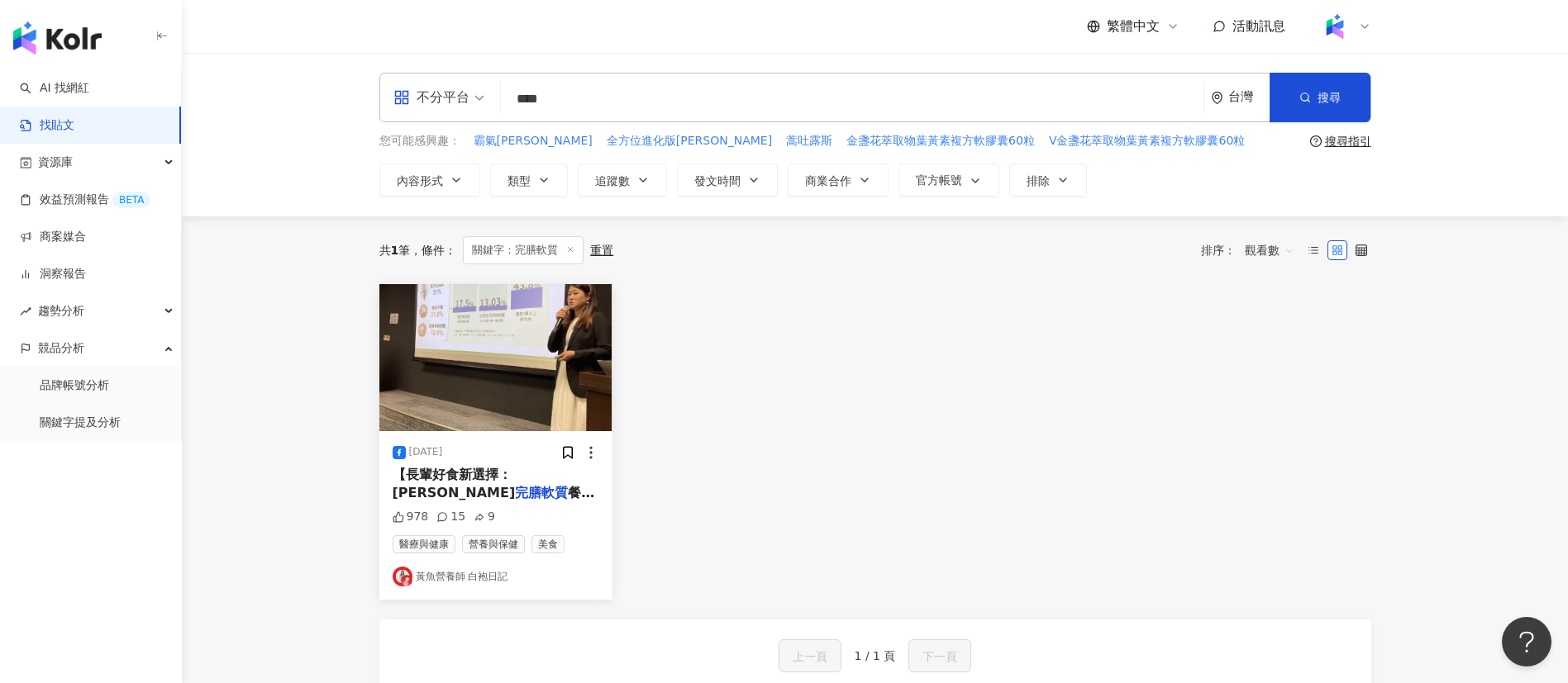
click at [316, 122] on div "不分平台 完膳軟質 **** 台灣 搜尋 searchOperator 插入語法 完全符合 "" 聯集 OR 交集 AND 排除 - 群組 {} 您可能感興趣…" at bounding box center [875, 134] width 1386 height 164
click at [511, 477] on span "【長輩好食新選擇：[PERSON_NAME]" at bounding box center [454, 484] width 123 height 34
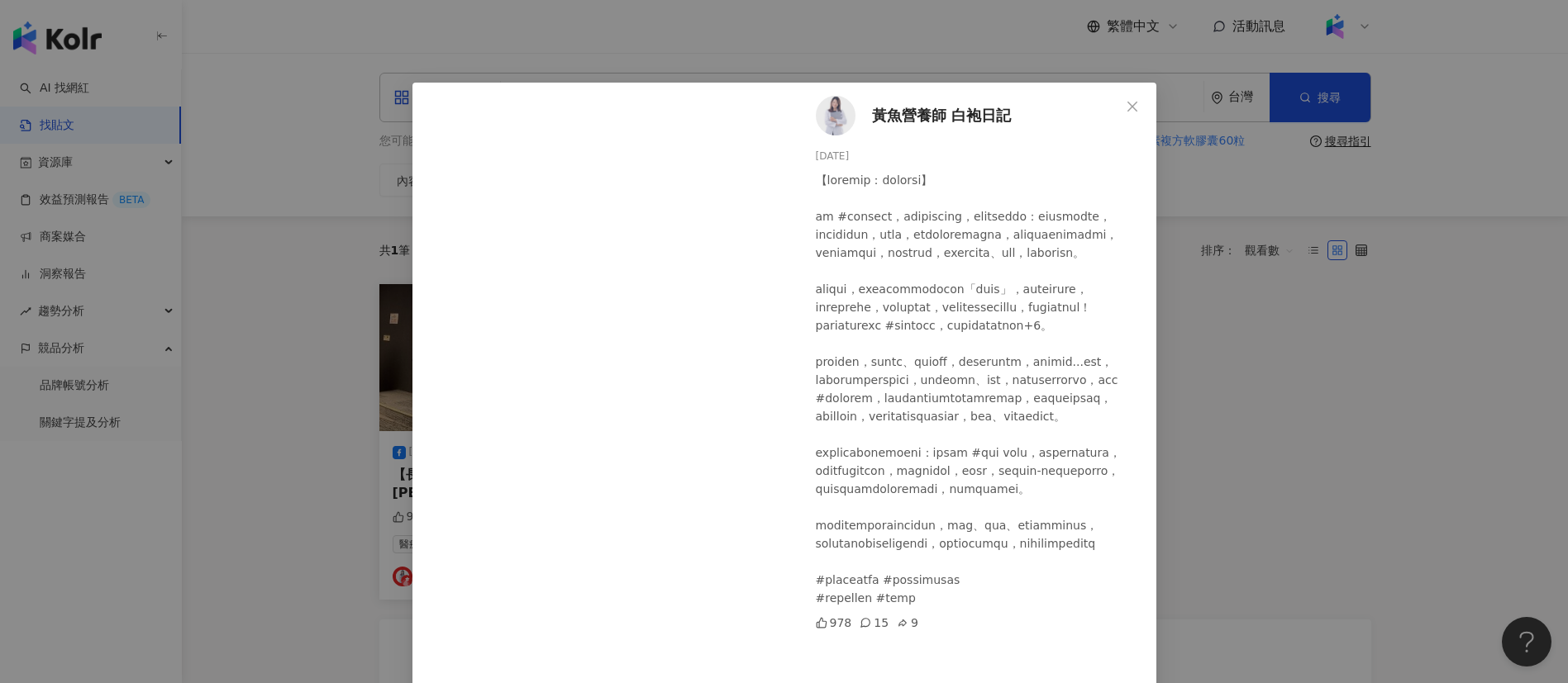
scroll to position [180, 0]
click at [1278, 526] on div "黃魚營養師 白袍日記 [DATE] 978 15 9 查看原始貼文" at bounding box center [784, 341] width 1568 height 683
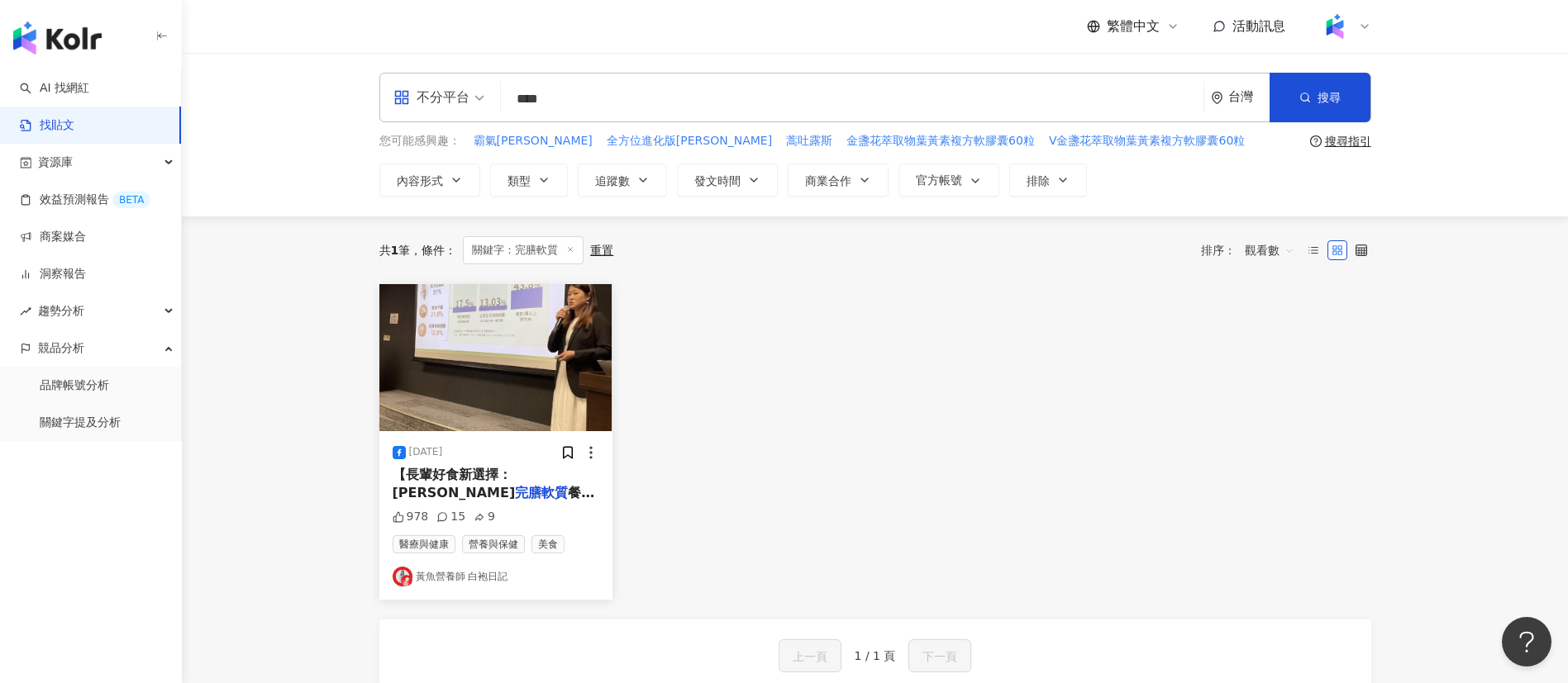
drag, startPoint x: 550, startPoint y: 99, endPoint x: 512, endPoint y: 99, distance: 38.0
click at [512, 99] on input "****" at bounding box center [851, 98] width 689 height 35
click at [543, 96] on input "****" at bounding box center [851, 98] width 689 height 35
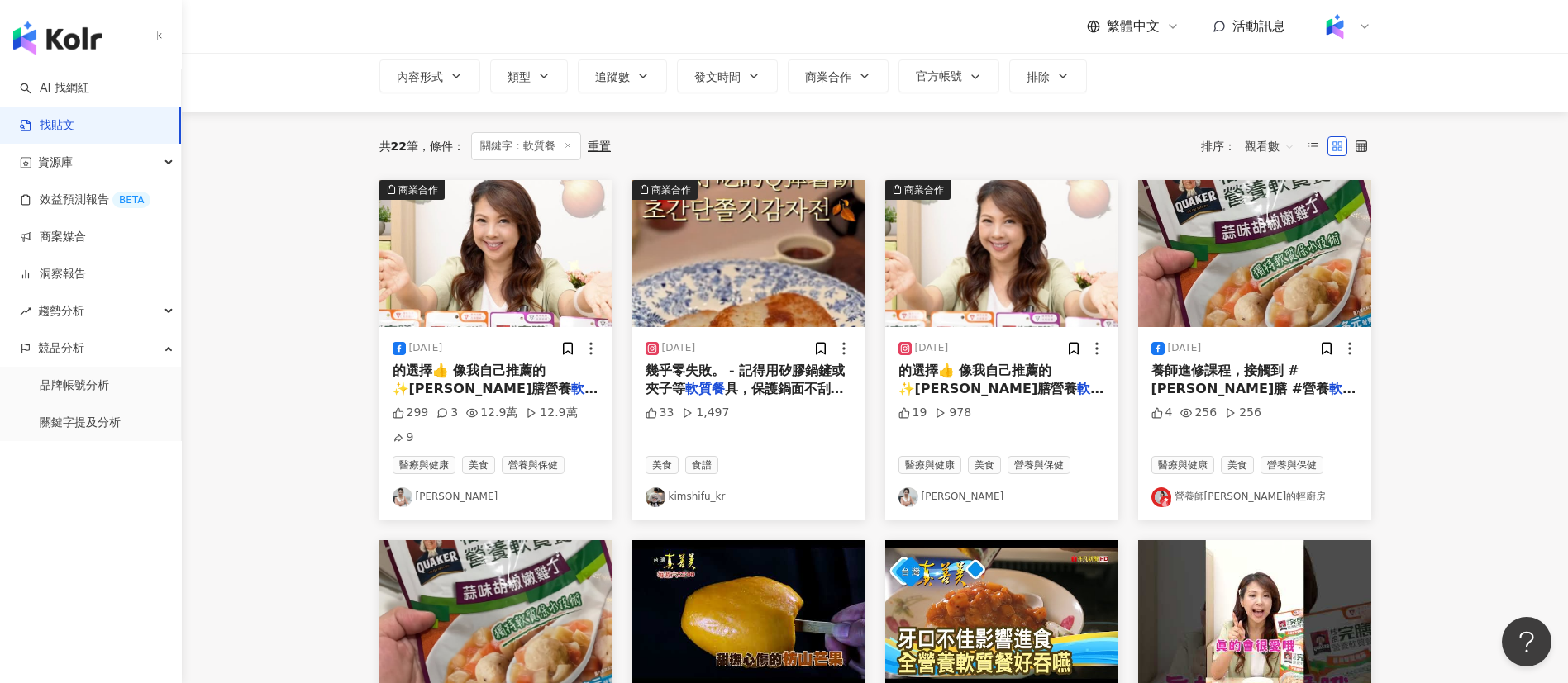
click at [476, 373] on span "的選擇👍 像我自己推薦的✨[PERSON_NAME]膳營養" at bounding box center [482, 380] width 179 height 34
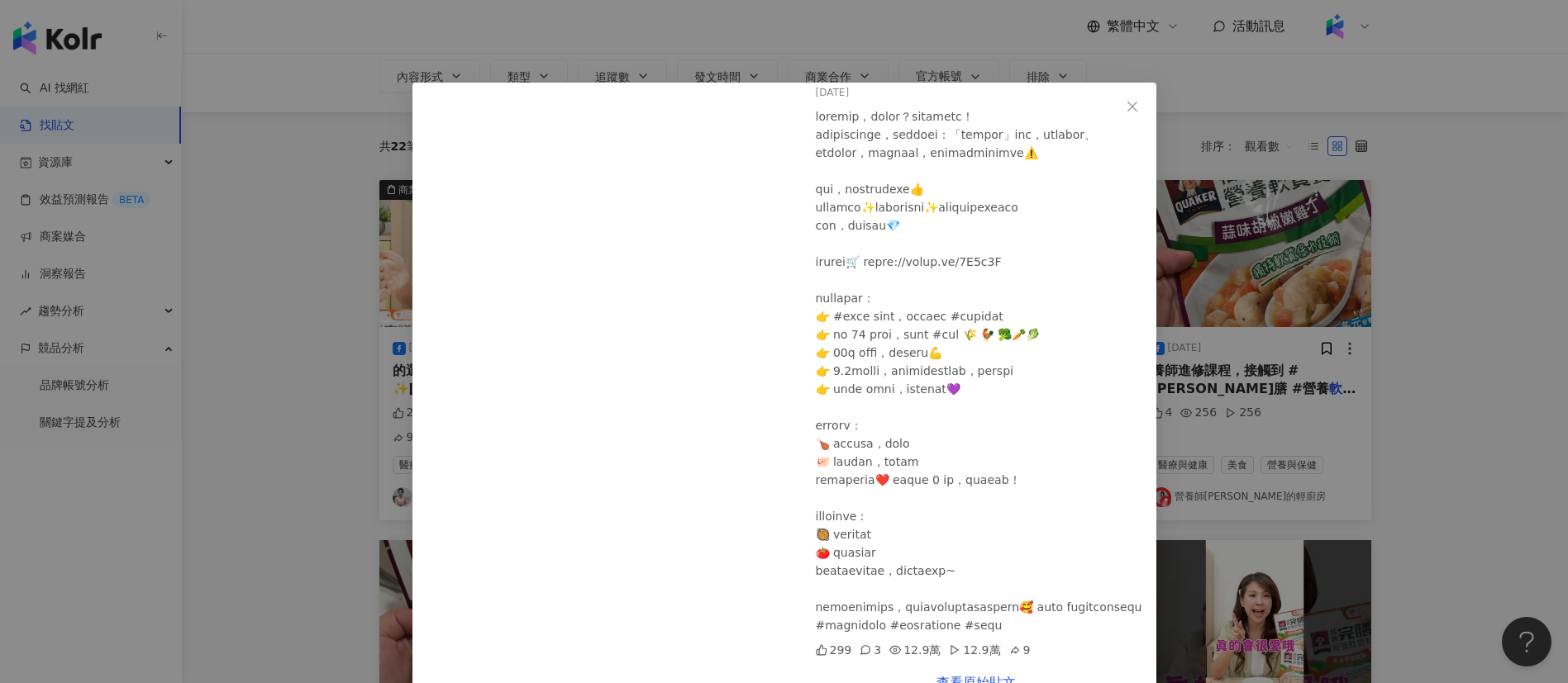
scroll to position [43, 0]
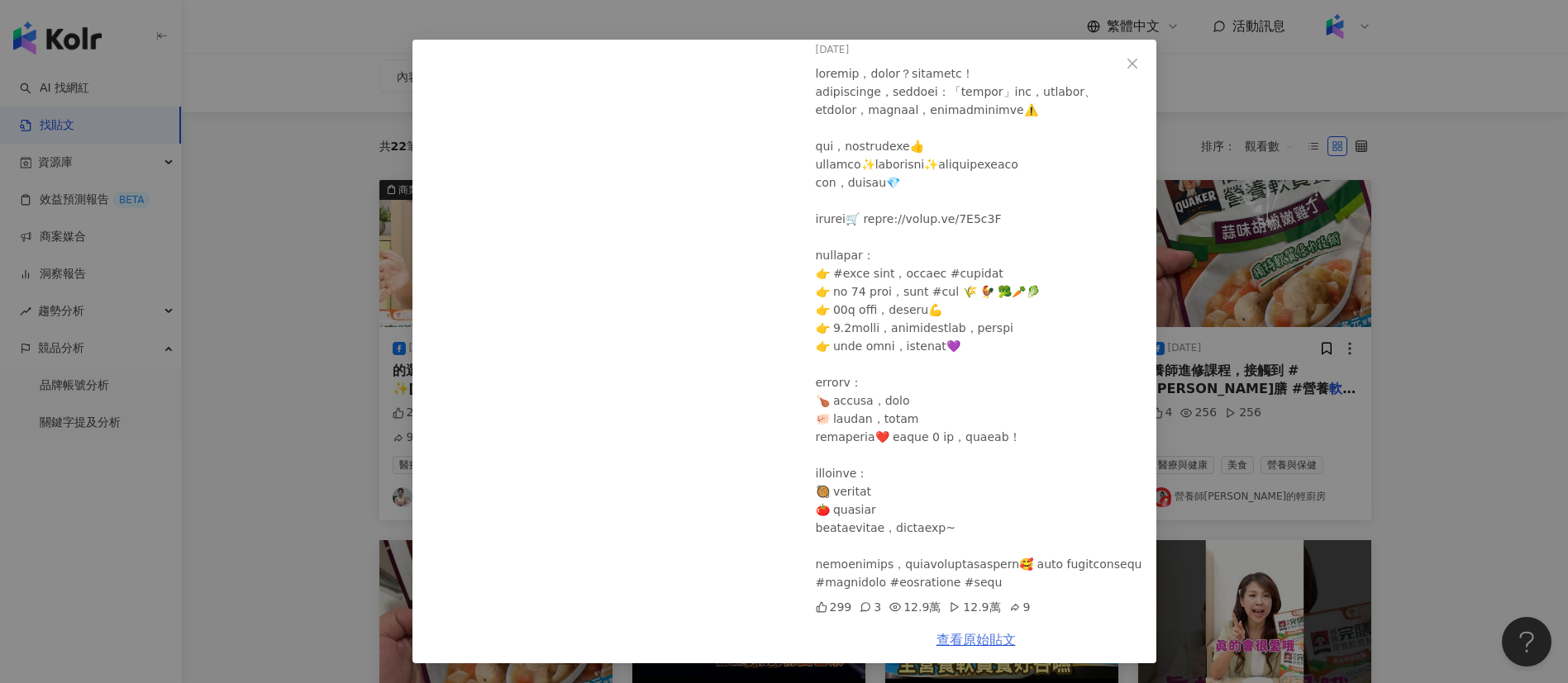
click at [974, 638] on link "查看原始貼文" at bounding box center [976, 639] width 79 height 15
click at [1305, 381] on div "[PERSON_NAME][DATE] 299 3 12.9萬 12.9萬 9 查看原始貼文" at bounding box center [784, 341] width 1568 height 683
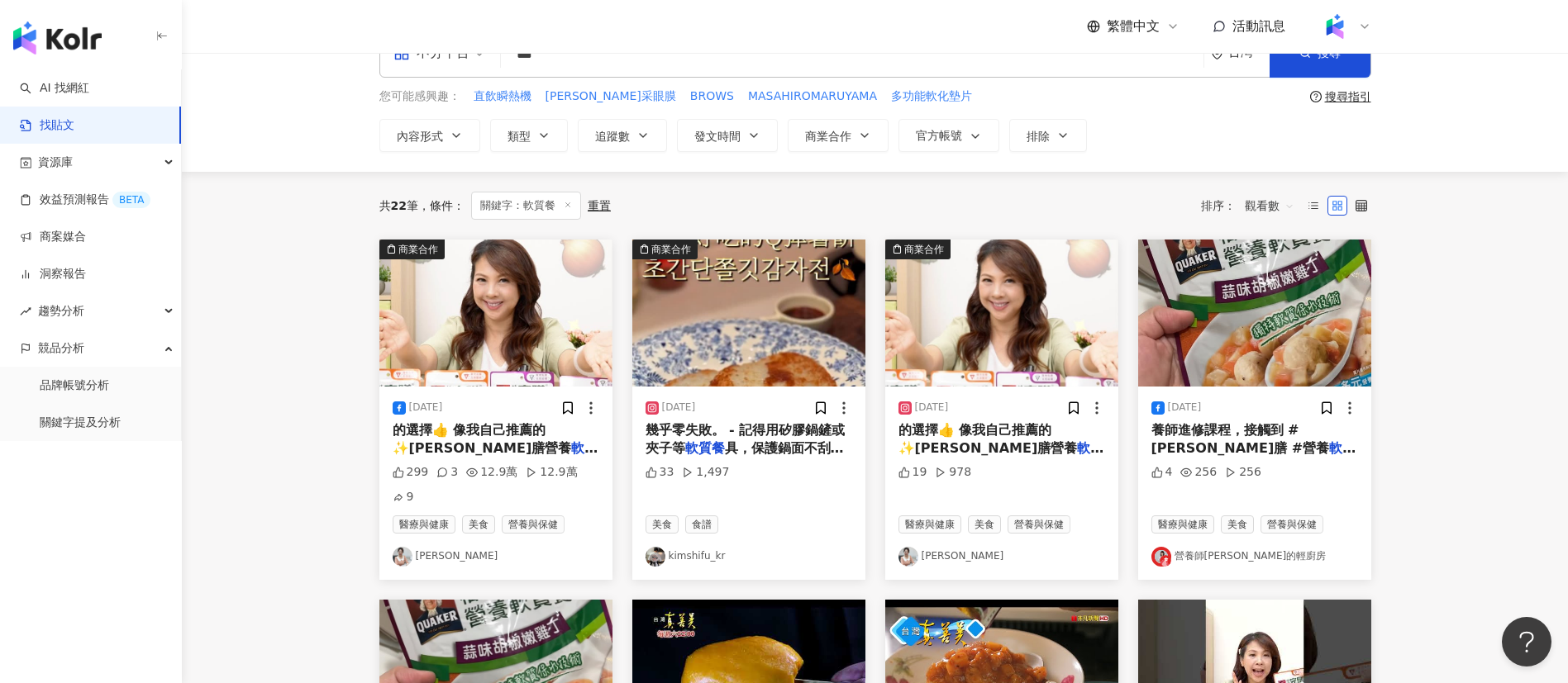
scroll to position [31, 0]
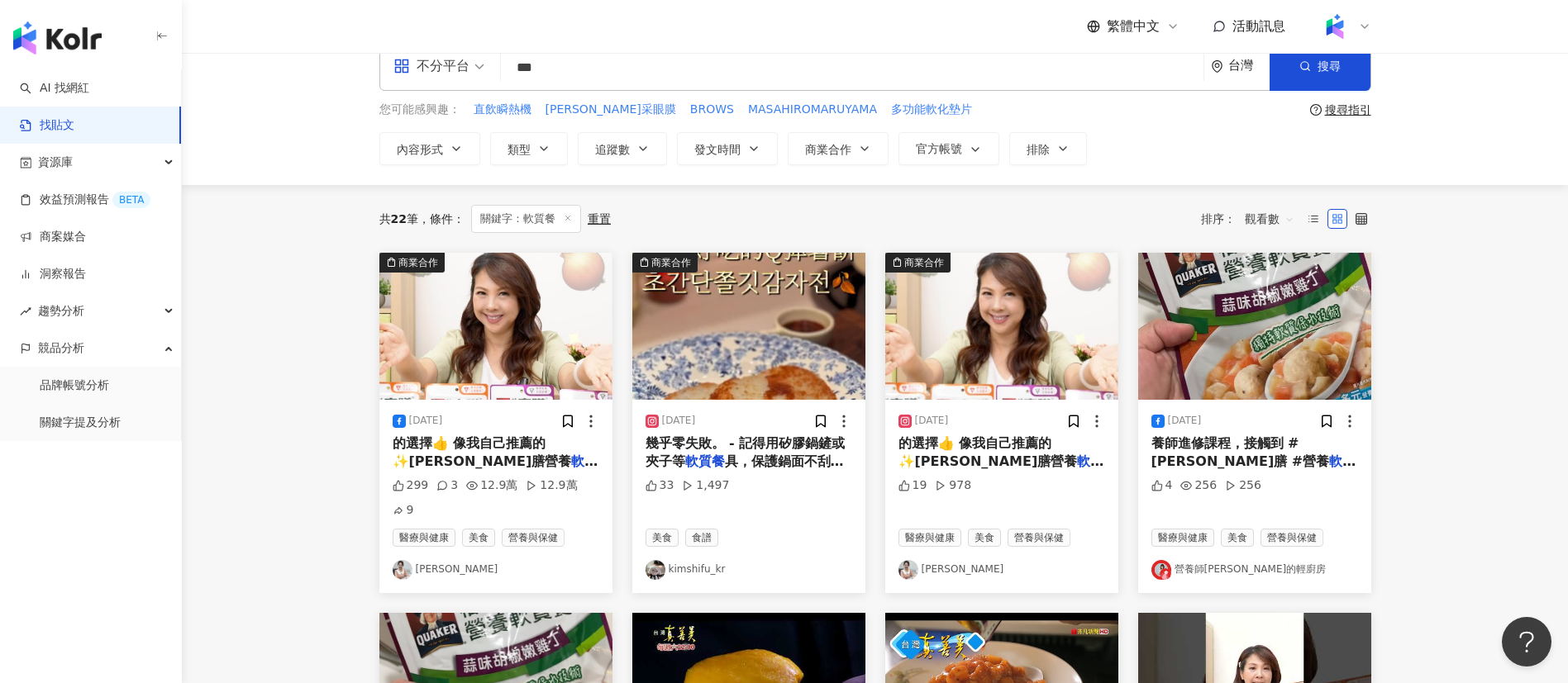
click at [479, 445] on span "的選擇👍 像我自己推薦的✨[PERSON_NAME]膳營養" at bounding box center [482, 452] width 179 height 34
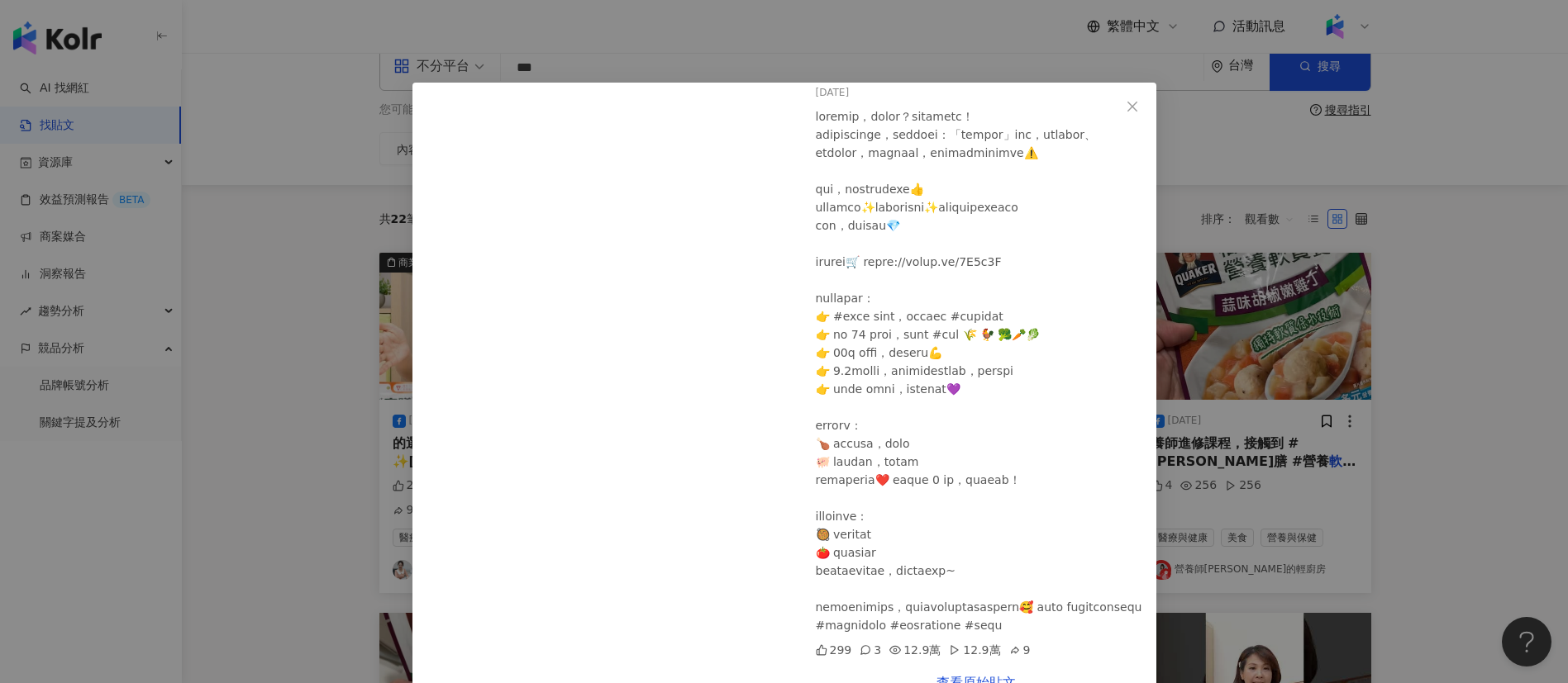
scroll to position [0, 0]
drag, startPoint x: 829, startPoint y: 591, endPoint x: 933, endPoint y: 590, distance: 104.0
click at [933, 590] on div at bounding box center [979, 371] width 327 height 527
copy div "飲食就不用再煩惱啦"
click at [1273, 345] on div "[PERSON_NAME][DATE] 299 3 12.9萬 12.9萬 9 查看原始貼文" at bounding box center [784, 341] width 1568 height 683
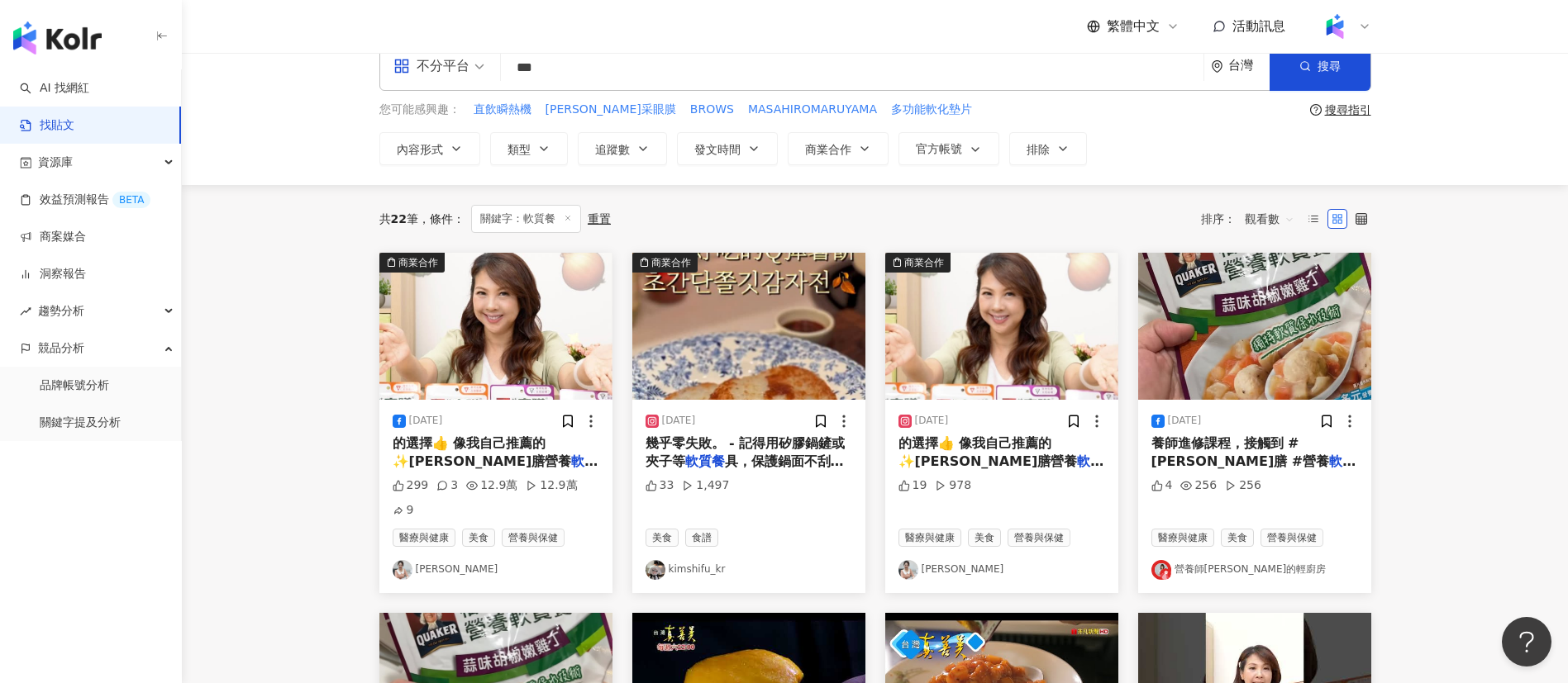
scroll to position [77, 0]
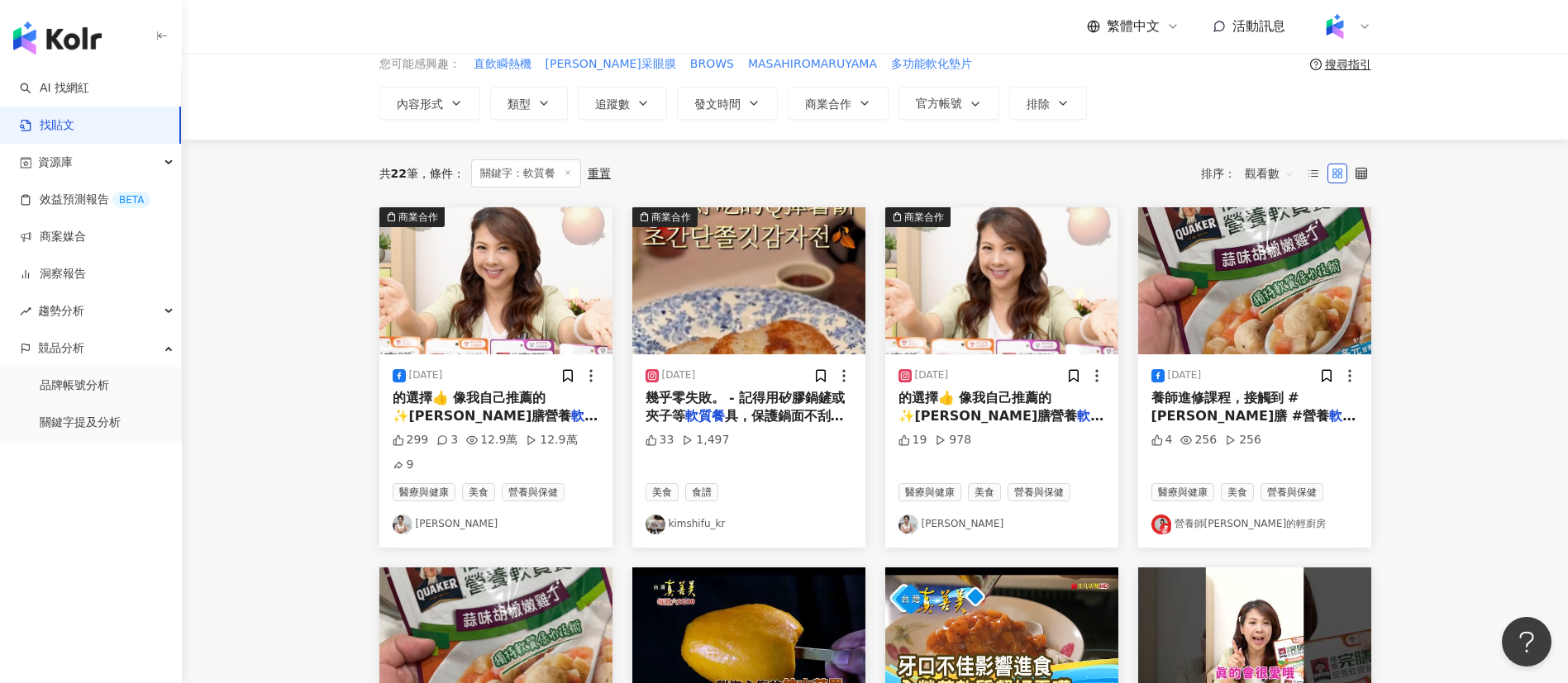
click at [1452, 530] on main "不分平台 *** 台灣 搜尋 searchOperator 插入語法 完全符合 "" 聯集 OR 交集 AND 排除 - 群組 {} 您可能感興趣： 直飲瞬熱…" at bounding box center [875, 664] width 1386 height 1376
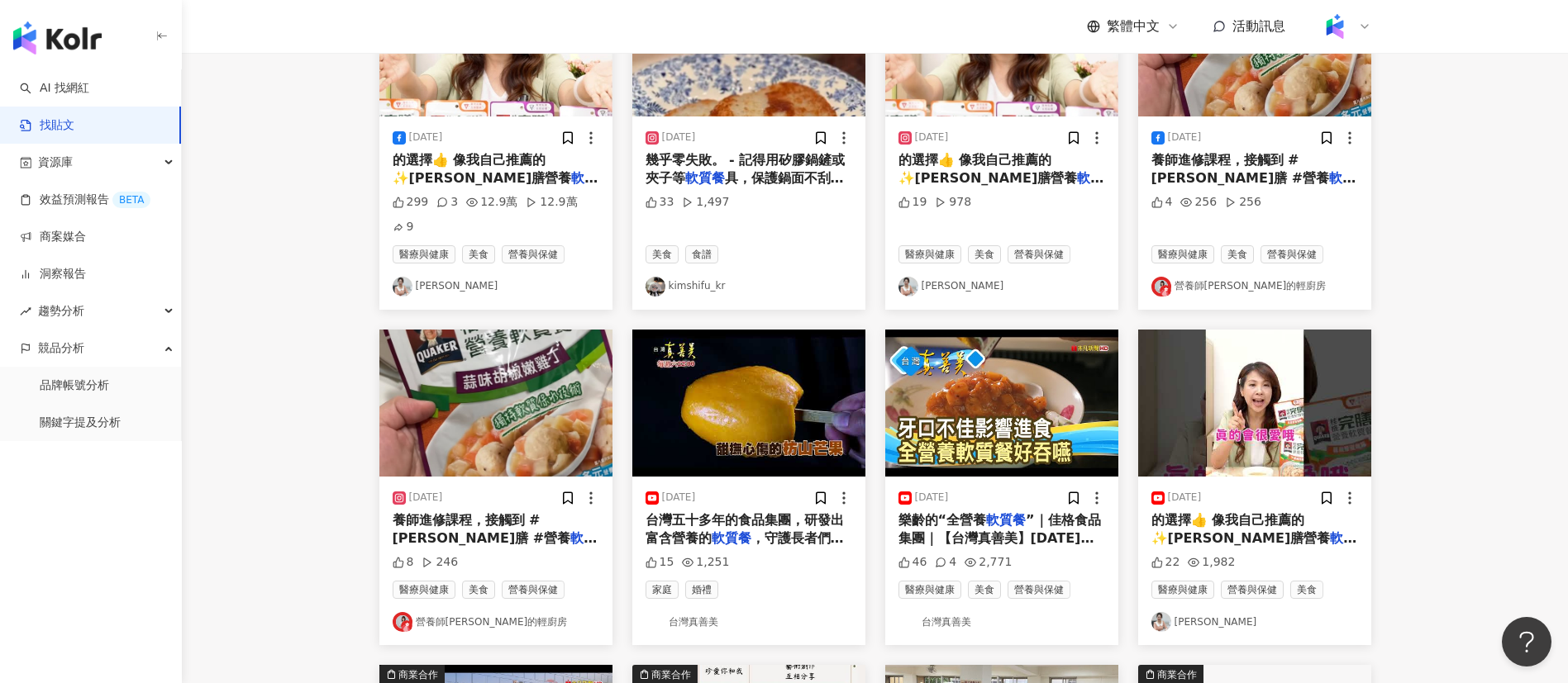
scroll to position [0, 0]
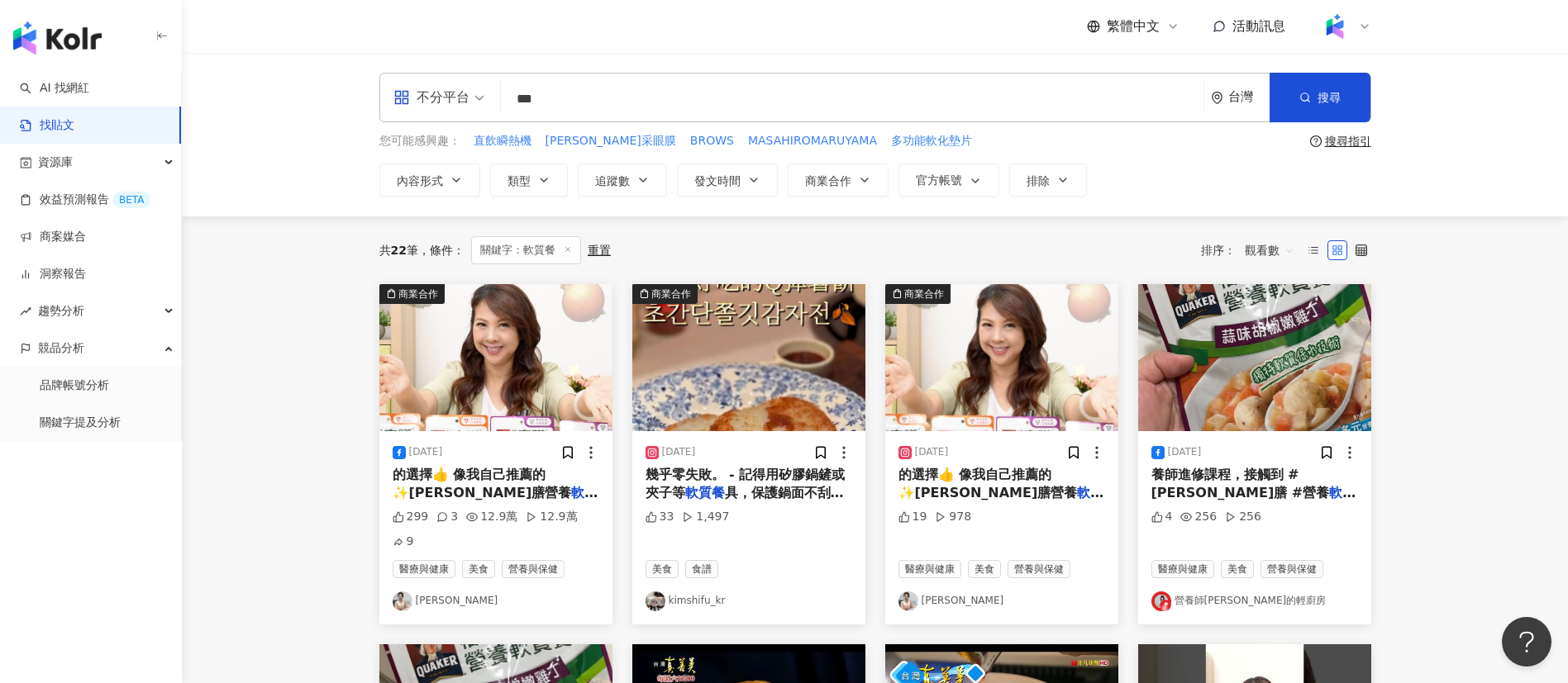
drag, startPoint x: 577, startPoint y: 100, endPoint x: 463, endPoint y: 99, distance: 114.0
click at [463, 99] on div "不分平台 軟質餐 *** 台灣 搜尋 searchOperator 插入語法 完全符合 "" 聯集 OR 交集 AND 排除 - 群組 {}" at bounding box center [875, 97] width 992 height 50
type input "****"
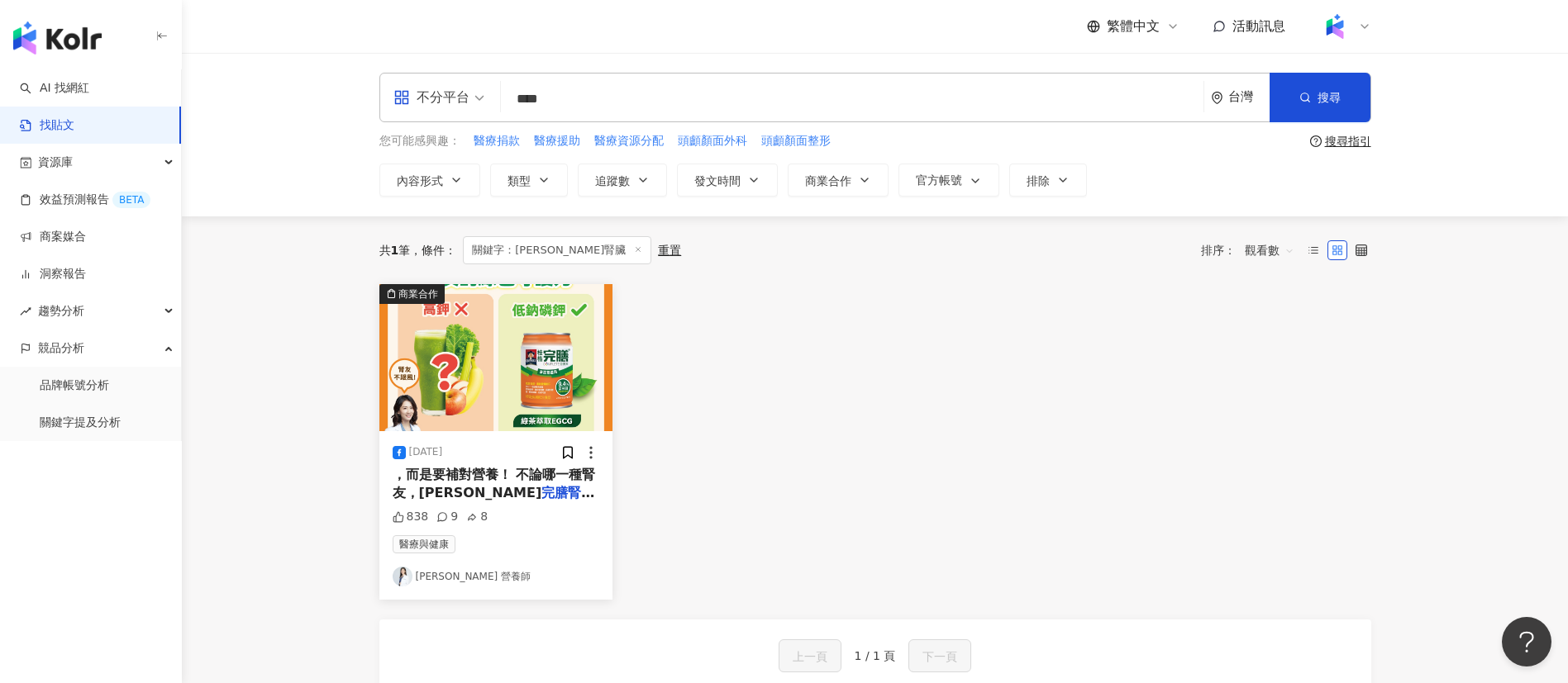
click at [619, 42] on div "繁體中文 活動訊息" at bounding box center [875, 26] width 992 height 52
click at [541, 494] on mark "完膳腎臟" at bounding box center [567, 492] width 52 height 15
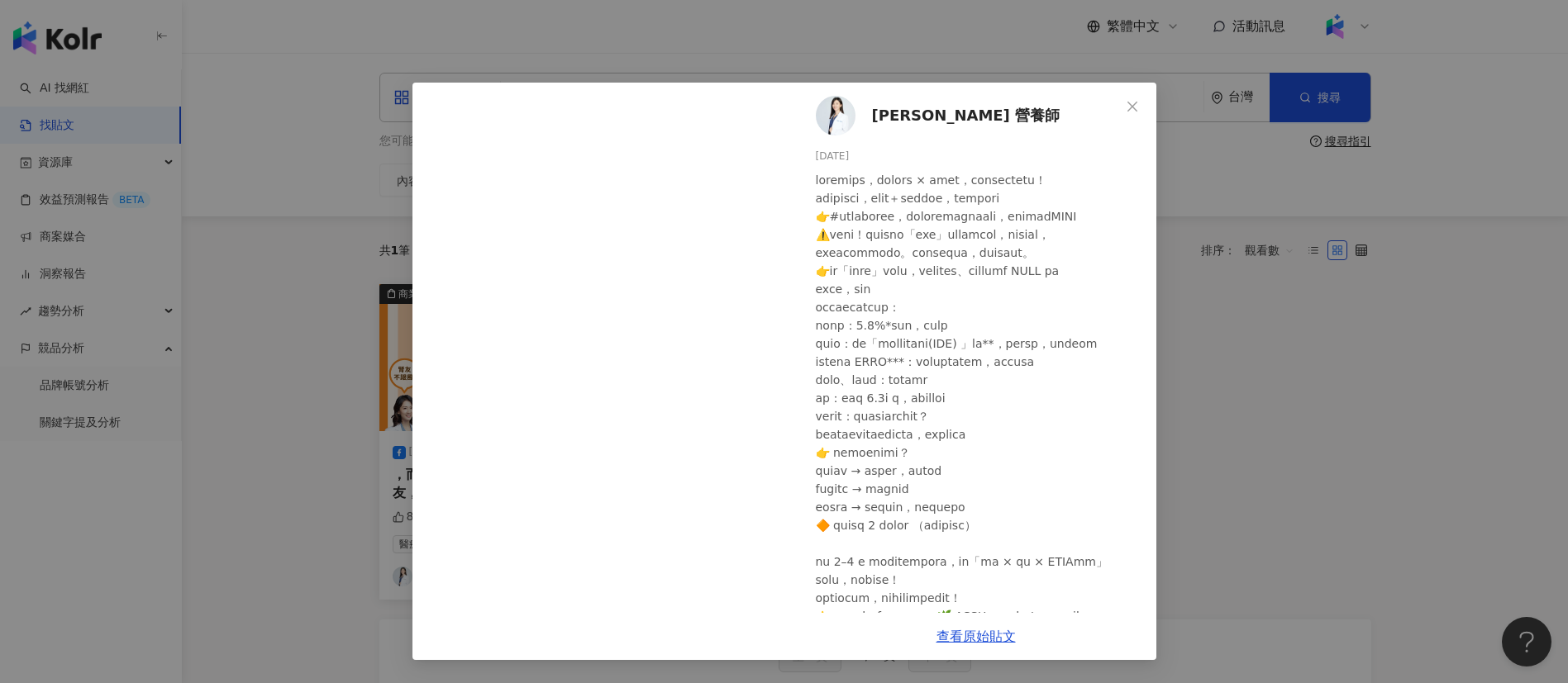
scroll to position [230, 0]
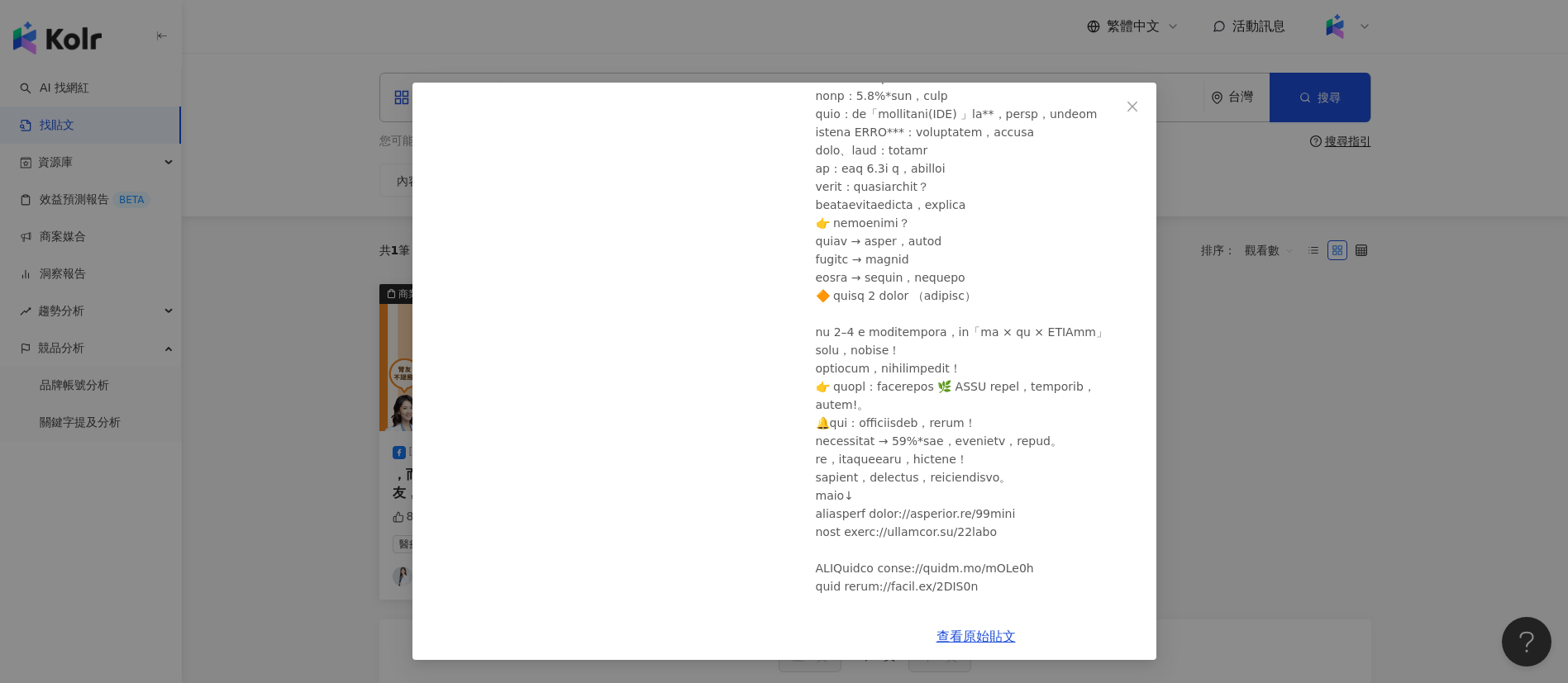
click at [960, 647] on div "查看原始貼文" at bounding box center [976, 635] width 360 height 47
click at [964, 644] on link "查看原始貼文" at bounding box center [976, 636] width 79 height 15
click at [257, 291] on div "[PERSON_NAME] 營養師 [DATE] 838 9 8 查看原始貼文" at bounding box center [784, 341] width 1568 height 683
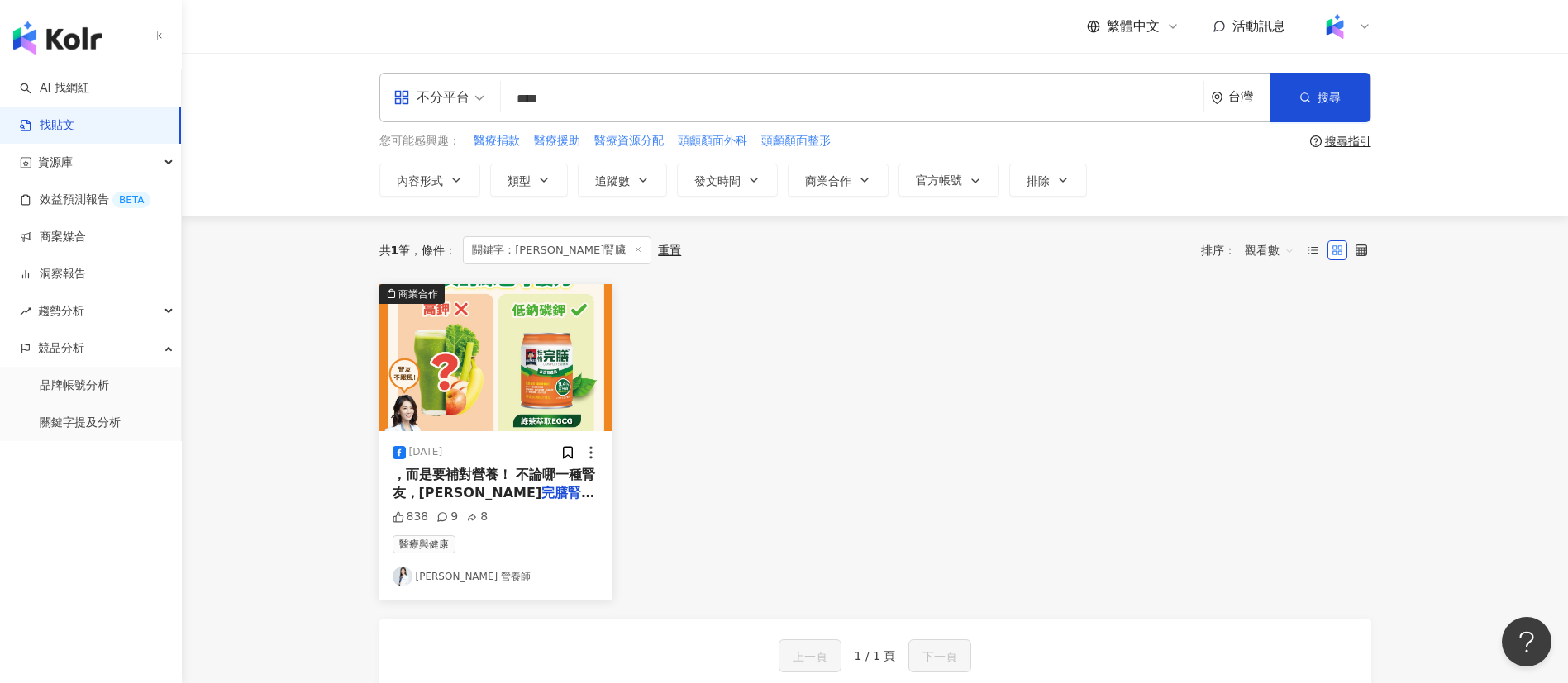
drag, startPoint x: 610, startPoint y: 92, endPoint x: 309, endPoint y: 36, distance: 306.2
click at [309, 36] on div "繁體中文 活動訊息 不分平台 完膳腎臟 **** 台灣 搜尋 searchOperator 插入語法 完全符合 "" 聯集 OR 交集 AND 排除 - 群組…" at bounding box center [784, 458] width 1568 height 917
paste input "**"
click at [521, 97] on input "**" at bounding box center [851, 98] width 689 height 35
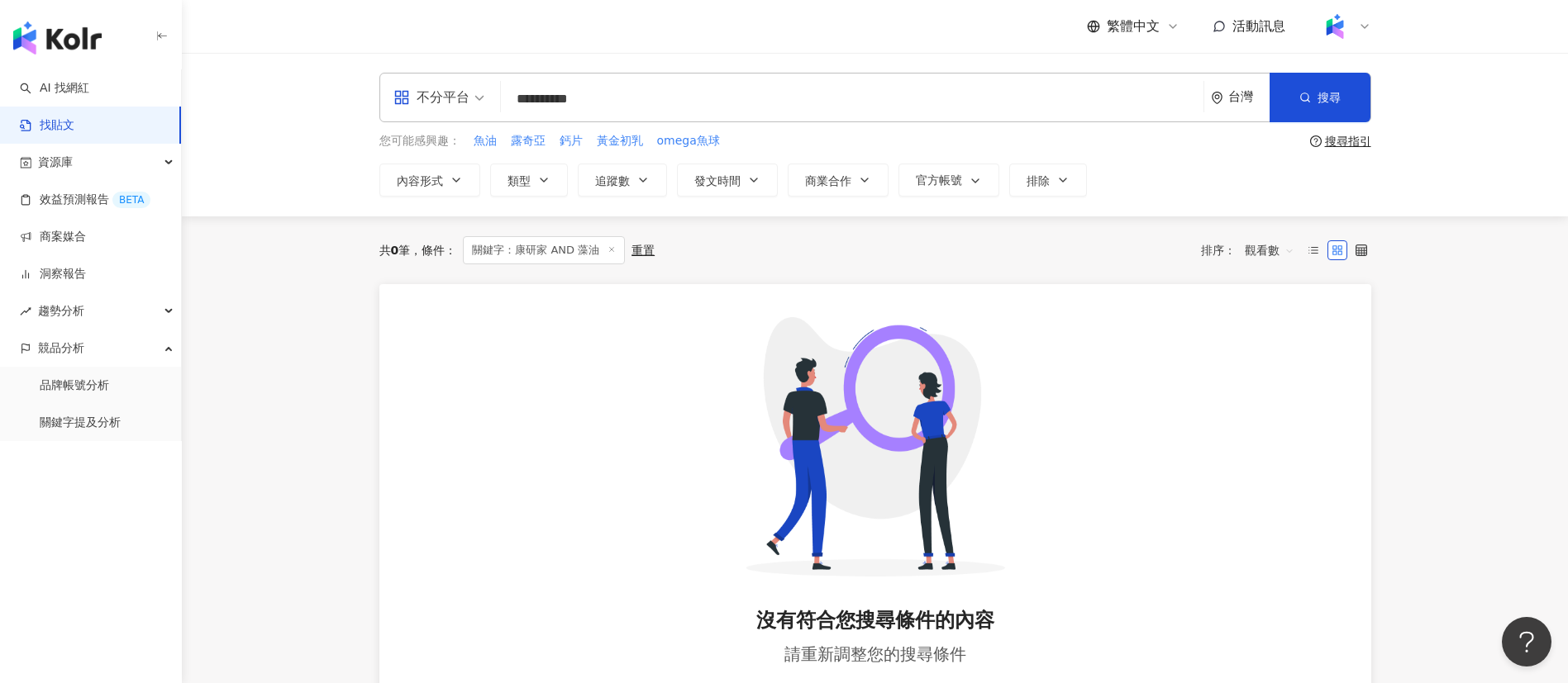
click at [629, 104] on input "**********" at bounding box center [851, 98] width 689 height 35
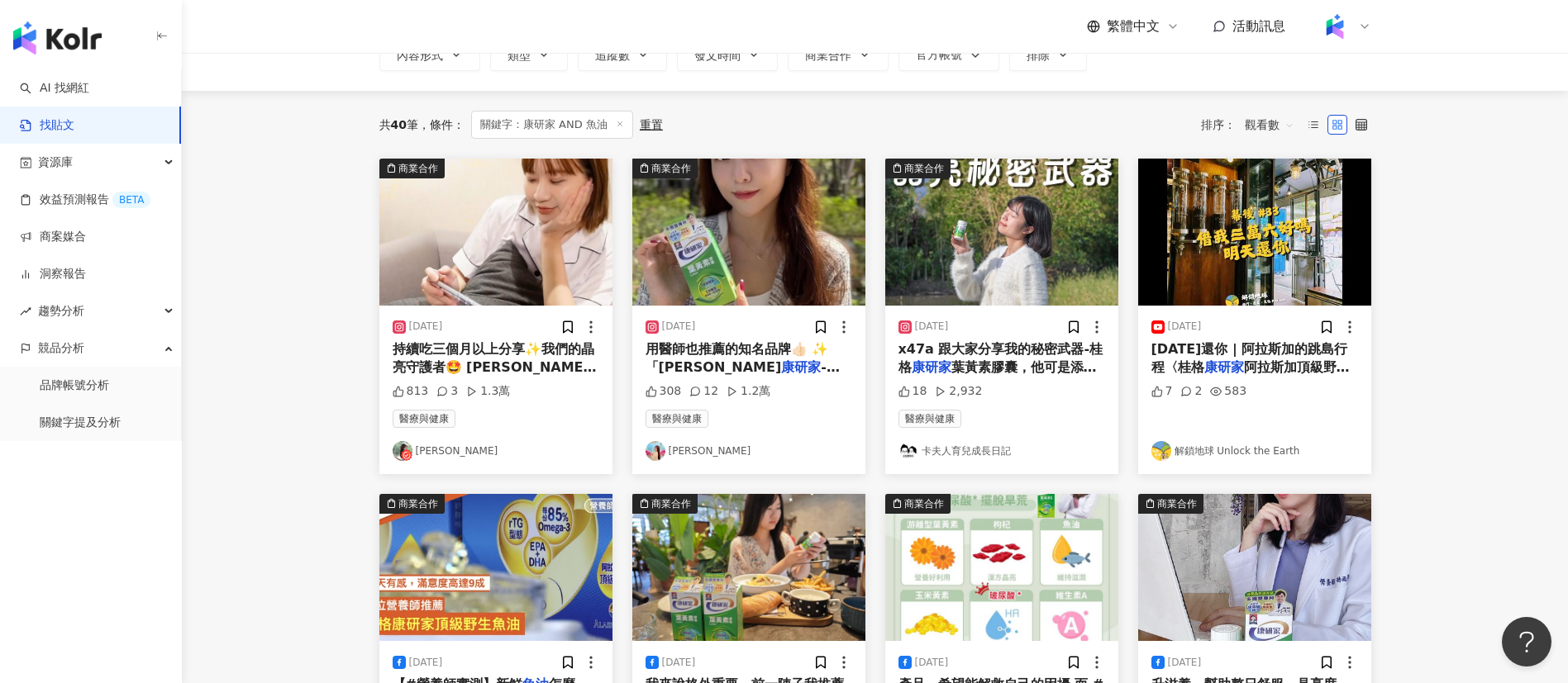
scroll to position [127, 0]
click at [744, 361] on span "-葉黃素膠囊」 🌟添加「玻尿酸" at bounding box center [743, 375] width 194 height 34
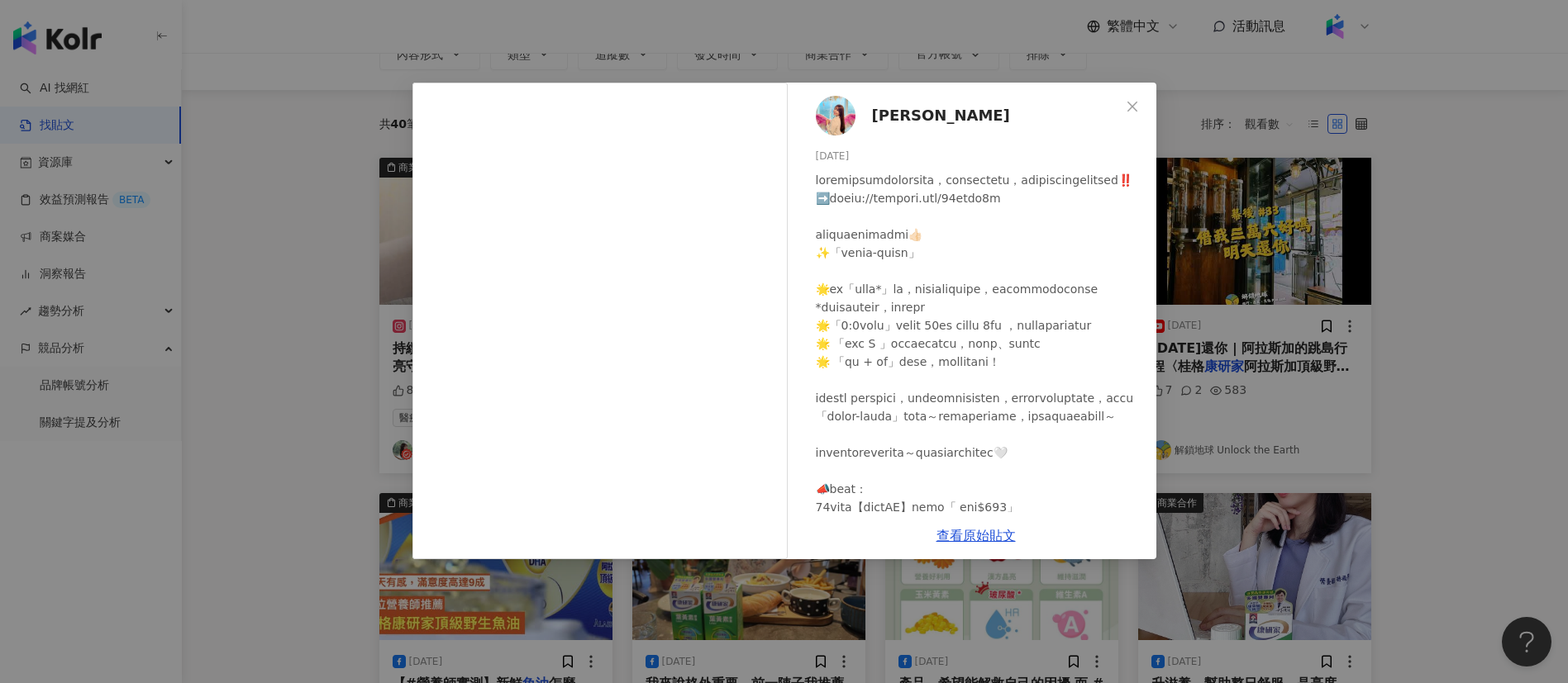
scroll to position [243, 0]
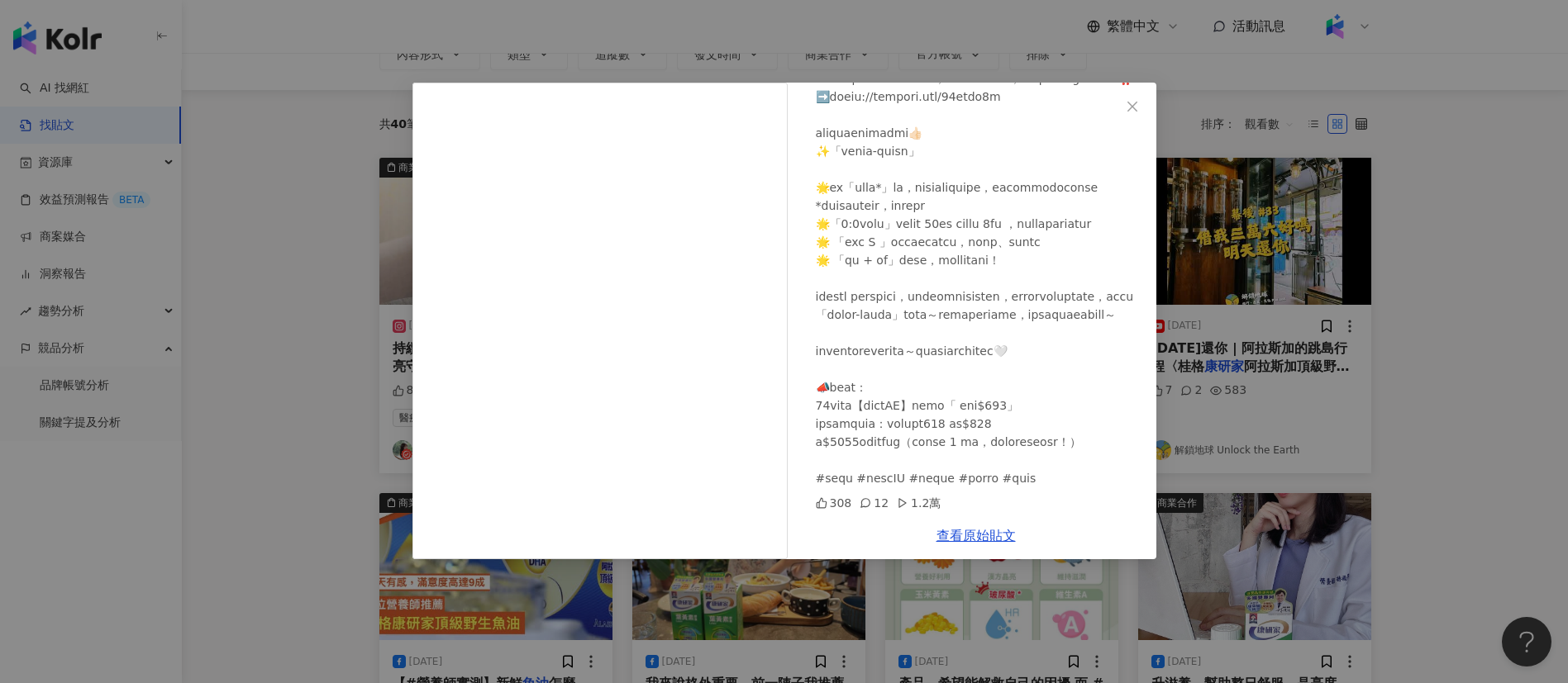
click at [955, 376] on div at bounding box center [979, 278] width 327 height 418
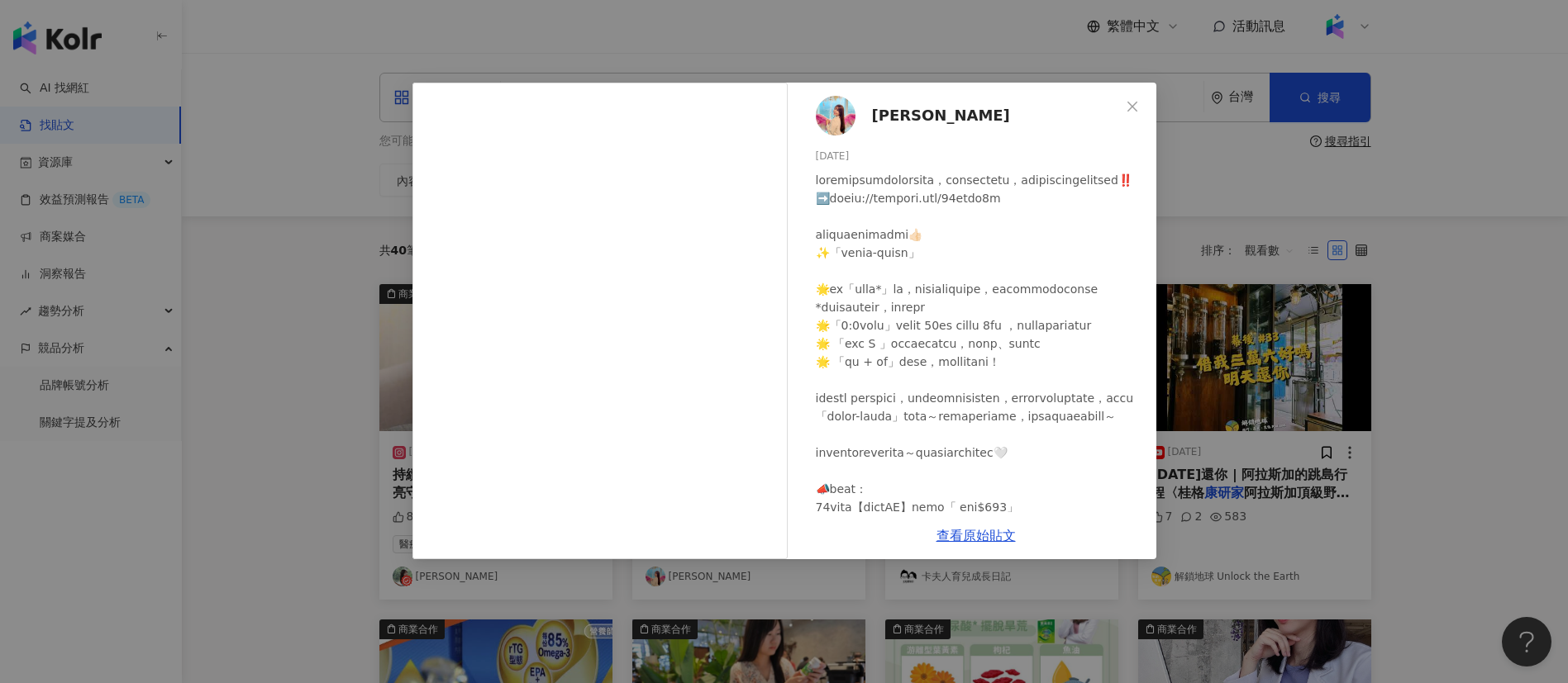
scroll to position [265, 0]
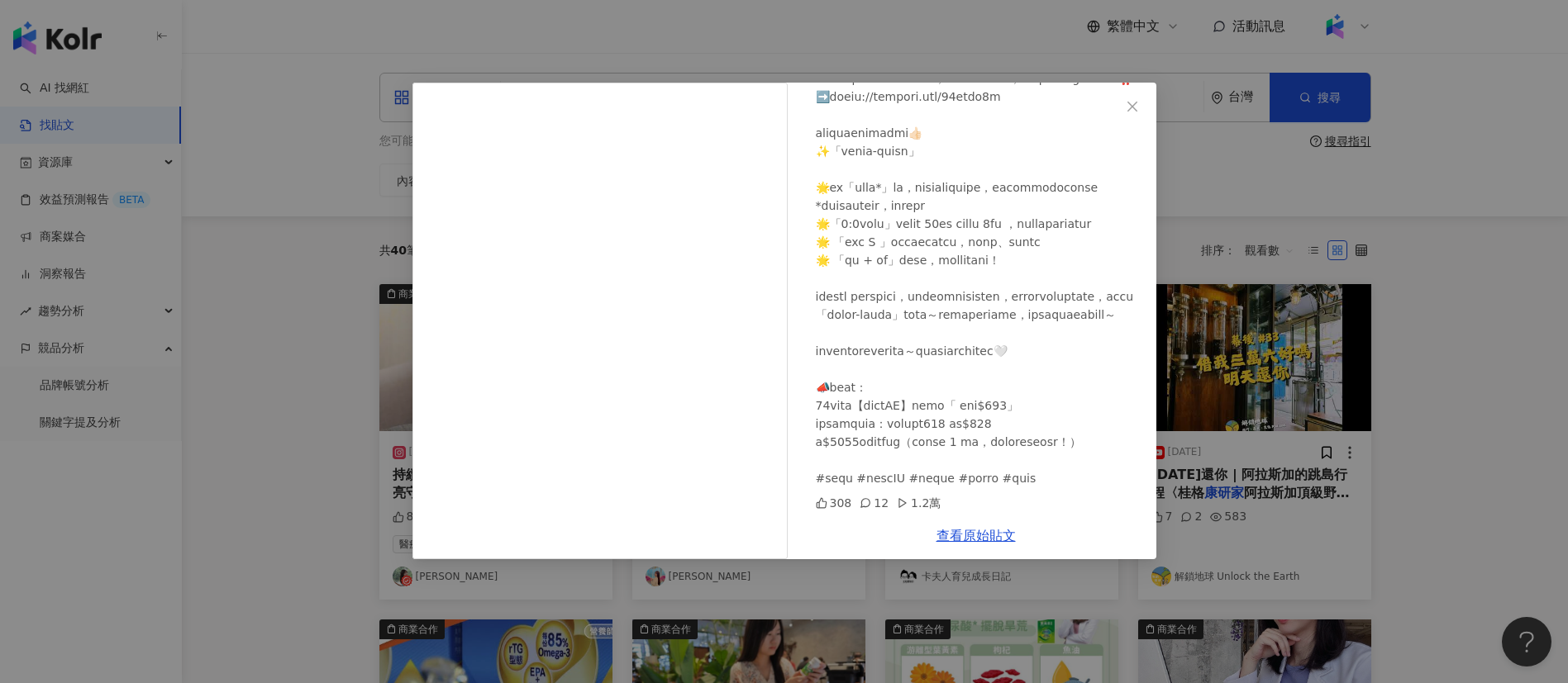
click at [1339, 387] on div "[PERSON_NAME] [DATE] 308 12 1.2萬 查看原始貼文" at bounding box center [784, 341] width 1568 height 683
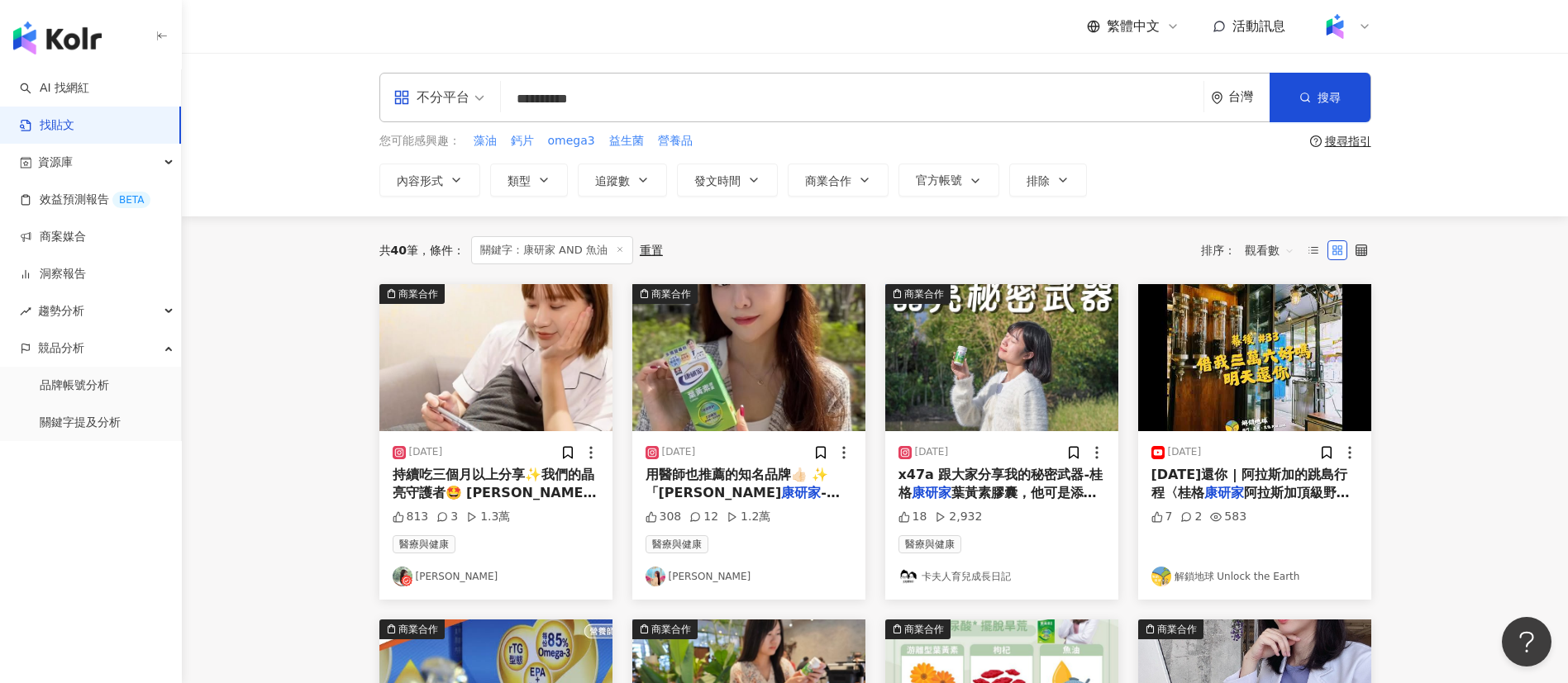
click at [515, 467] on span "持續吃三個月以上分享✨我們的晶亮守護者🤩 [PERSON_NAME]" at bounding box center [495, 484] width 204 height 34
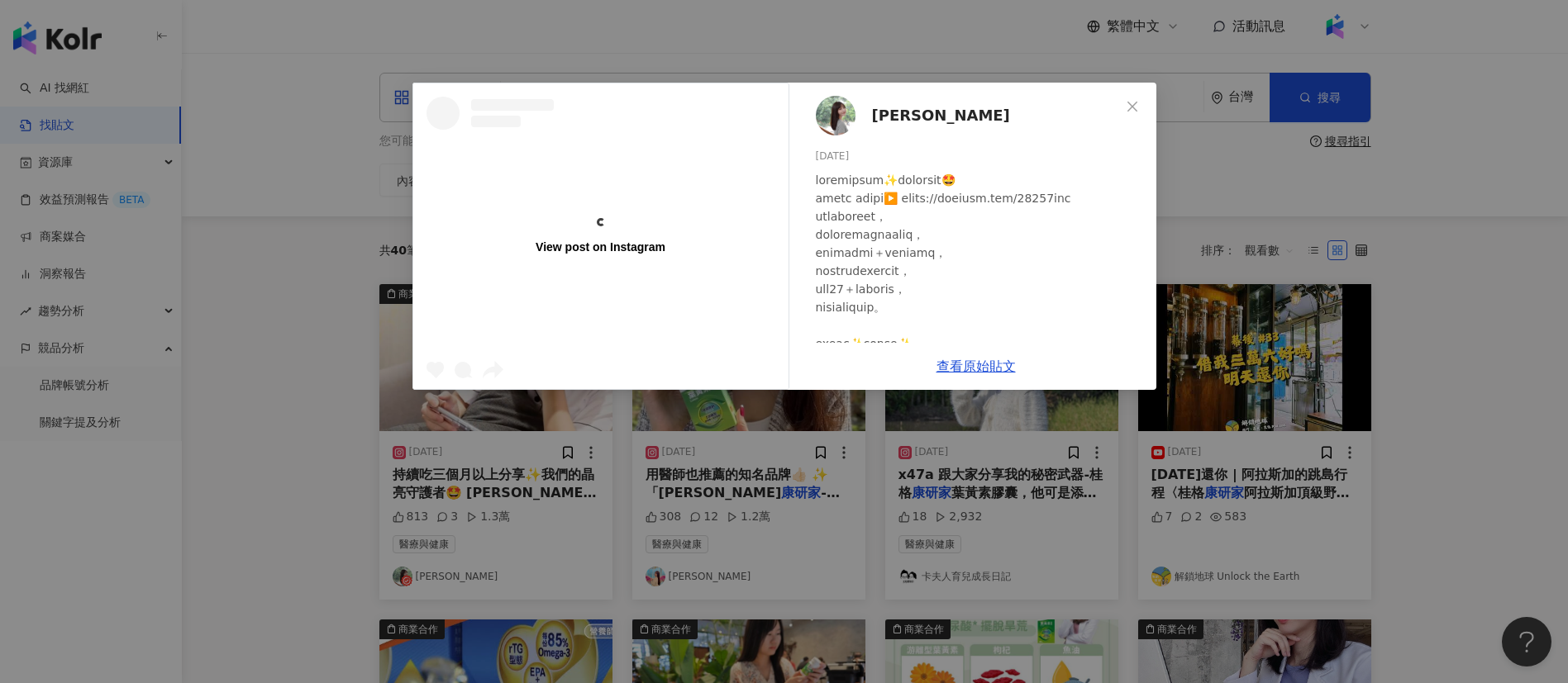
click at [639, 318] on div "View post on Instagram" at bounding box center [601, 236] width 376 height 306
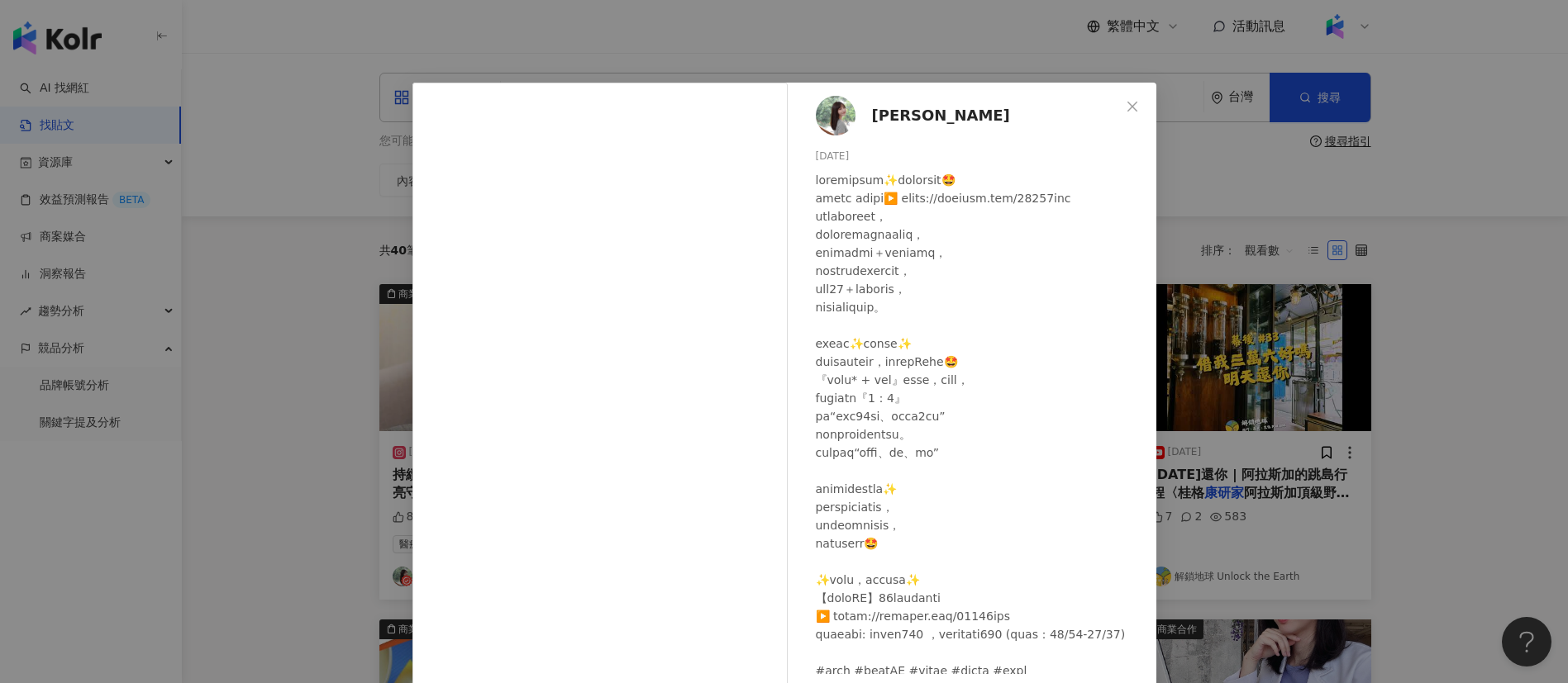
click at [1459, 420] on div "[PERSON_NAME] [DATE] 813 3 1.3萬 查看原始貼文" at bounding box center [784, 341] width 1568 height 683
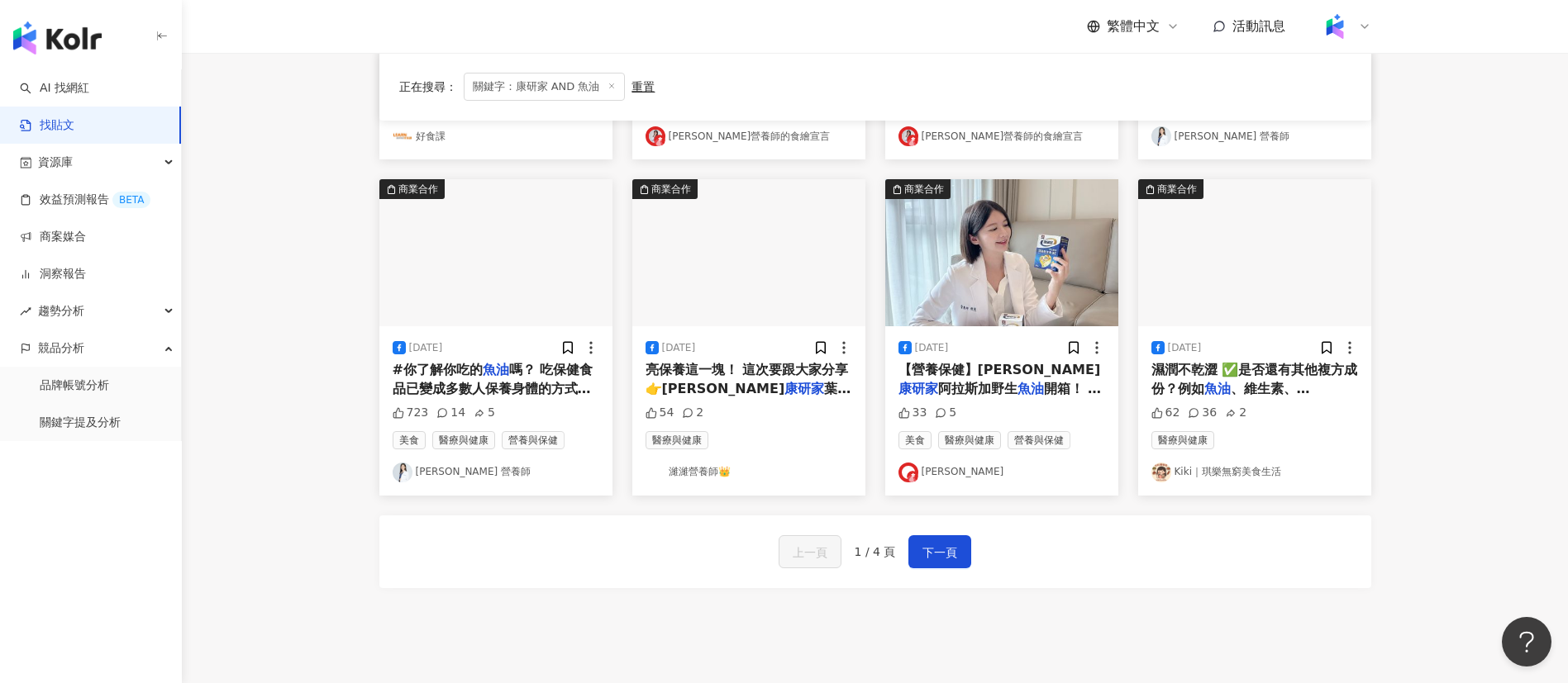
scroll to position [766, 0]
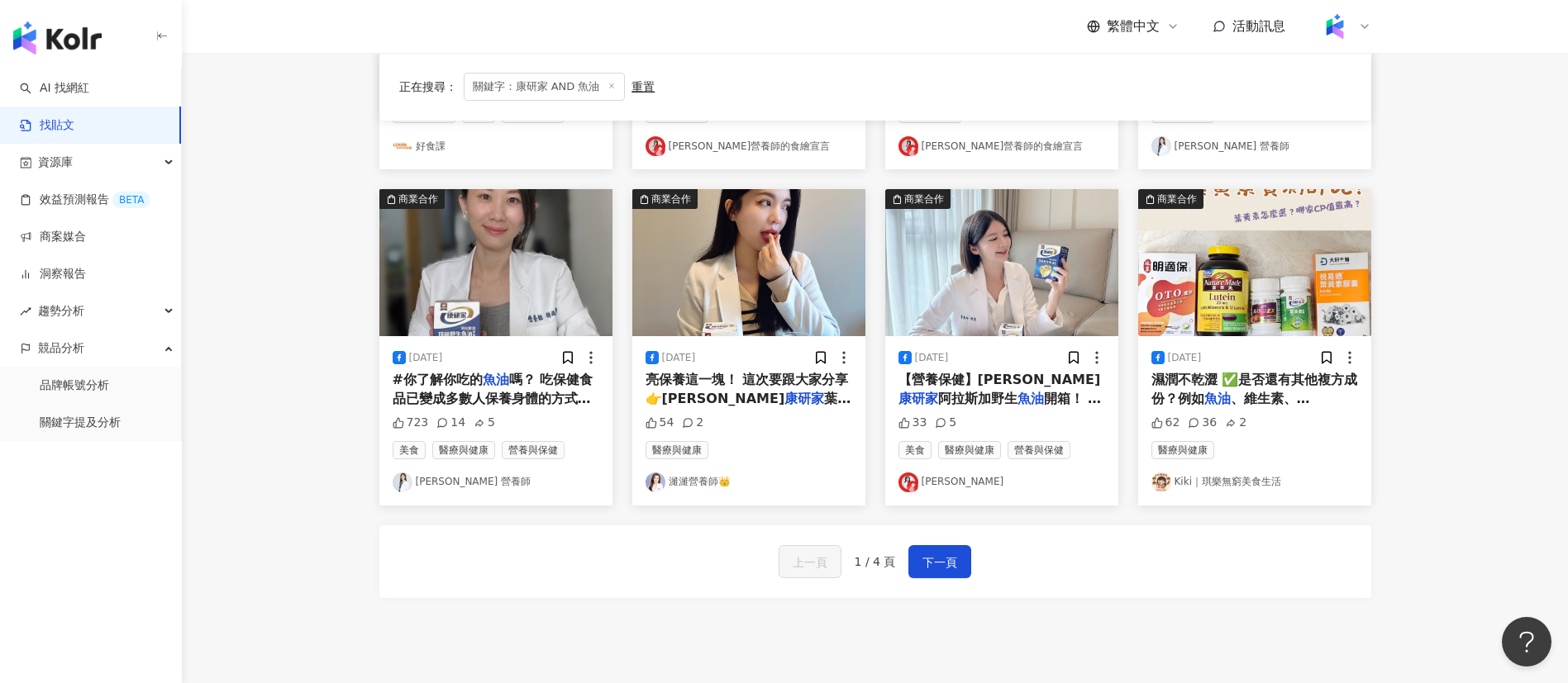
click at [1023, 395] on span "開箱！ 市售的保健食品那麼多種類裡，我最有興趣來聊的是" at bounding box center [1000, 416] width 203 height 52
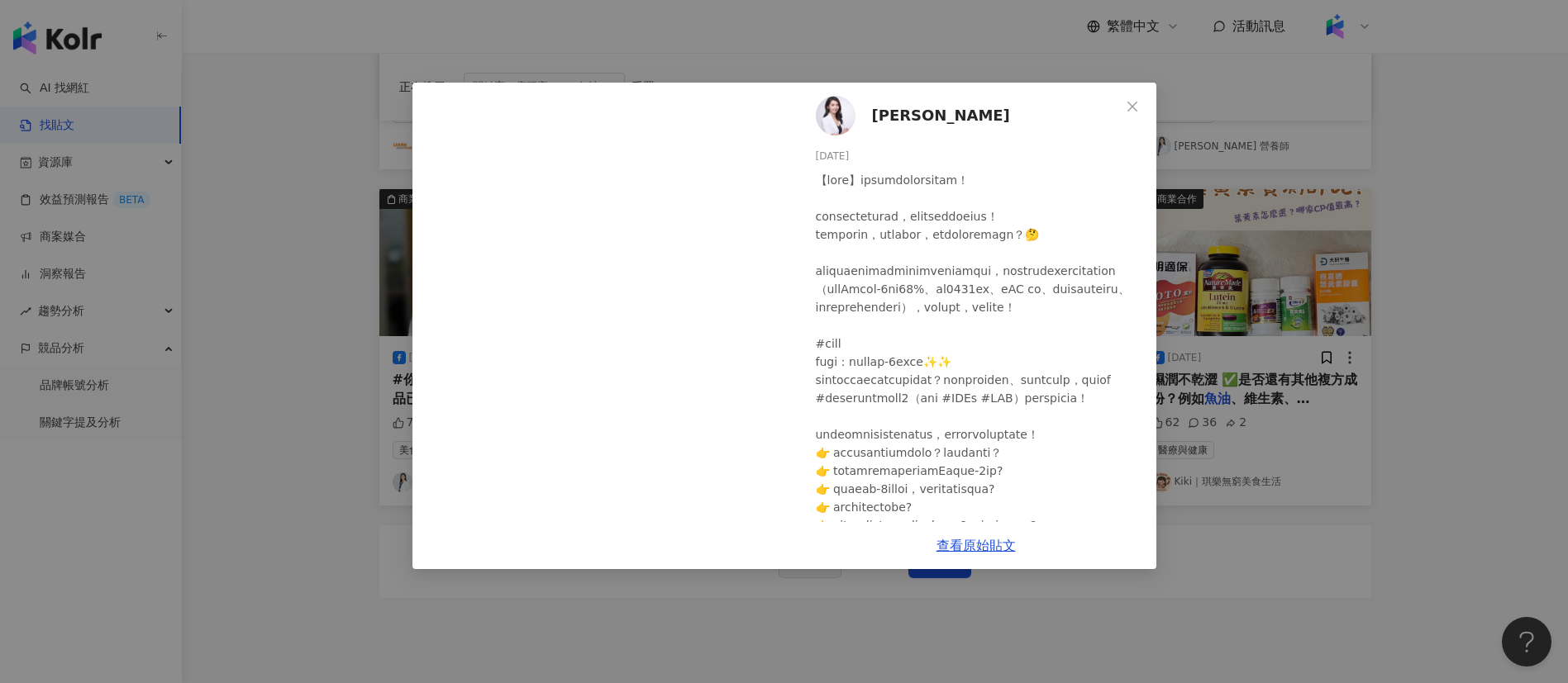
click at [1345, 519] on div "[PERSON_NAME][DATE] 33 5 查看原始貼文" at bounding box center [784, 341] width 1568 height 683
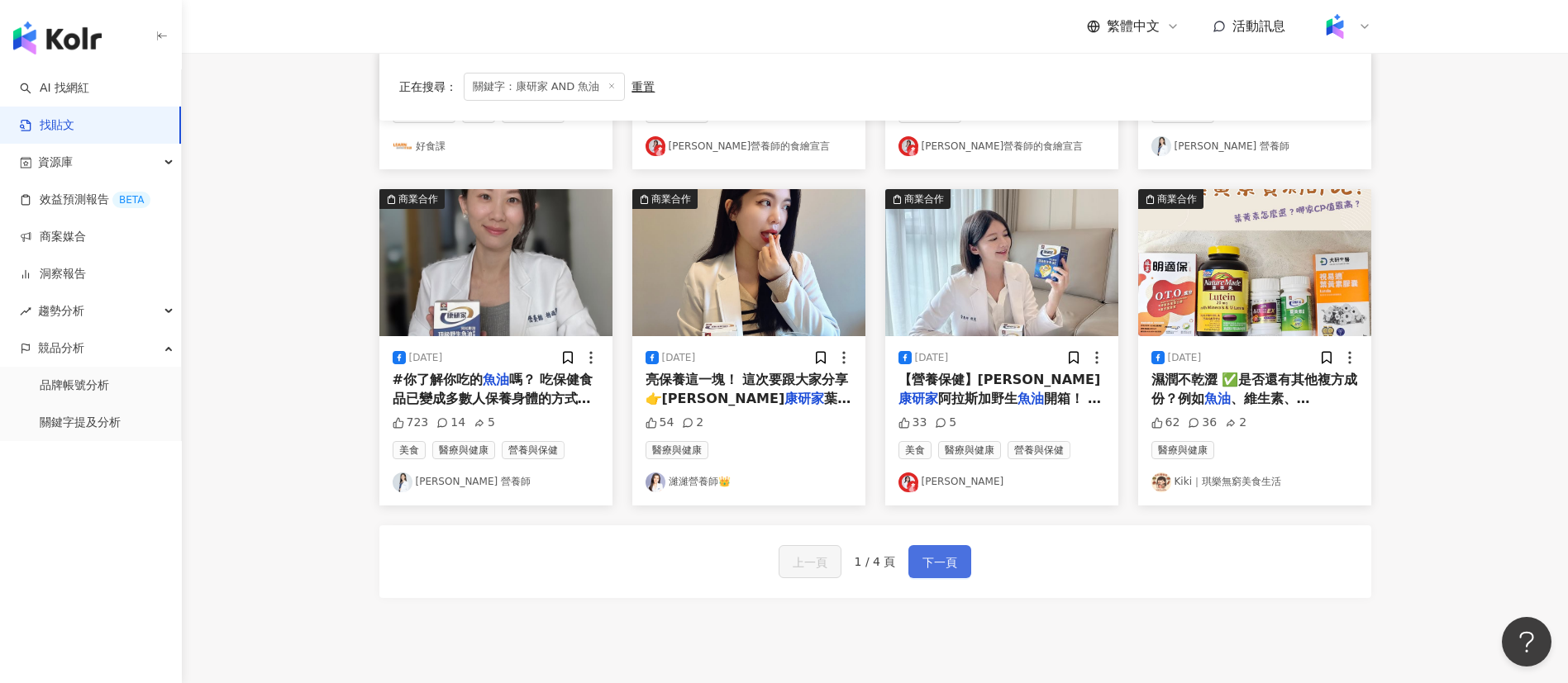
click at [942, 557] on span "下一頁" at bounding box center [940, 562] width 34 height 20
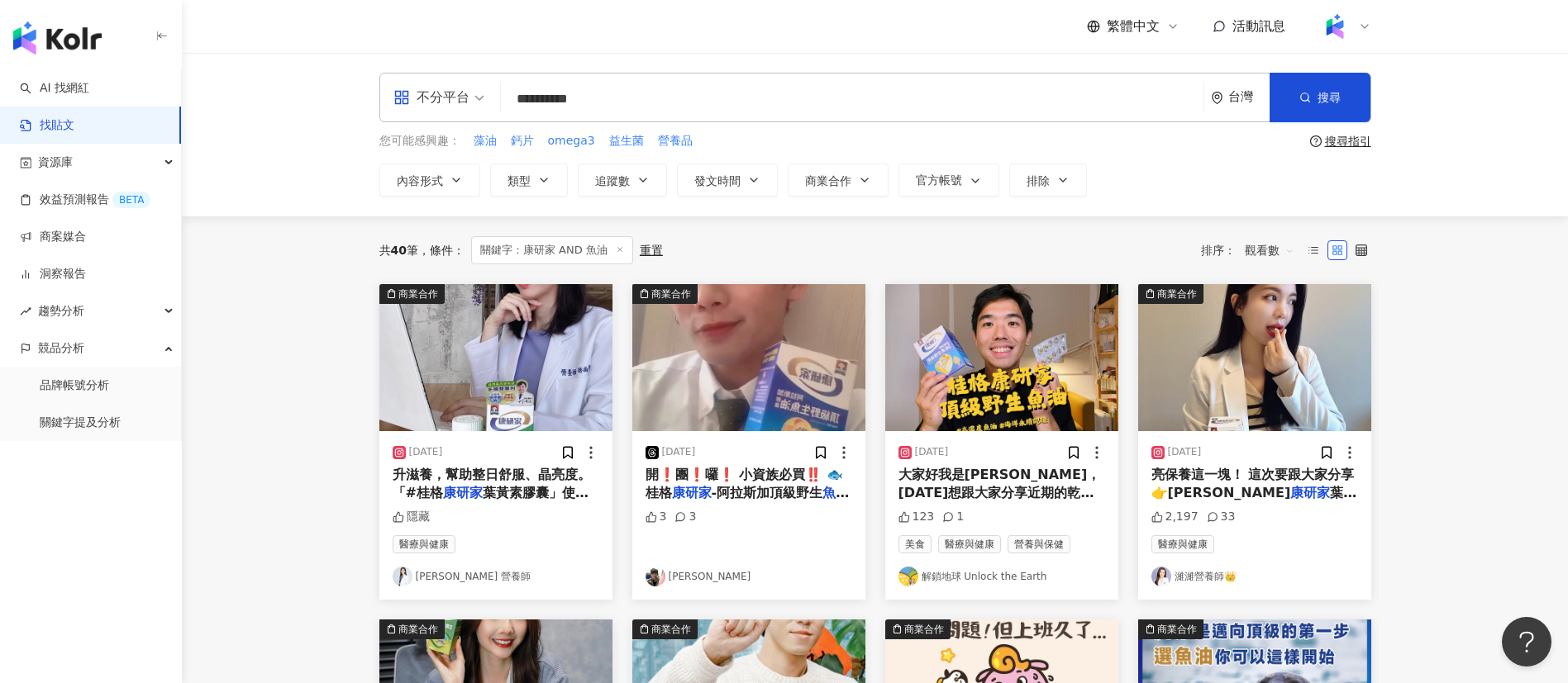
scroll to position [4, 0]
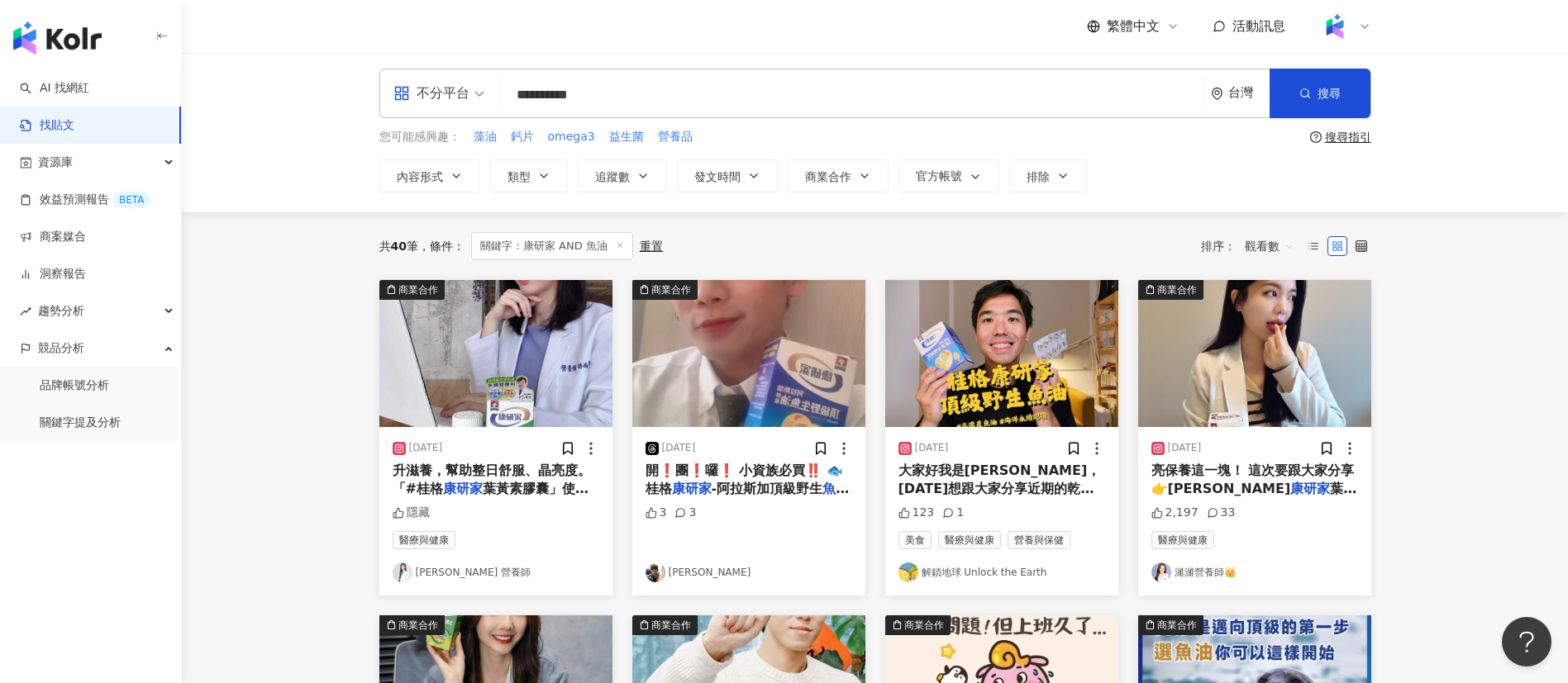
click at [897, 265] on div "共 40 筆 條件 ： 關鍵字：康研家 AND 魚油 重置 排序： 觀看數" at bounding box center [875, 246] width 992 height 68
click at [911, 227] on div "共 40 筆 條件 ： 關鍵字：康研家 AND 魚油 重置 排序： 觀看數" at bounding box center [875, 246] width 992 height 68
drag, startPoint x: 631, startPoint y: 90, endPoint x: 598, endPoint y: 95, distance: 33.4
click at [598, 95] on input "**********" at bounding box center [851, 94] width 689 height 35
type input "**********"
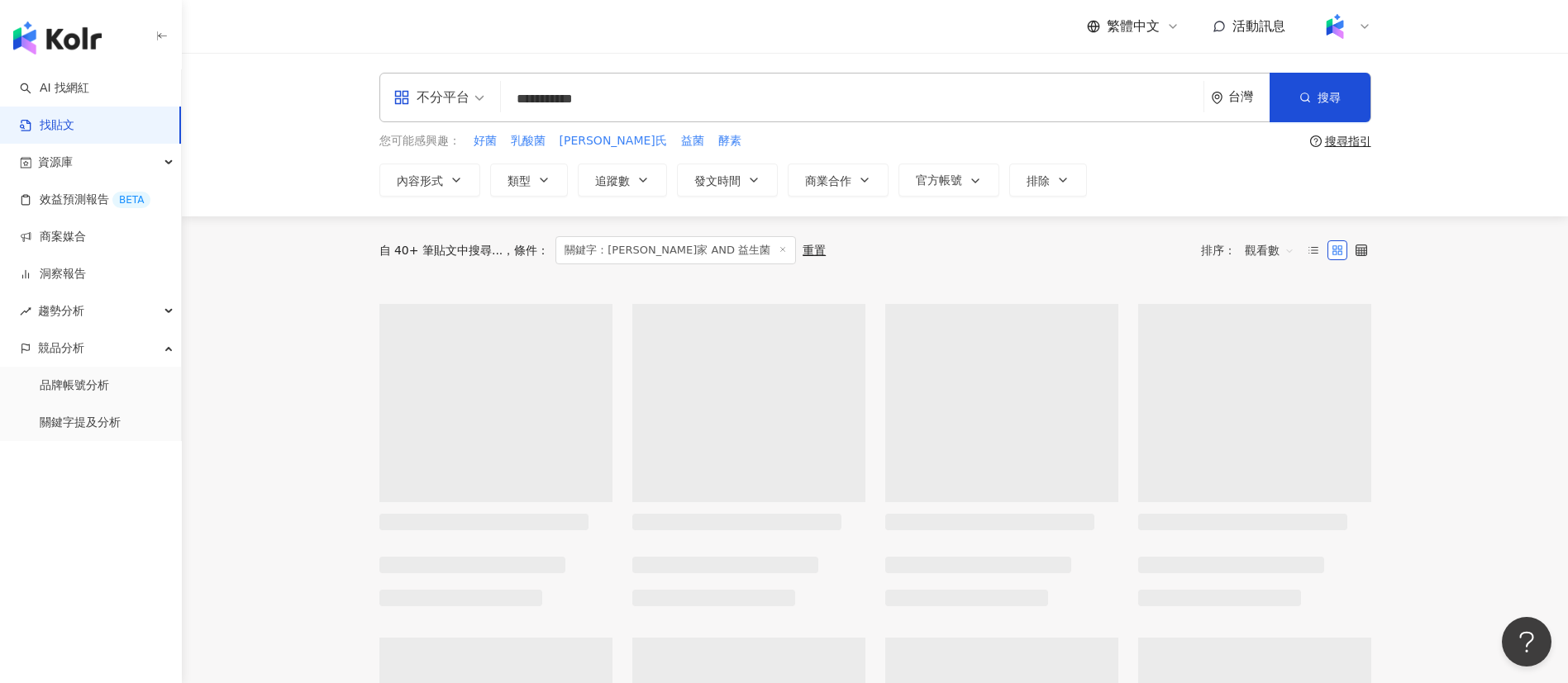
click at [524, 34] on div "繁體中文 活動訊息" at bounding box center [875, 26] width 992 height 52
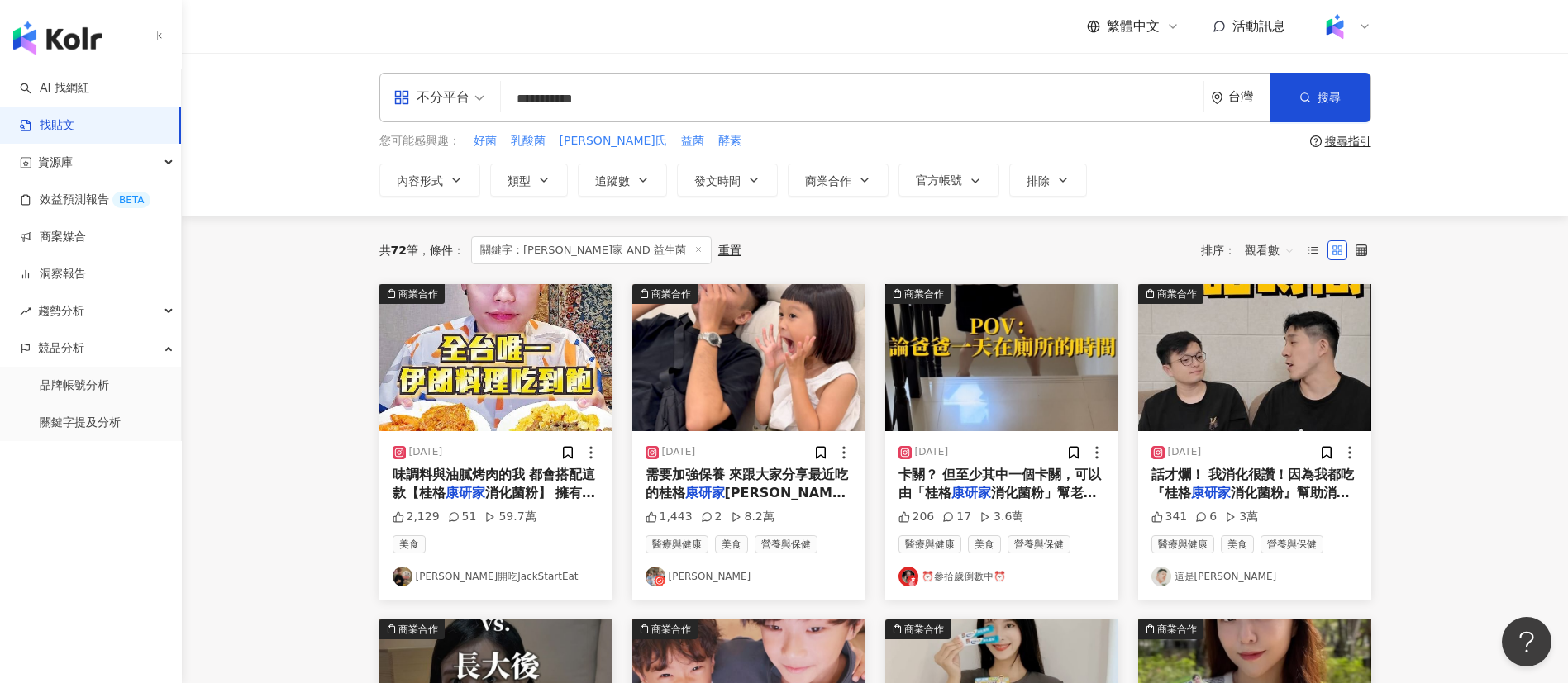
click at [524, 104] on input "**********" at bounding box center [851, 98] width 689 height 35
click at [644, 97] on input "**********" at bounding box center [851, 98] width 689 height 35
click at [700, 81] on input "**********" at bounding box center [851, 98] width 689 height 35
click at [635, 132] on div "您可能感興趣： 好菌 乳酸菌 益喜氏 益菌 酵素" at bounding box center [841, 141] width 924 height 18
click at [632, 105] on input "**********" at bounding box center [851, 98] width 689 height 35
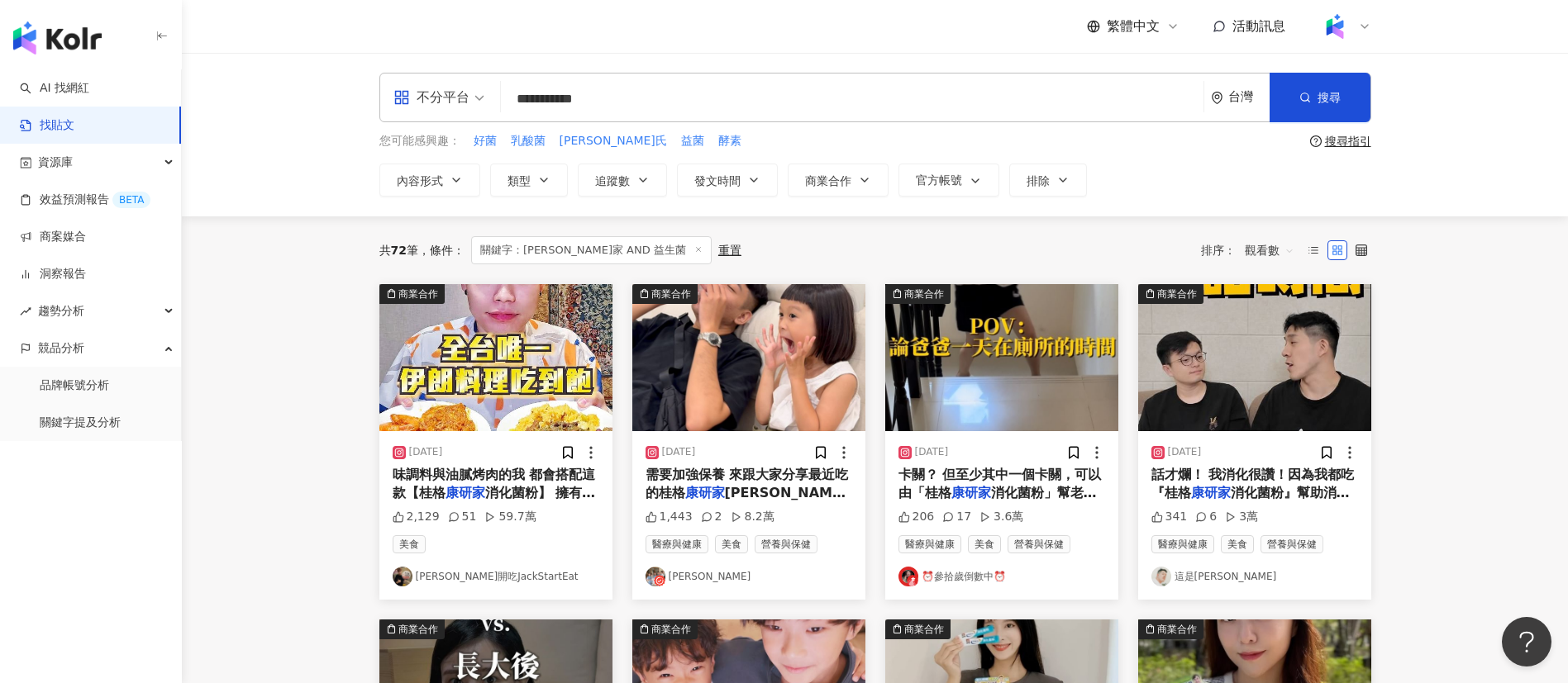
click at [601, 108] on input "**********" at bounding box center [851, 98] width 689 height 35
click at [713, 40] on div "繁體中文 活動訊息" at bounding box center [875, 26] width 992 height 52
click at [1274, 258] on span "觀看數" at bounding box center [1270, 251] width 50 height 27
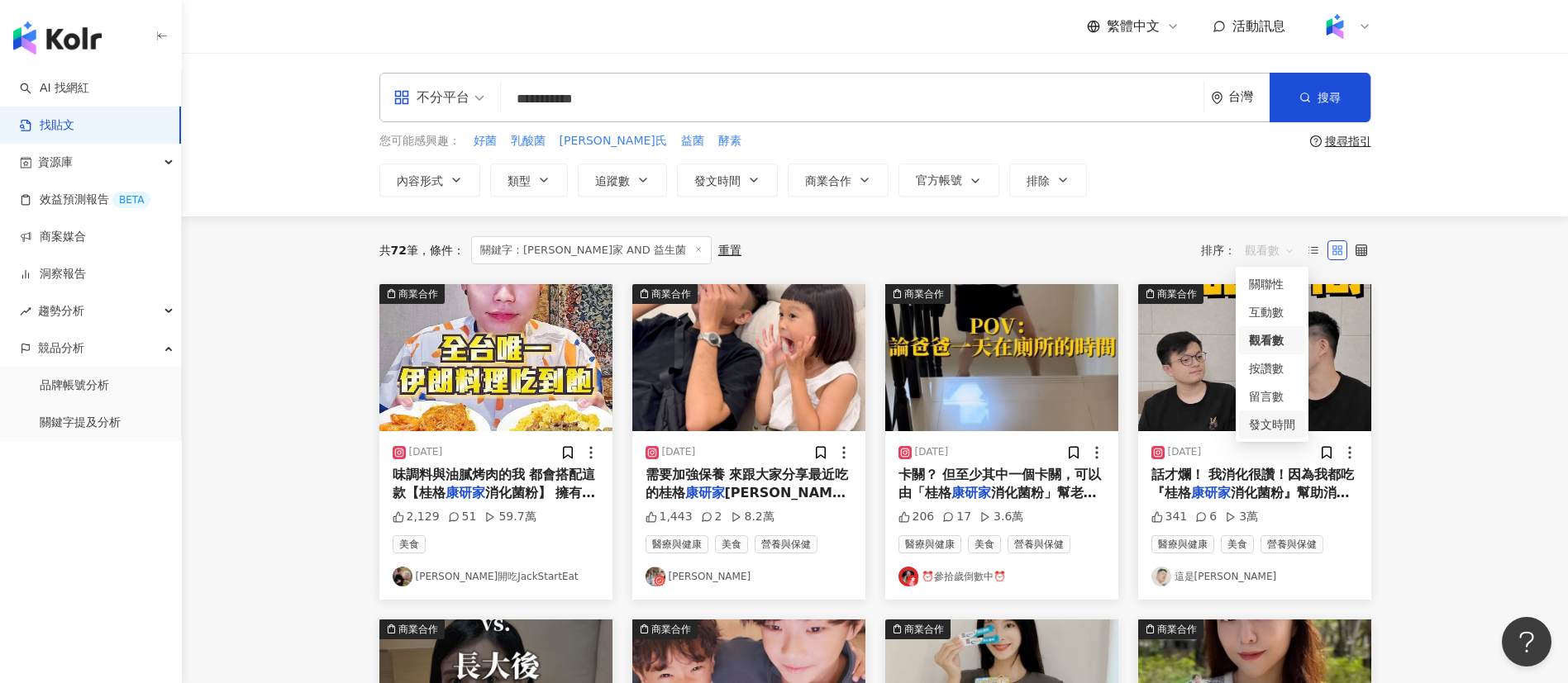
click at [1281, 432] on div "發文時間" at bounding box center [1272, 424] width 47 height 18
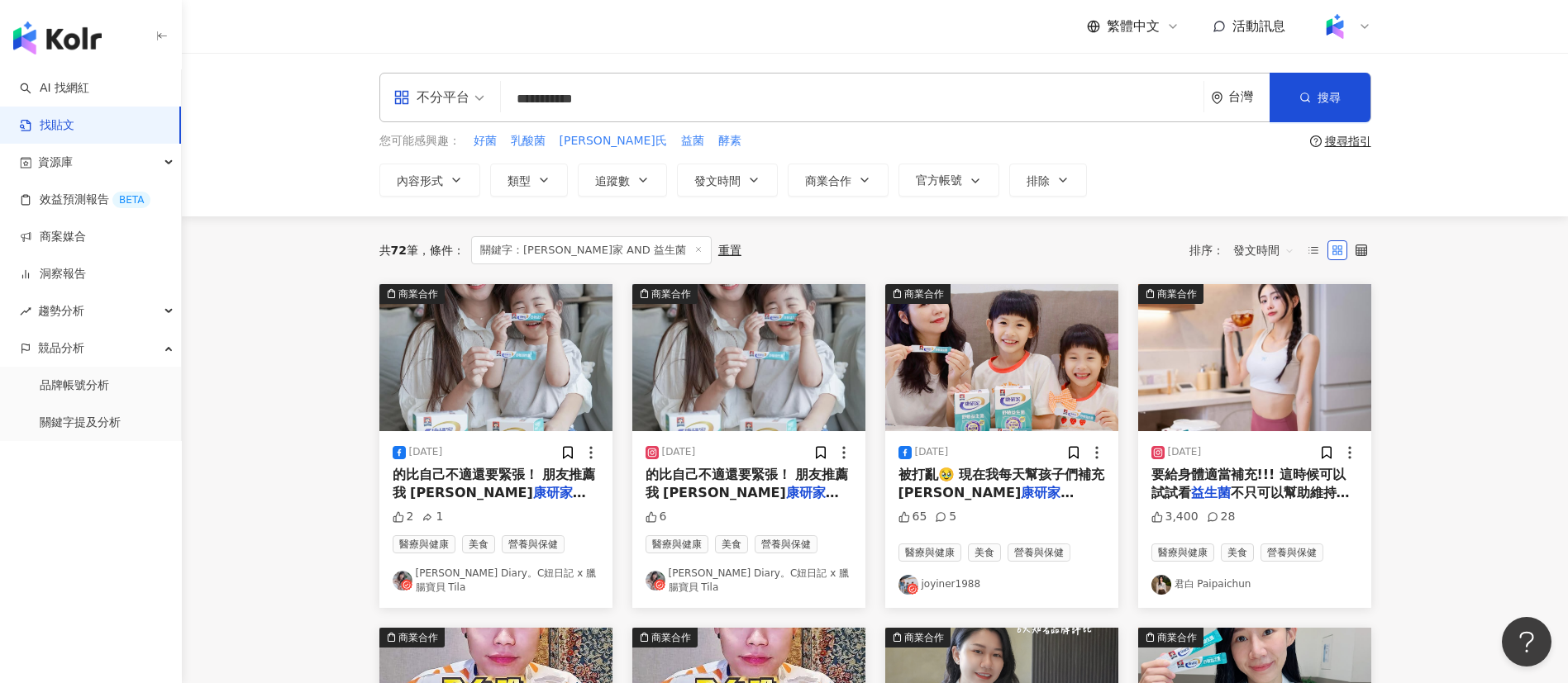
click at [1051, 476] on span "被打亂🥹 現在我每天幫孩子們補充 [PERSON_NAME]" at bounding box center [1002, 484] width 207 height 34
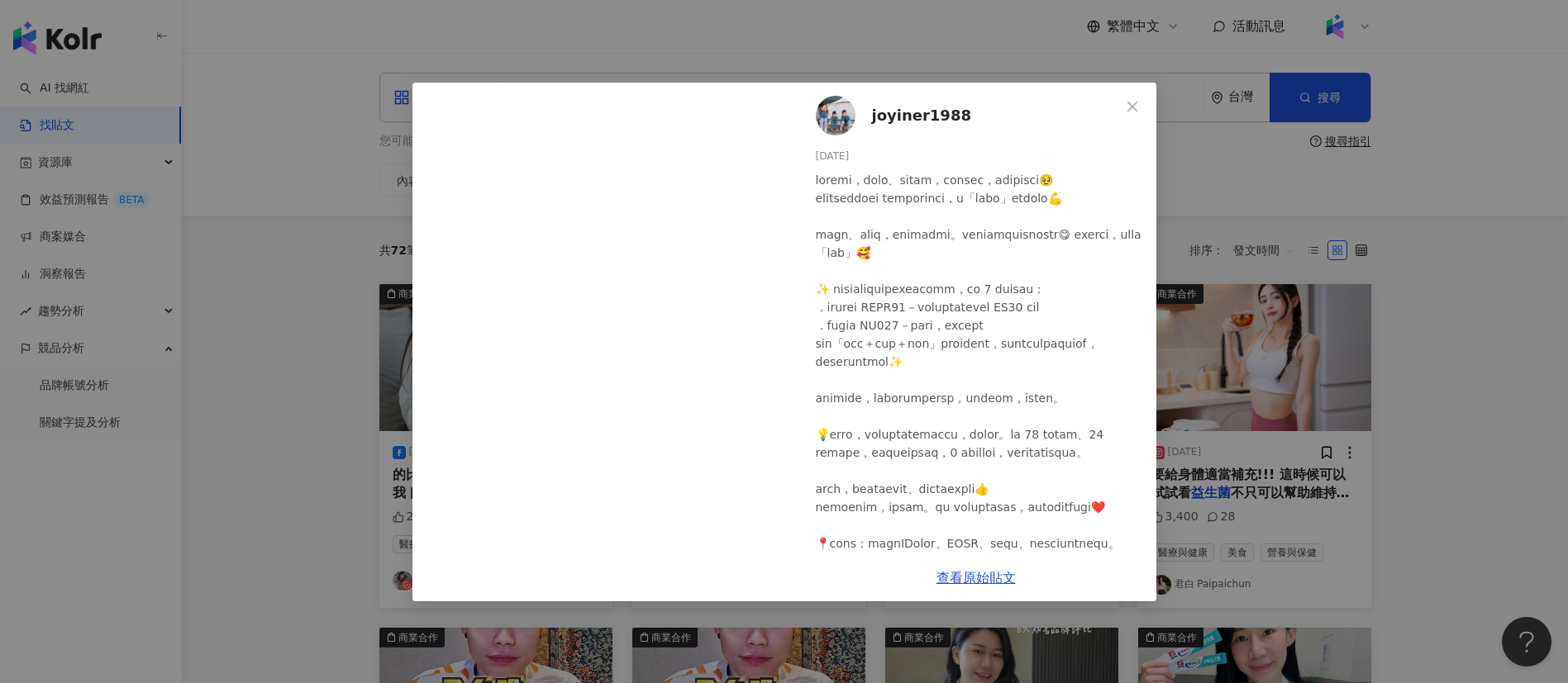
click at [257, 410] on div "joyiner1988 [DATE] 65 5 查看原始貼文" at bounding box center [784, 341] width 1568 height 683
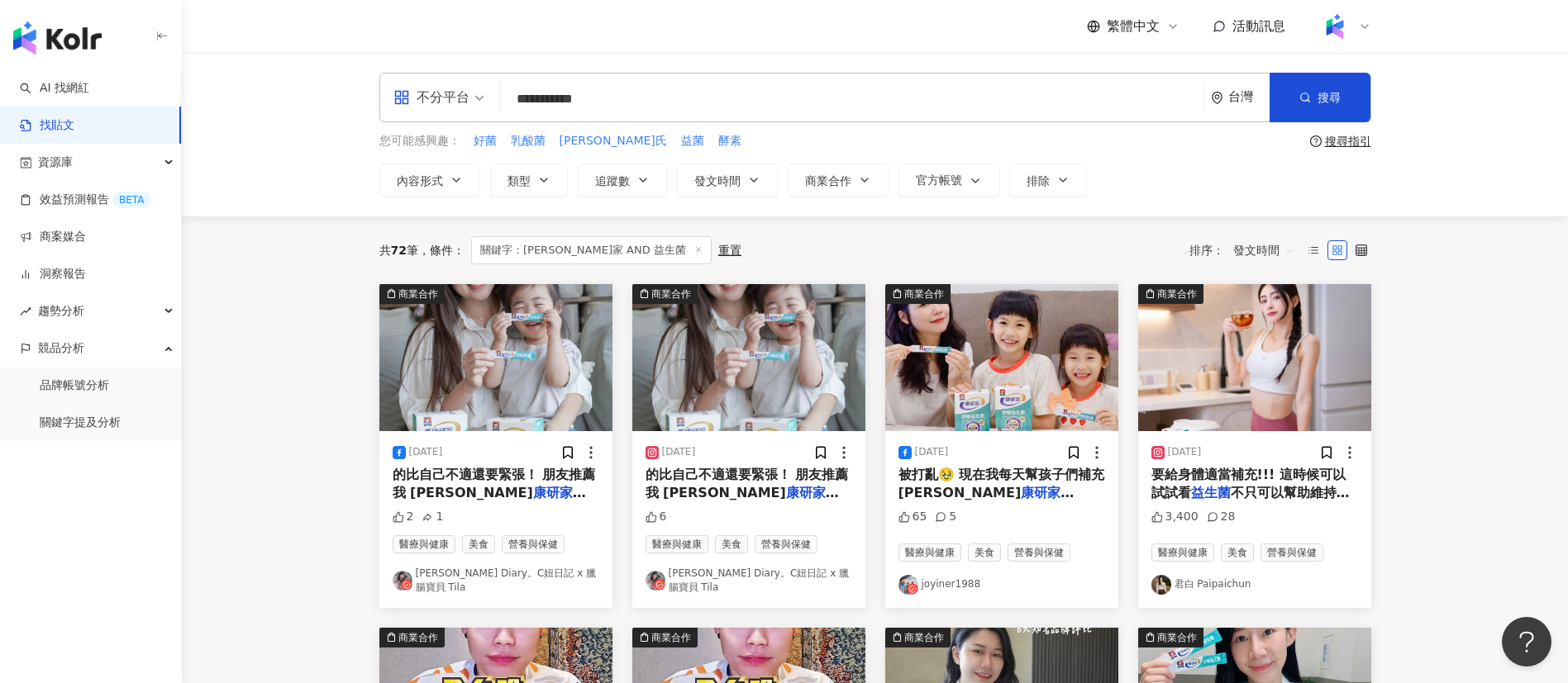
scroll to position [77, 0]
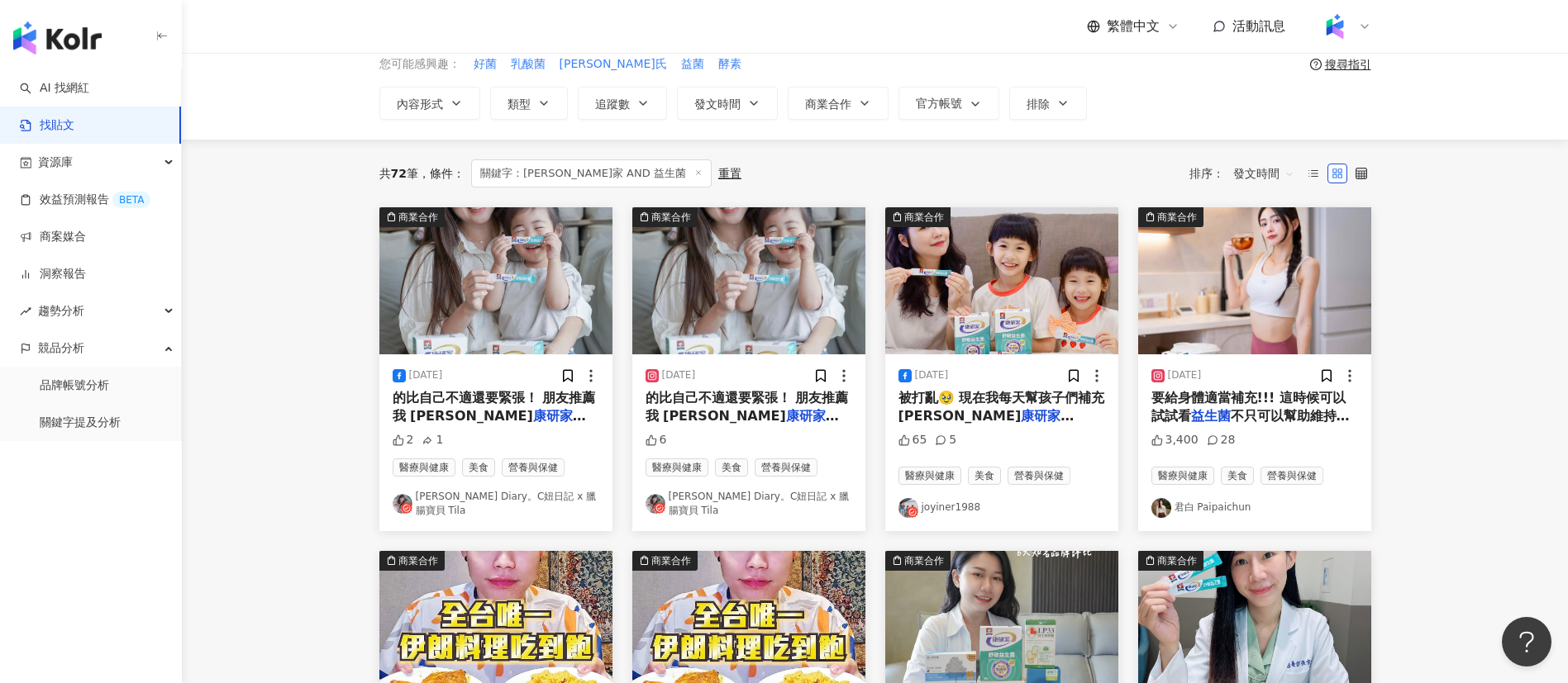
click at [745, 157] on div "共 72 筆 條件 ： 關鍵字：[PERSON_NAME]家 AND 益生菌 重置 排序： 發文時間" at bounding box center [875, 173] width 992 height 68
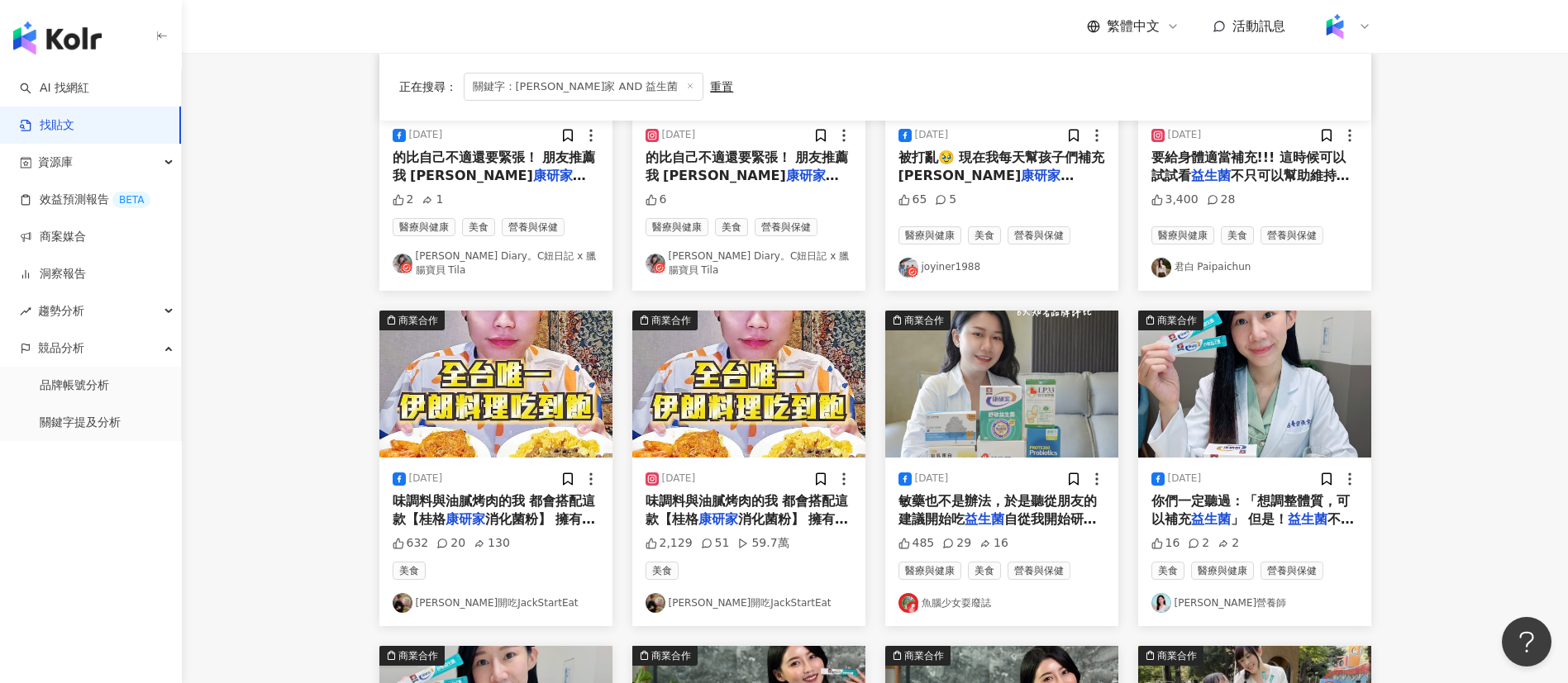
scroll to position [319, 0]
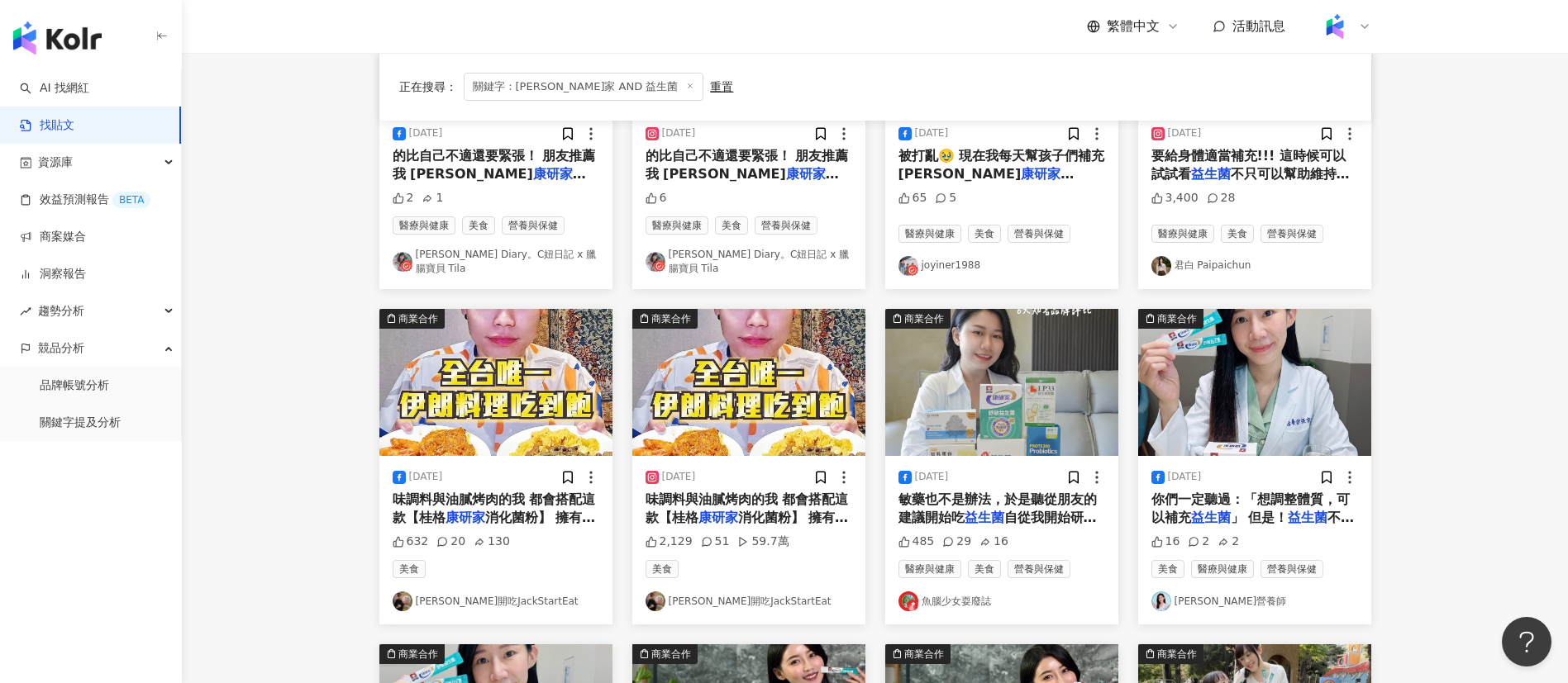
click at [326, 493] on main "**********" at bounding box center [875, 413] width 1386 height 1359
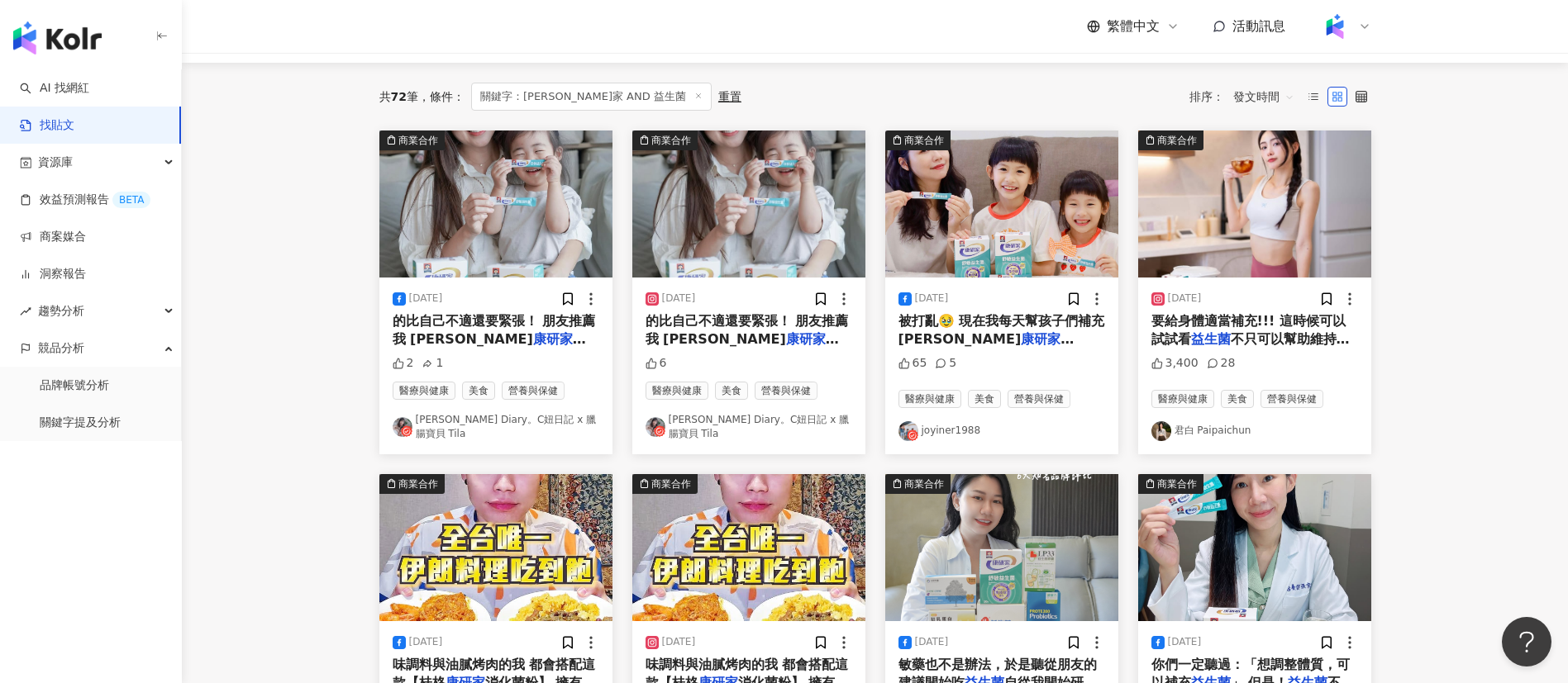
scroll to position [158, 0]
